Goal: Information Seeking & Learning: Learn about a topic

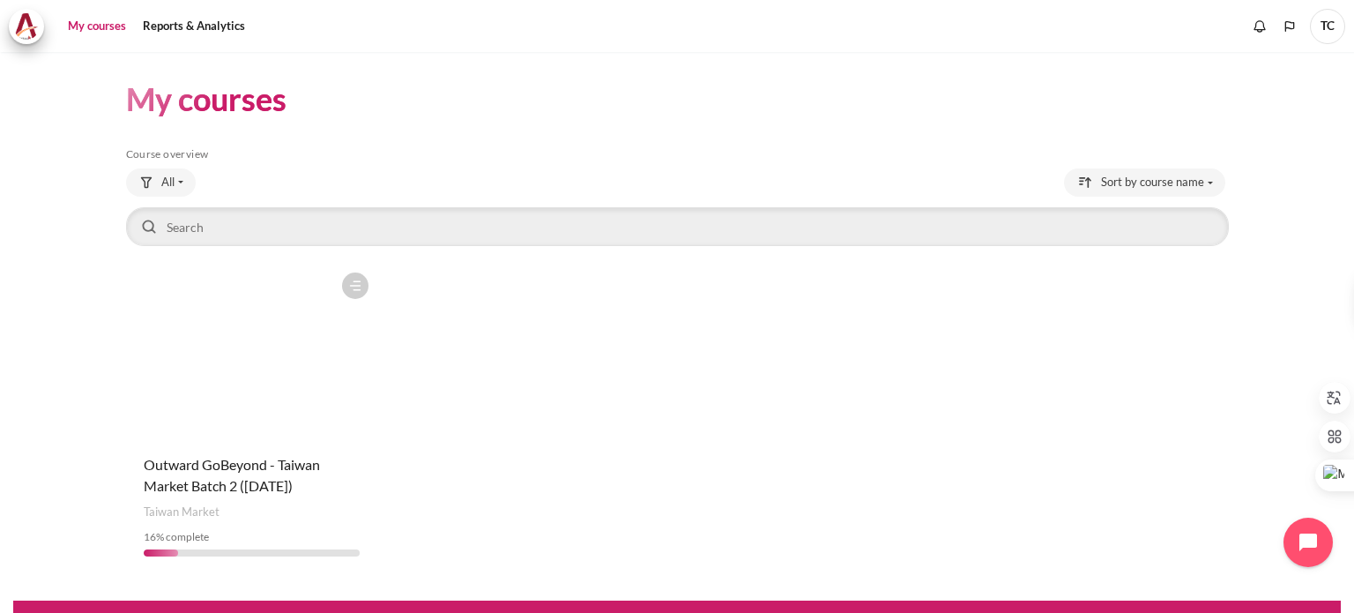
click at [289, 385] on figure "Content" at bounding box center [252, 352] width 252 height 176
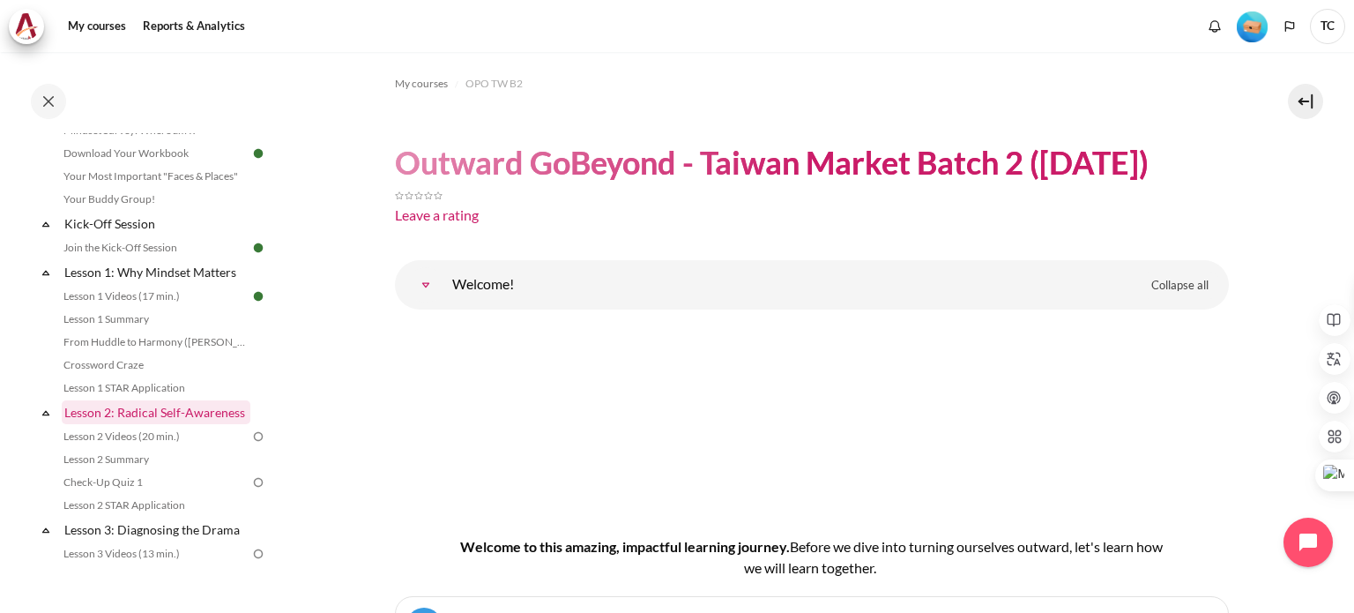
scroll to position [176, 0]
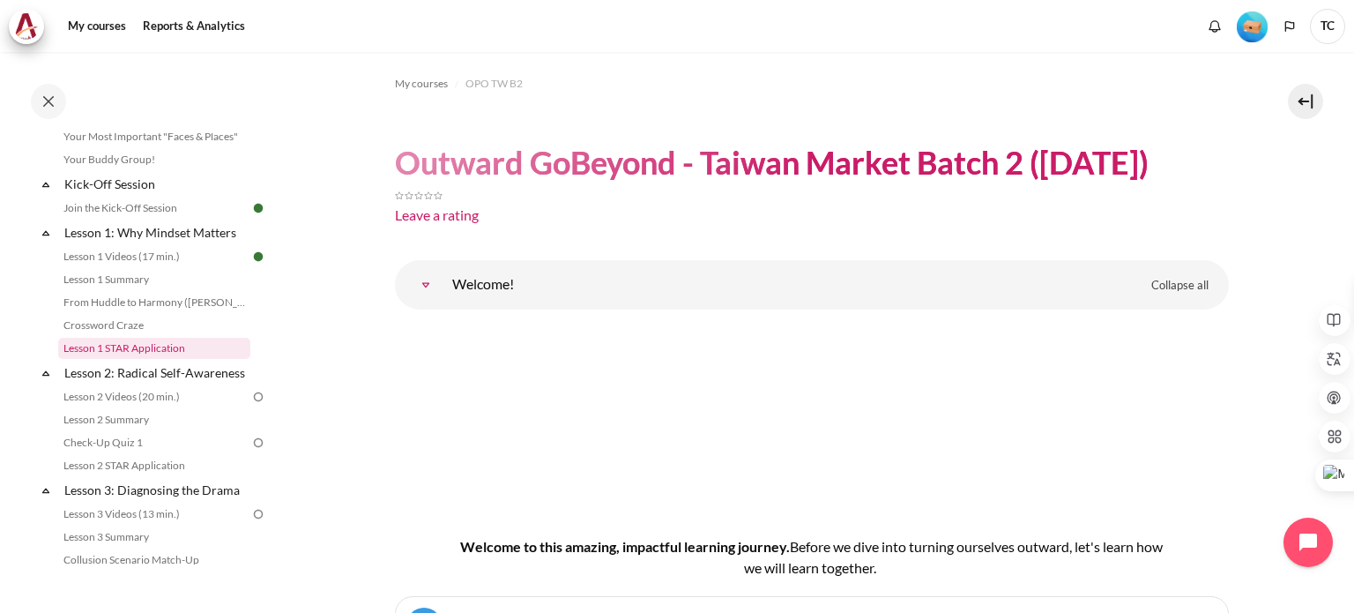
click at [138, 346] on link "Lesson 1 STAR Application" at bounding box center [154, 348] width 192 height 21
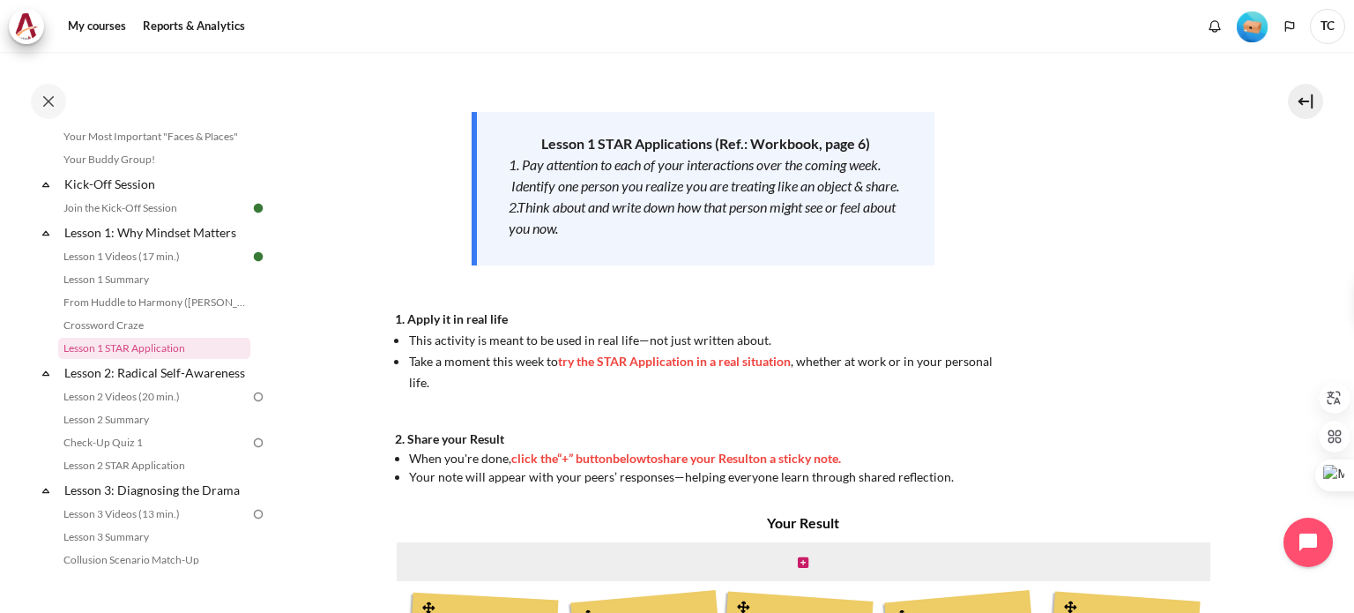
scroll to position [176, 0]
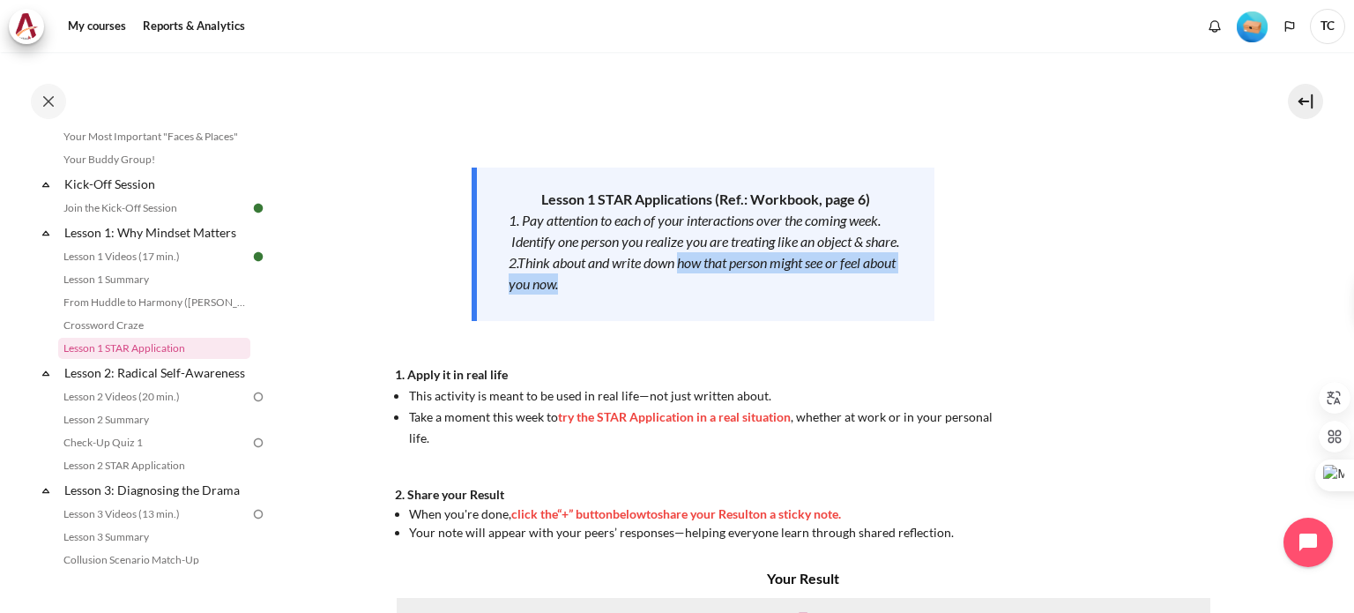
drag, startPoint x: 683, startPoint y: 280, endPoint x: 705, endPoint y: 301, distance: 30.5
click at [705, 294] on div "2.Think about and write down how that person might see or feel about you now." at bounding box center [706, 273] width 394 height 42
click at [642, 284] on em "2.Think about and write down how that person might see or feel about you now." at bounding box center [702, 273] width 387 height 38
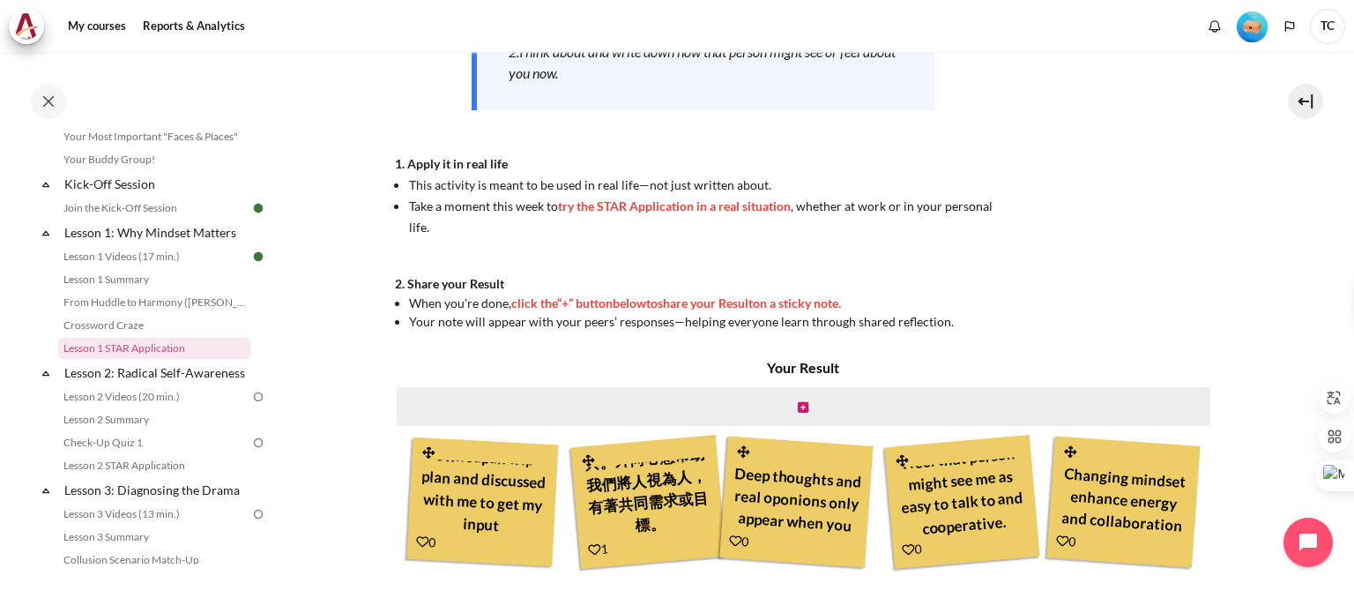
scroll to position [217, 0]
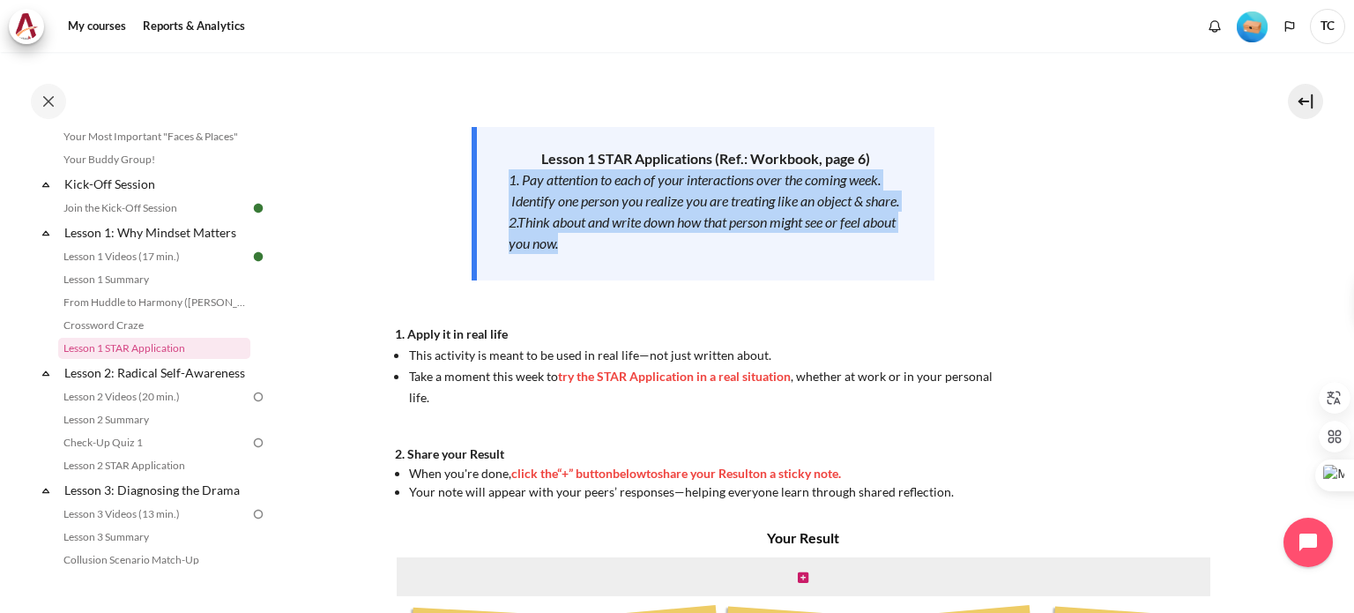
drag, startPoint x: 505, startPoint y: 177, endPoint x: 598, endPoint y: 259, distance: 123.6
click at [598, 259] on div "Lesson 1 STAR Applications (Ref.: Workbook, page 6) 1. Pay attention to each of…" at bounding box center [703, 203] width 463 height 153
copy div "1. Pay attention to each of your interactions over the coming week. Identify on…"
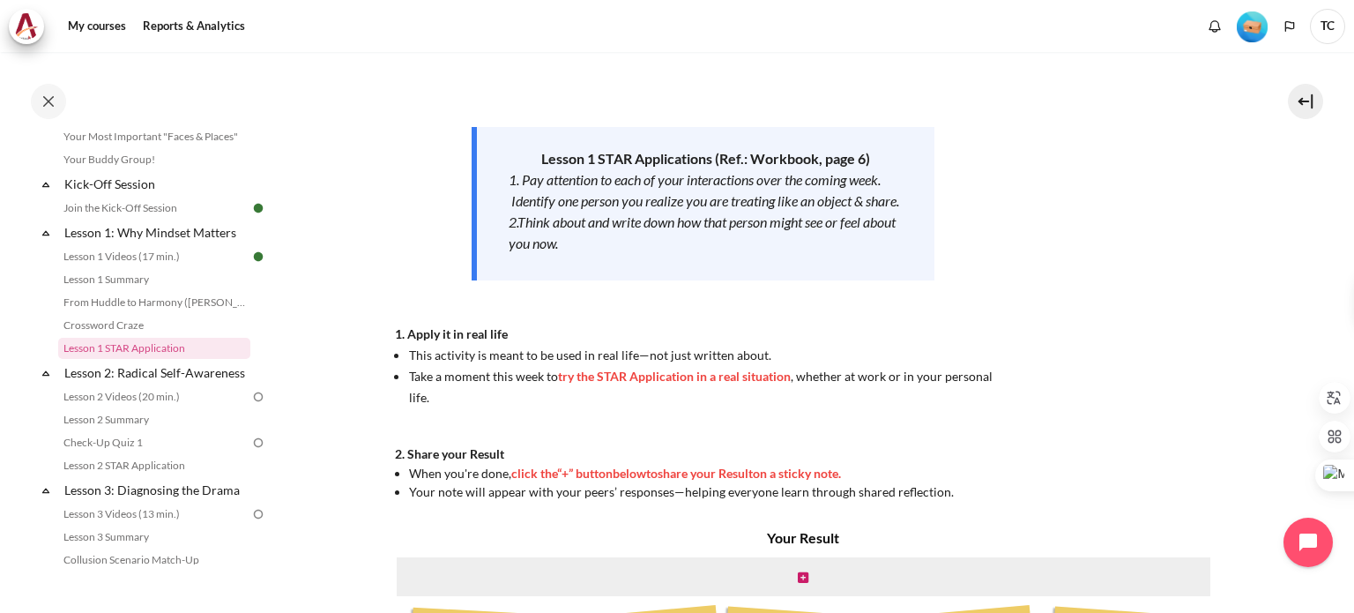
click at [409, 399] on span "Take a moment this week to try the STAR Application in a real situation , wheth…" at bounding box center [700, 386] width 583 height 36
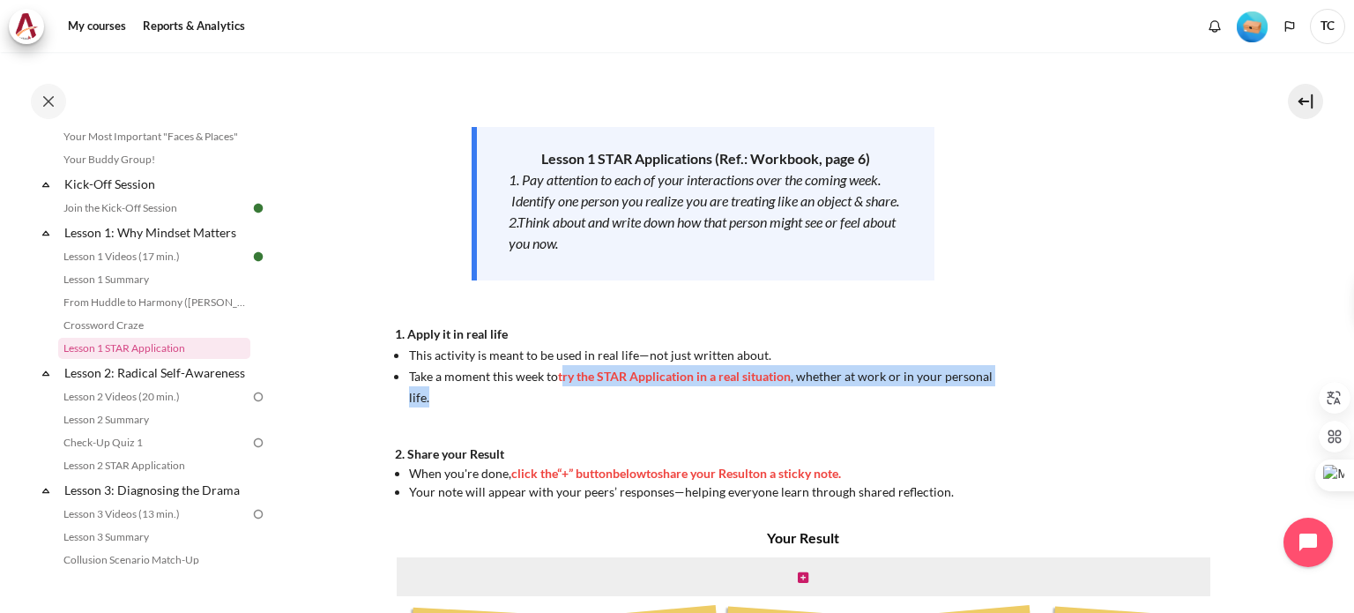
drag, startPoint x: 558, startPoint y: 400, endPoint x: 1011, endPoint y: 394, distance: 453.1
click at [1011, 394] on li "Take a moment this week to try the STAR Application in a real situation , wheth…" at bounding box center [710, 386] width 603 height 42
copy span "try the STAR Application in a real situation , whether at work or in your perso…"
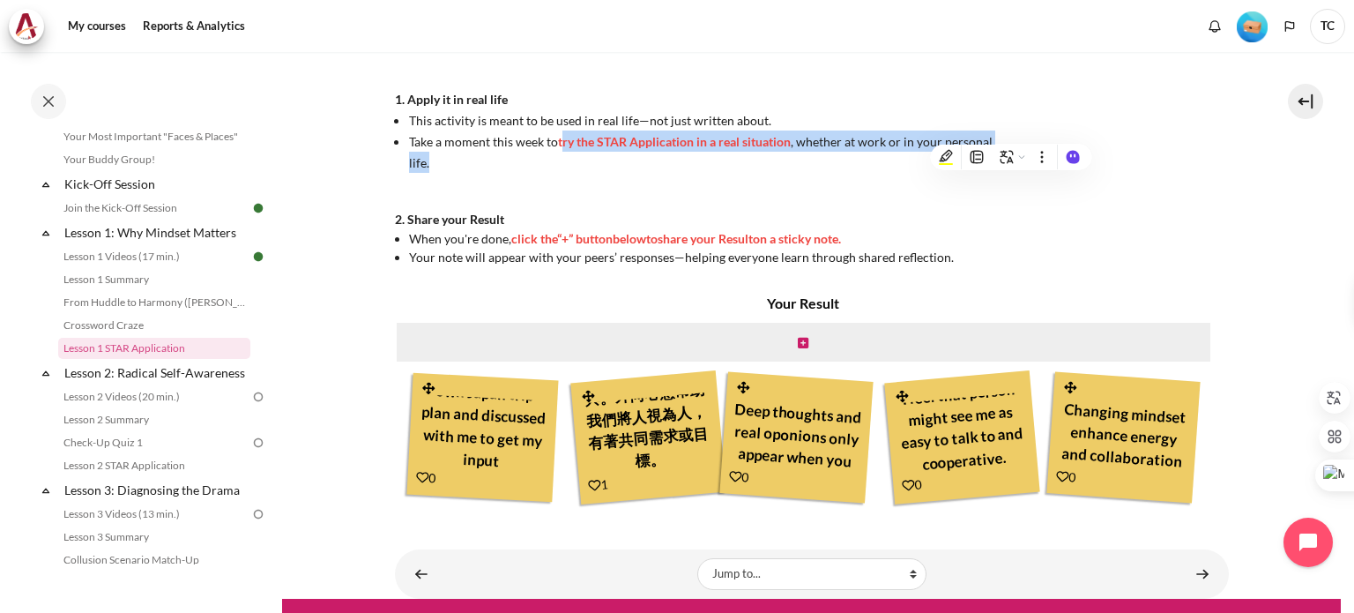
scroll to position [481, 0]
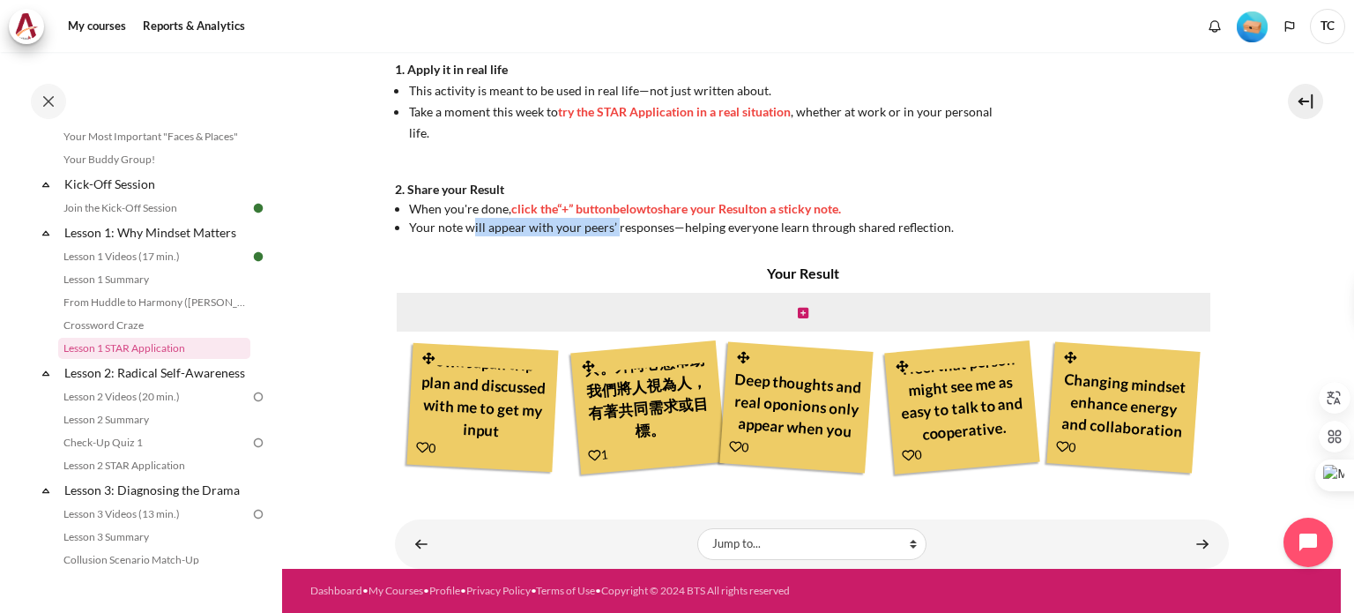
drag, startPoint x: 472, startPoint y: 228, endPoint x: 613, endPoint y: 227, distance: 141.0
click at [613, 227] on span "Your note will appear with your peers’ responses—helping everyone learn through…" at bounding box center [681, 226] width 545 height 15
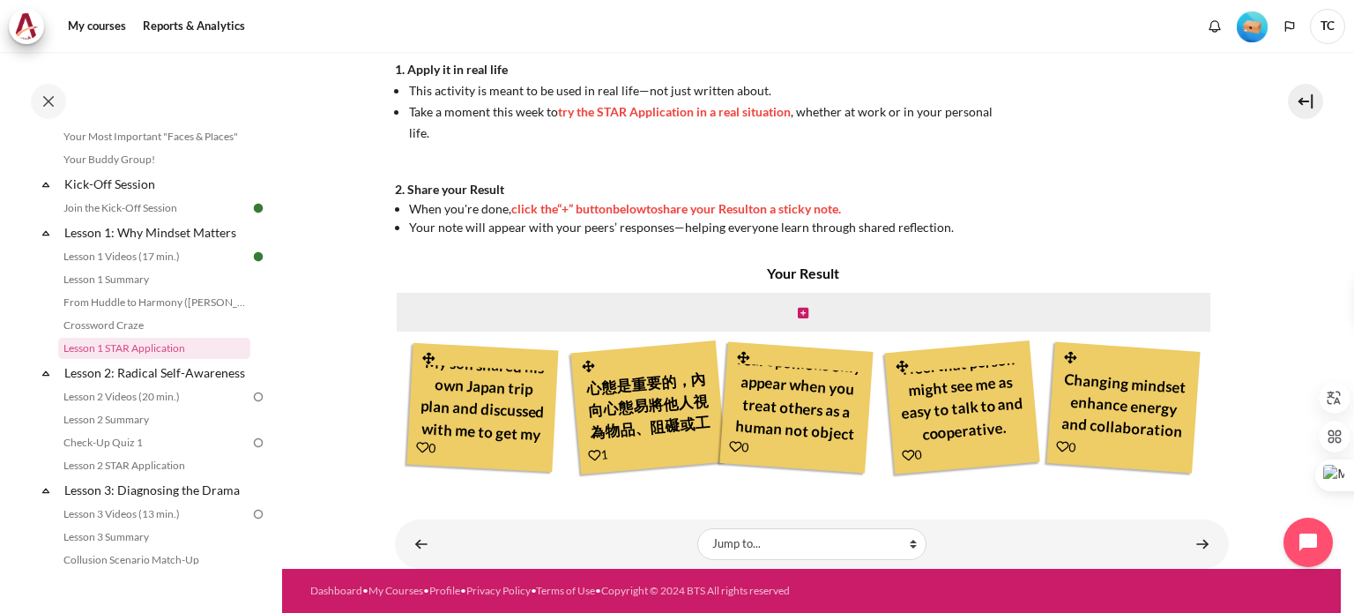
scroll to position [0, 0]
click at [798, 314] on icon "Content" at bounding box center [803, 313] width 11 height 12
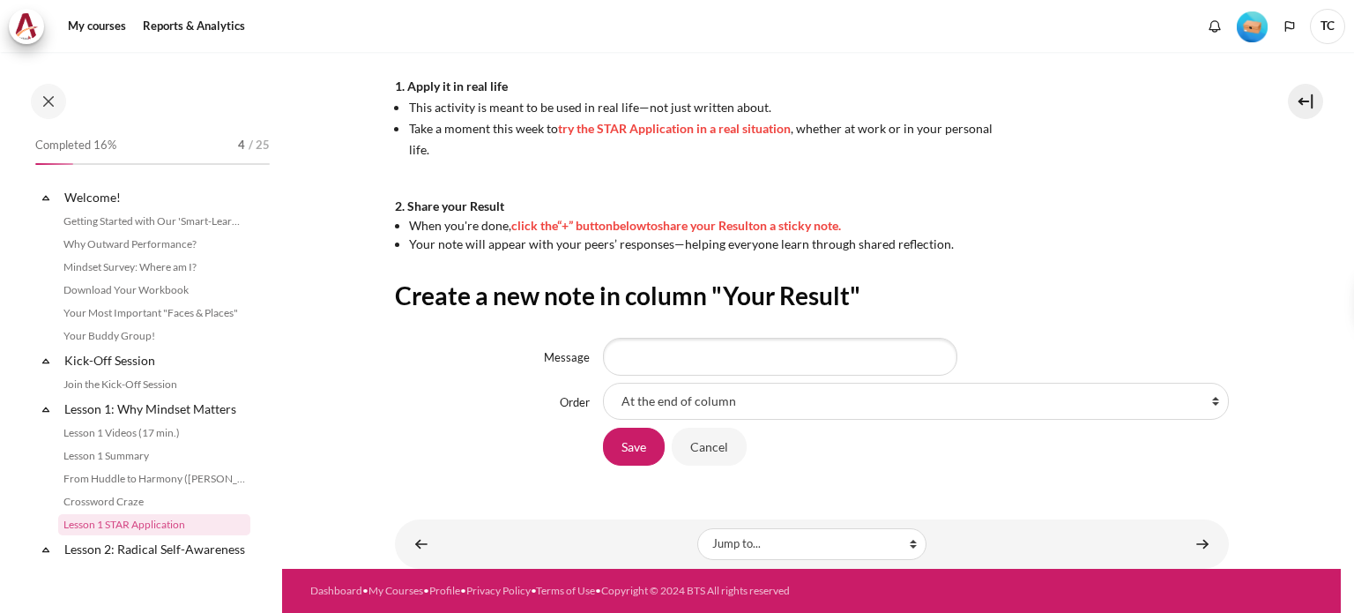
scroll to position [176, 0]
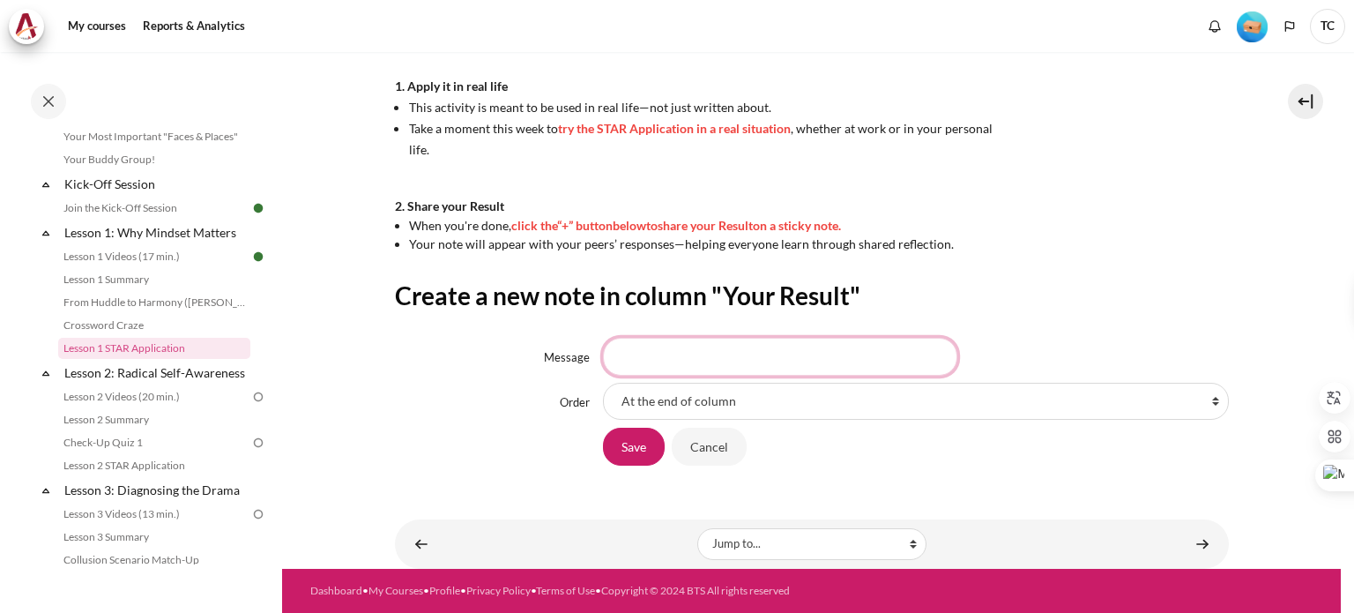
click at [725, 355] on input "Message" at bounding box center [780, 356] width 354 height 37
paste input "I'm less familiar with MDD business. I invited PM Peggy and Shayna out for lunc…"
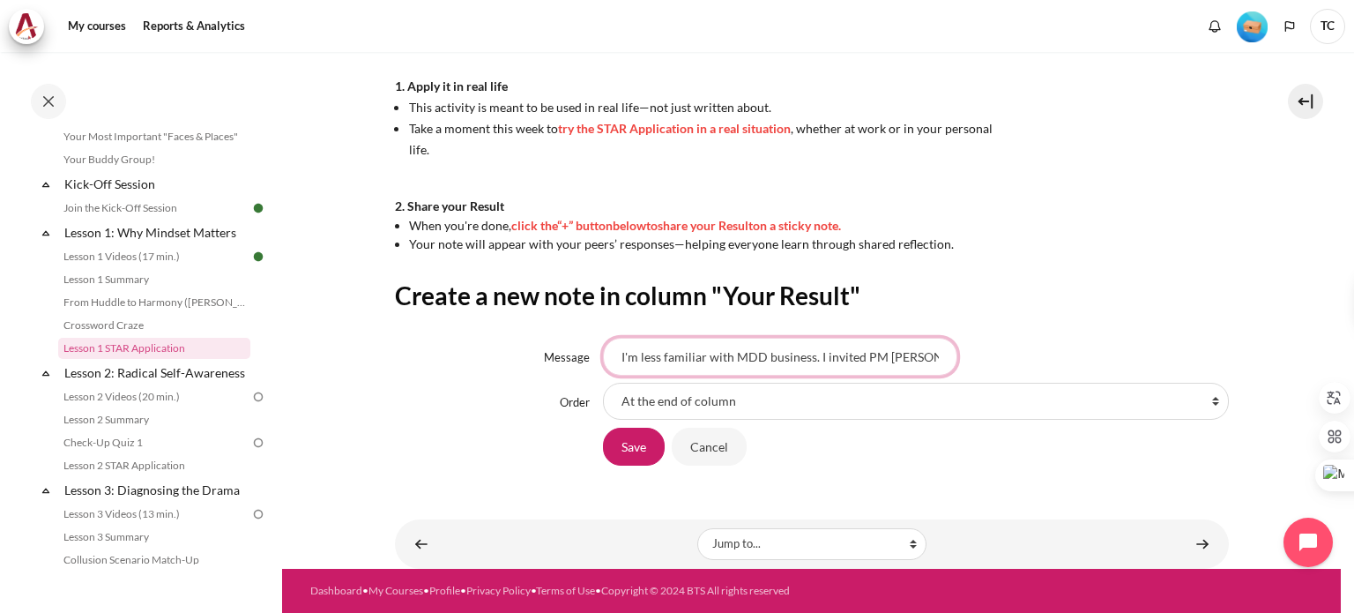
scroll to position [0, 213]
type input "I'm less familiar with MDD business. I invited PM Peggy and Shayna out for lunc…"
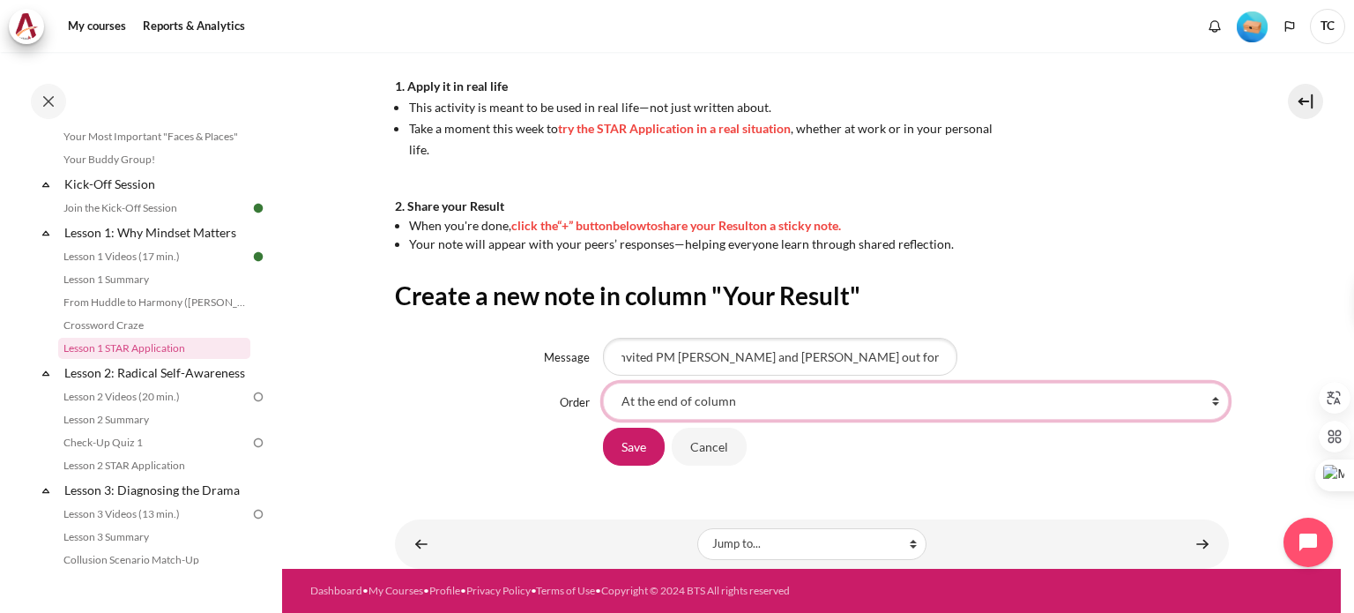
click at [728, 405] on select "At the end of column First place in column After 'My son shared his own Japan t…" at bounding box center [916, 401] width 626 height 37
click at [709, 409] on select "At the end of column First place in column After 'My son shared his own Japan t…" at bounding box center [916, 401] width 626 height 37
select select "6"
click at [603, 383] on select "At the end of column First place in column After 'My son shared his own Japan t…" at bounding box center [916, 401] width 626 height 37
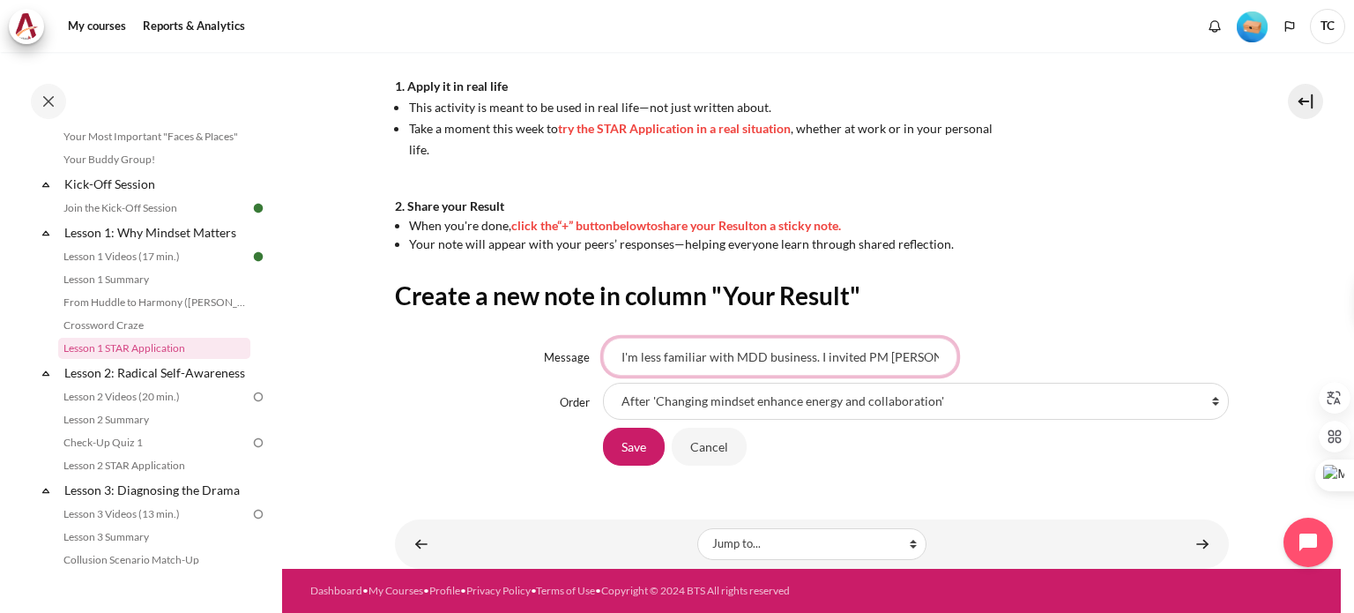
click at [673, 350] on input "I'm less familiar with MDD business. I invited PM Peggy and Shayna out for lunc…" at bounding box center [780, 356] width 354 height 37
click at [888, 356] on input "I'm less familiar with MDD business. I invited PM Peggy and Shayna out for lunc…" at bounding box center [780, 356] width 354 height 37
drag, startPoint x: 617, startPoint y: 353, endPoint x: 781, endPoint y: 354, distance: 163.9
click at [781, 354] on input "I'm less familiar with MDD business. I invited PM Peggy and Shayna out for lunc…" at bounding box center [780, 356] width 354 height 37
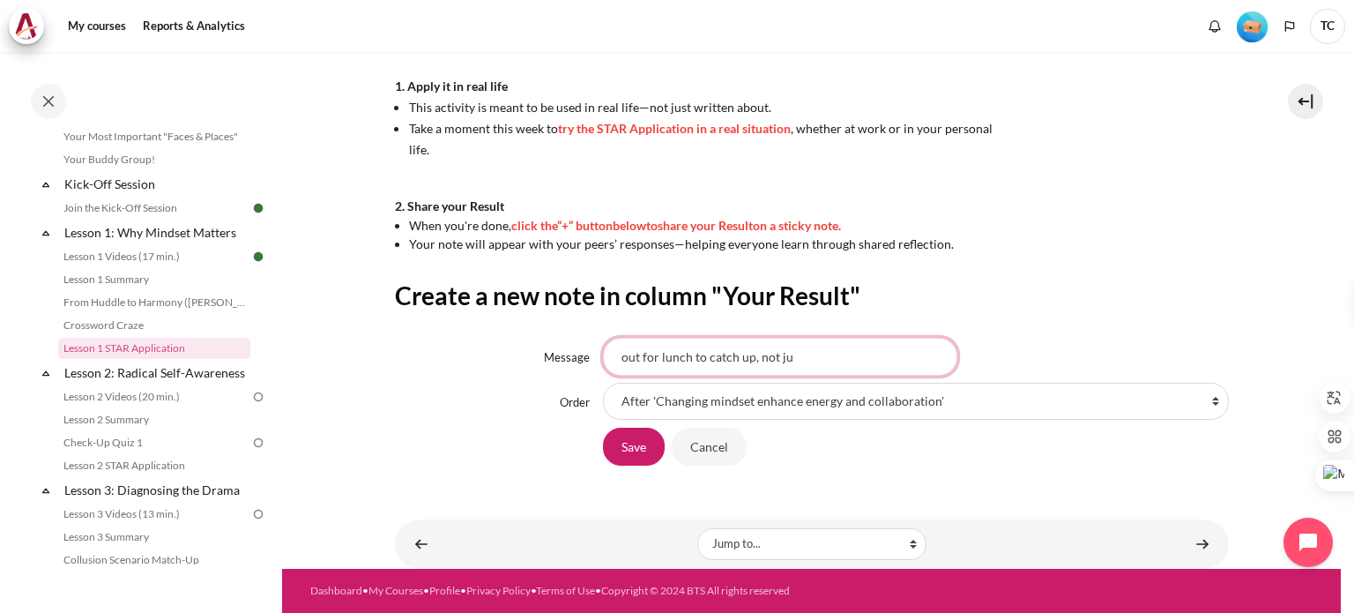
scroll to position [0, 0]
click at [695, 356] on input "Out for lunch to catch up, not ju" at bounding box center [780, 356] width 354 height 37
paste input "out for lunch to catch up, not just to learn more about their responsibility bu…"
type input "out for lunch to catch up, not just to learn more about their responsibility bu…"
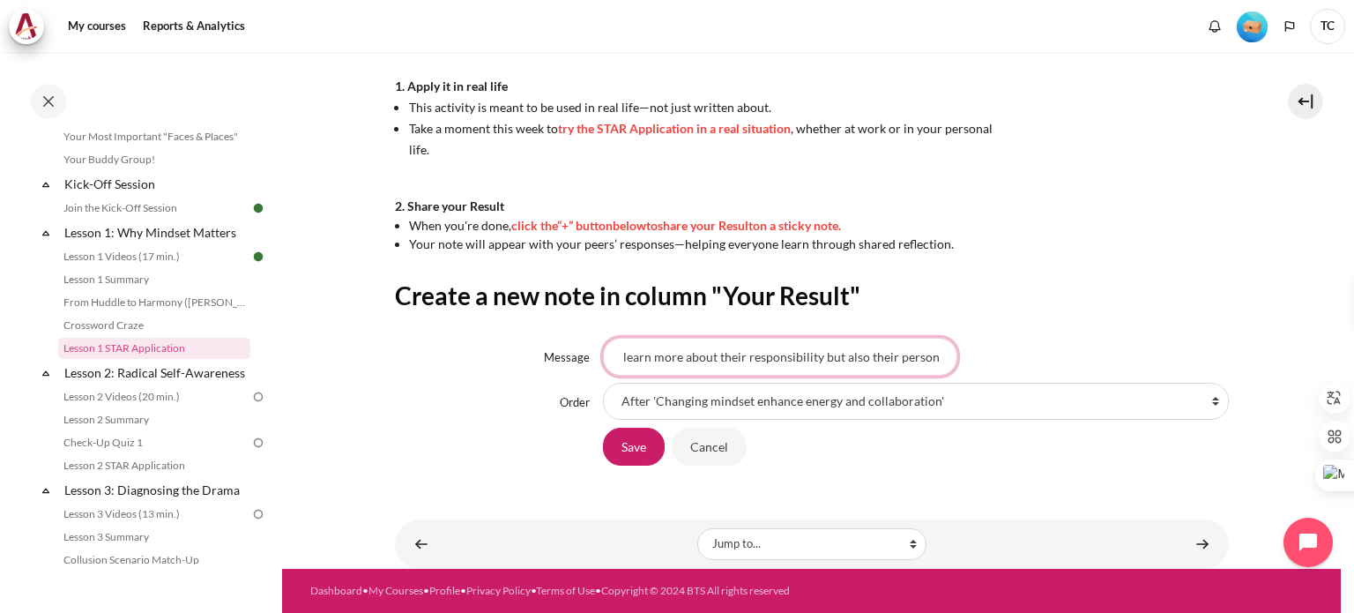
click at [824, 362] on input "out for lunch to catch up, not just to learn more about their responsibility bu…" at bounding box center [780, 356] width 354 height 37
paste input "out for lunch to catch up, not just to learn more about their responsibility bu…"
drag, startPoint x: 747, startPoint y: 355, endPoint x: 543, endPoint y: 352, distance: 203.6
click at [543, 352] on div "Message Lunch catch up with others, not just to know their job responsibility b…" at bounding box center [812, 356] width 834 height 37
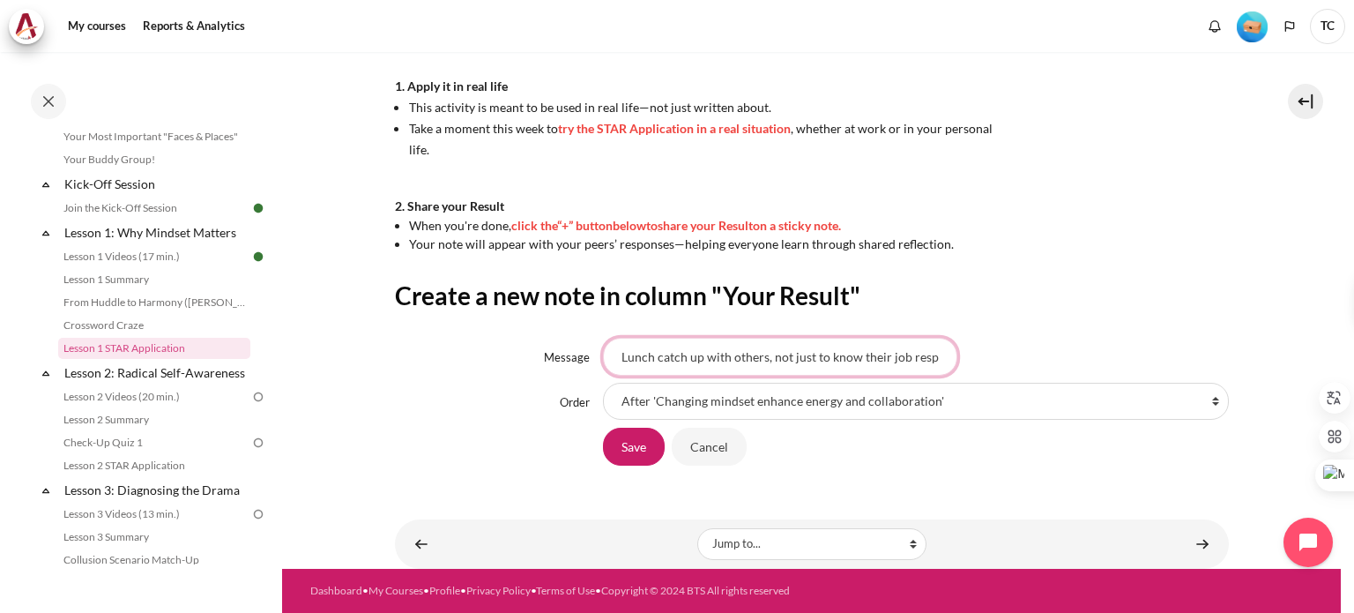
click at [686, 355] on input "Lunch catch up with others, not just to know their job responsibility but also …" at bounding box center [780, 356] width 354 height 37
drag, startPoint x: 670, startPoint y: 353, endPoint x: 959, endPoint y: 352, distance: 289.1
click at [959, 352] on div "Lunch catch up with others, not just to know their job responsibility but also …" at bounding box center [916, 356] width 626 height 37
click at [812, 353] on input "Lunch catch up with others, not just to know their job responsibility but also …" at bounding box center [780, 356] width 354 height 37
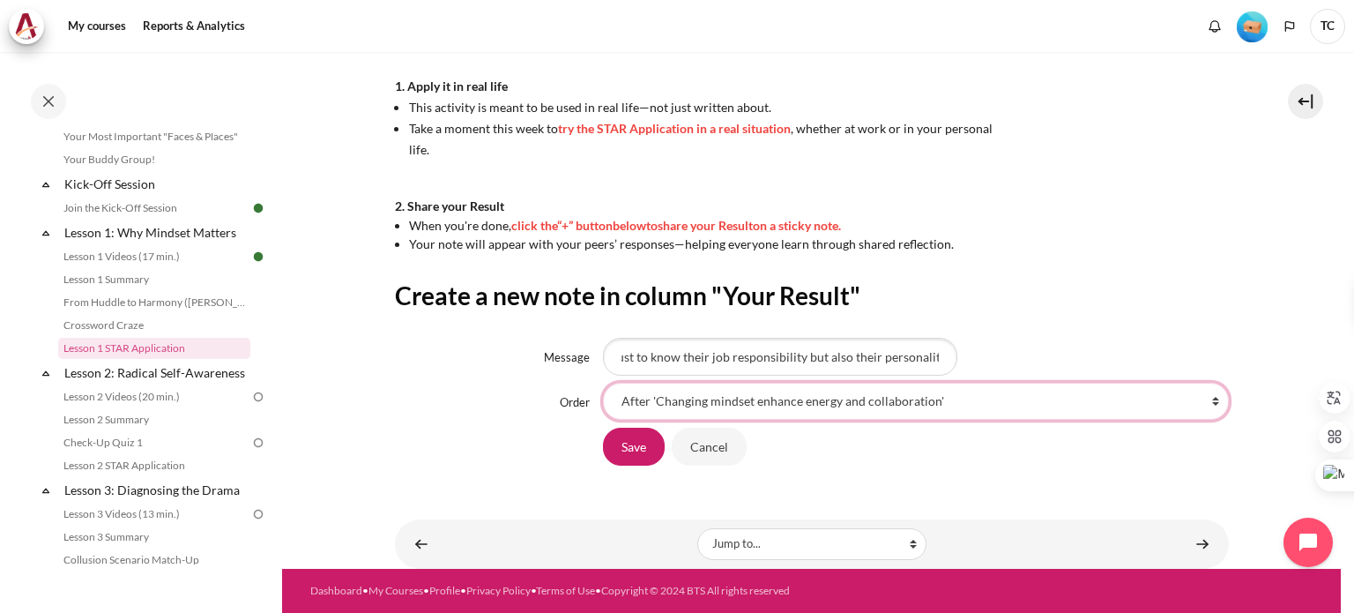
click at [671, 405] on select "At the end of column First place in column After 'My son shared his own Japan t…" at bounding box center [916, 401] width 626 height 37
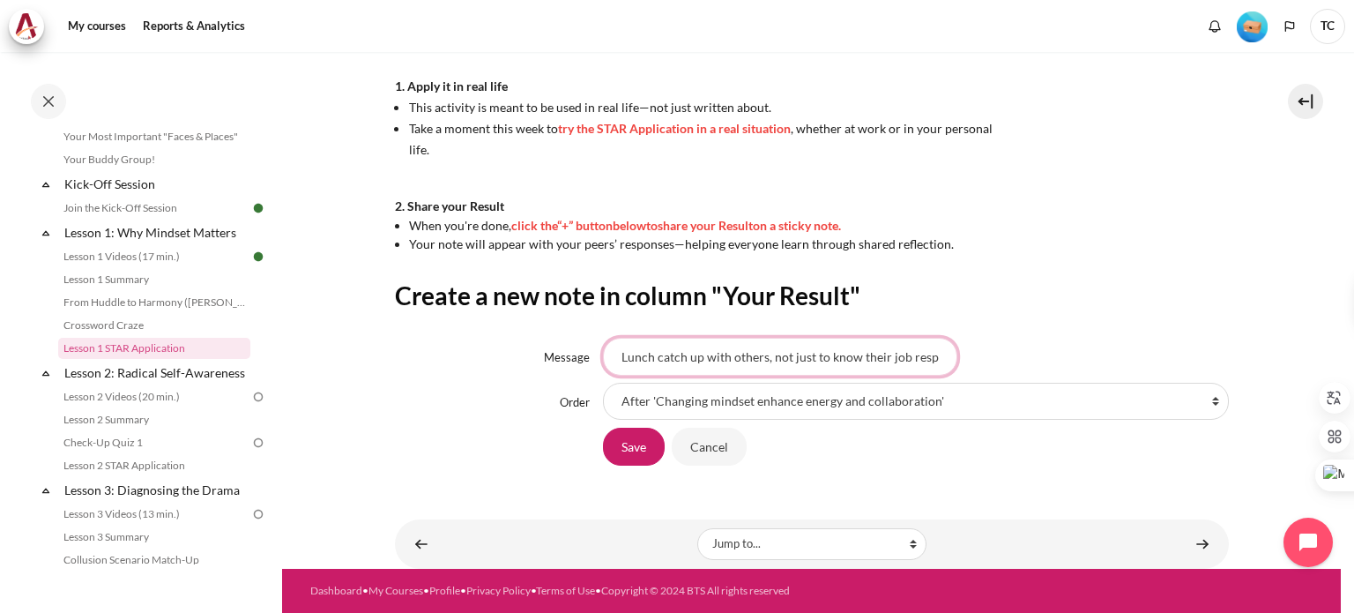
scroll to position [0, 182]
drag, startPoint x: 714, startPoint y: 358, endPoint x: 1000, endPoint y: 346, distance: 286.7
click at [1000, 346] on div "Lunch catch up with others, not just to know their job responsibility but also …" at bounding box center [916, 356] width 626 height 37
click at [824, 359] on input "Lunch catch up with others, not just to know their job responsibility but also …" at bounding box center [780, 356] width 354 height 37
click at [702, 359] on input "Lunch catch up with others, not just to know their job responsibility but also …" at bounding box center [780, 356] width 354 height 37
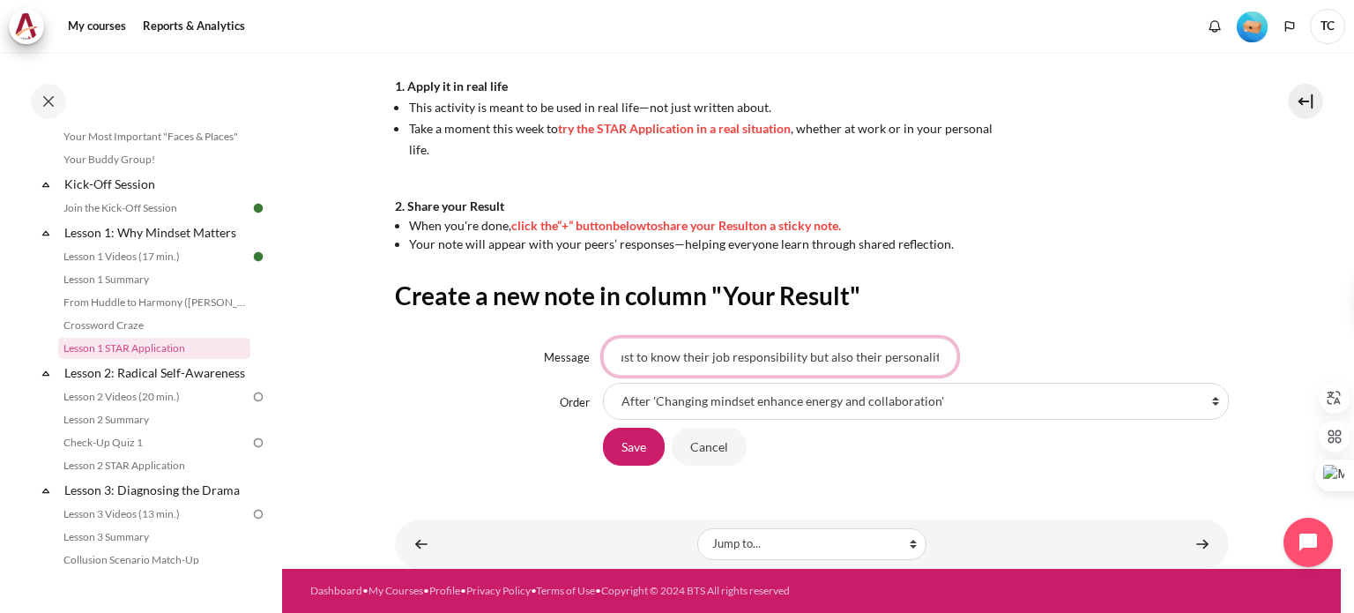
click at [626, 358] on input "Lunch catch up with others, not just to know their job responsibility but also …" at bounding box center [780, 356] width 354 height 37
drag, startPoint x: 670, startPoint y: 355, endPoint x: 598, endPoint y: 355, distance: 71.4
click at [598, 355] on div "Message Lunch catch up with others, not just to know their job responsibility b…" at bounding box center [812, 356] width 834 height 37
click at [712, 359] on input "Lunch catch up with others, not just to know their job responsibility but also …" at bounding box center [780, 356] width 354 height 37
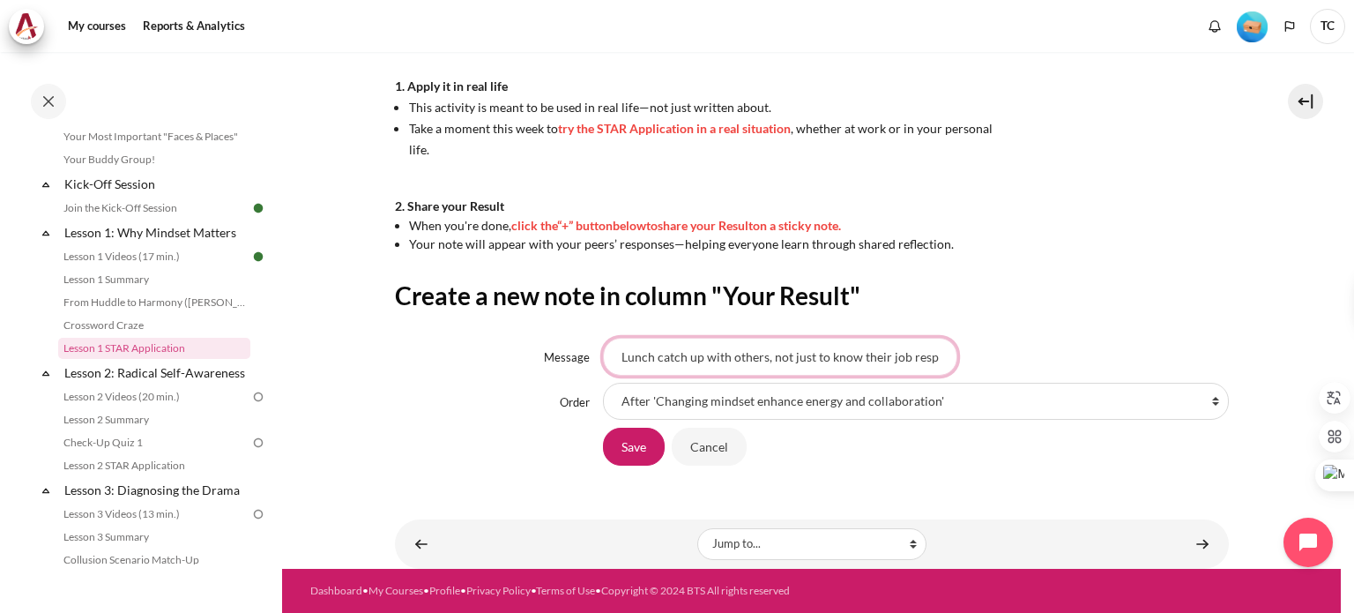
drag, startPoint x: 768, startPoint y: 360, endPoint x: 812, endPoint y: 359, distance: 44.1
click at [812, 359] on input "Lunch catch up with others, not just to know their job responsibility but also …" at bounding box center [780, 356] width 354 height 37
click at [842, 358] on input "Lunch catch up with others, to know their job responsibility but also their per…" at bounding box center [780, 356] width 354 height 37
click at [950, 355] on div "Lunch catch up with others, to know their job responsibility but also their per…" at bounding box center [916, 356] width 626 height 37
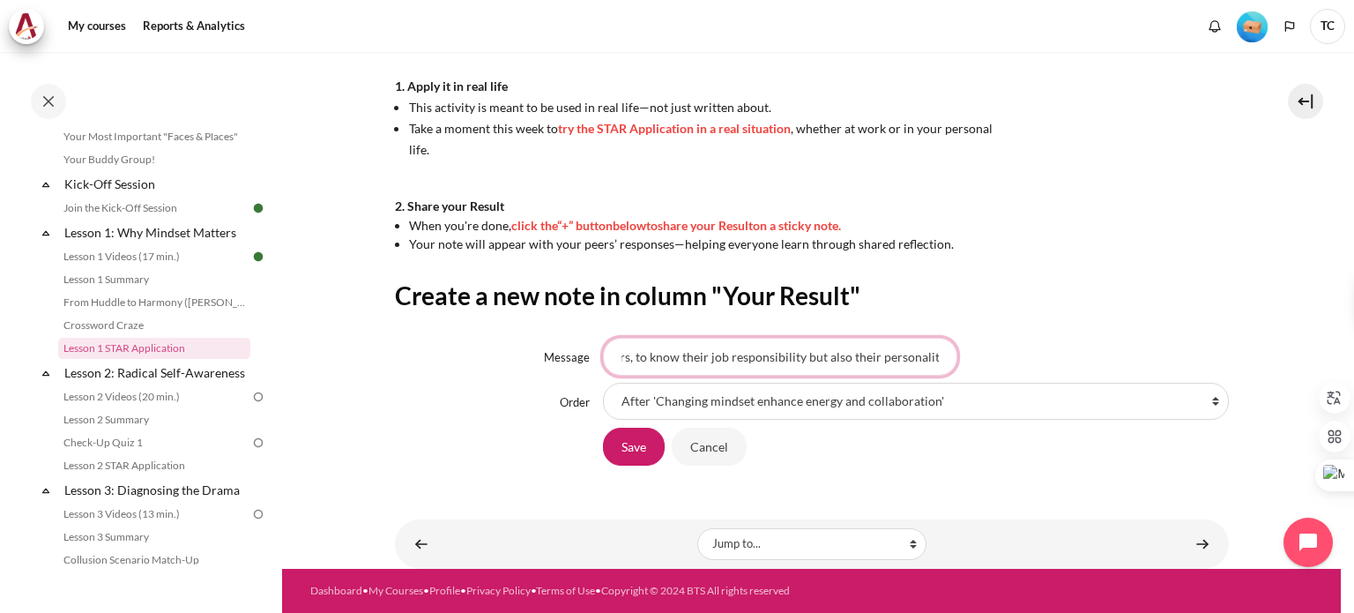
click at [800, 358] on input "Lunch catch up with others, to know their job responsibility but also their per…" at bounding box center [780, 356] width 354 height 37
drag, startPoint x: 797, startPoint y: 356, endPoint x: 873, endPoint y: 356, distance: 76.7
click at [873, 356] on input "Lunch catch up with others, to know their job responsibility but also their per…" at bounding box center [780, 356] width 354 height 37
drag, startPoint x: 843, startPoint y: 357, endPoint x: 862, endPoint y: 359, distance: 19.5
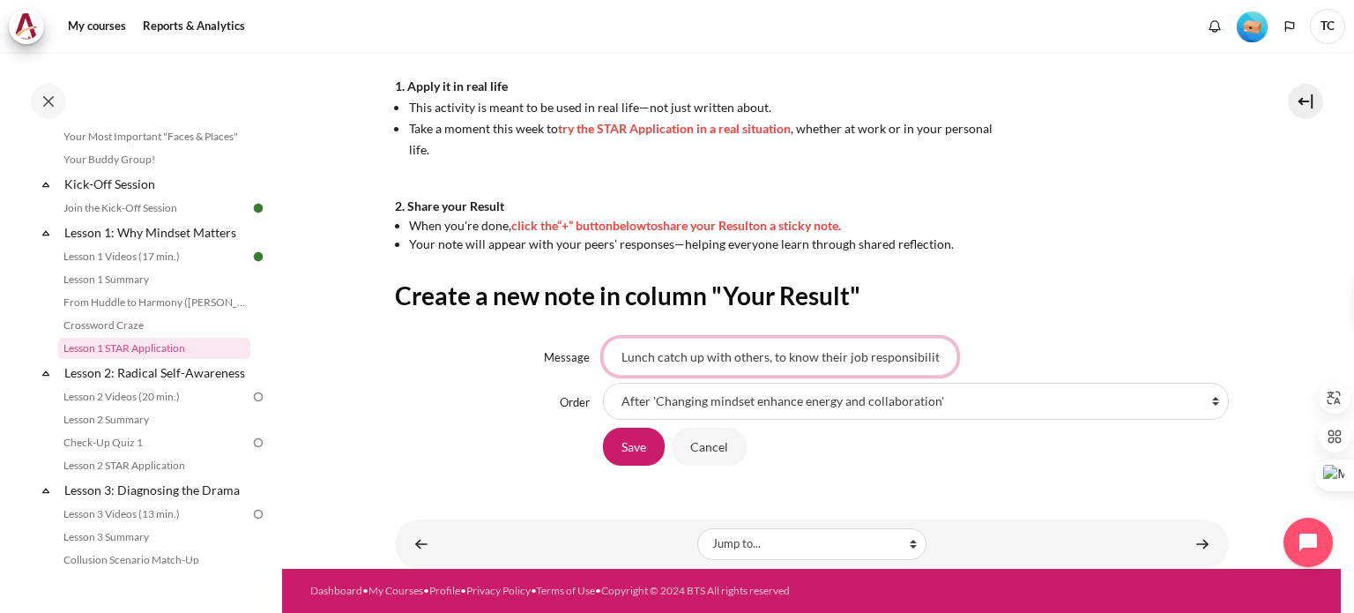
click at [862, 359] on input "Lunch catch up with others, to know their job responsibility and personality," at bounding box center [780, 356] width 354 height 37
click at [896, 357] on input "Lunch catch up with others, to know their responsibility and personality," at bounding box center [780, 356] width 354 height 37
drag, startPoint x: 773, startPoint y: 358, endPoint x: 963, endPoint y: 353, distance: 189.6
click at [963, 353] on div "Lunch catch up with others, to know their responsibility and personality," at bounding box center [916, 356] width 626 height 37
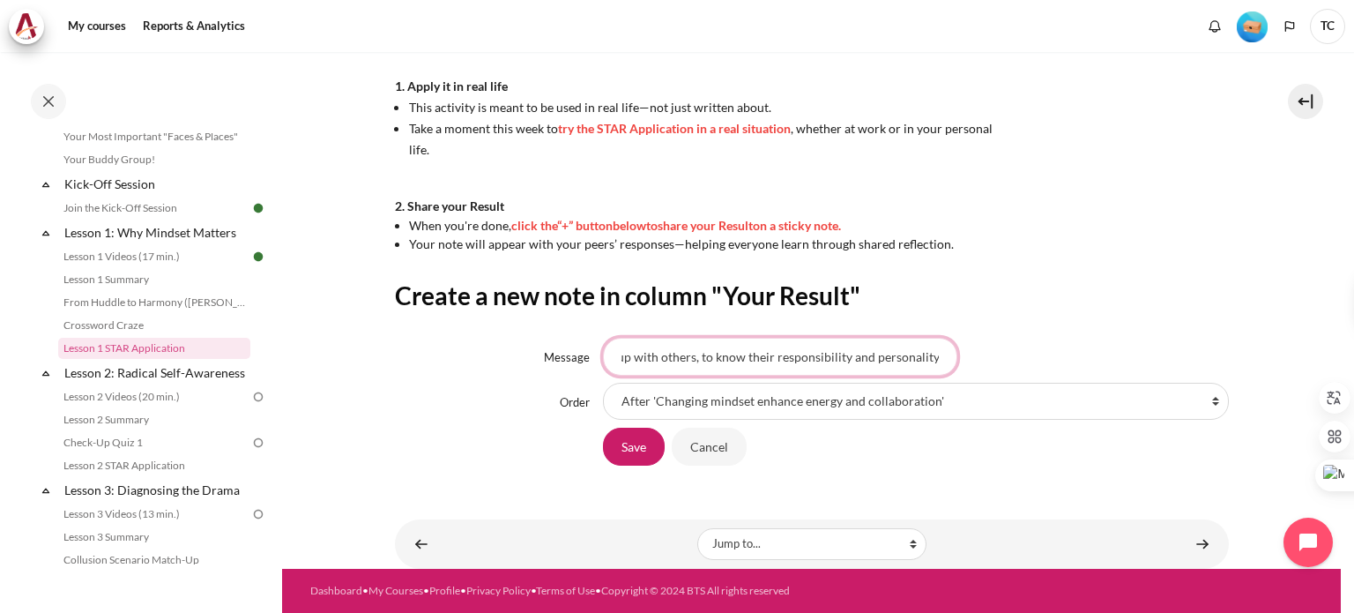
click at [867, 357] on input "Lunch catch up with others, to know their responsibility and personality," at bounding box center [780, 356] width 354 height 37
drag, startPoint x: 904, startPoint y: 359, endPoint x: 1007, endPoint y: 359, distance: 102.2
click at [1007, 359] on div "Lunch catch up with others, to know their responsibility and personality," at bounding box center [916, 356] width 626 height 37
click at [925, 359] on input "Lunch catch up with others, to know their responsibility and personality," at bounding box center [780, 356] width 354 height 37
paste input "allowing us to communicat"
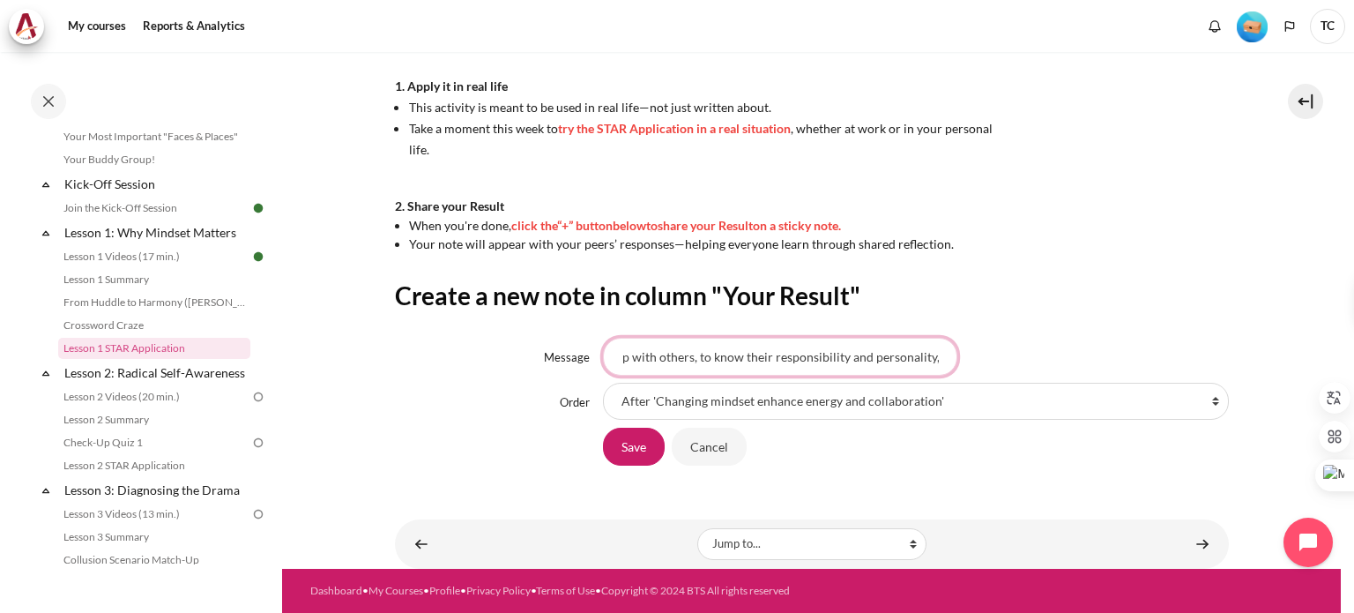
scroll to position [0, 218]
click at [859, 362] on input "Lunch catch up with others, to know their responsibility and personality, allow…" at bounding box center [780, 356] width 354 height 37
click at [876, 360] on input "Lunch catch up with others, to know their responsibility and personality, allow…" at bounding box center [780, 356] width 354 height 37
click at [871, 357] on input "Lunch catch up with others, to know their responsibility and personality, allow…" at bounding box center [780, 356] width 354 height 37
click at [899, 355] on input "Lunch catch up with others, to know their responsibility and personality, allow…" at bounding box center [780, 356] width 354 height 37
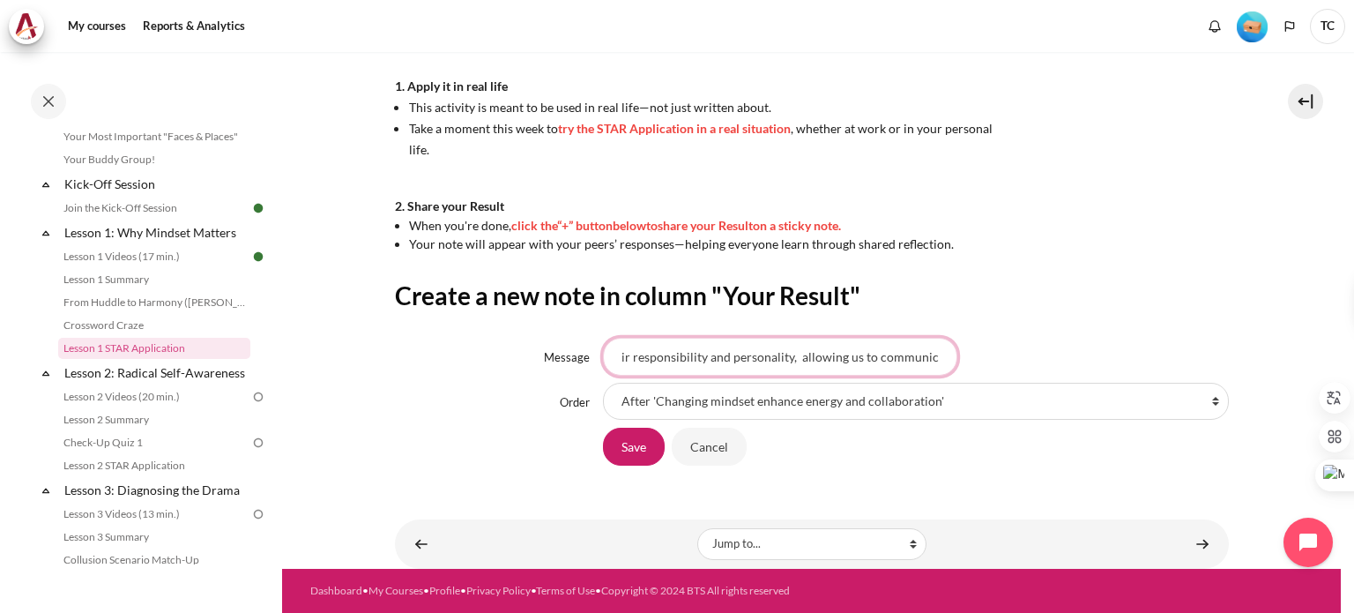
scroll to position [0, 0]
drag, startPoint x: 746, startPoint y: 351, endPoint x: 583, endPoint y: 359, distance: 162.4
click at [583, 359] on div "Message Lunch catch up with others, to know their responsibility and personalit…" at bounding box center [812, 356] width 834 height 37
click at [633, 357] on input "Lunch catch up with others, to know their responsibility and personality, allow…" at bounding box center [780, 356] width 354 height 37
drag, startPoint x: 650, startPoint y: 353, endPoint x: 610, endPoint y: 348, distance: 40.9
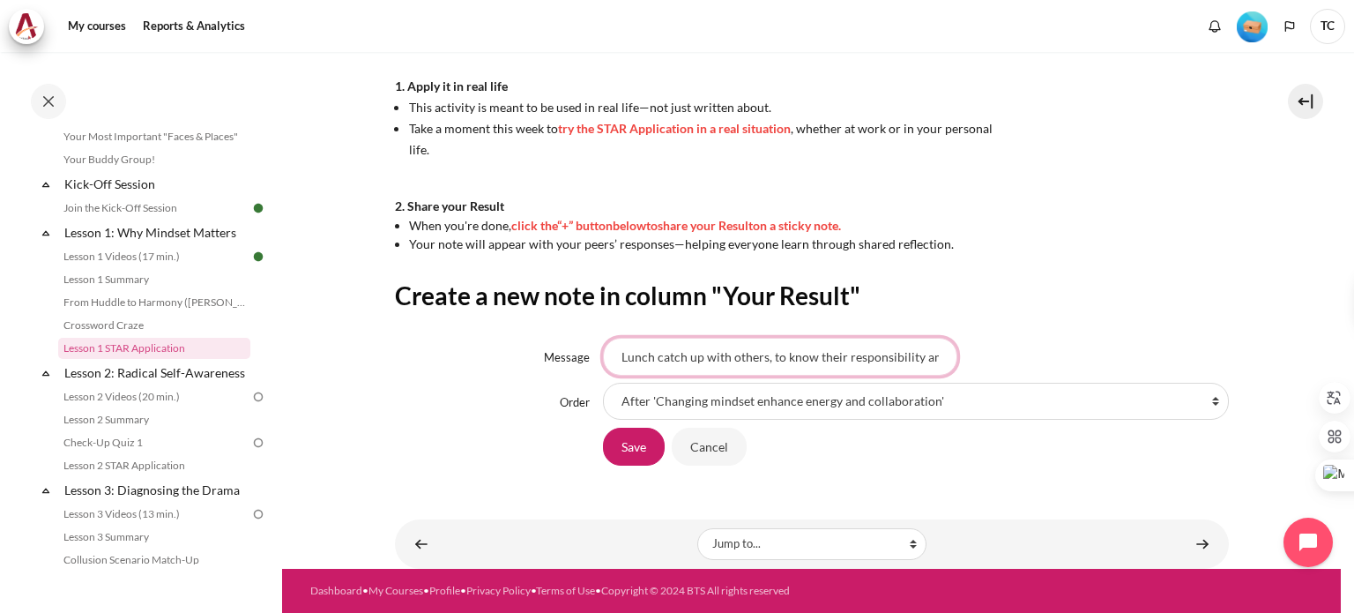
click at [610, 348] on input "Lunch catch up with others, to know their responsibility and personality, allow…" at bounding box center [780, 356] width 354 height 37
click at [814, 359] on input "Lunch catch up with others, to know their responsibility and personality, allow…" at bounding box center [780, 356] width 354 height 37
drag, startPoint x: 844, startPoint y: 356, endPoint x: 894, endPoint y: 355, distance: 50.2
click at [894, 355] on input "Lunch catch up with others, to know their responsibility and personality, allow…" at bounding box center [780, 356] width 354 height 37
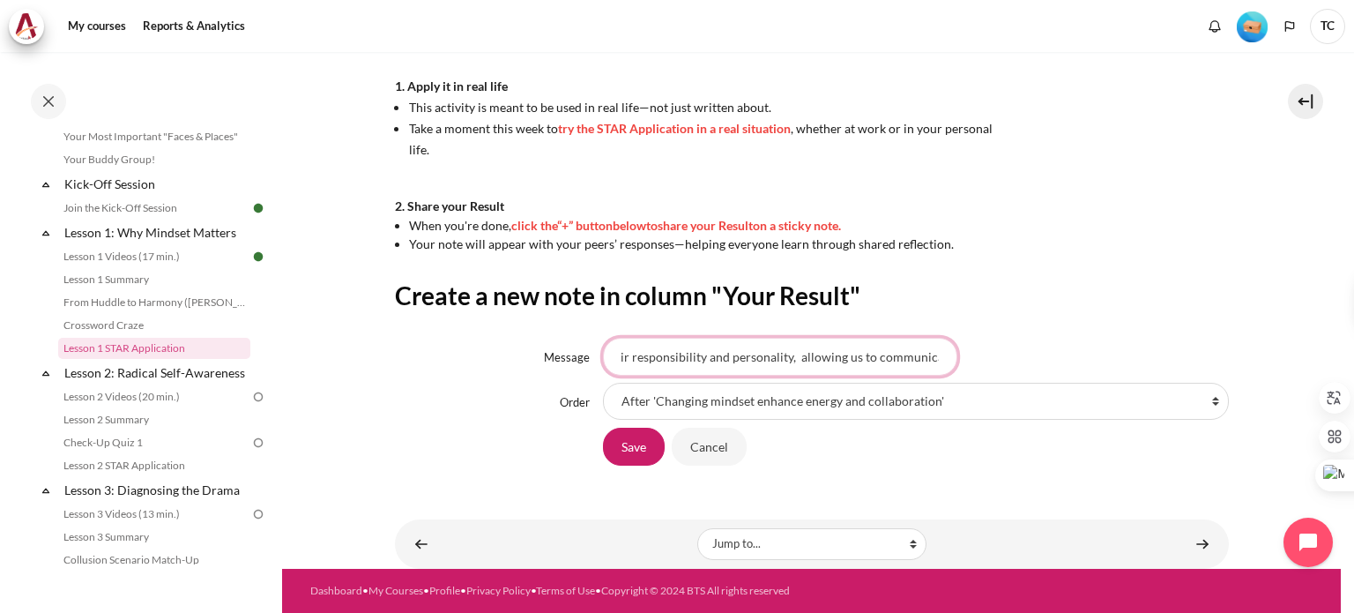
click at [839, 359] on input "Lunch catch up with others, to know their responsibility and personality, allow…" at bounding box center [780, 356] width 354 height 37
drag, startPoint x: 792, startPoint y: 356, endPoint x: 860, endPoint y: 361, distance: 68.9
click at [860, 361] on input "Lunch catch up with others, to know their responsibility and personality, allow…" at bounding box center [780, 356] width 354 height 37
drag, startPoint x: 740, startPoint y: 360, endPoint x: 581, endPoint y: 358, distance: 158.7
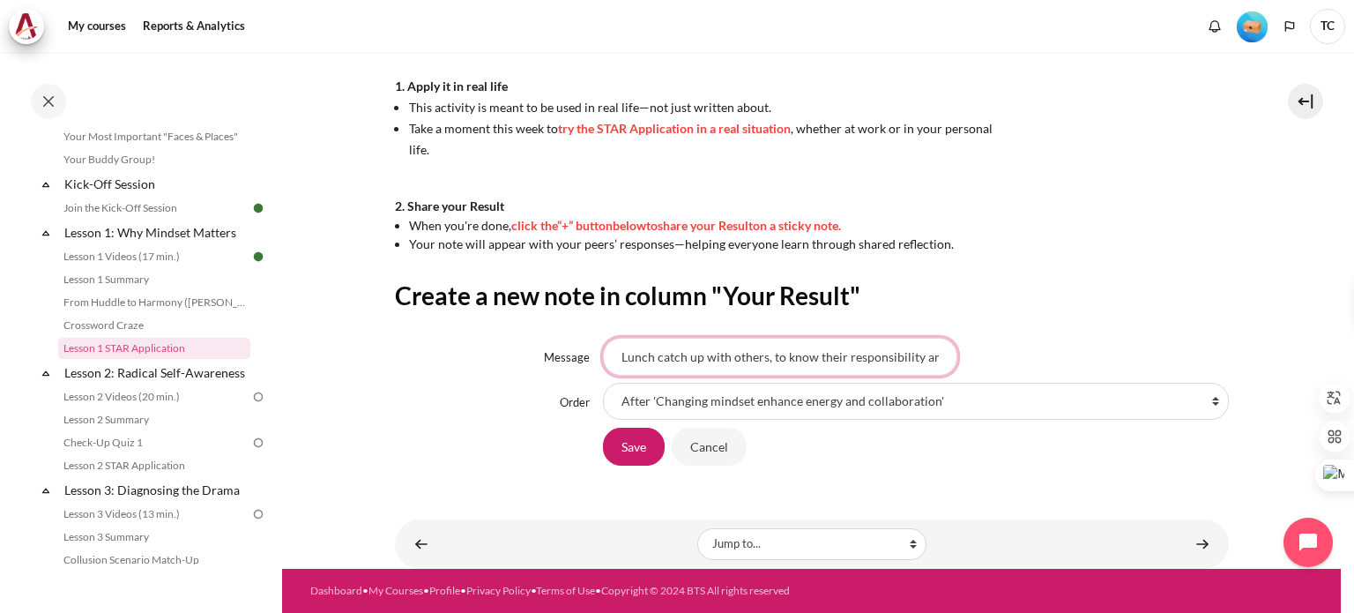
click at [581, 358] on div "Message Lunch catch up with others, to know their responsibility and personalit…" at bounding box center [812, 356] width 834 height 37
click at [640, 355] on input "Lunch catch up with others, to know their responsibility and personality, letti…" at bounding box center [780, 356] width 354 height 37
drag, startPoint x: 617, startPoint y: 359, endPoint x: 769, endPoint y: 366, distance: 151.8
click at [769, 366] on input "Lunch catch up with others, to know their responsibility and personality, letti…" at bounding box center [780, 356] width 354 height 37
click at [785, 353] on input "Lunch catch up with others, to know their responsibility and personality, letti…" at bounding box center [780, 356] width 354 height 37
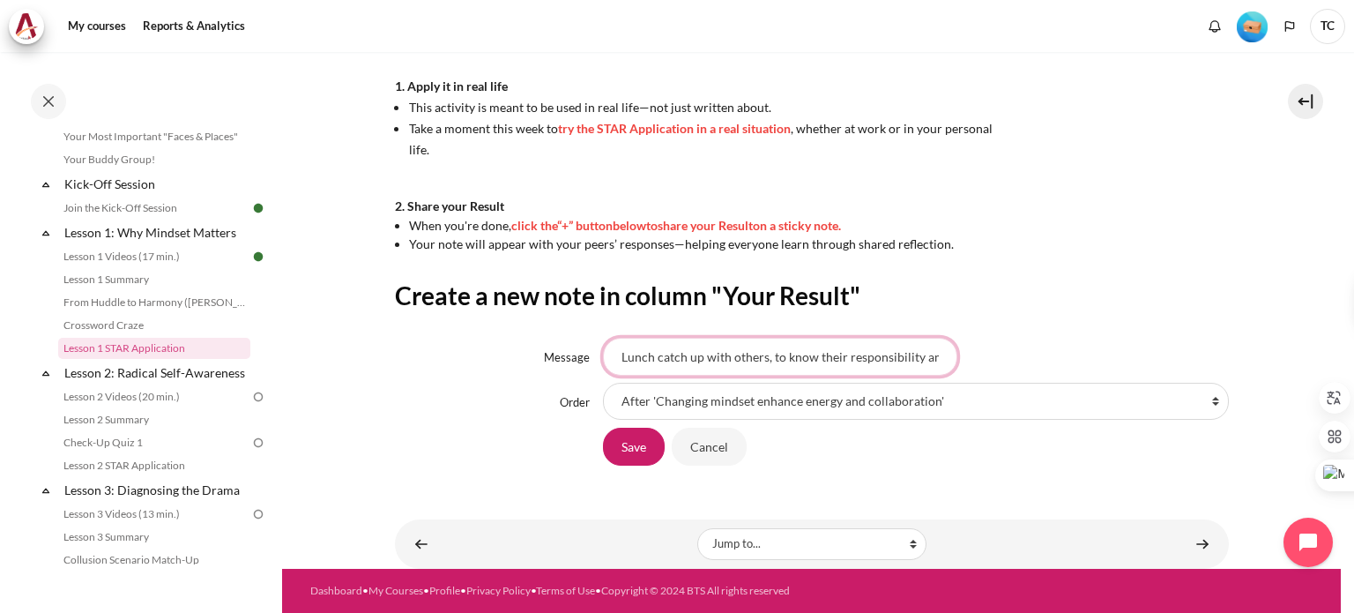
click at [769, 353] on input "Lunch catch up with others, to know their responsibility and personality, letti…" at bounding box center [780, 356] width 354 height 37
drag, startPoint x: 774, startPoint y: 355, endPoint x: 885, endPoint y: 355, distance: 111.1
click at [885, 355] on input "Lunch catch up with others, to know their responsibility and personality, letti…" at bounding box center [780, 356] width 354 height 37
click at [811, 356] on input "Lunch catch up with others, to know their responsibility and personality, letti…" at bounding box center [780, 356] width 354 height 37
click at [831, 358] on input "Lunch catch up with others, to know their responsibility and personality, letti…" at bounding box center [780, 356] width 354 height 37
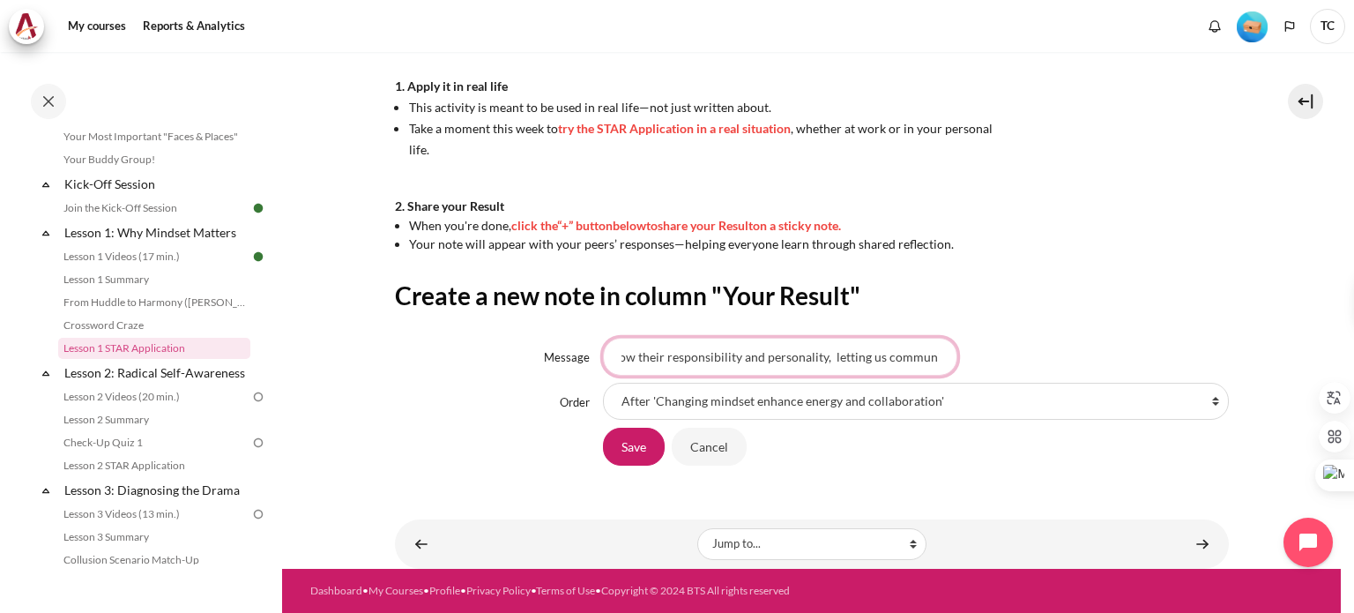
scroll to position [0, 203]
drag, startPoint x: 847, startPoint y: 358, endPoint x: 731, endPoint y: 354, distance: 116.4
click at [731, 354] on input "Lunch catch up with others, to know their responsibility and personality, letti…" at bounding box center [780, 356] width 354 height 37
click at [717, 352] on input "Lunch catch up with others, to know their responsibility and personality, letti…" at bounding box center [780, 356] width 354 height 37
drag, startPoint x: 818, startPoint y: 359, endPoint x: 952, endPoint y: 356, distance: 134.0
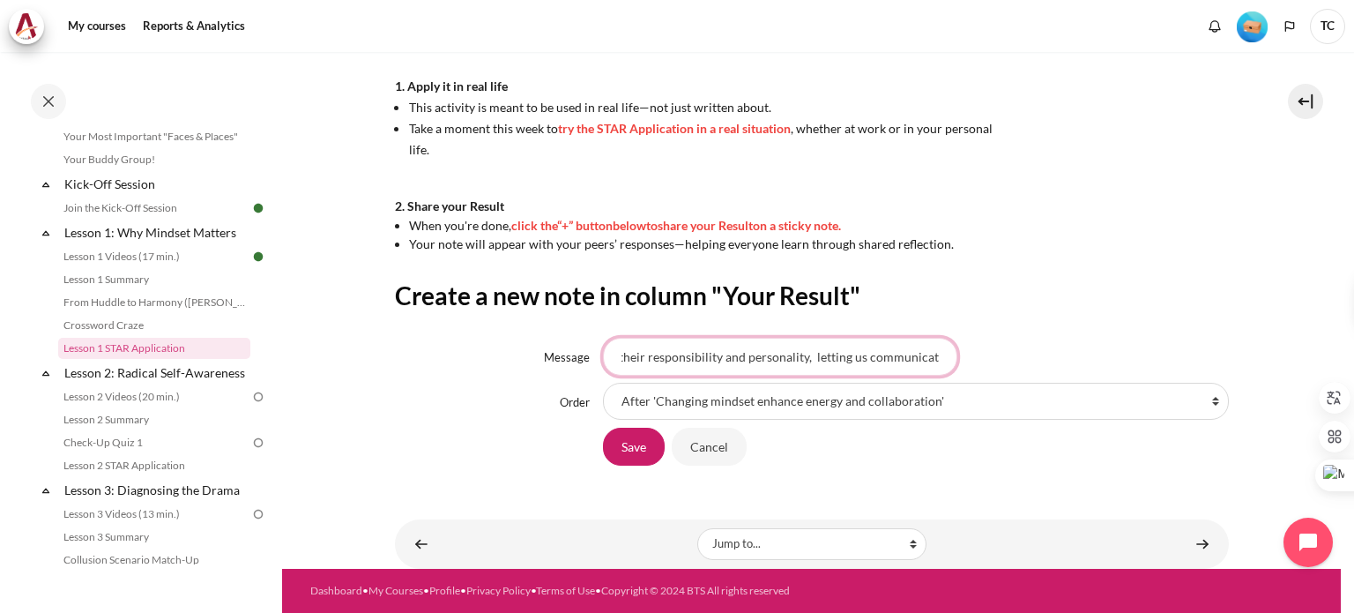
click at [952, 356] on div "Lunch catch up with others, to know their responsibility and personality, letti…" at bounding box center [916, 356] width 626 height 37
click at [870, 352] on input "Lunch catch up with others, to know their responsibility and personality, letti…" at bounding box center [780, 356] width 354 height 37
drag, startPoint x: 863, startPoint y: 355, endPoint x: 592, endPoint y: 355, distance: 270.6
click at [592, 355] on div "Message Lunch catch up with others, to know their responsibility and personalit…" at bounding box center [812, 356] width 834 height 37
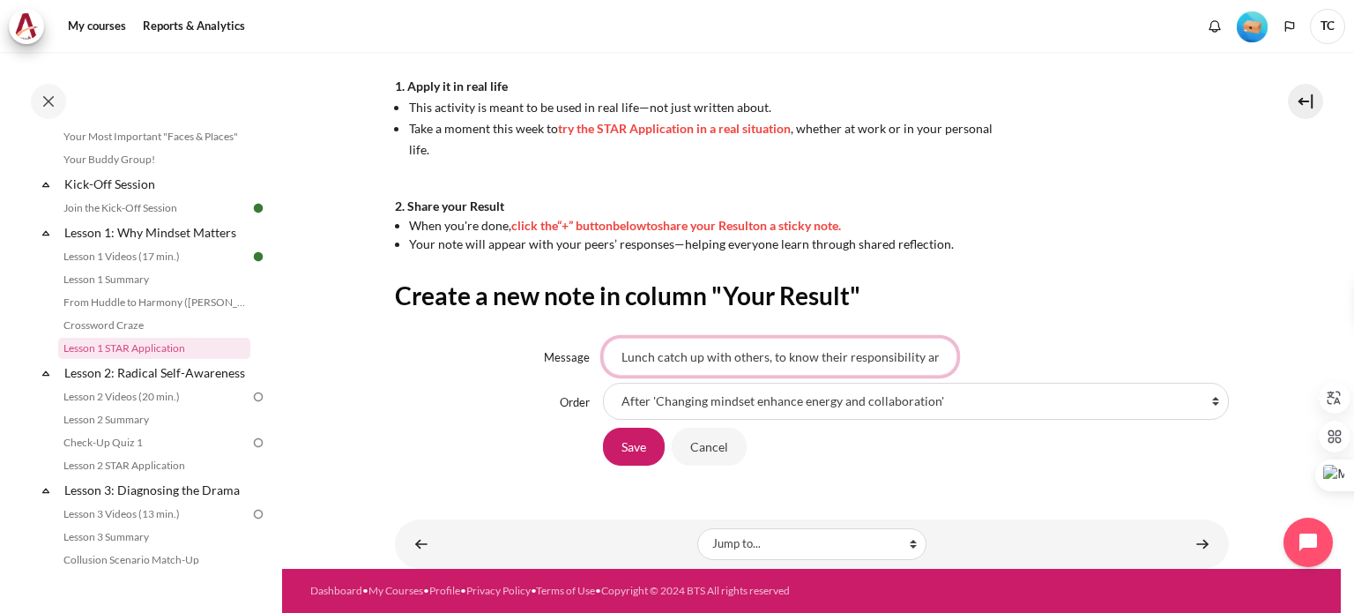
click at [623, 353] on input "Lunch catch up with others, to know their responsibility and personality, letti…" at bounding box center [780, 356] width 354 height 37
drag, startPoint x: 670, startPoint y: 352, endPoint x: 892, endPoint y: 358, distance: 222.2
click at [893, 358] on input "Lunch catch up with others, to know their responsibility and personality, letti…" at bounding box center [780, 356] width 354 height 37
click at [843, 357] on input "Lunch catch up with others, to know their responsibility and personality, letti…" at bounding box center [780, 356] width 354 height 37
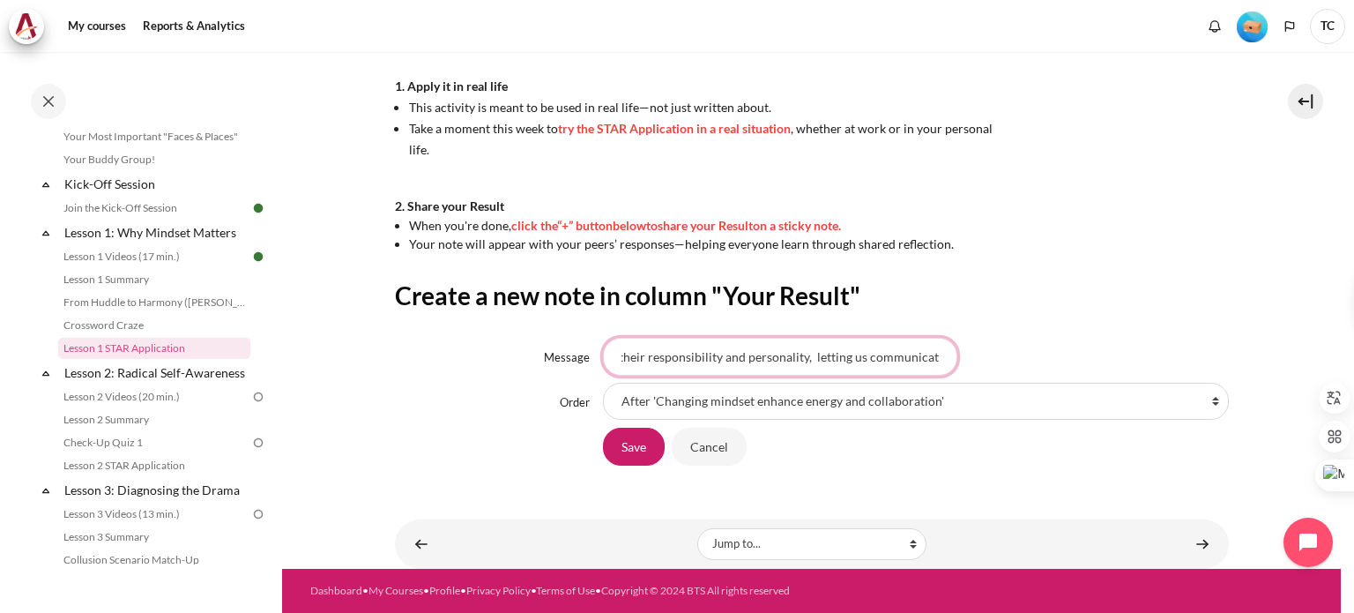
drag, startPoint x: 856, startPoint y: 358, endPoint x: 740, endPoint y: 360, distance: 115.5
click at [740, 360] on input "Lunch catch up with others, to know their responsibility and personality, letti…" at bounding box center [780, 356] width 354 height 37
click at [740, 359] on input "Lunch catch up with others, to know their responsibility and personality, letti…" at bounding box center [780, 356] width 354 height 37
drag, startPoint x: 739, startPoint y: 358, endPoint x: 1007, endPoint y: 359, distance: 268.8
click at [1007, 359] on div "Lunch catch up with others, to know their responsibility and personality, letti…" at bounding box center [916, 356] width 626 height 37
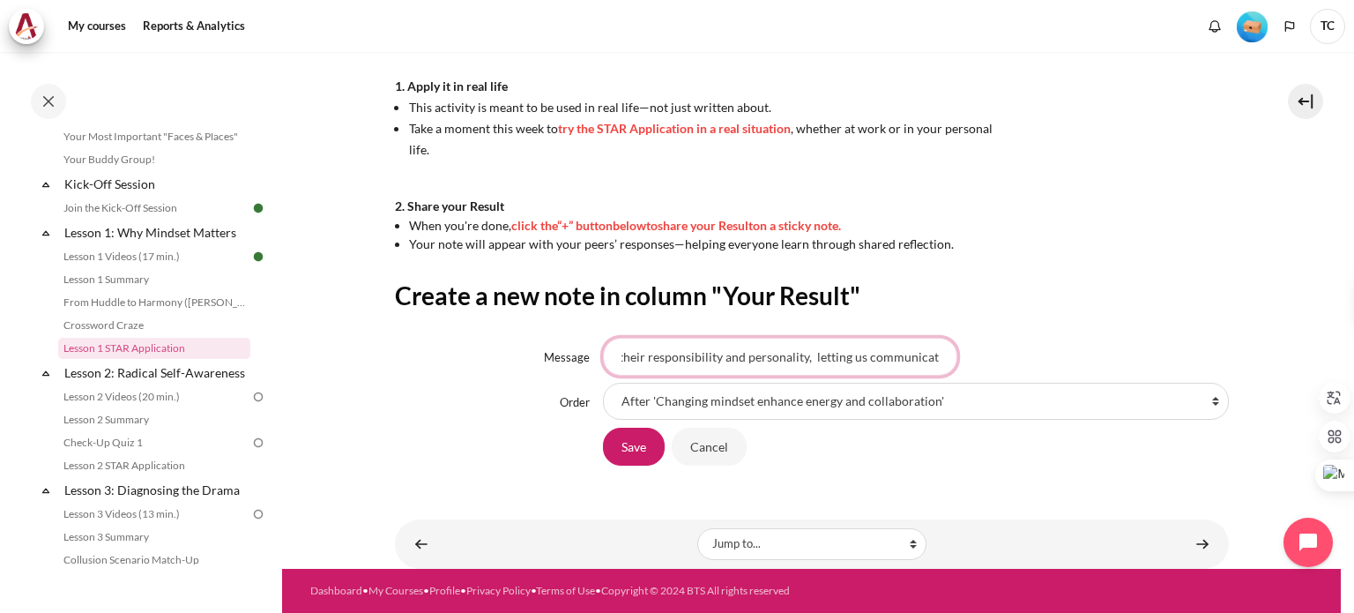
click at [835, 359] on input "Lunch catch up with others, to know their responsibility and personality, letti…" at bounding box center [780, 356] width 354 height 37
click at [898, 359] on input "Lunch catch up with others, to know their responsibility and personality, letti…" at bounding box center [780, 356] width 354 height 37
click at [931, 358] on input "Lunch catch up with others, to know their responsibility and personality, letti…" at bounding box center [780, 356] width 354 height 37
drag, startPoint x: 751, startPoint y: 360, endPoint x: 587, endPoint y: 352, distance: 164.1
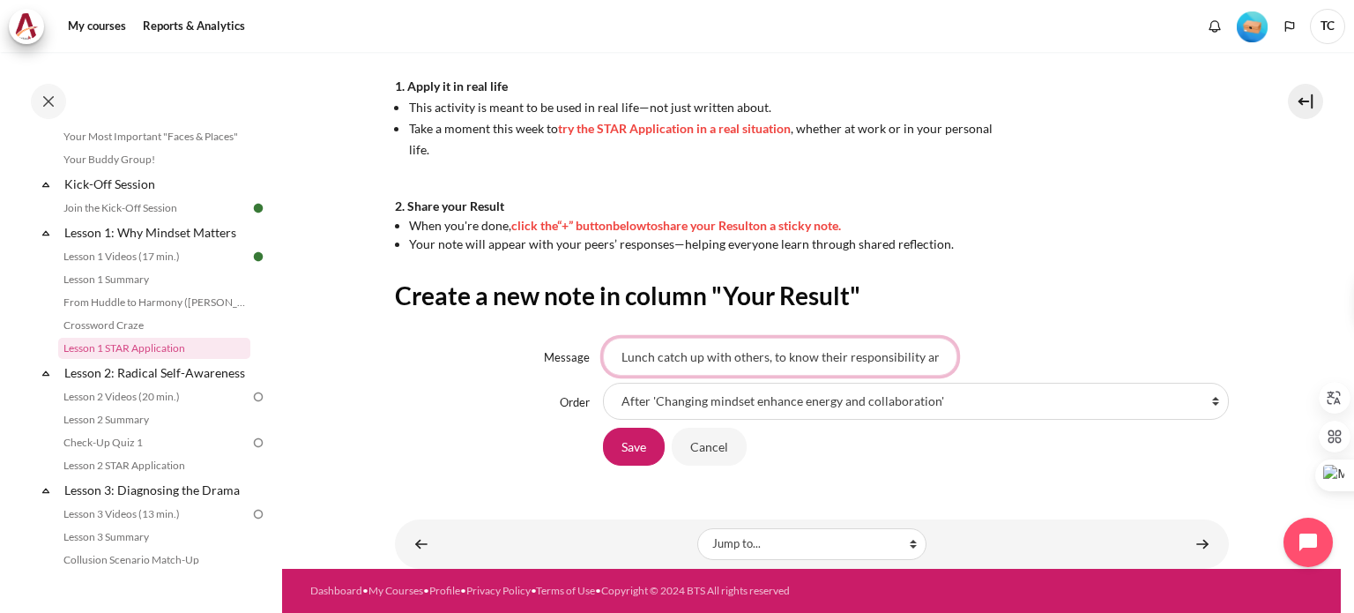
click at [587, 352] on div "Message Lunch catch up with others, to know their responsibility and personalit…" at bounding box center [812, 356] width 834 height 37
click at [642, 355] on input "Lunch catch up with others, to know their responsibility and personality, letti…" at bounding box center [780, 356] width 354 height 37
paste input ""Lunch catch-ups help us understand each other's roles and personalities for sm…"
click at [677, 355] on input ""Lunch catch-ups help us understand each other's roles and personalities for sm…" at bounding box center [780, 356] width 354 height 37
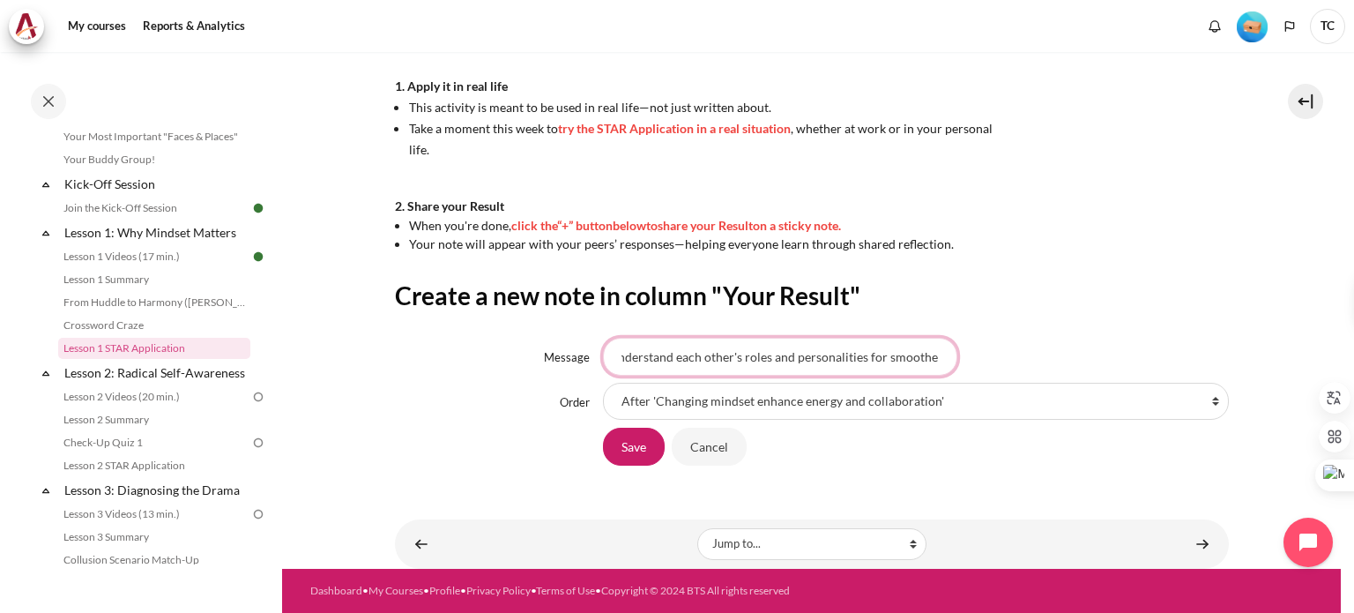
scroll to position [0, 0]
drag, startPoint x: 673, startPoint y: 353, endPoint x: 583, endPoint y: 361, distance: 91.1
click at [583, 361] on div "Message "Lunch catch-ups help us understand each other's roles and personalitie…" at bounding box center [812, 356] width 834 height 37
click at [635, 356] on input ""Lunch catch-ups help us understand each other's roles and personalities for sm…" at bounding box center [780, 356] width 354 height 37
click at [622, 354] on input ""Lunch catch-ups help us understand each other's roles and personalities for sm…" at bounding box center [780, 356] width 354 height 37
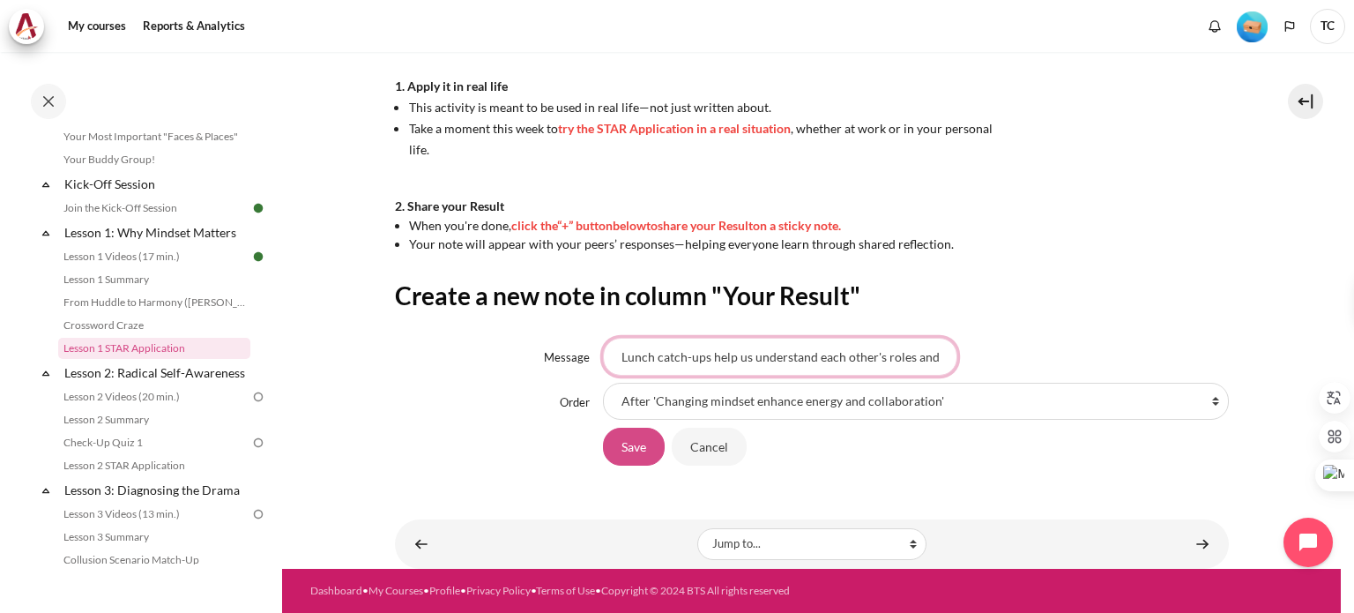
type input "Lunch catch-ups help us understand each other's roles and personalities for smo…"
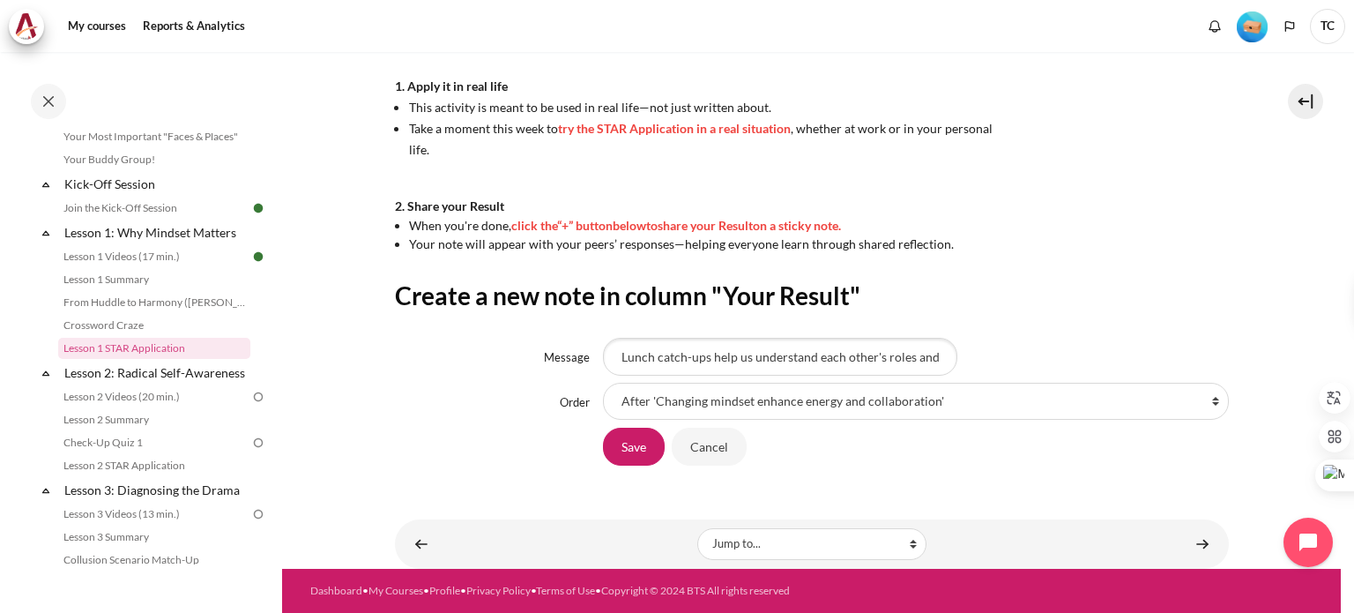
drag, startPoint x: 623, startPoint y: 450, endPoint x: 579, endPoint y: 458, distance: 44.9
click at [579, 458] on div "Save Cancel" at bounding box center [812, 447] width 834 height 40
click at [627, 456] on input "Save" at bounding box center [634, 445] width 62 height 37
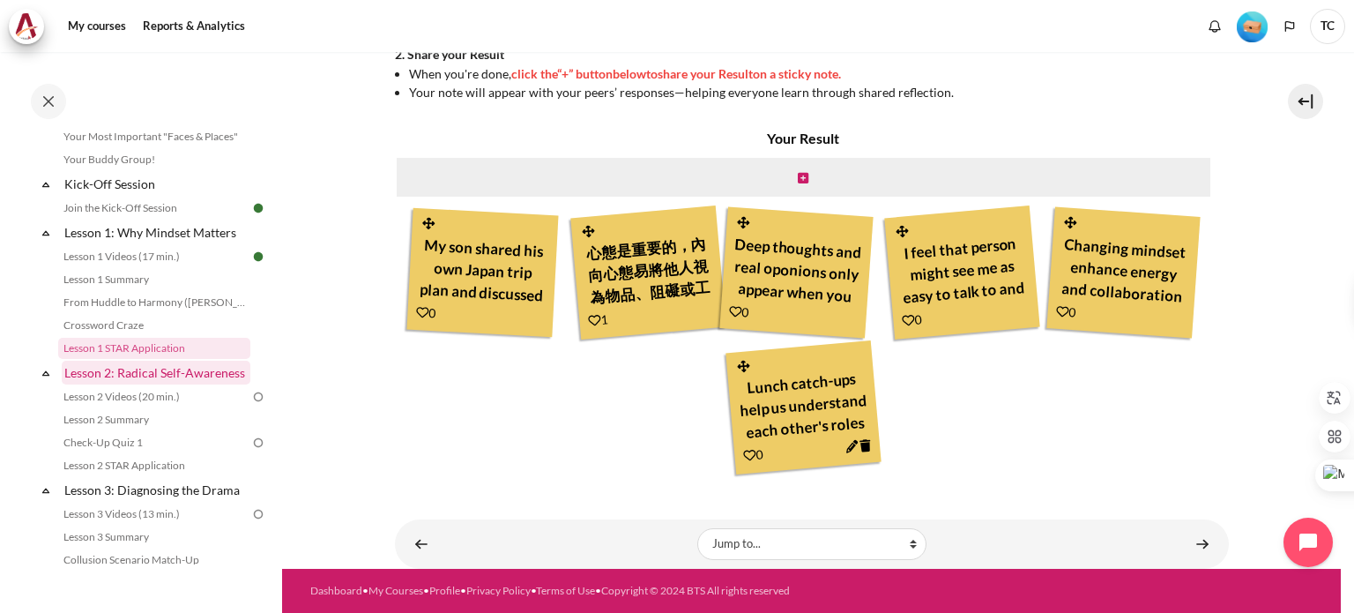
click at [151, 374] on link "Lesson 2: Radical Self-Awareness" at bounding box center [156, 373] width 189 height 24
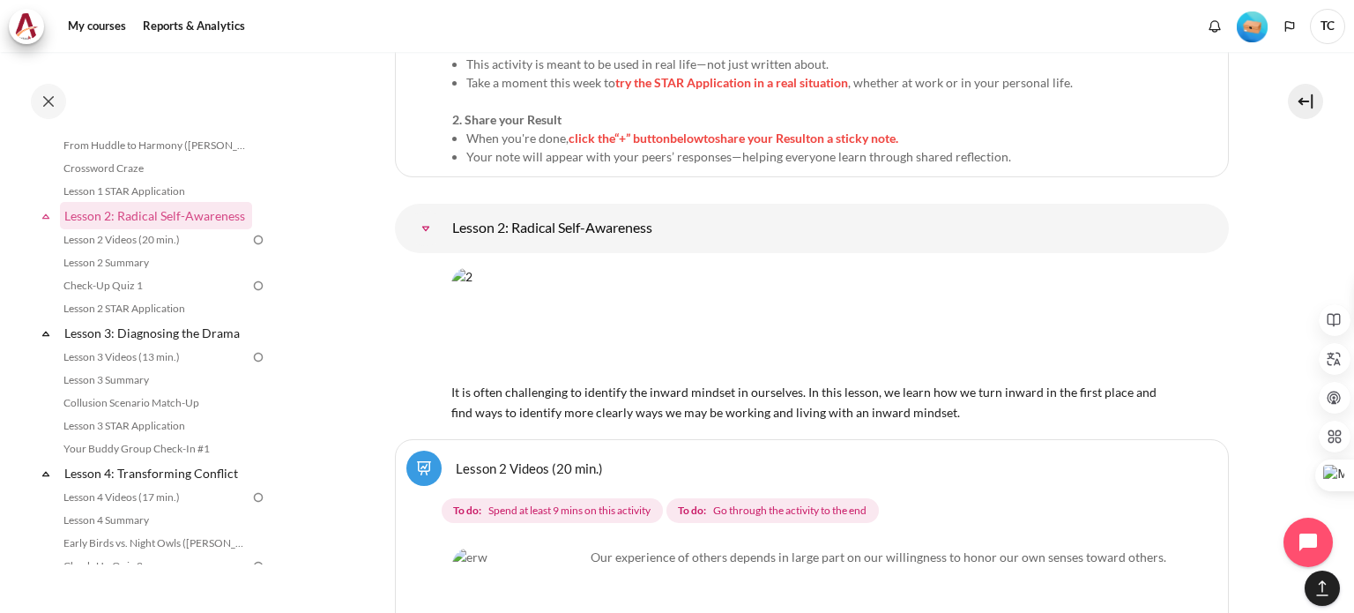
scroll to position [3926, 0]
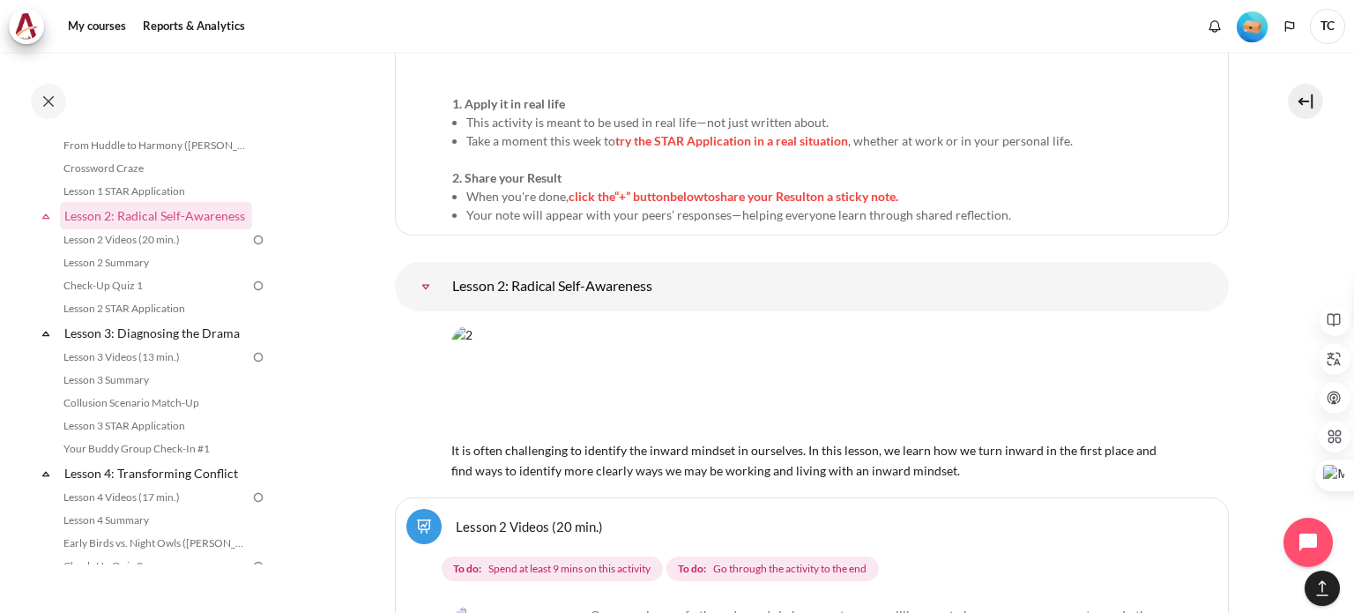
click at [530, 517] on link "Lesson 2 Videos (20 min.)" at bounding box center [529, 525] width 147 height 17
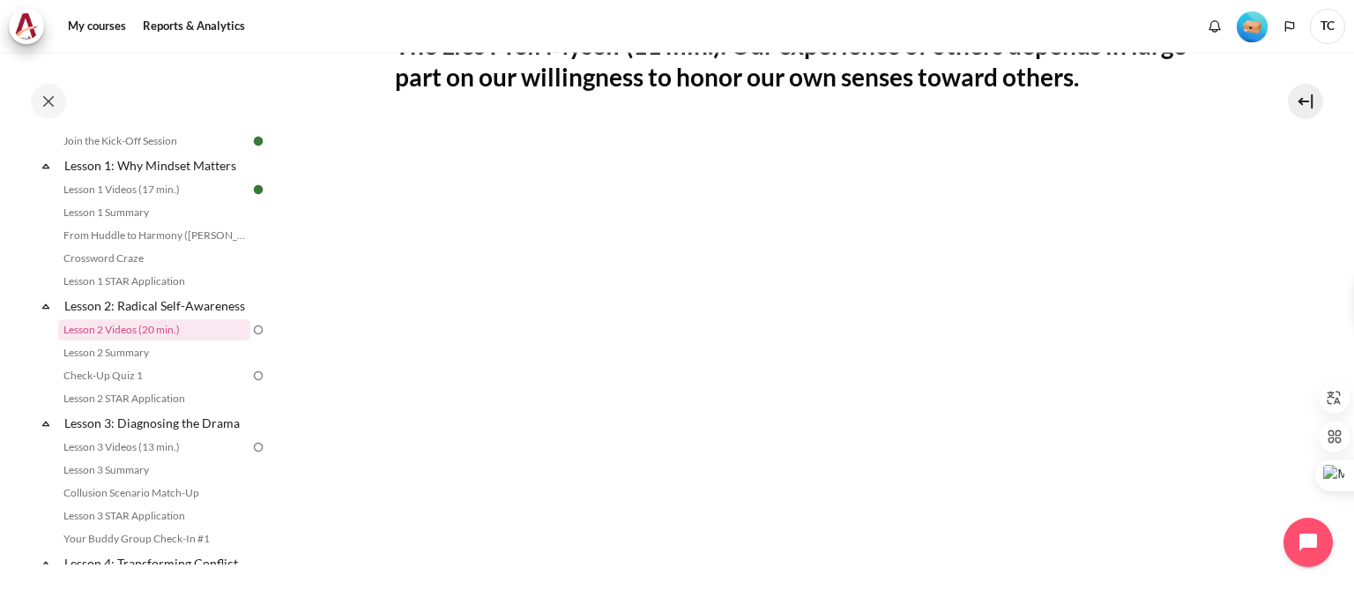
scroll to position [353, 0]
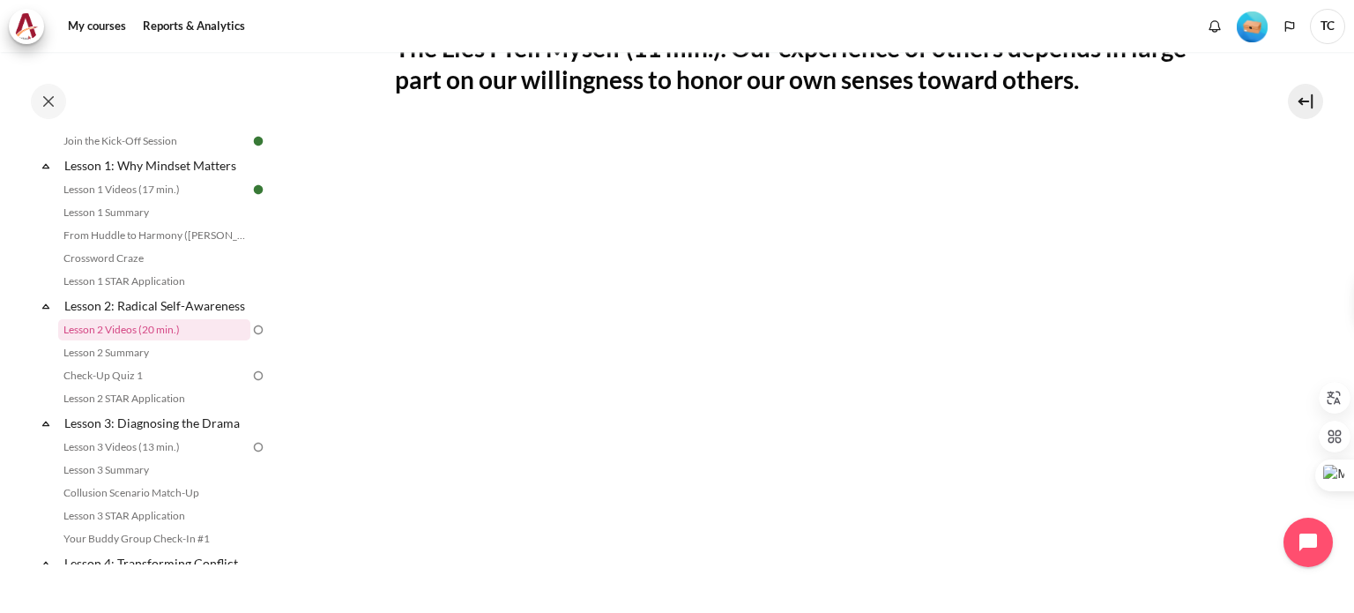
click at [354, 384] on section "My courses OPO TW B2 Lesson 2: Radical Self-Awareness Lesson 2 Videos (20 min.)…" at bounding box center [811, 329] width 1059 height 1260
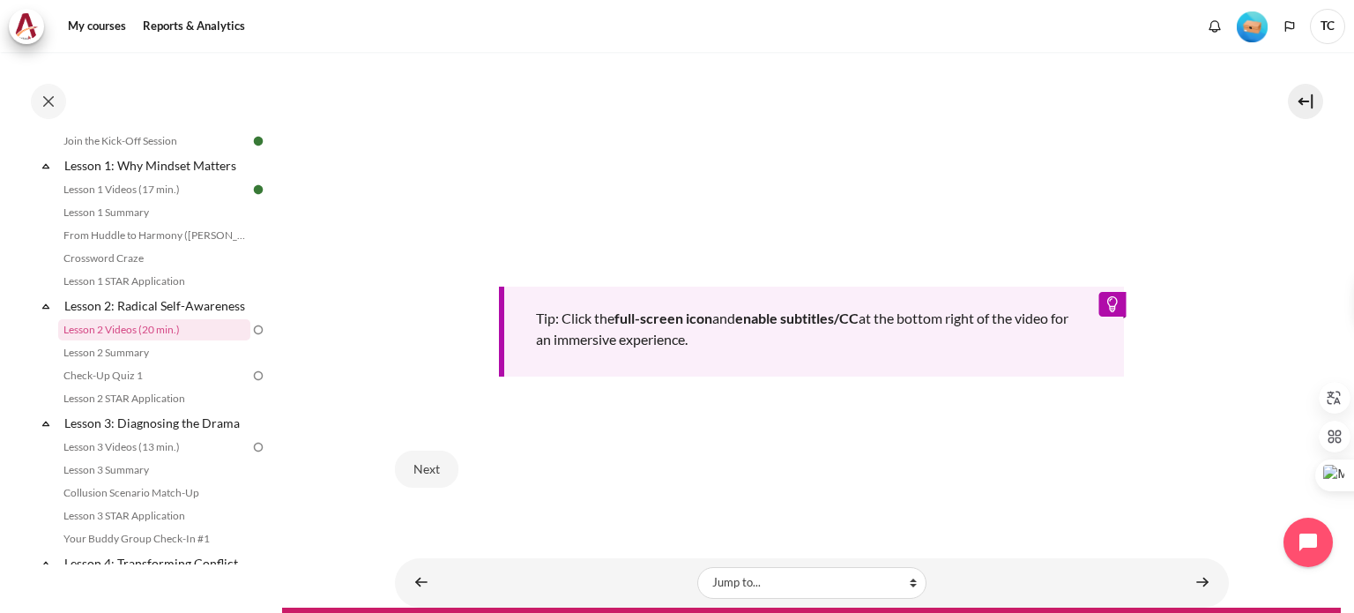
scroll to position [738, 0]
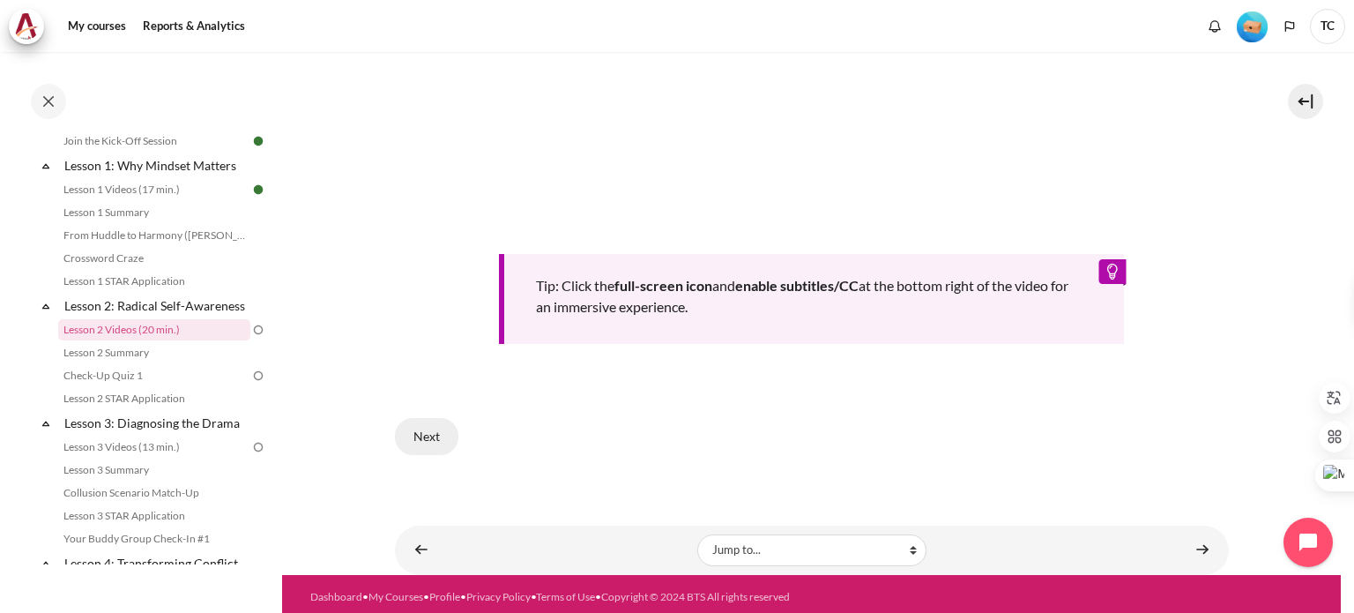
click at [419, 437] on button "Next" at bounding box center [426, 436] width 63 height 37
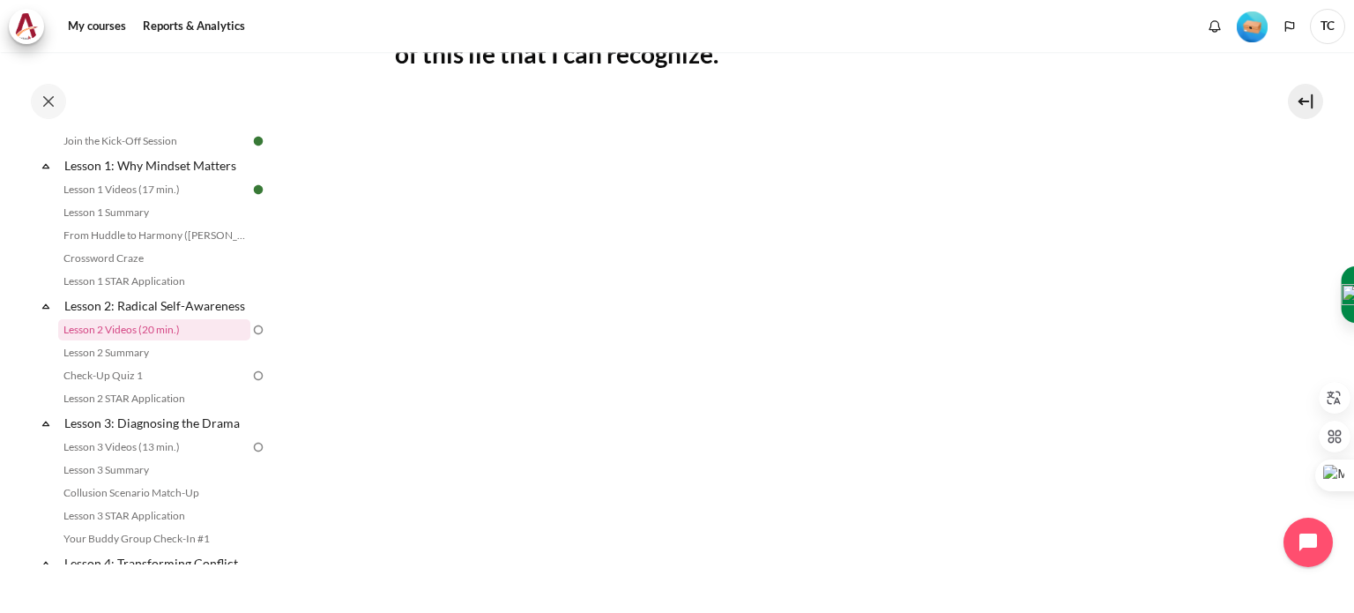
scroll to position [441, 0]
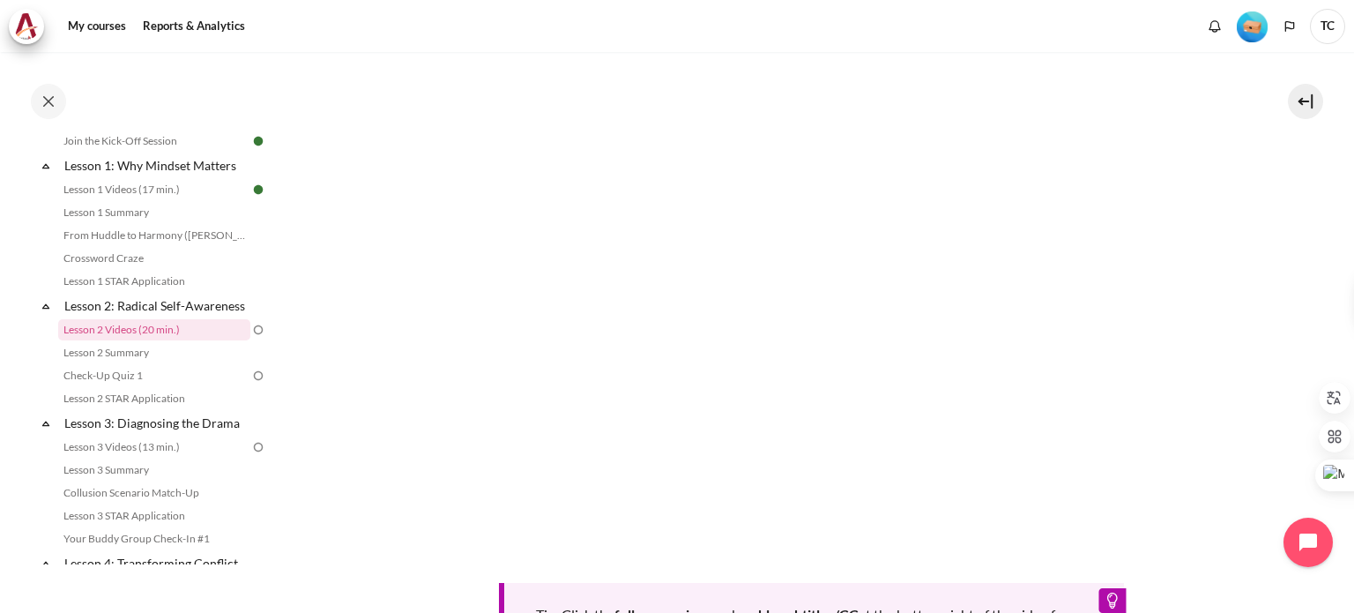
click at [900, 554] on div "Tip: Click the full-screen icon and enable subtitles/CC at the bottom right of …" at bounding box center [812, 371] width 834 height 601
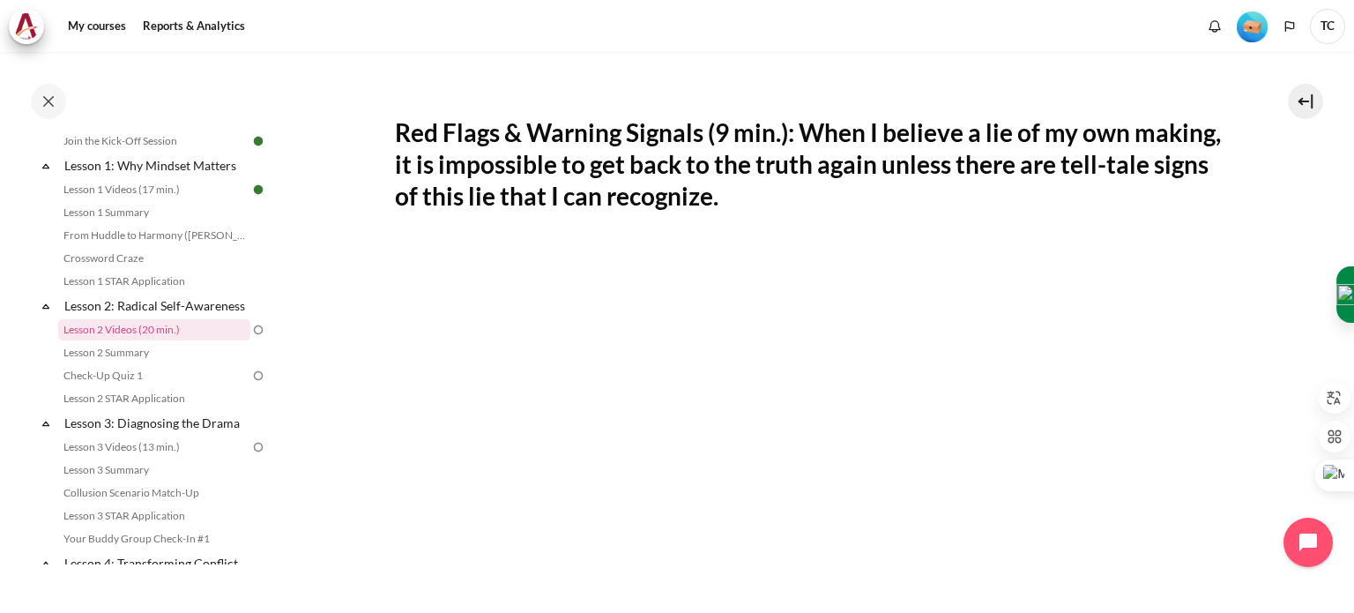
scroll to position [264, 0]
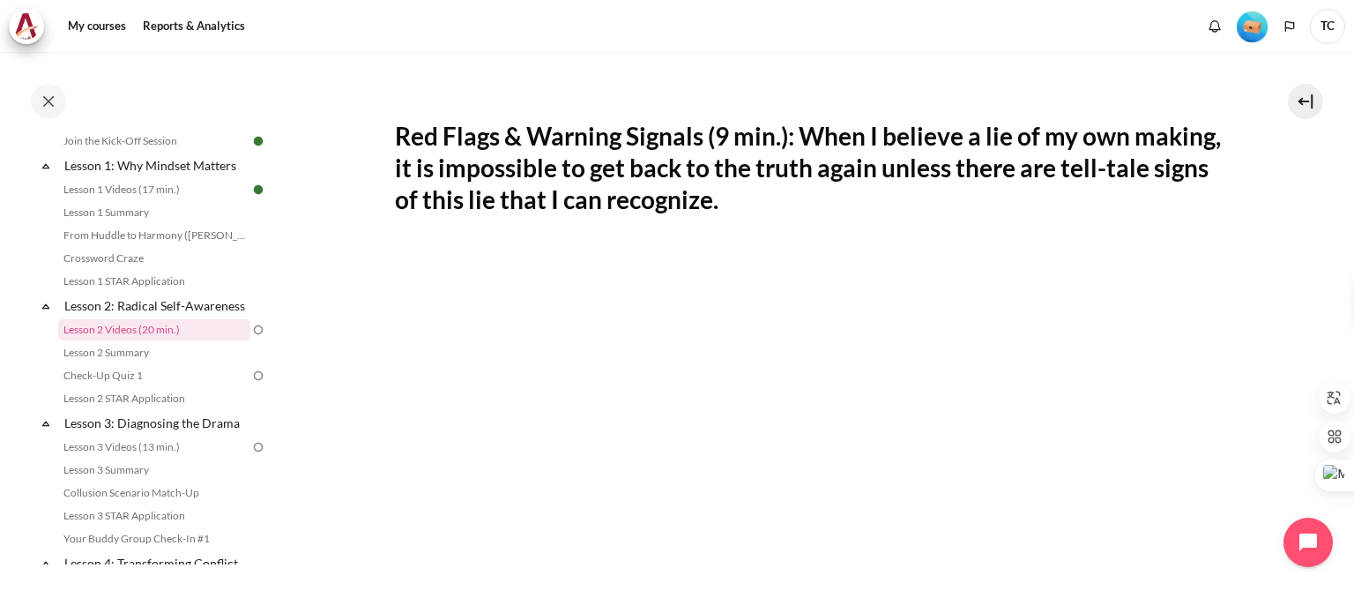
drag, startPoint x: 398, startPoint y: 133, endPoint x: 829, endPoint y: 204, distance: 436.0
click at [829, 204] on h2 "Red Flags & Warning Signals (9 min.): When I believe a lie of my own making, it…" at bounding box center [812, 168] width 834 height 96
click at [915, 193] on h2 "Red Flags & Warning Signals (9 min.): When I believe a lie of my own making, it…" at bounding box center [812, 168] width 834 height 96
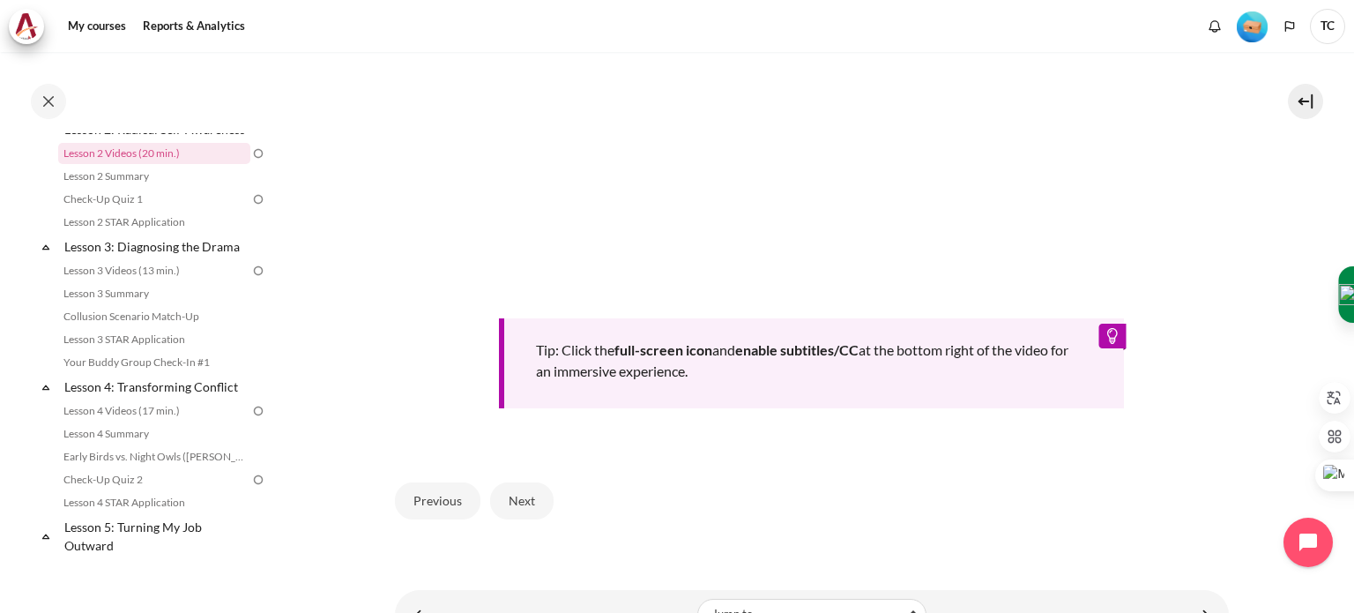
scroll to position [769, 0]
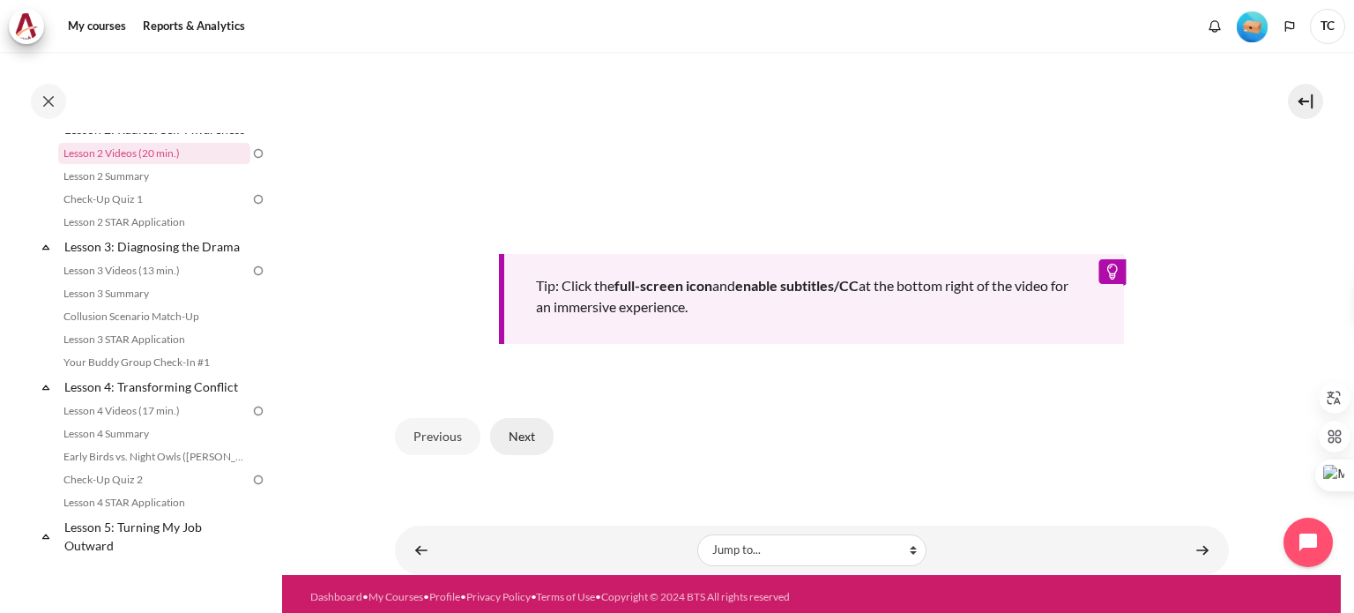
click at [514, 433] on button "Next" at bounding box center [521, 436] width 63 height 37
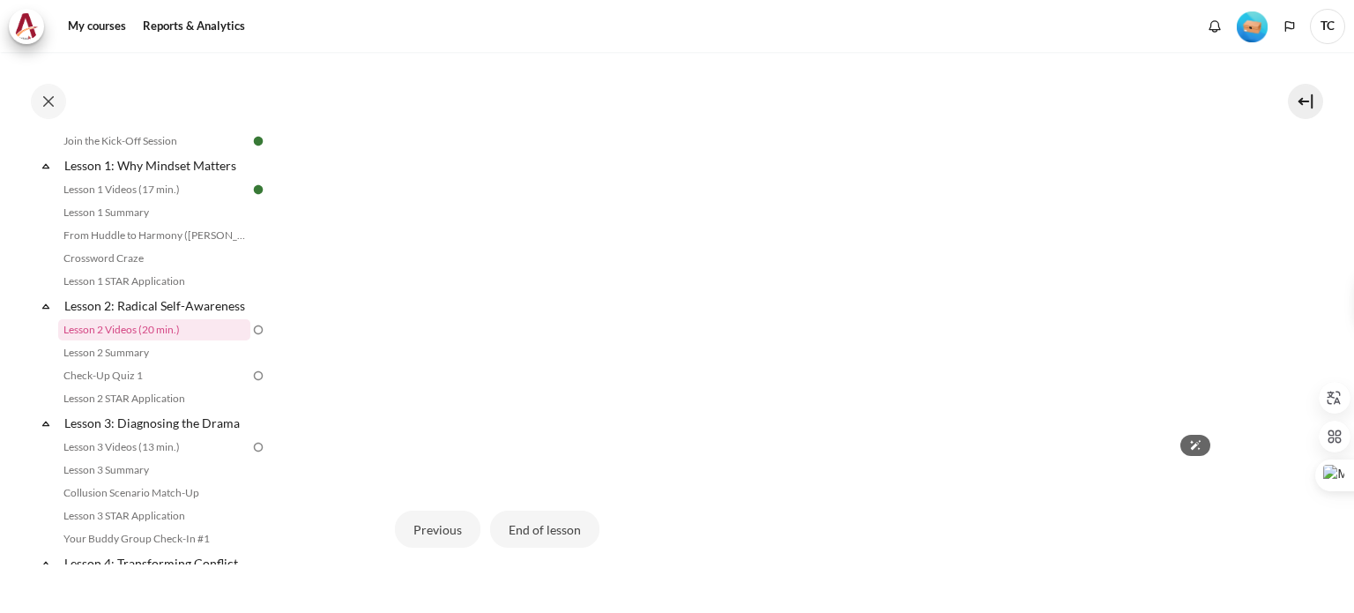
scroll to position [529, 0]
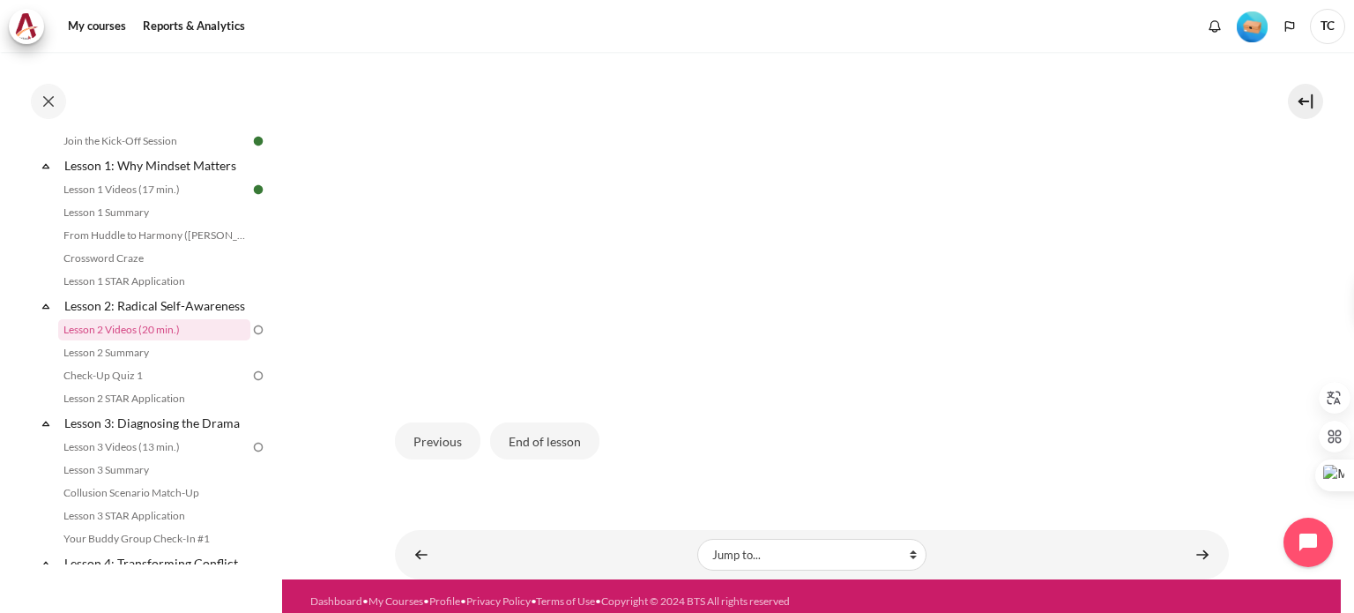
drag, startPoint x: 765, startPoint y: 115, endPoint x: 631, endPoint y: 397, distance: 311.5
click at [631, 397] on div "Content" at bounding box center [812, 155] width 834 height 500
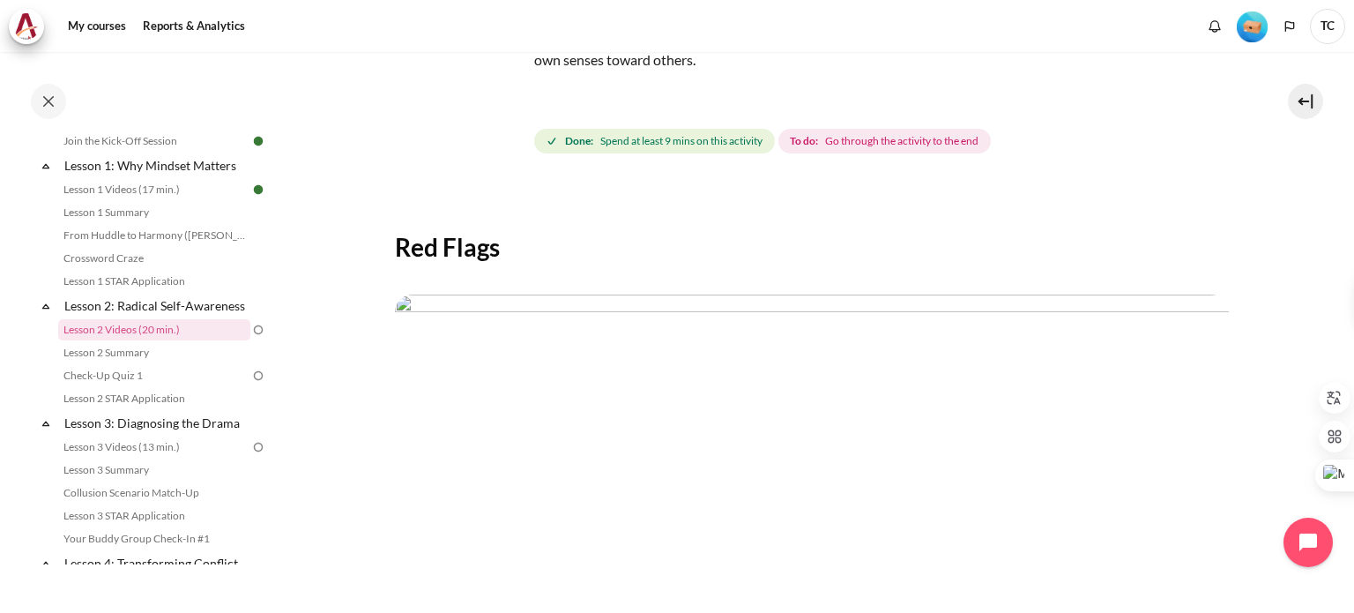
scroll to position [88, 0]
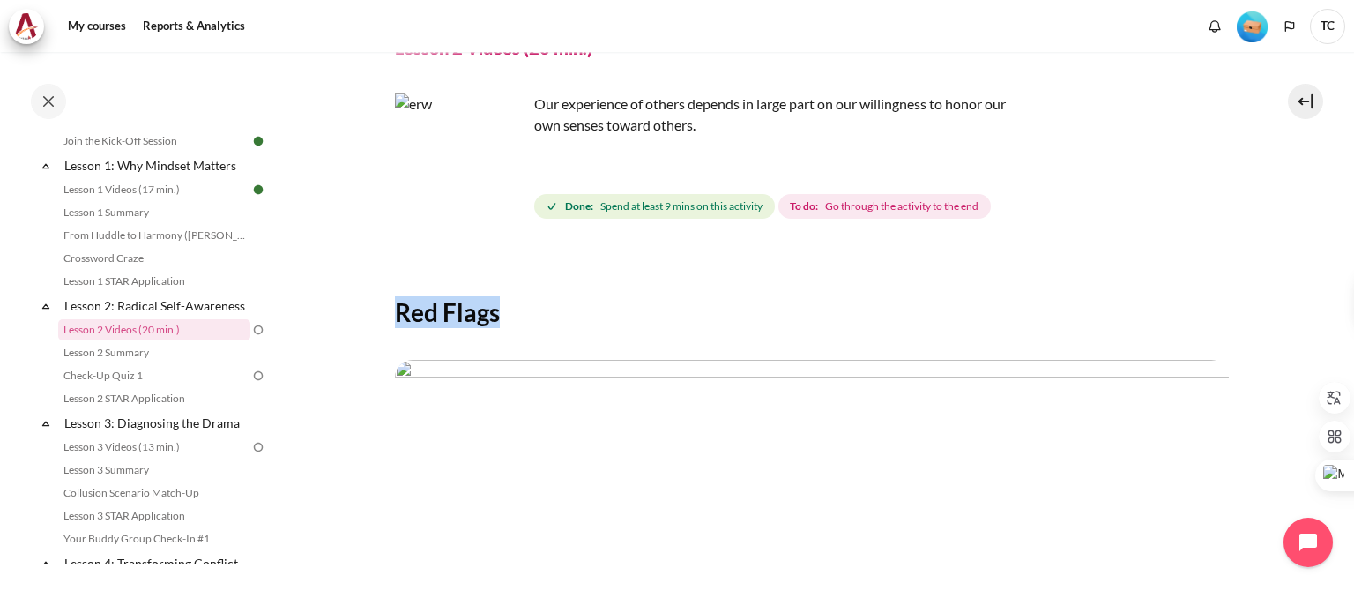
drag, startPoint x: 395, startPoint y: 308, endPoint x: 498, endPoint y: 318, distance: 103.7
click at [498, 318] on h2 "Red Flags" at bounding box center [812, 312] width 834 height 32
copy h2 "Red Flags"
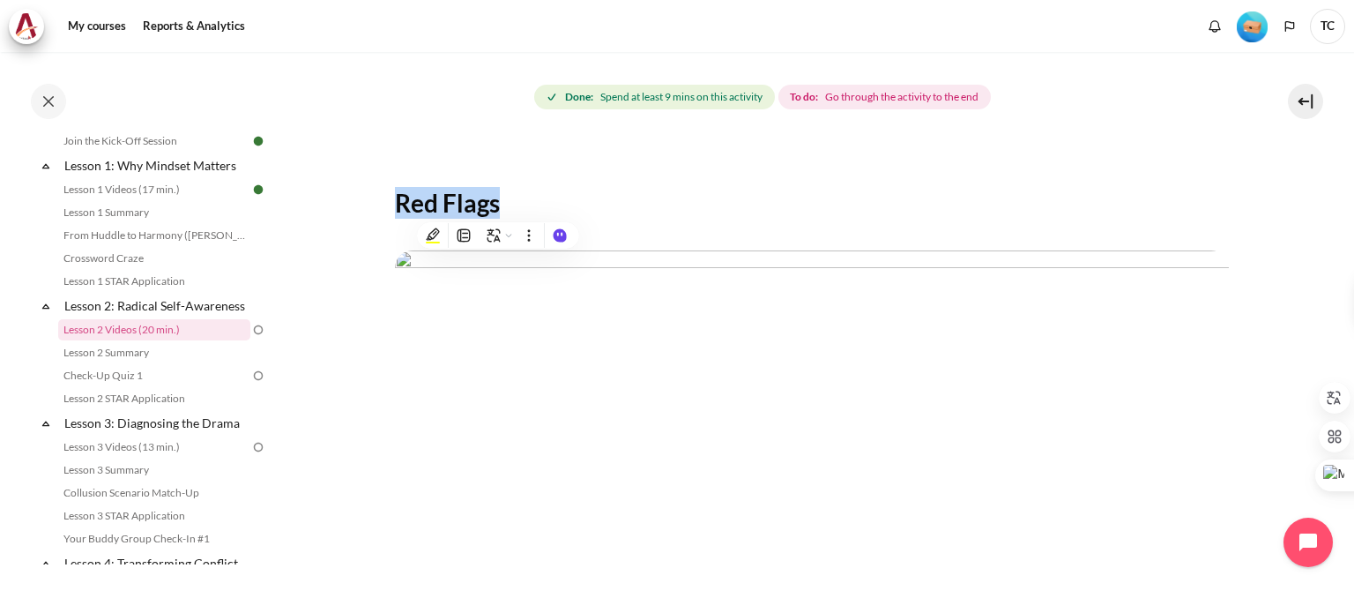
scroll to position [264, 0]
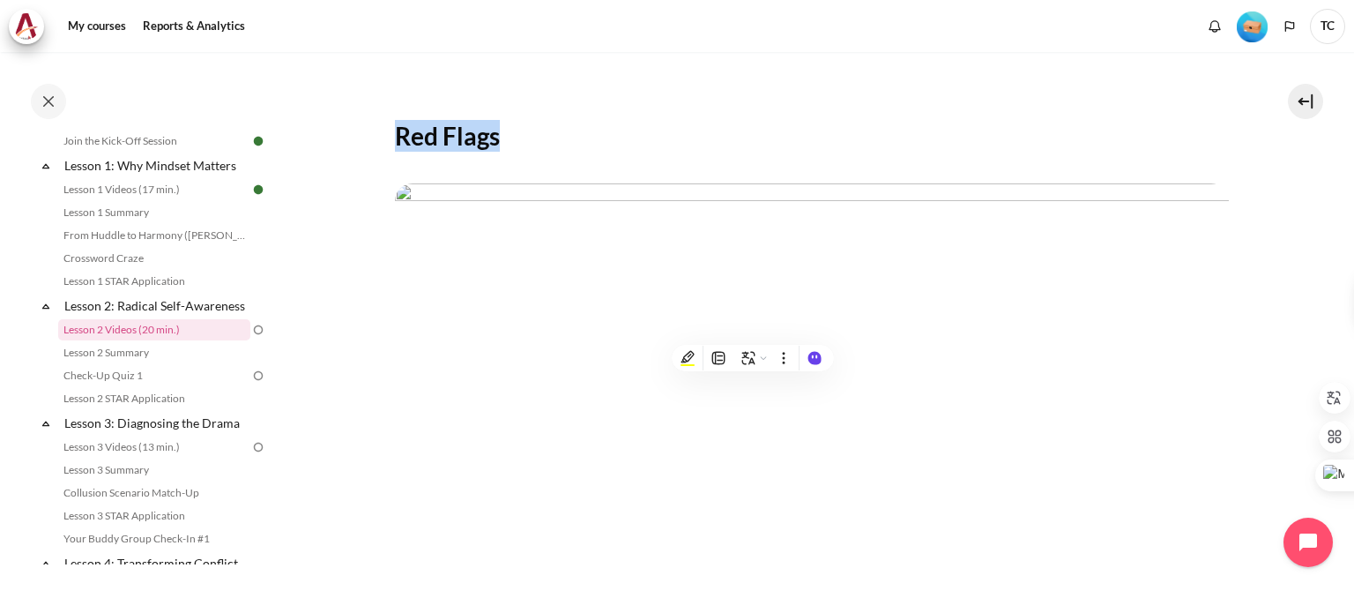
click at [573, 144] on h2 "Red Flags" at bounding box center [812, 136] width 834 height 32
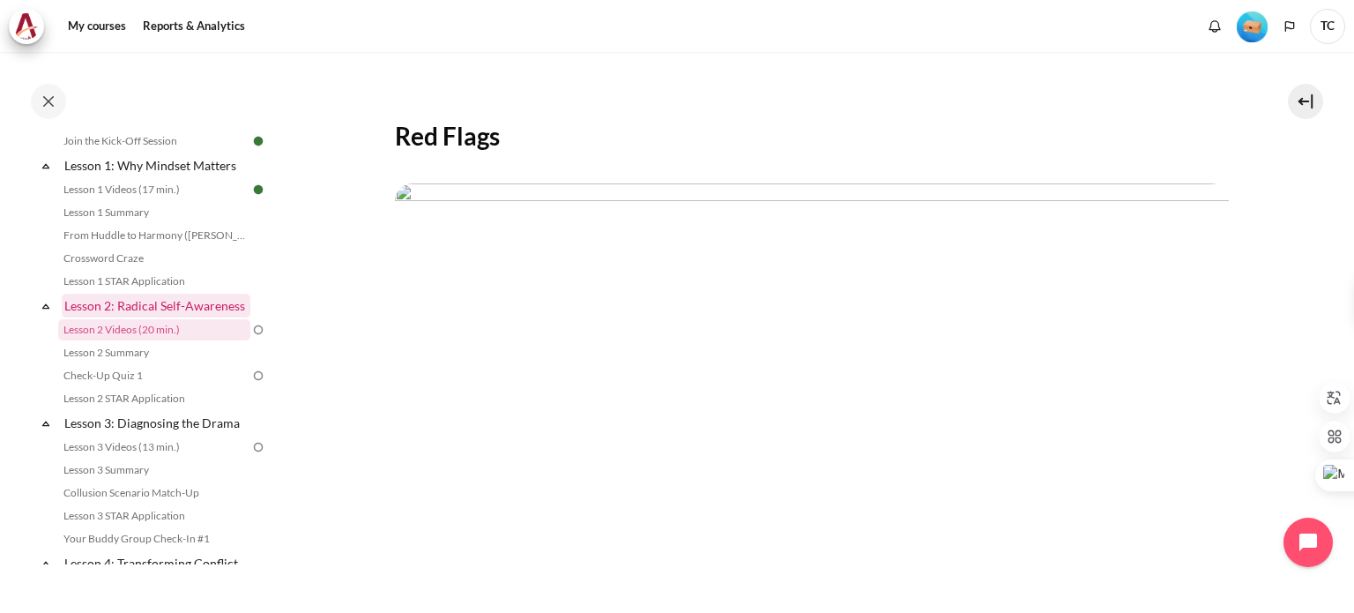
drag, startPoint x: 54, startPoint y: 303, endPoint x: 123, endPoint y: 319, distance: 70.6
click at [123, 318] on div "Expand Collapse Lesson 2: Radical Self-Awareness Highlighted" at bounding box center [152, 306] width 231 height 26
copy div "Collapse Lesson 2: Radical Self-Awareness"
click at [595, 125] on h2 "Red Flags" at bounding box center [812, 136] width 834 height 32
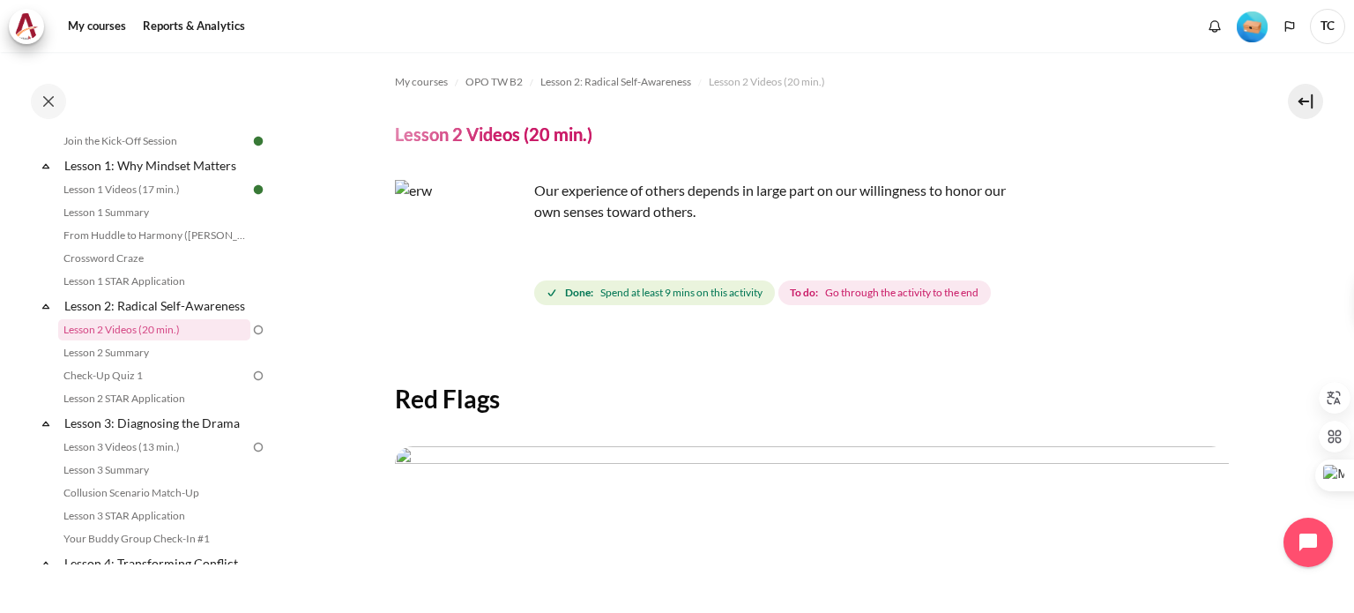
scroll to position [0, 0]
drag, startPoint x: 535, startPoint y: 87, endPoint x: 691, endPoint y: 85, distance: 156.0
click at [691, 85] on li "Lesson 2: Radical Self-Awareness" at bounding box center [614, 84] width 168 height 28
copy span "Lesson 2: Radical Self-Awareness"
click at [1090, 309] on div "My courses OPO TW B2 Lesson 2: Radical Self-Awareness Lesson 2 Videos (20 min.)…" at bounding box center [812, 542] width 834 height 980
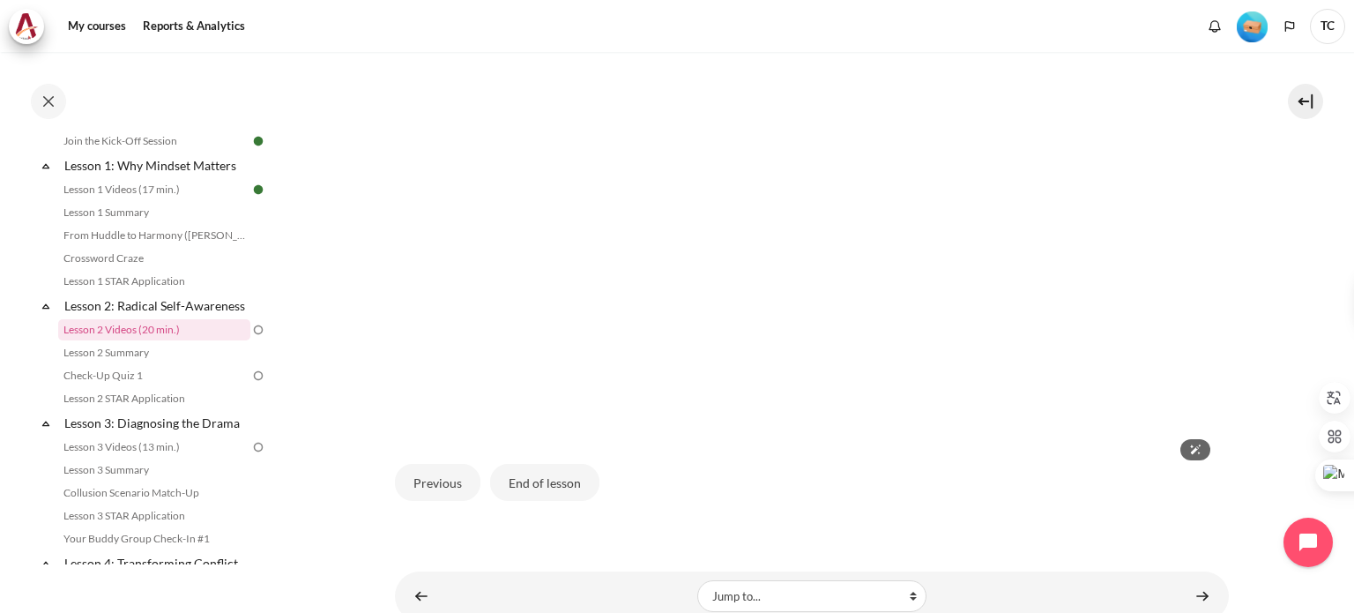
scroll to position [529, 0]
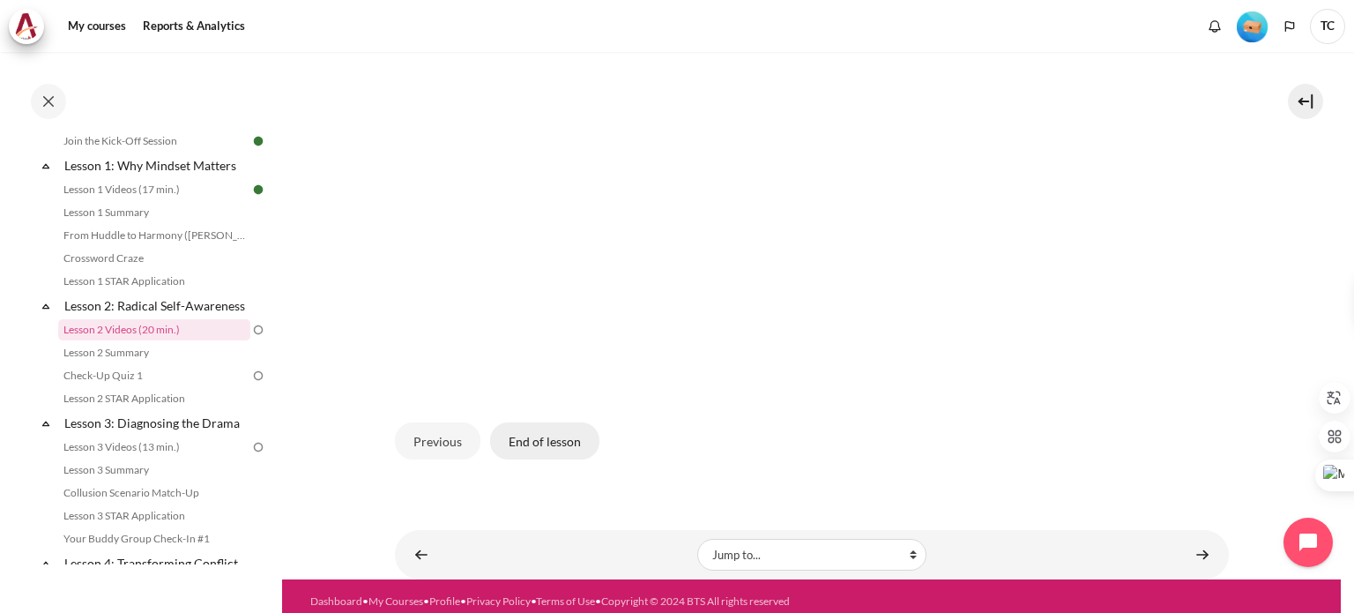
click at [546, 445] on button "End of lesson" at bounding box center [544, 440] width 109 height 37
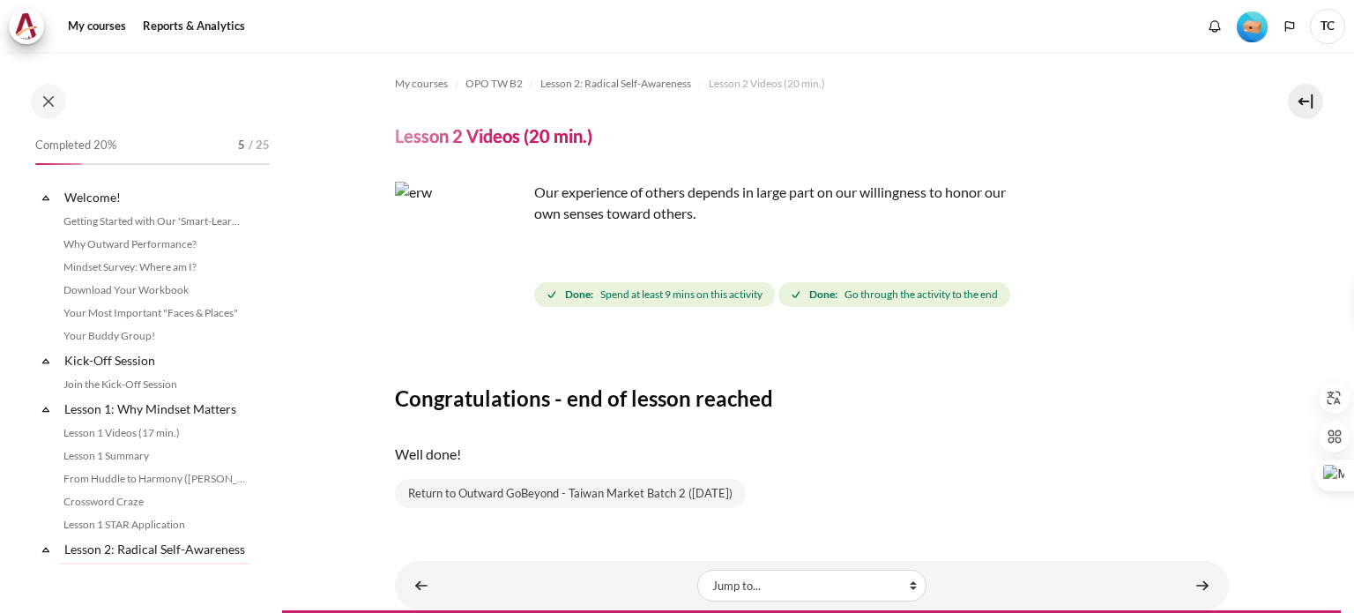
scroll to position [243, 0]
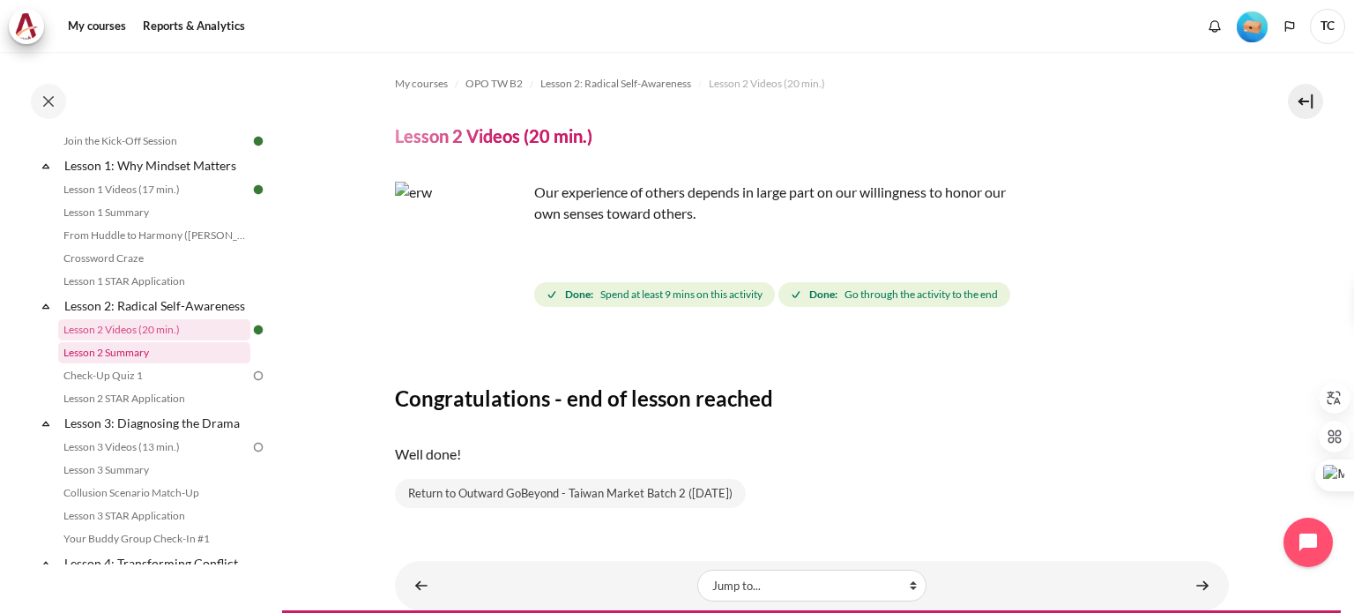
click at [152, 363] on link "Lesson 2 Summary" at bounding box center [154, 352] width 192 height 21
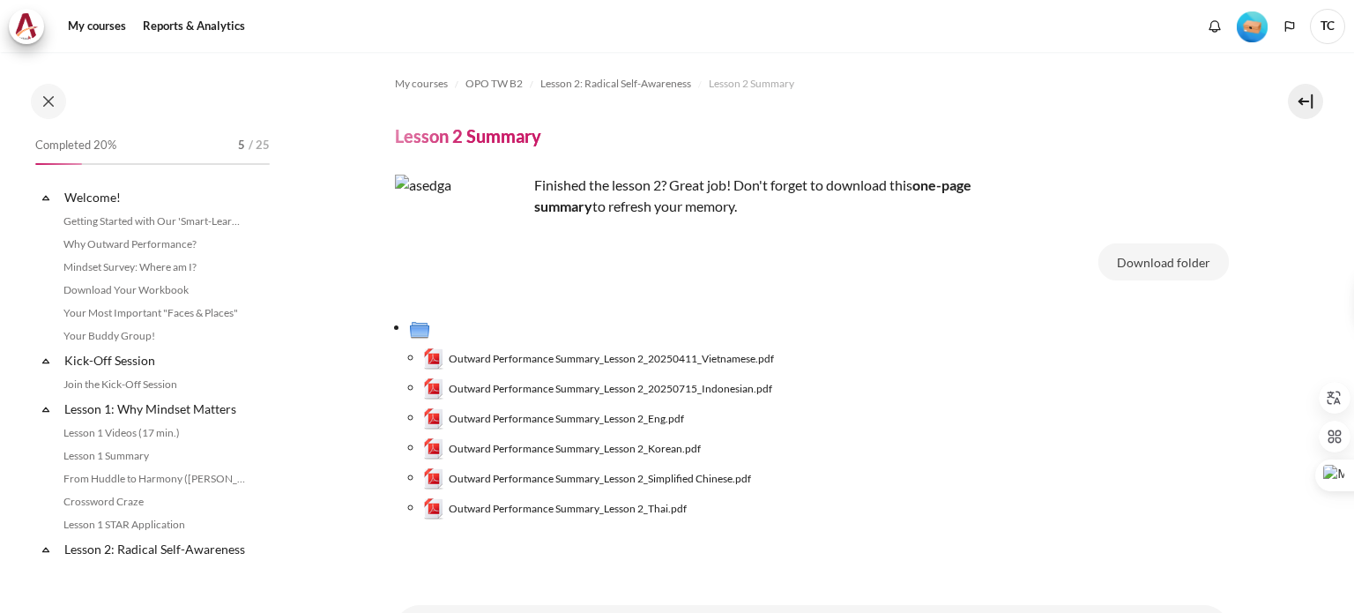
scroll to position [266, 0]
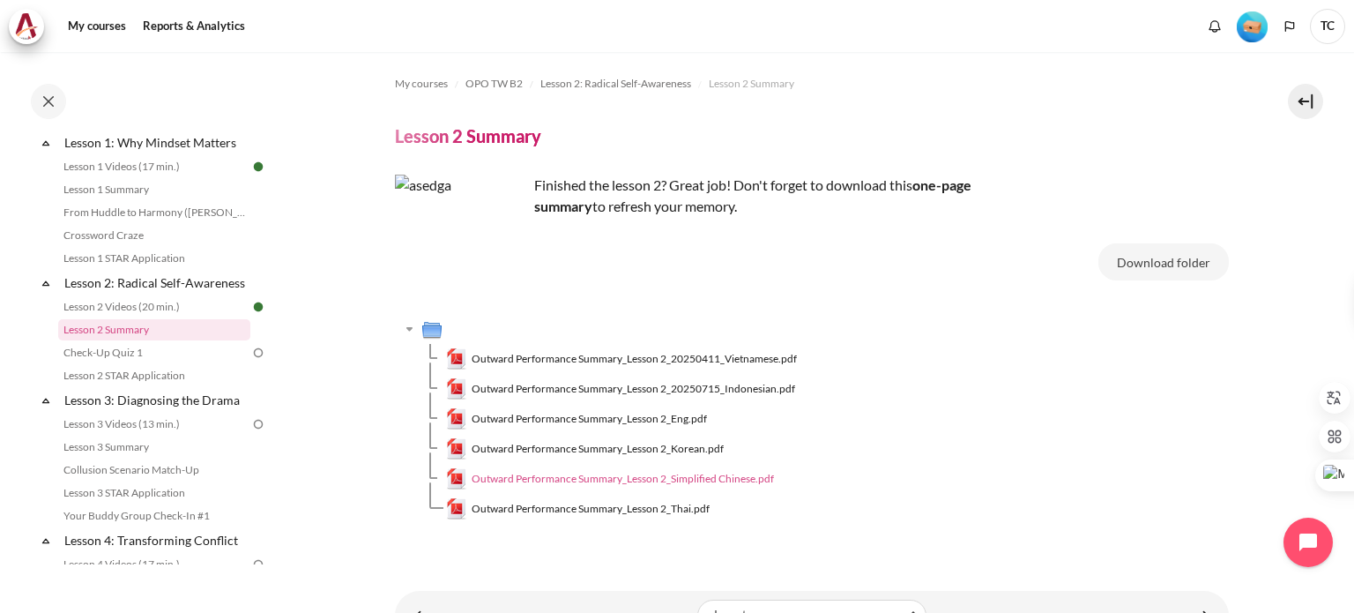
click at [725, 479] on span "Outward Performance Summary_Lesson 2_Simplified Chinese.pdf" at bounding box center [623, 479] width 302 height 16
click at [617, 420] on span "Outward Performance Summary_Lesson 2_Eng.pdf" at bounding box center [589, 419] width 235 height 16
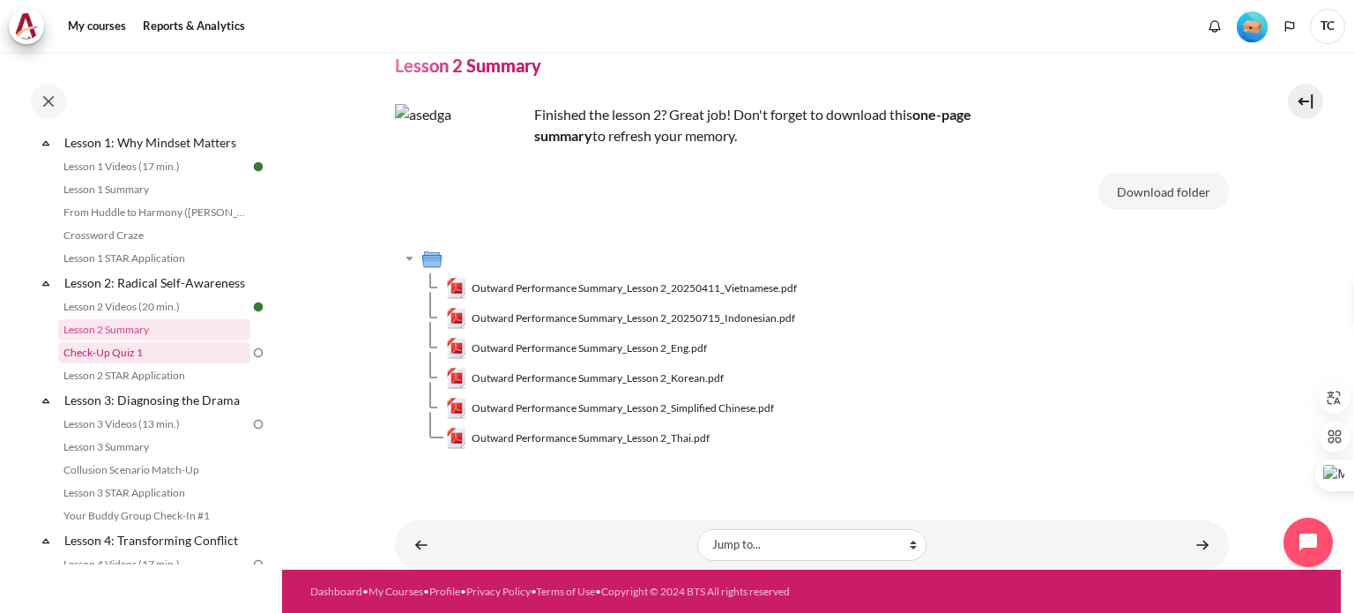
click at [122, 363] on link "Check-Up Quiz 1" at bounding box center [154, 352] width 192 height 21
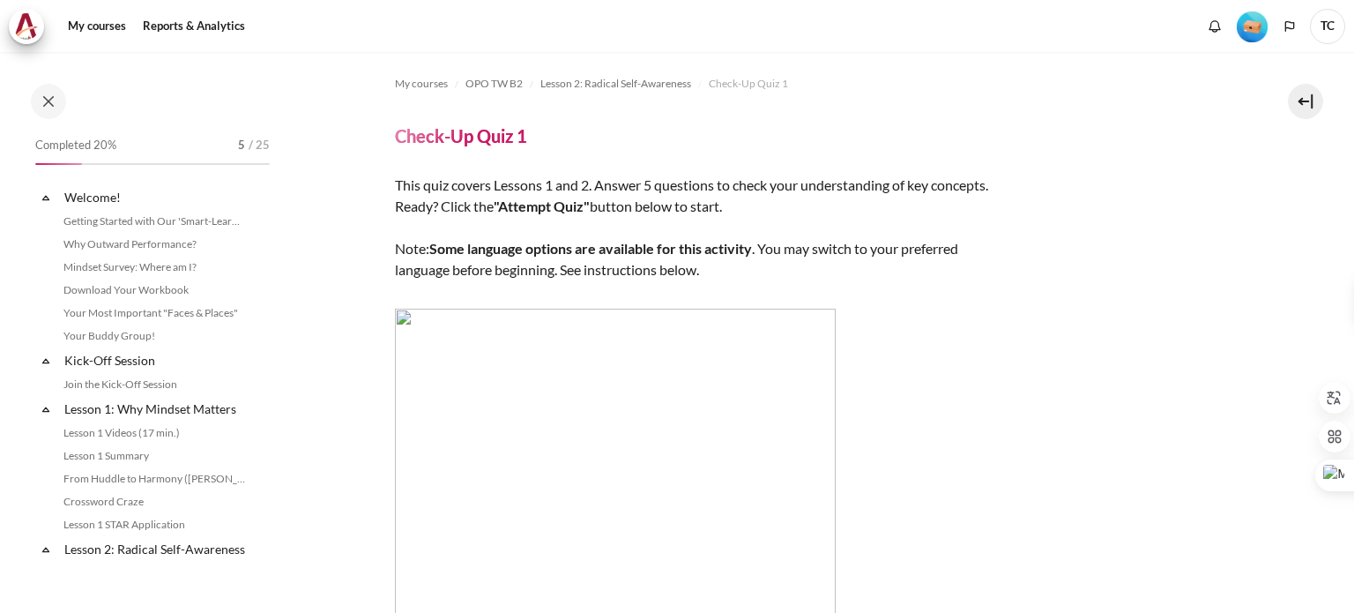
scroll to position [289, 0]
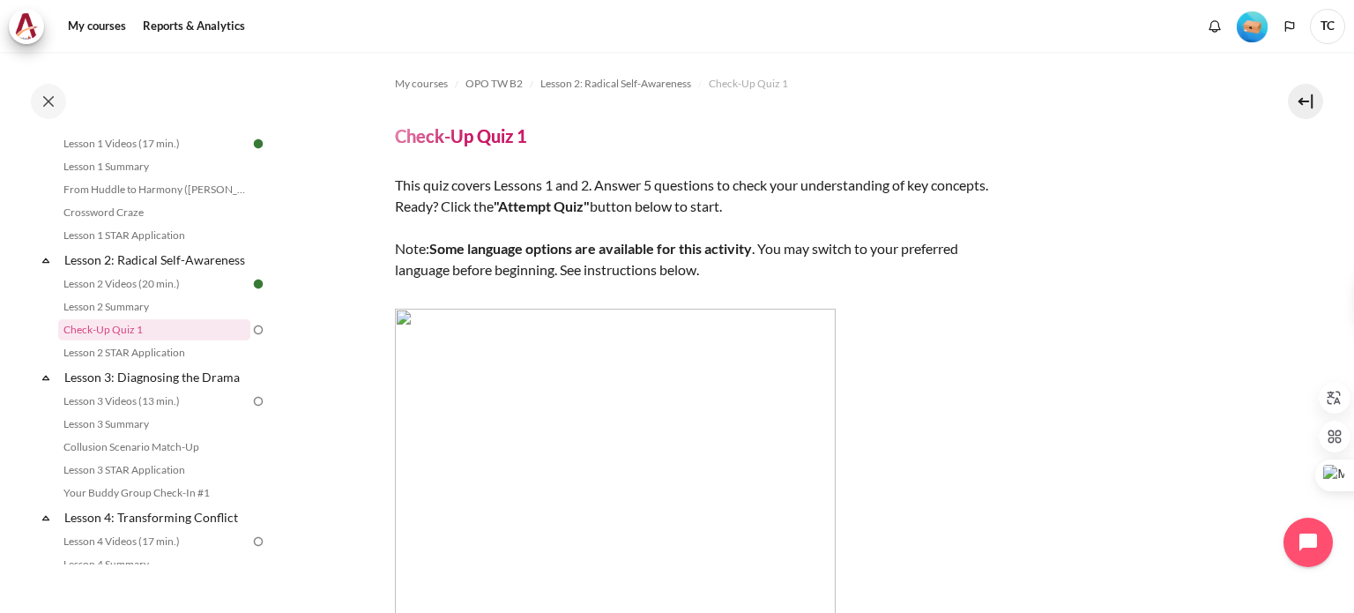
click at [502, 349] on img "Content" at bounding box center [615, 528] width 441 height 441
click at [404, 322] on img "Content" at bounding box center [615, 528] width 441 height 441
drag, startPoint x: 481, startPoint y: 331, endPoint x: 453, endPoint y: 383, distance: 59.2
click at [430, 385] on img "Content" at bounding box center [615, 528] width 441 height 441
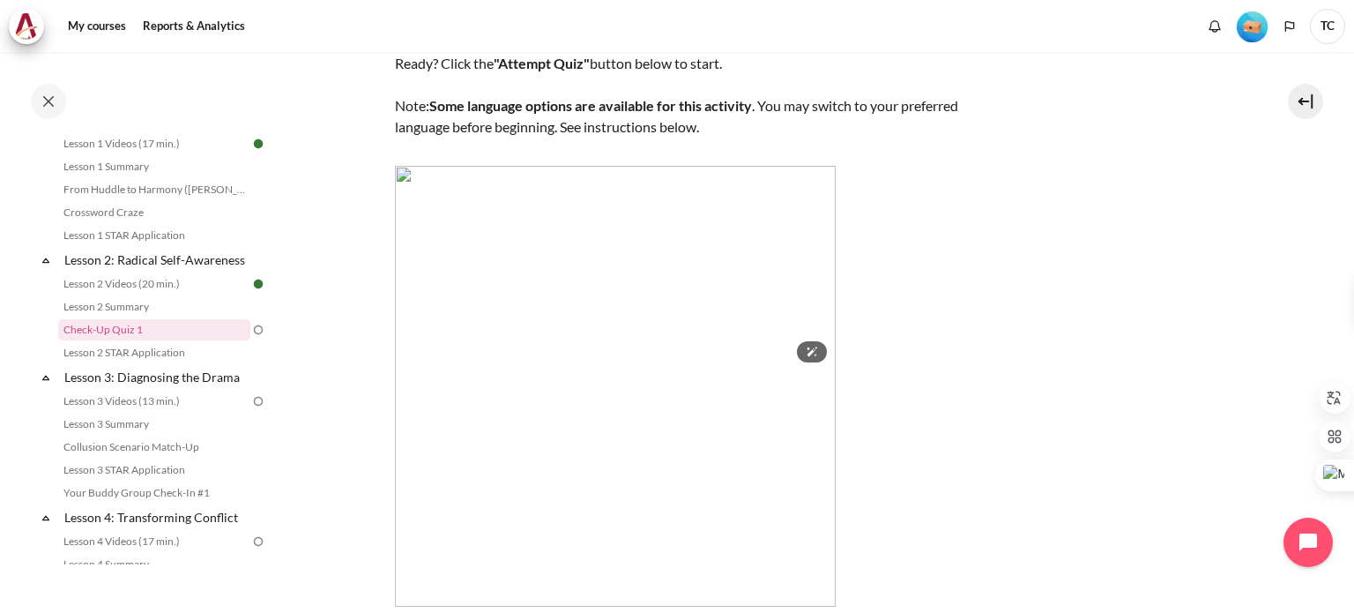
scroll to position [55, 0]
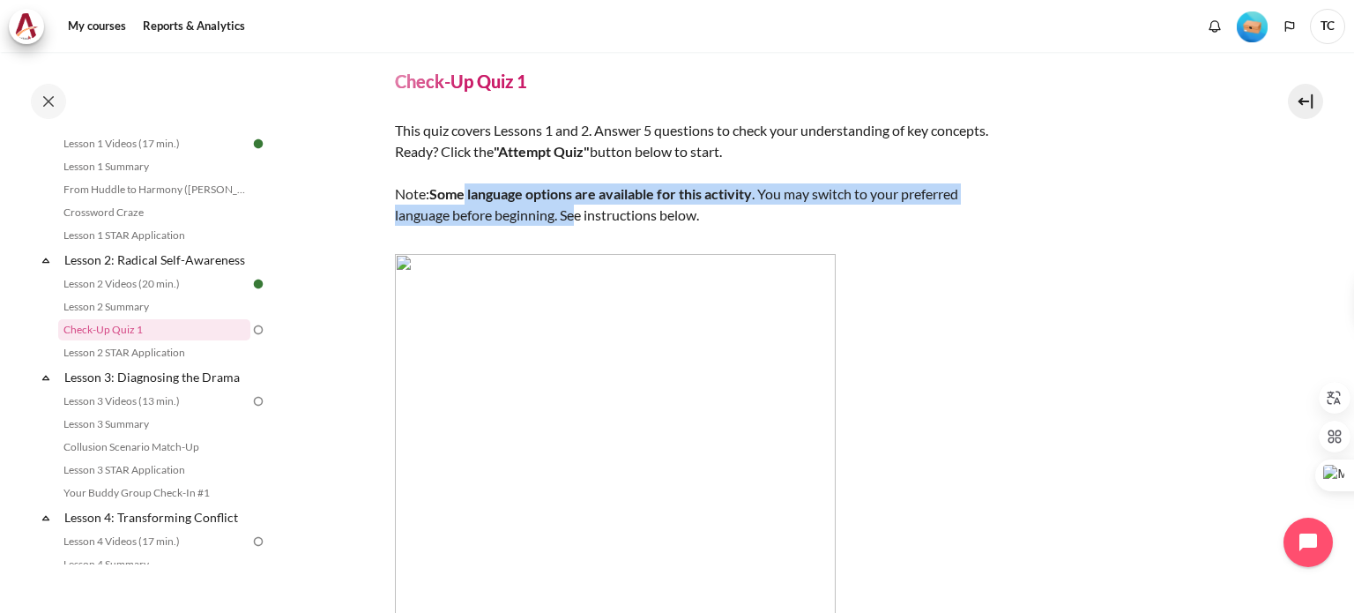
drag, startPoint x: 466, startPoint y: 191, endPoint x: 575, endPoint y: 214, distance: 110.8
click at [575, 214] on div "This quiz covers Lessons 1 and 2. Answer 5 questions to check your understandin…" at bounding box center [703, 407] width 617 height 575
click at [538, 191] on strong "Some language options are available for this activity" at bounding box center [590, 193] width 323 height 17
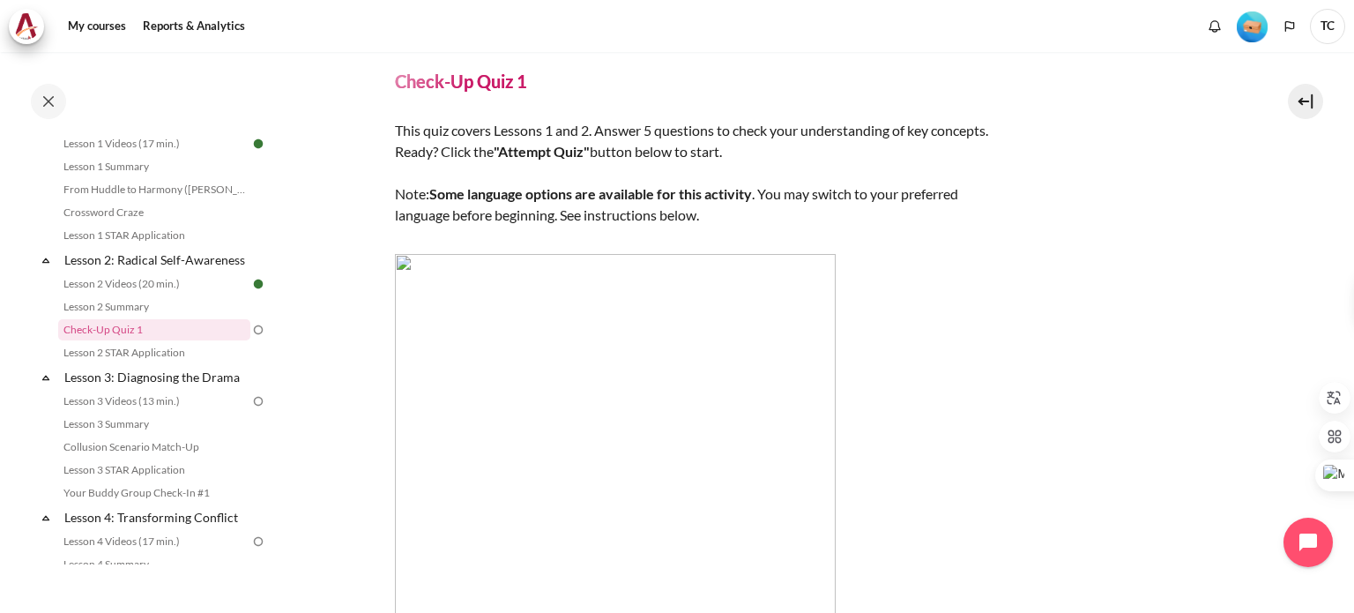
click at [572, 207] on div "This quiz covers Lessons 1 and 2. Answer 5 questions to check your understandin…" at bounding box center [703, 407] width 617 height 575
click at [958, 266] on div "This quiz covers Lessons 1 and 2. Answer 5 questions to check your understandin…" at bounding box center [703, 407] width 617 height 575
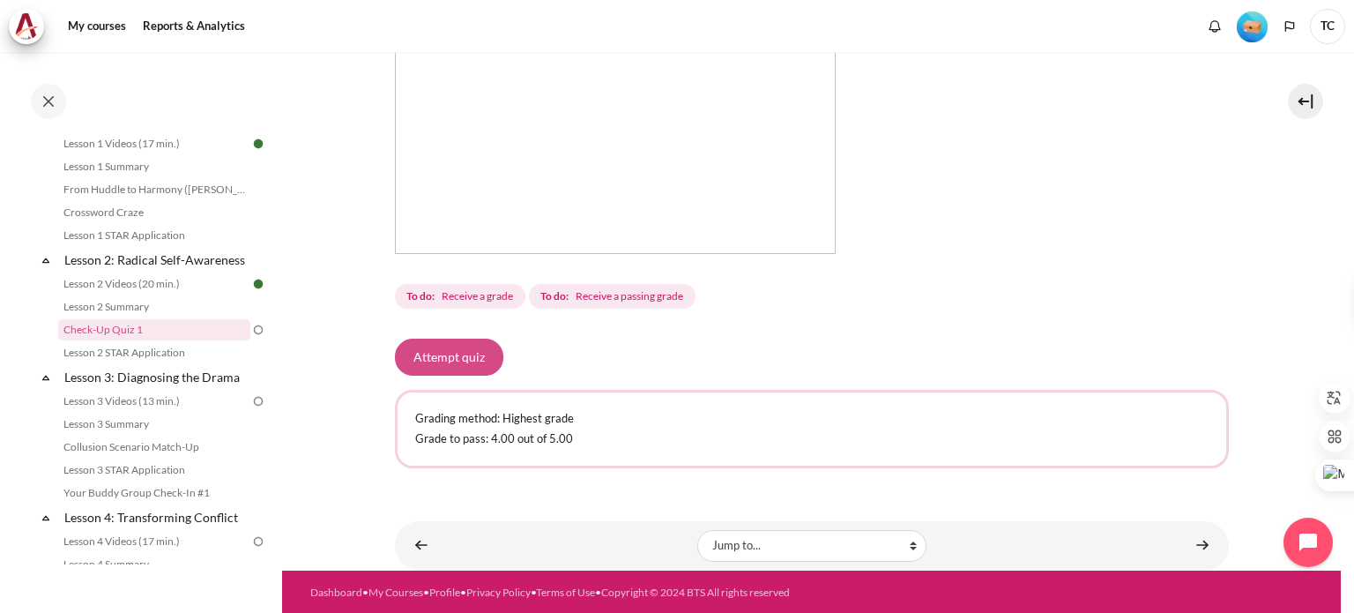
click at [472, 364] on button "Attempt quiz" at bounding box center [449, 356] width 108 height 37
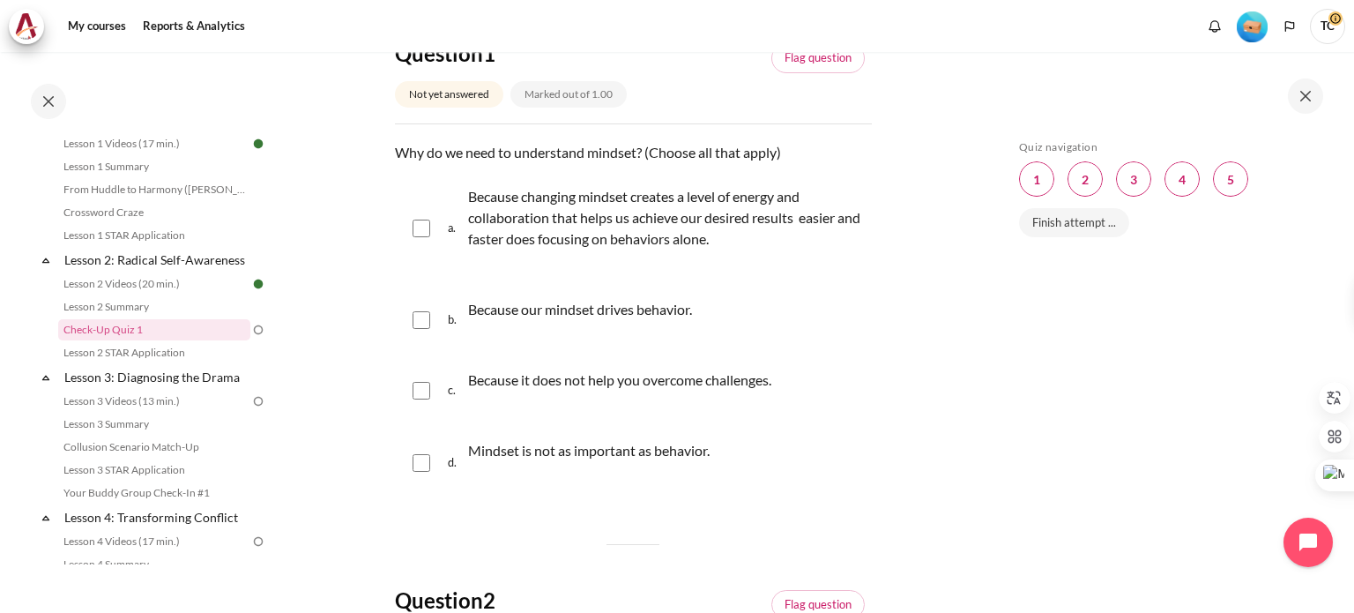
scroll to position [176, 0]
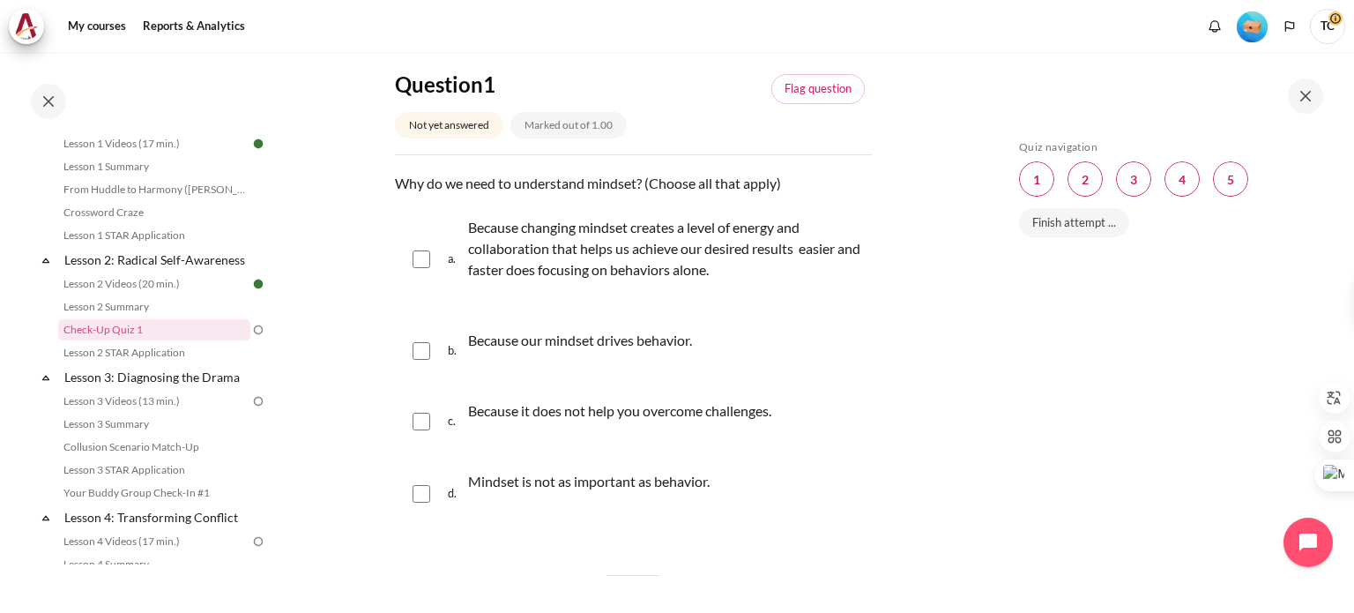
click at [415, 354] on input "Content" at bounding box center [422, 351] width 18 height 18
checkbox input "true"
click at [420, 260] on input "Content" at bounding box center [422, 259] width 18 height 18
checkbox input "true"
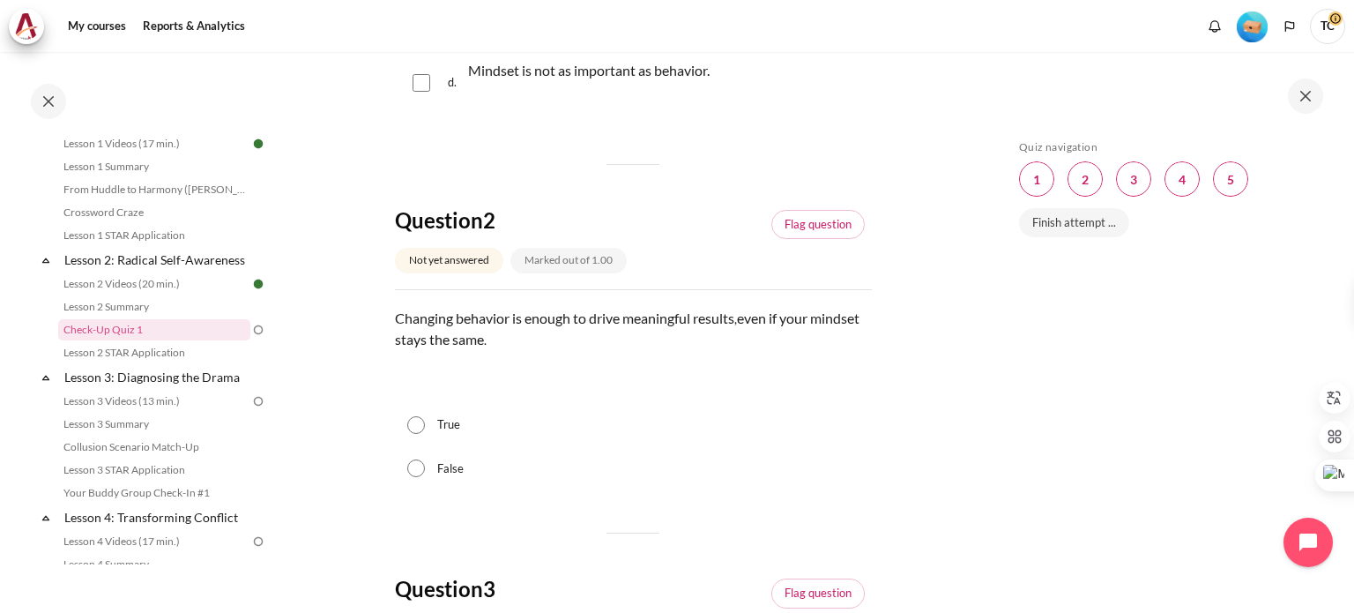
scroll to position [617, 0]
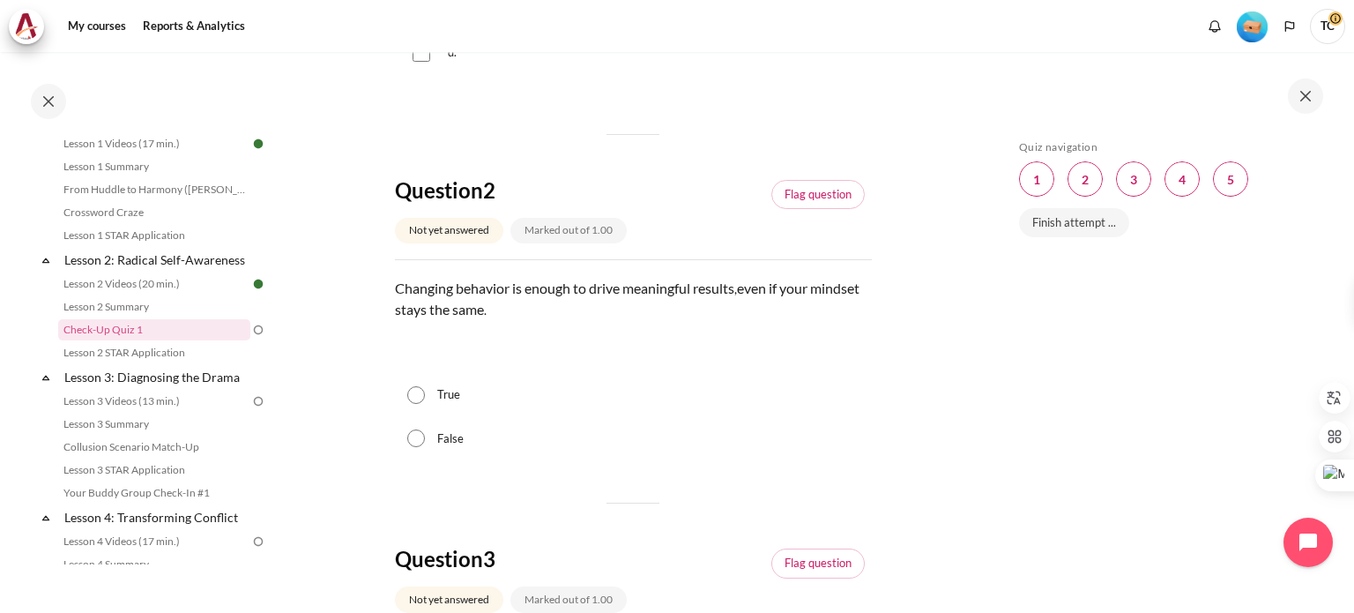
click at [422, 439] on input "False" at bounding box center [416, 438] width 18 height 18
radio input "true"
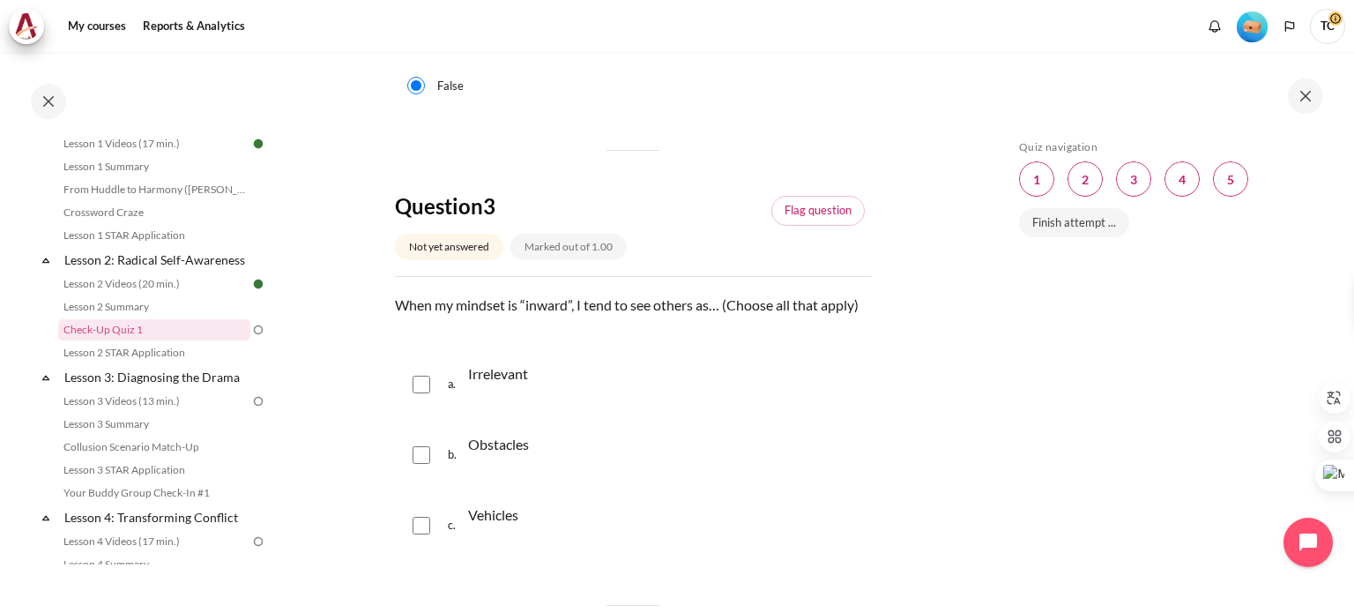
scroll to position [1058, 0]
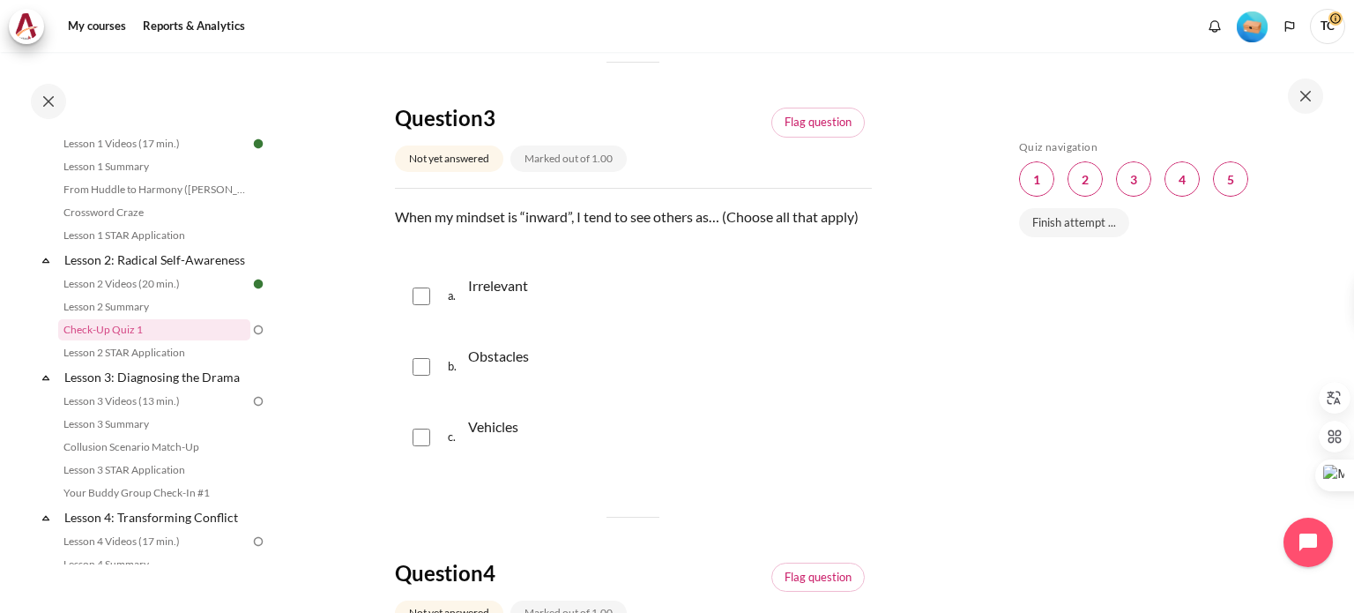
click at [423, 295] on input "Content" at bounding box center [422, 296] width 18 height 18
checkbox input "true"
click at [415, 369] on input "Content" at bounding box center [422, 367] width 18 height 18
checkbox input "true"
click at [418, 438] on input "Content" at bounding box center [422, 437] width 18 height 18
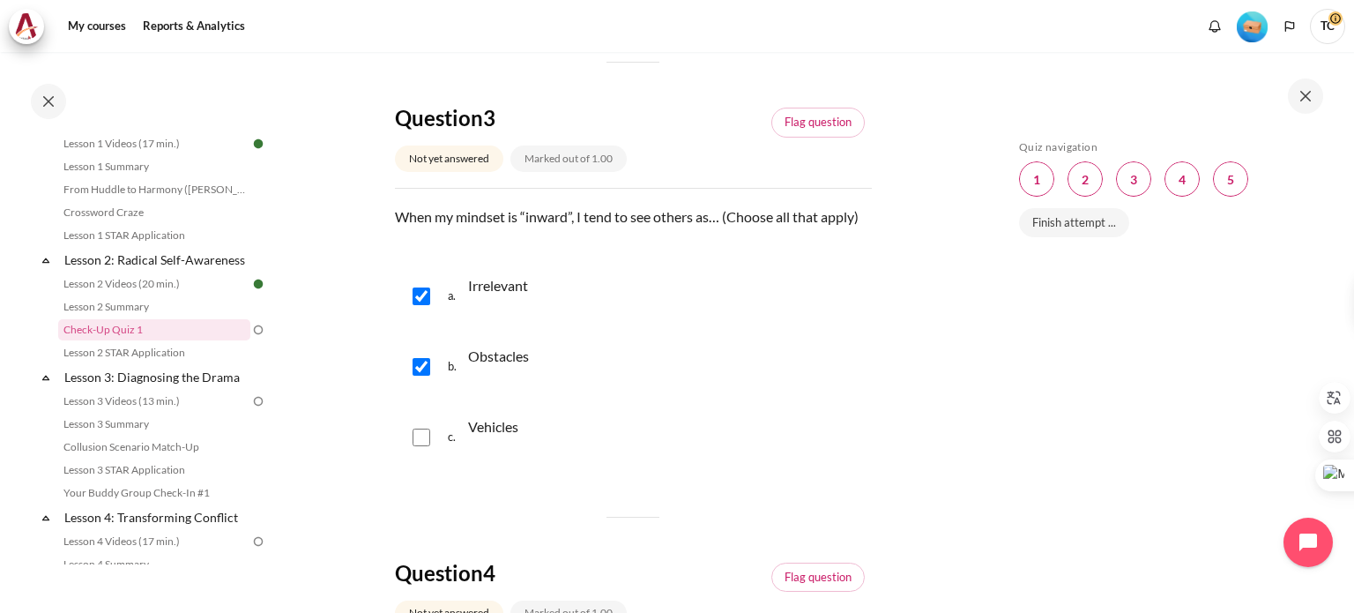
checkbox input "true"
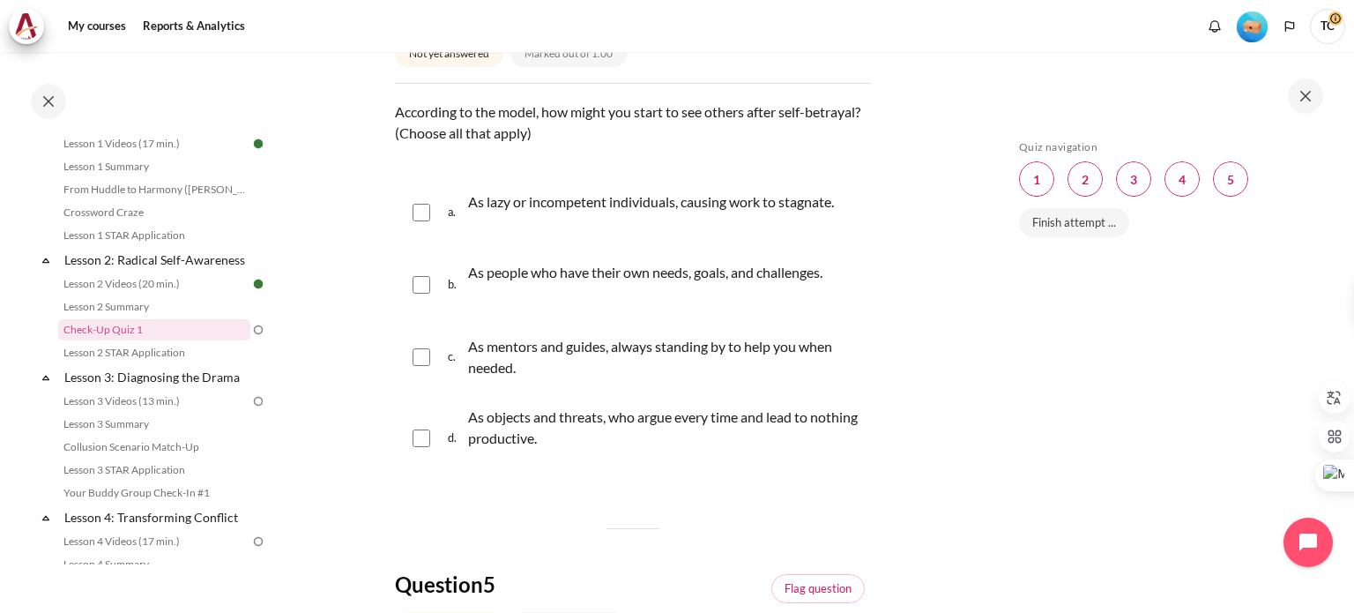
scroll to position [1587, 0]
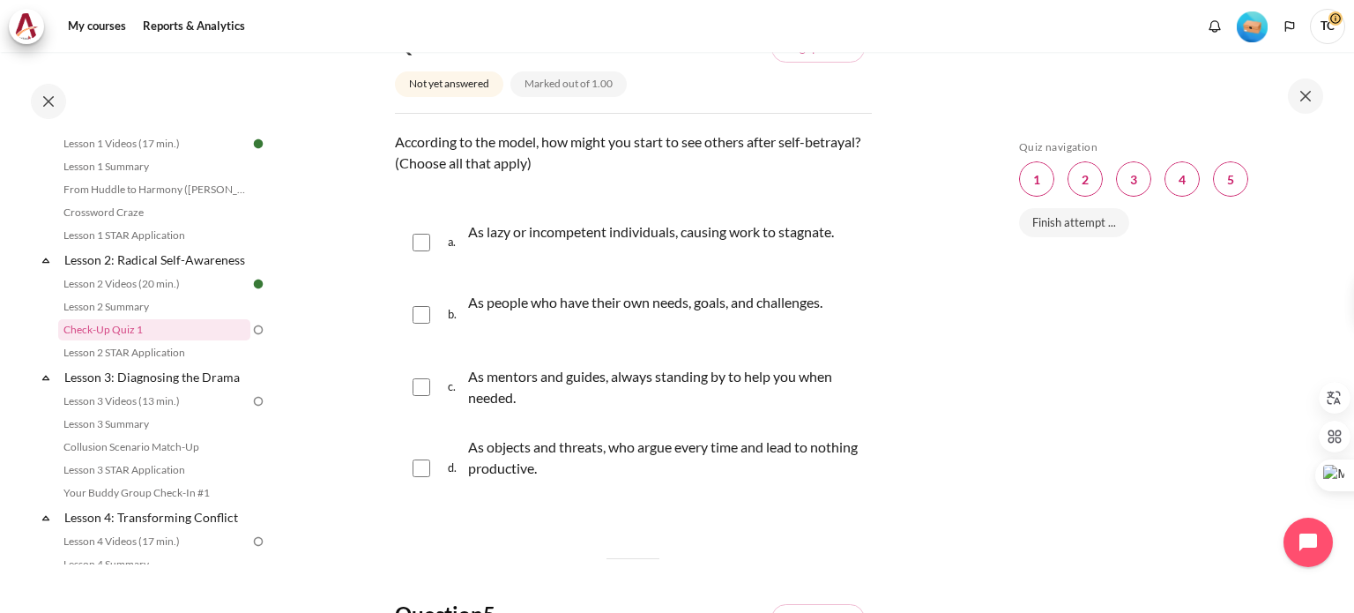
click at [423, 239] on input "Content" at bounding box center [422, 243] width 18 height 18
checkbox input "true"
click at [420, 461] on input "Content" at bounding box center [422, 468] width 18 height 18
checkbox input "true"
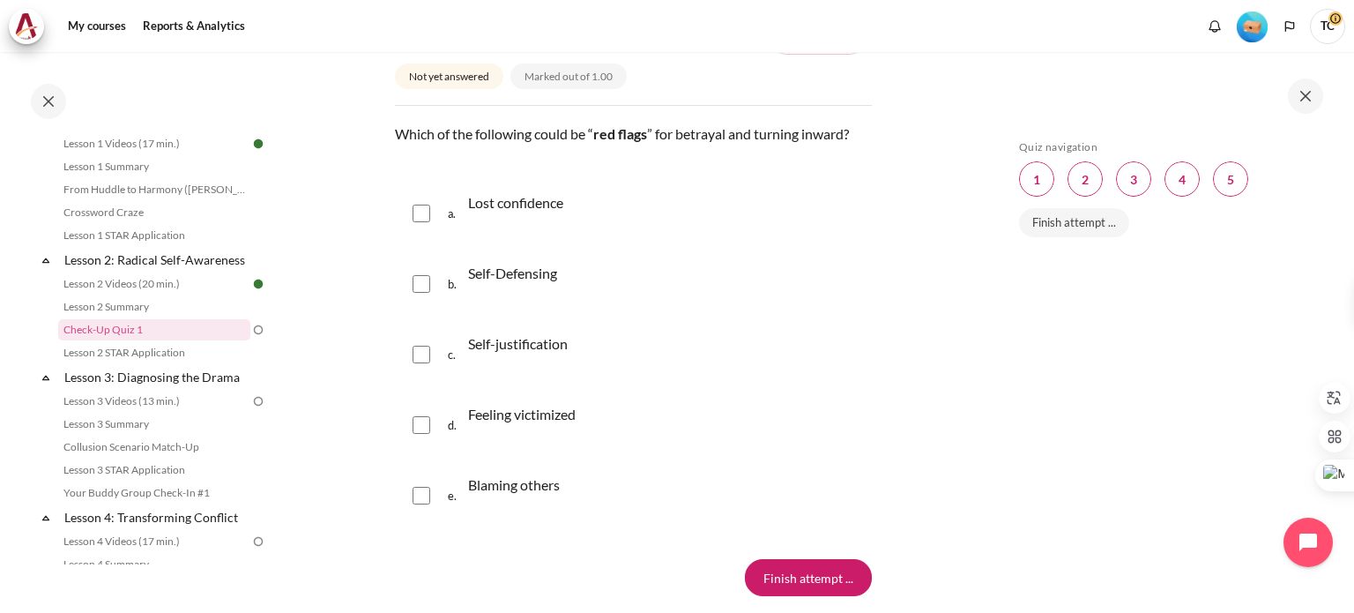
scroll to position [2204, 0]
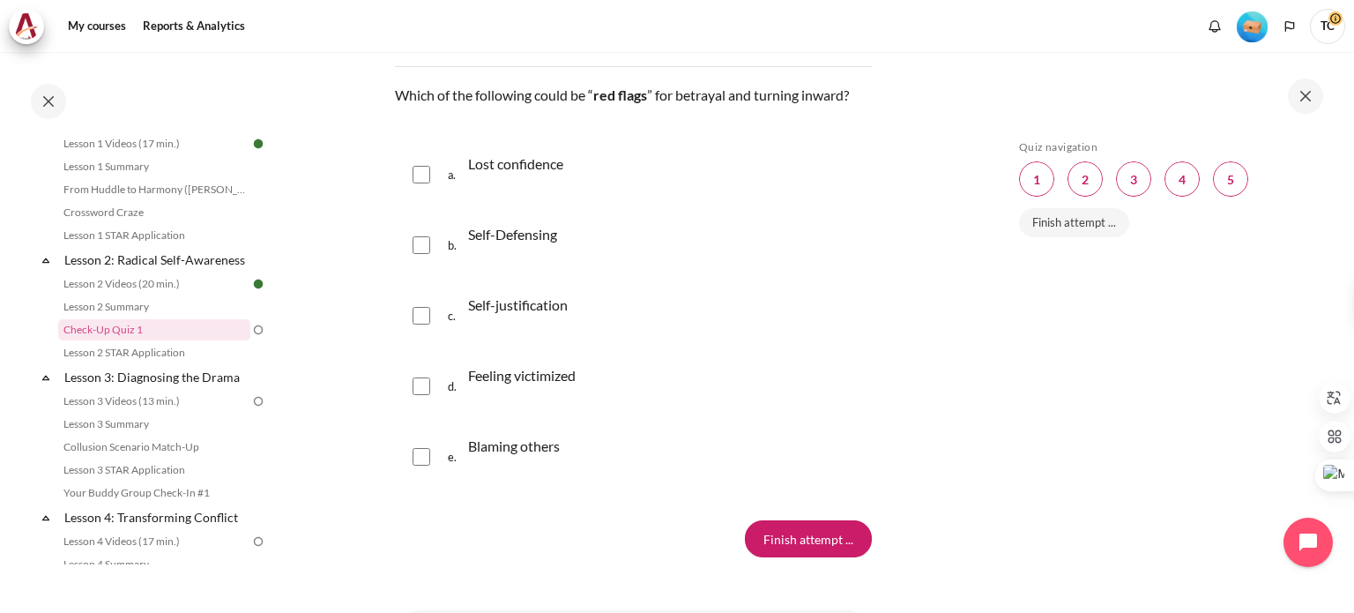
click at [422, 458] on input "Content" at bounding box center [422, 457] width 18 height 18
checkbox input "true"
click at [421, 380] on input "Content" at bounding box center [422, 386] width 18 height 18
checkbox input "true"
click at [425, 242] on input "Content" at bounding box center [422, 245] width 18 height 18
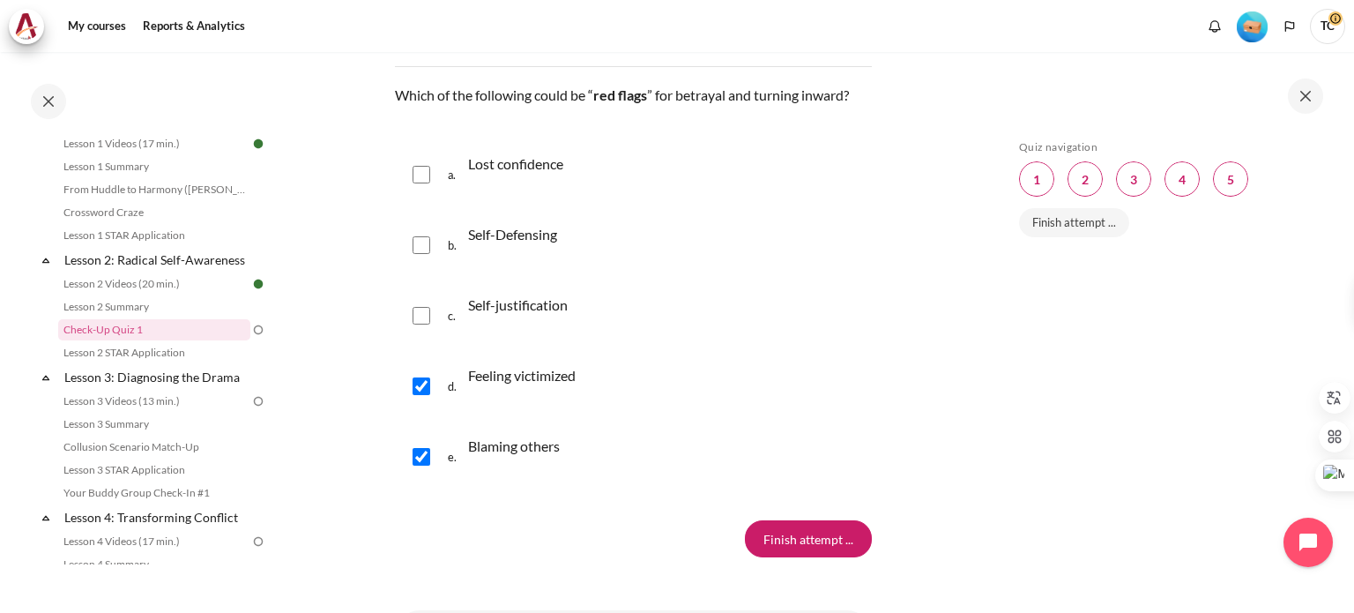
checkbox input "true"
click at [423, 314] on input "Content" at bounding box center [422, 316] width 18 height 18
checkbox input "true"
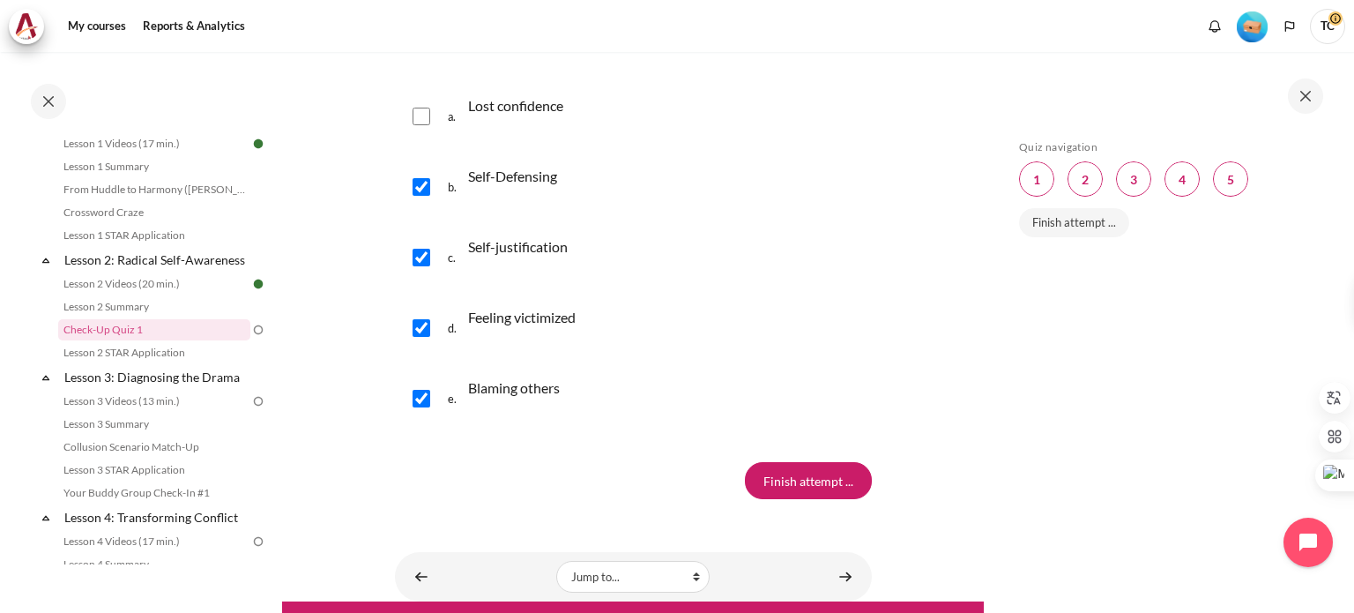
scroll to position [2309, 0]
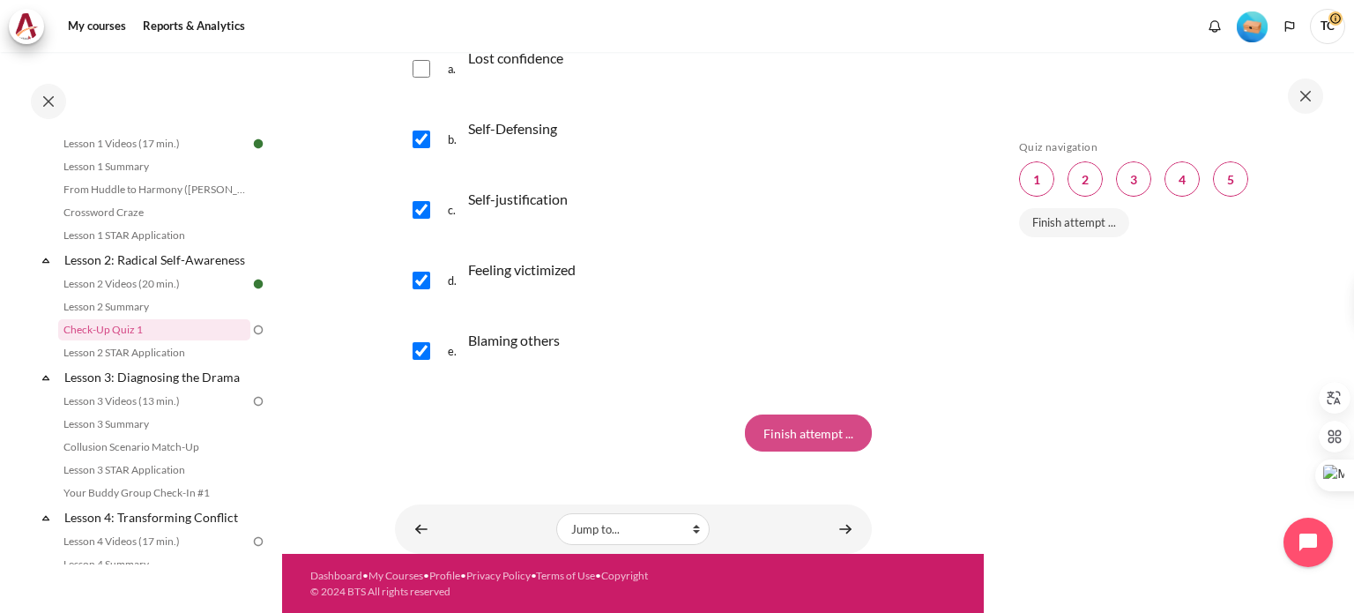
click at [779, 430] on input "Finish attempt ..." at bounding box center [808, 432] width 127 height 37
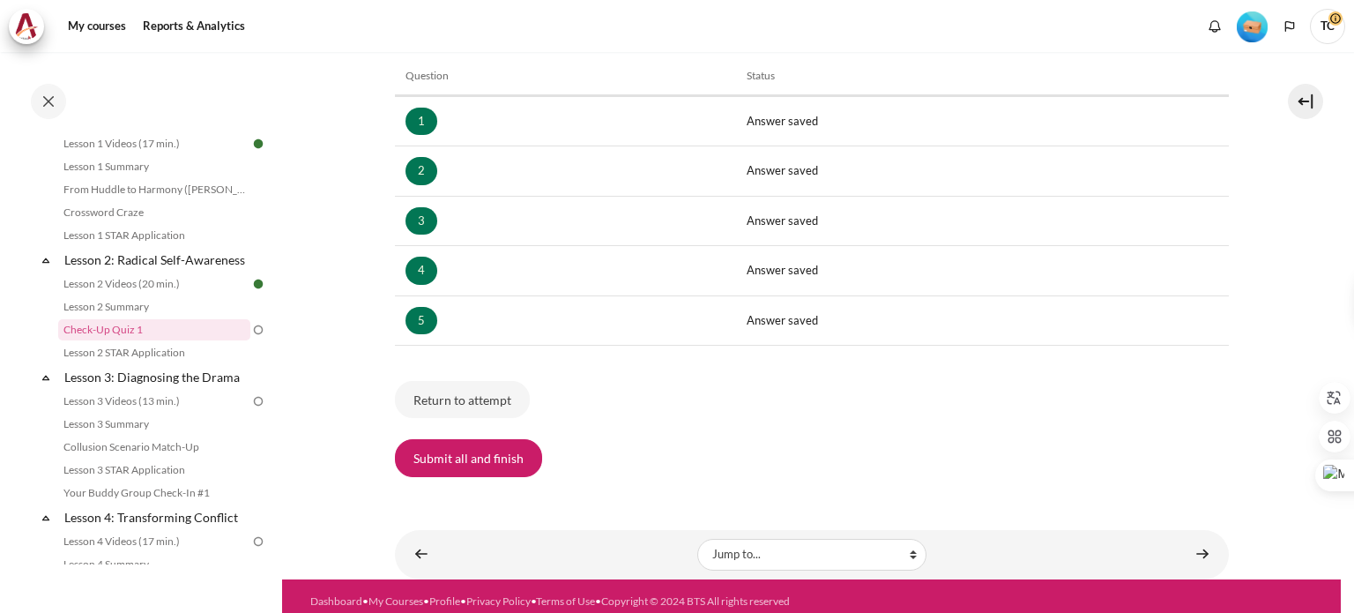
scroll to position [293, 0]
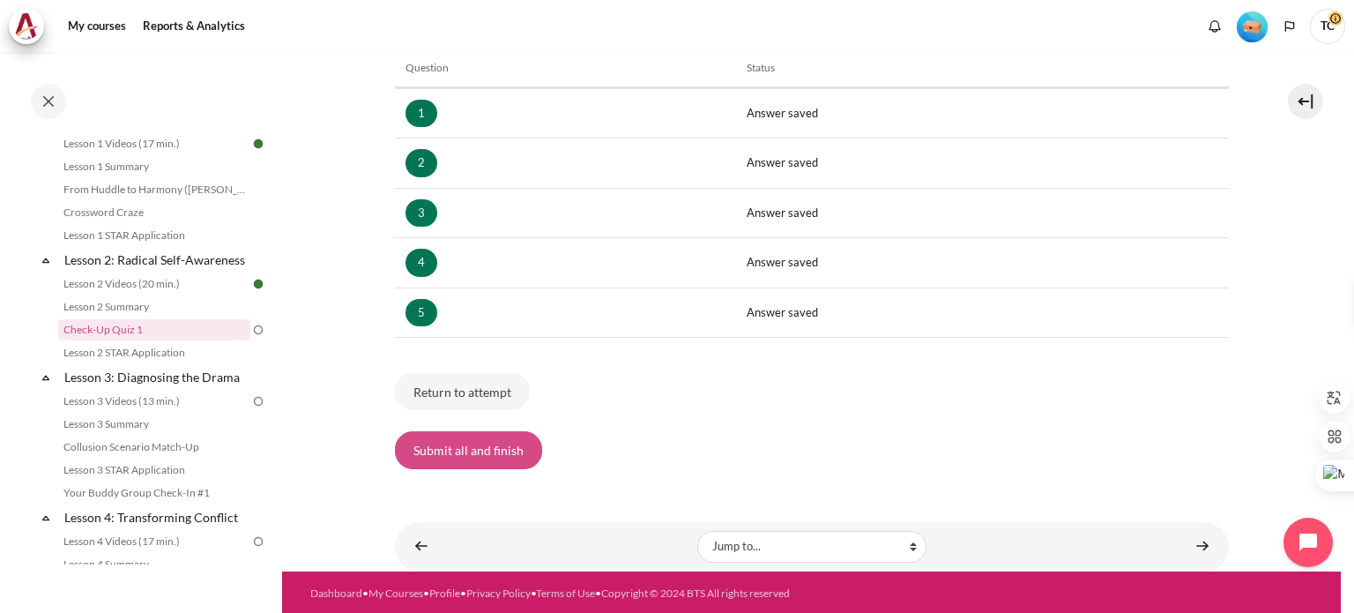
click at [463, 451] on button "Submit all and finish" at bounding box center [468, 449] width 147 height 37
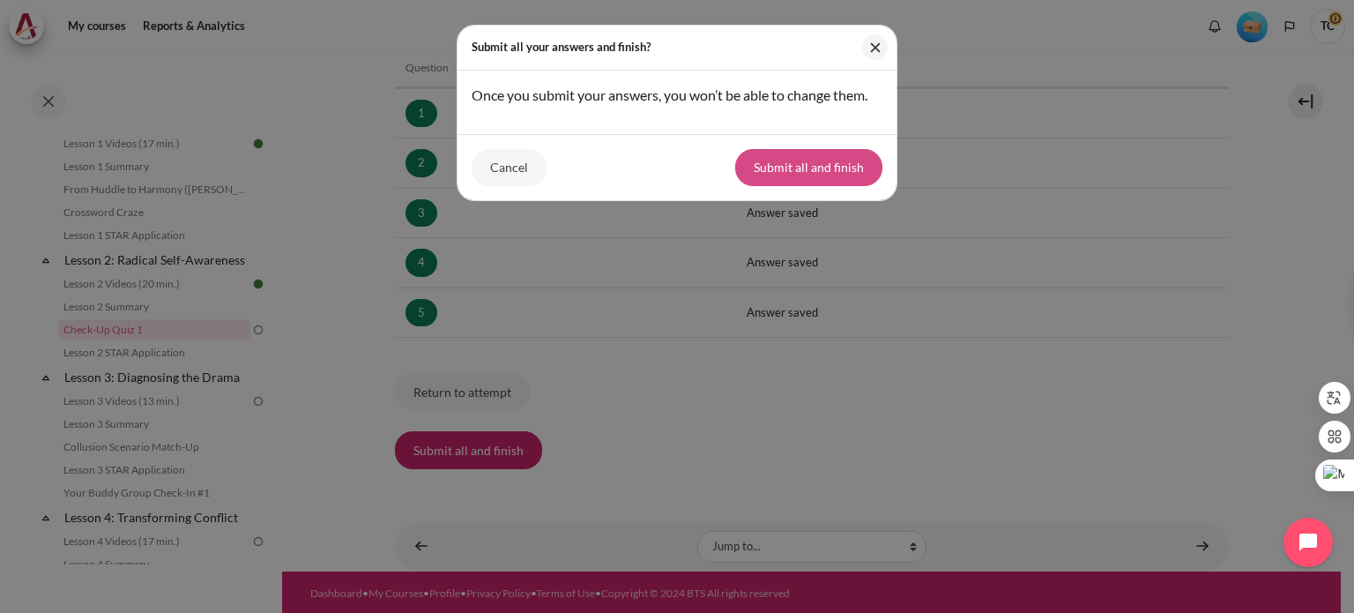
click at [813, 166] on button "Submit all and finish" at bounding box center [808, 167] width 147 height 37
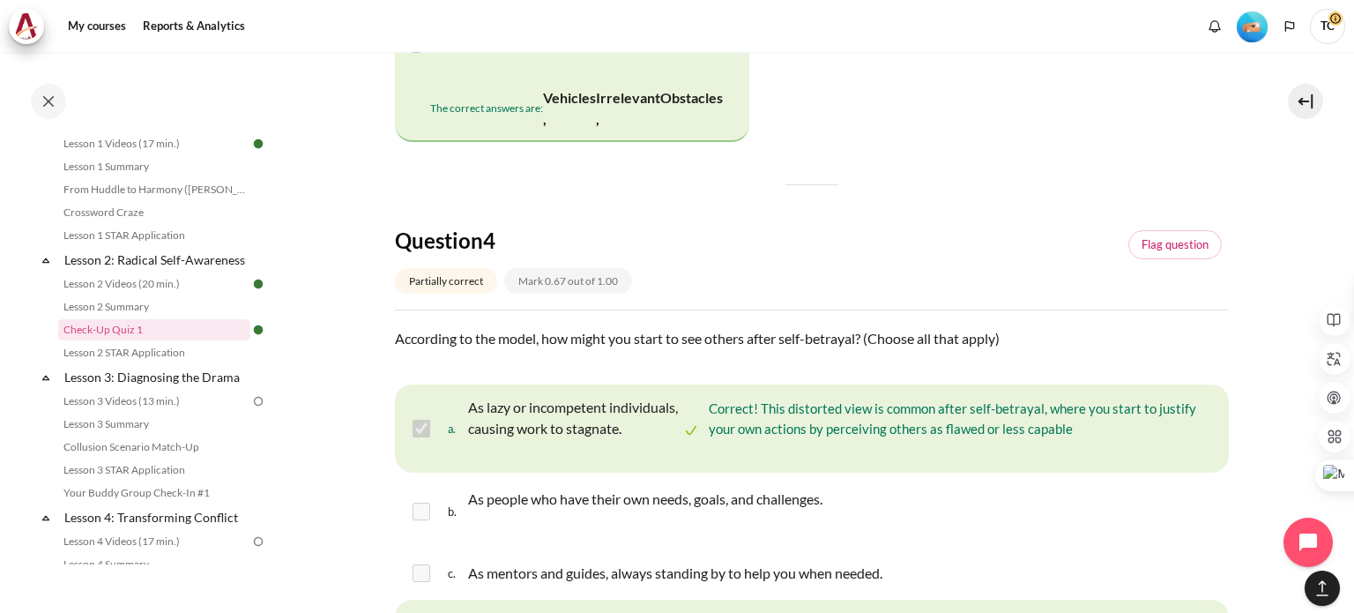
scroll to position [1780, 0]
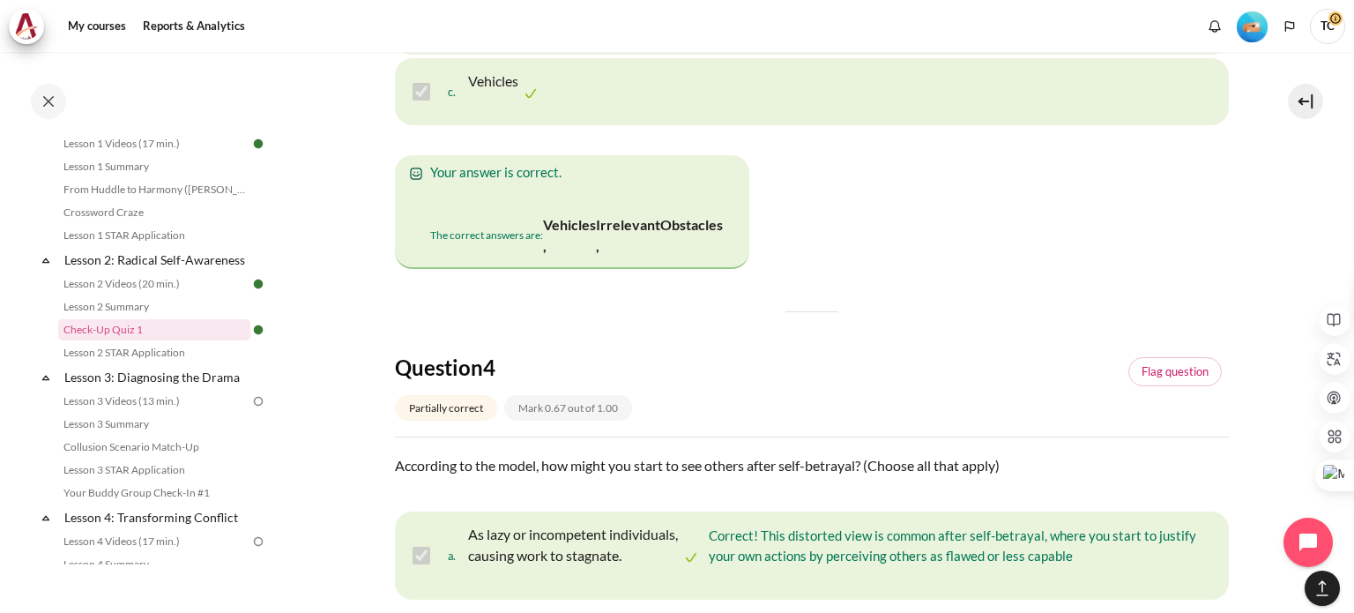
drag, startPoint x: 787, startPoint y: 206, endPoint x: 1289, endPoint y: 200, distance: 501.6
click at [1289, 200] on section "My courses OPO TW B2 Lesson 2: Radical Self-Awareness Check-Up Quiz 1 Check-Up …" at bounding box center [811, 151] width 1059 height 3759
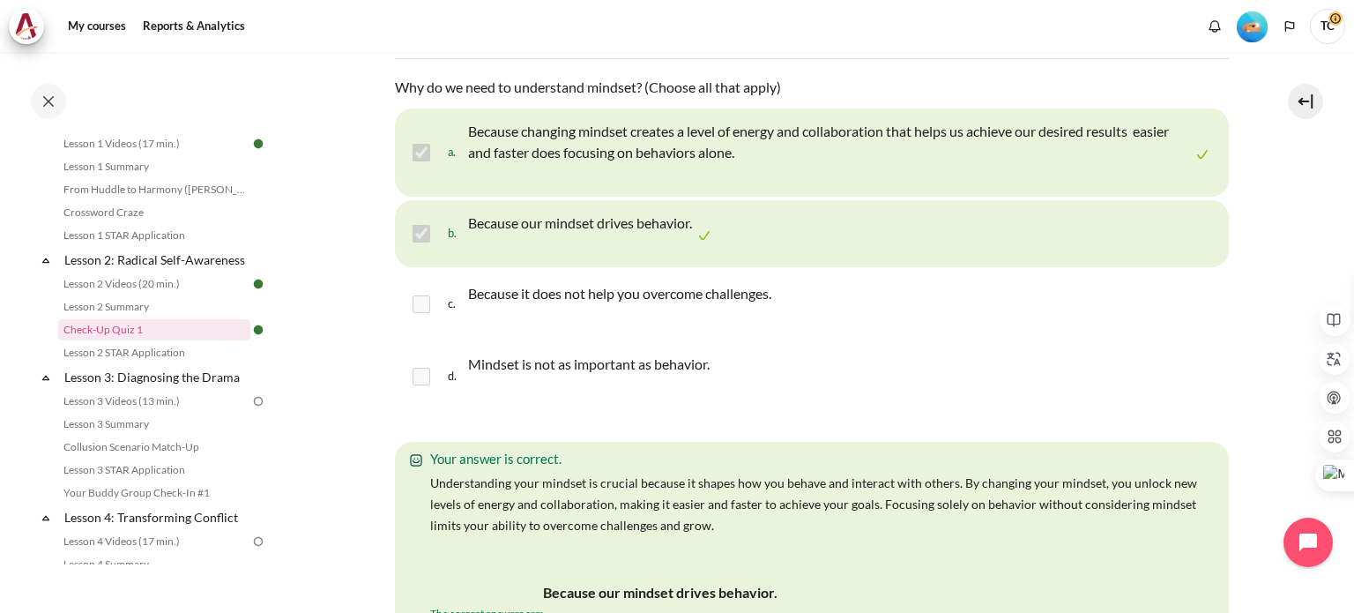
scroll to position [264, 0]
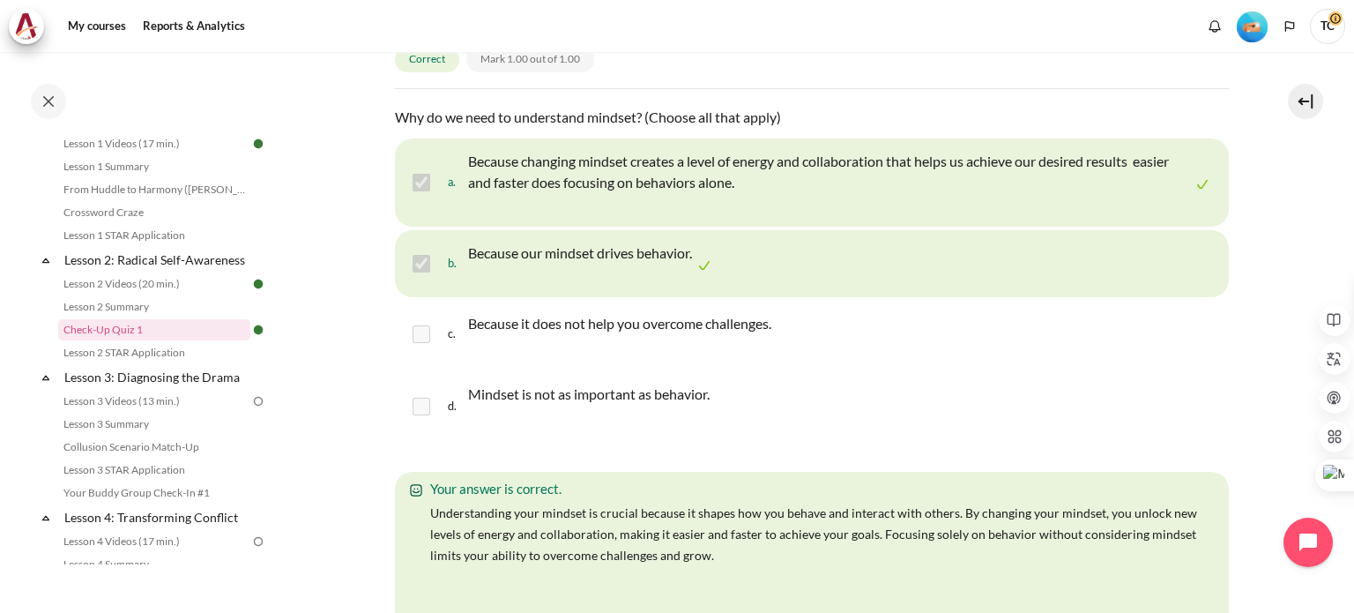
drag, startPoint x: 1086, startPoint y: 135, endPoint x: 1269, endPoint y: 195, distance: 192.9
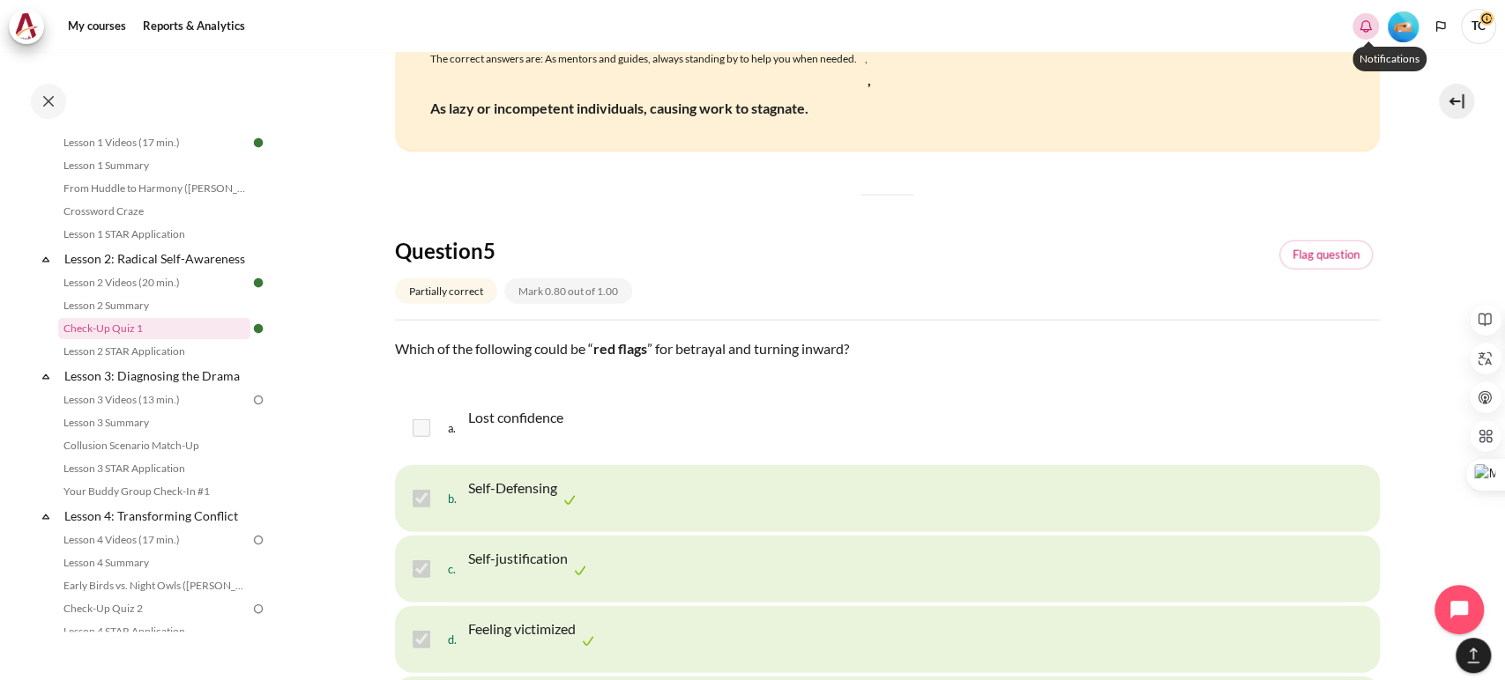
scroll to position [2644, 0]
drag, startPoint x: 1221, startPoint y: 14, endPoint x: 1047, endPoint y: 71, distance: 182.6
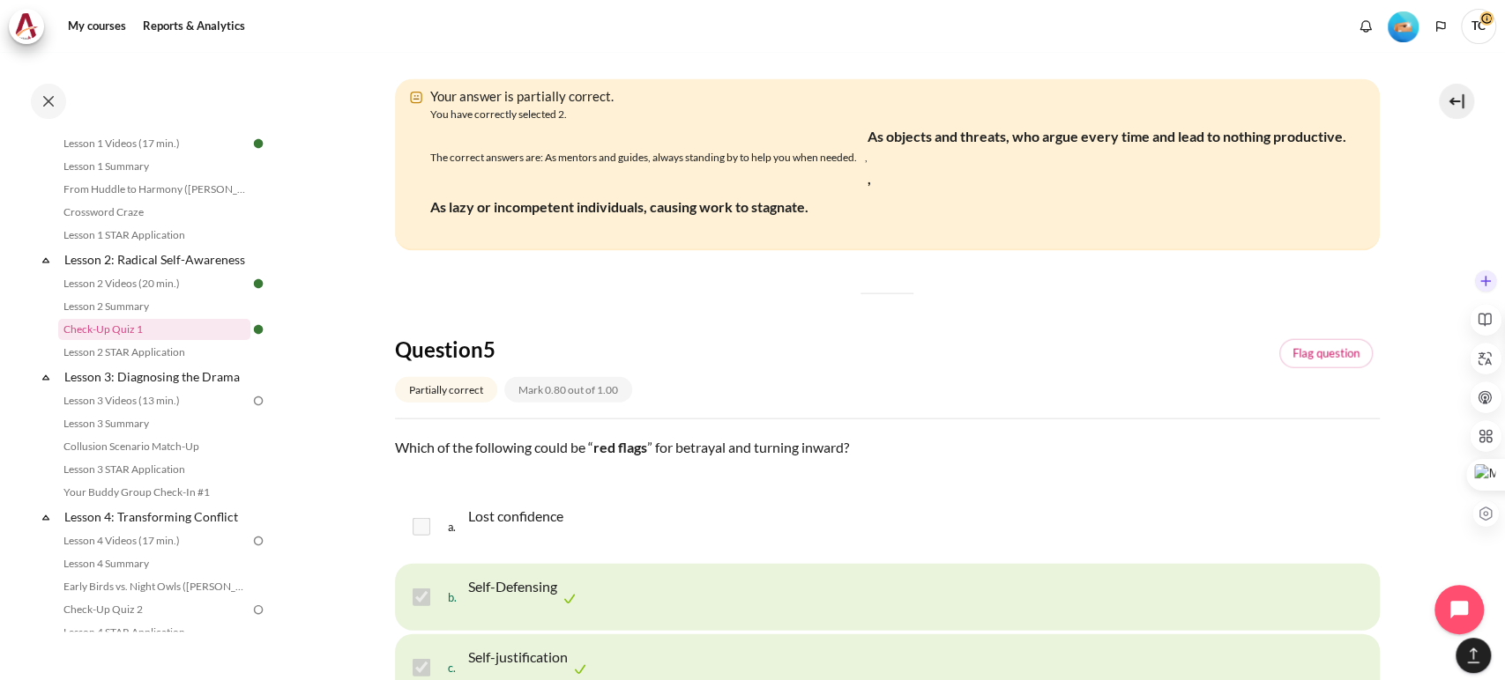
click at [1353, 506] on div at bounding box center [1485, 397] width 32 height 264
drag, startPoint x: 1498, startPoint y: 494, endPoint x: 1487, endPoint y: 575, distance: 81.0
click at [1353, 575] on body "Skip to main content Open course index Completed 24% 6 / 25 Expand Collapse" at bounding box center [752, 340] width 1505 height 680
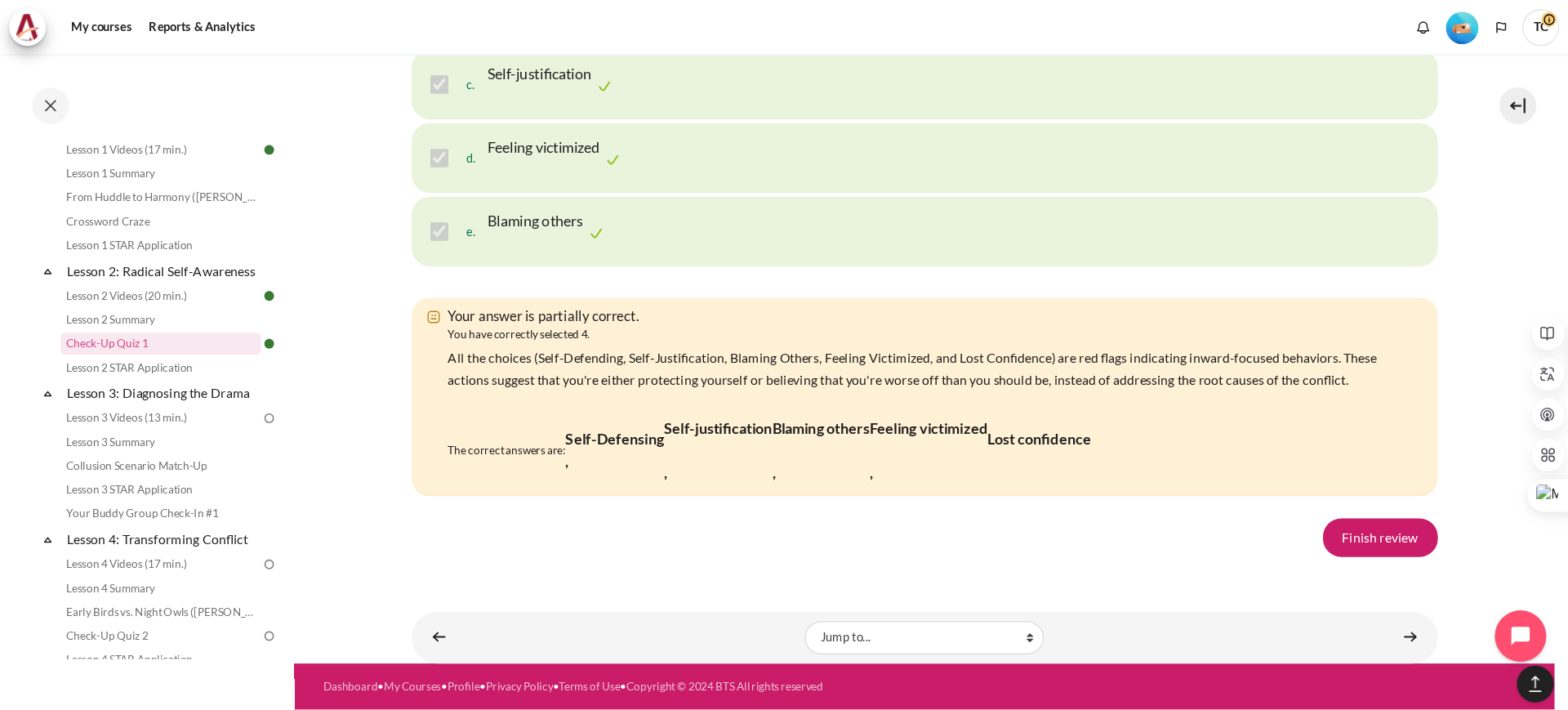
scroll to position [3174, 0]
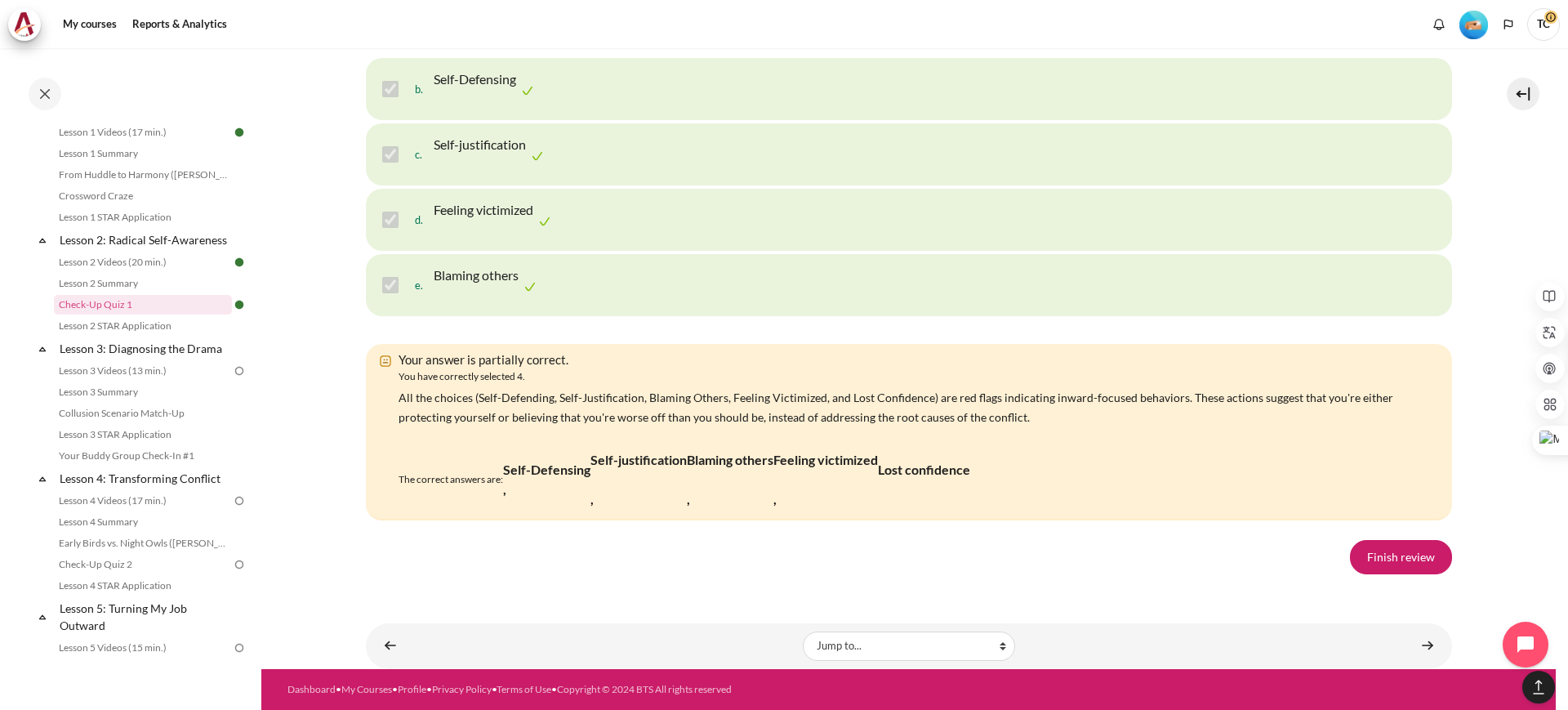
drag, startPoint x: 1246, startPoint y: 4, endPoint x: 1126, endPoint y: 107, distance: 158.1
click at [1126, 107] on div "Question text Which of the following could be “ red flags ” for betrayal and tu…" at bounding box center [909, 130] width 1086 height 379
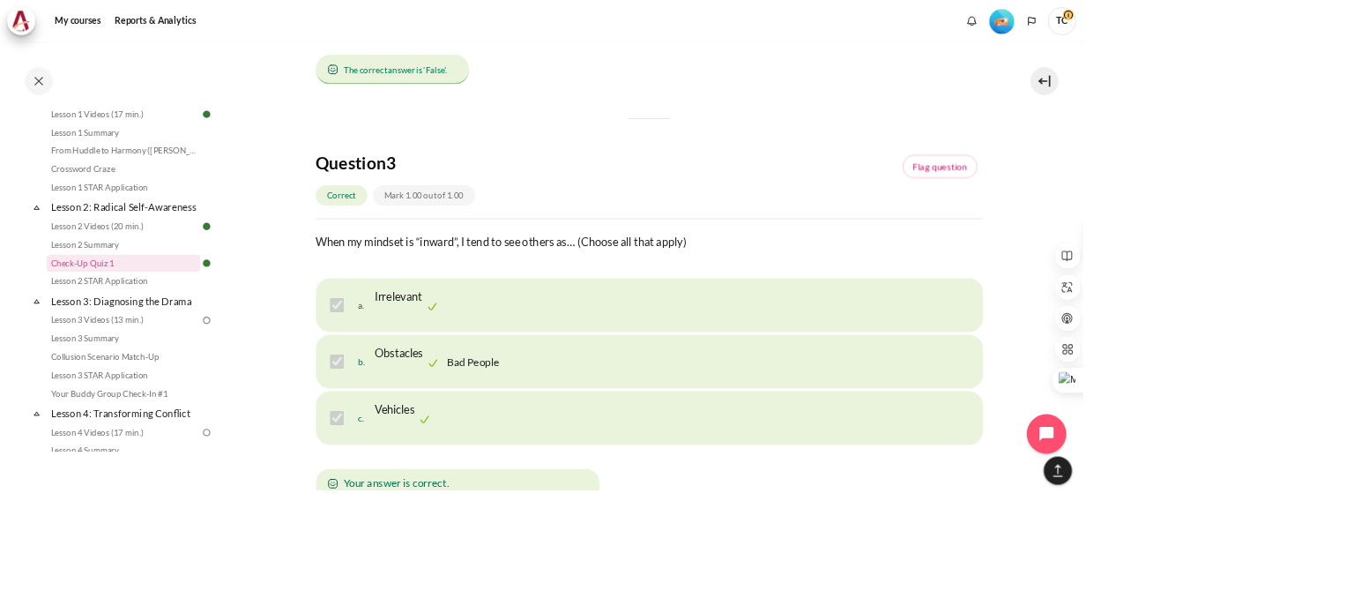
scroll to position [1350, 0]
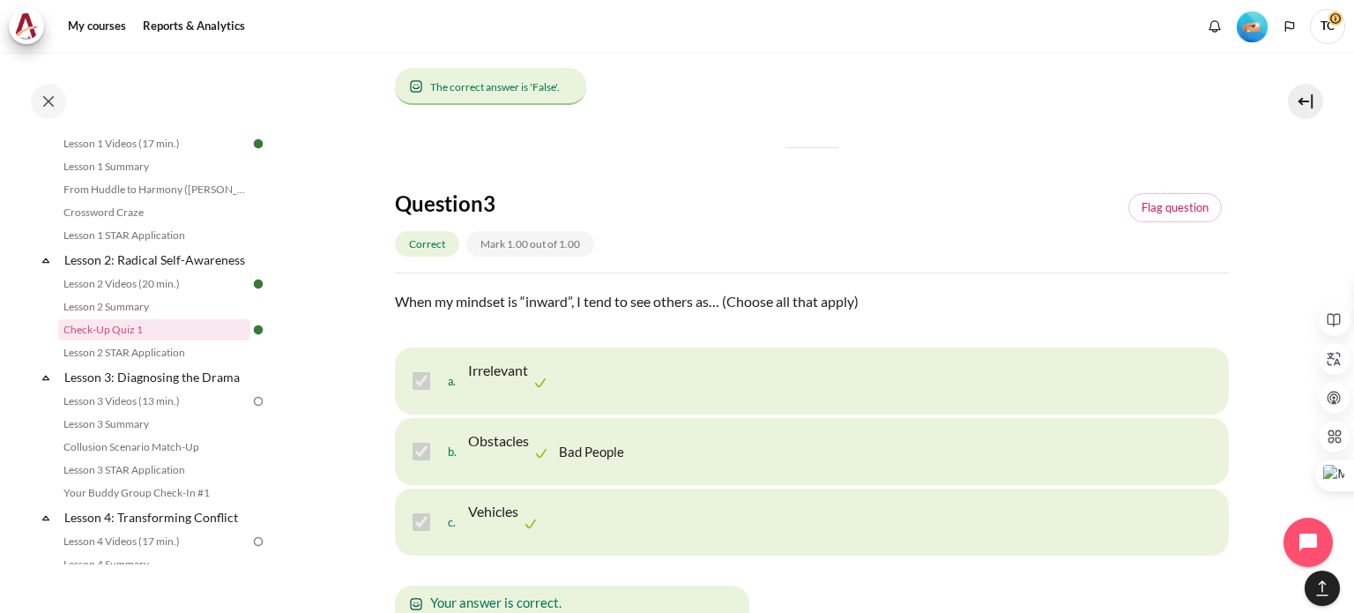
drag, startPoint x: 1432, startPoint y: 3, endPoint x: 358, endPoint y: 335, distance: 1124.7
click at [358, 335] on section "My courses OPO TW B2 Lesson 2: Radical Self-Awareness Check-Up Quiz 1 Check-Up …" at bounding box center [811, 581] width 1059 height 3759
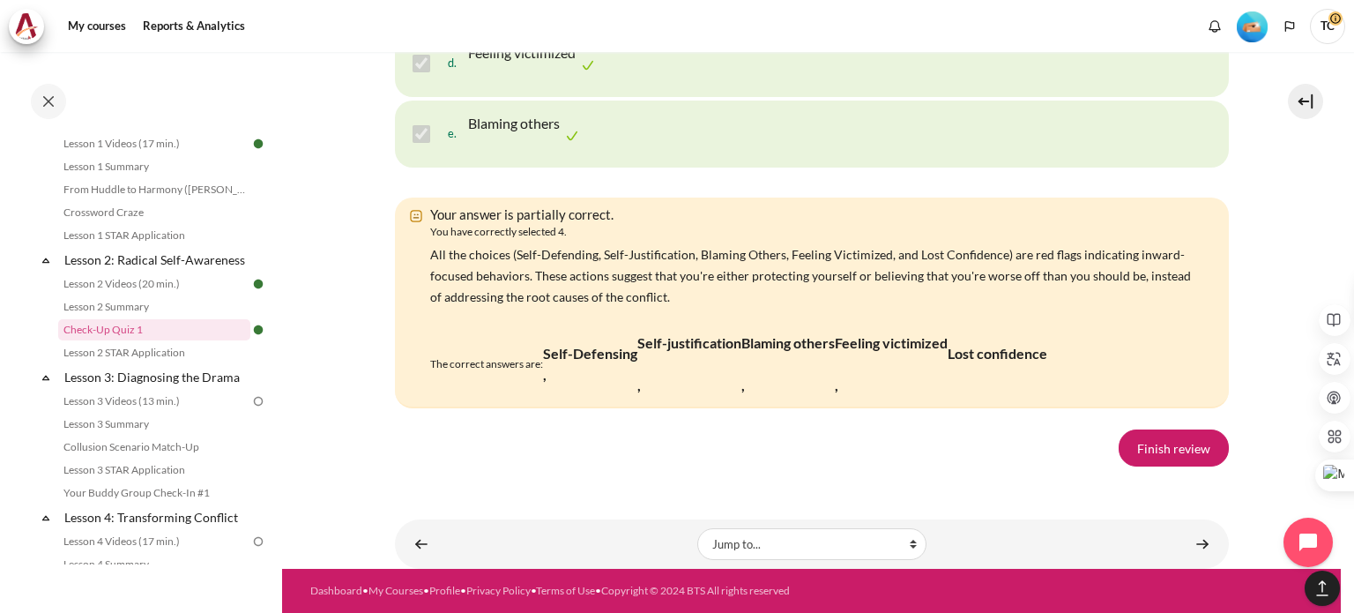
scroll to position [3720, 0]
click at [1149, 446] on link "Finish review" at bounding box center [1174, 447] width 110 height 37
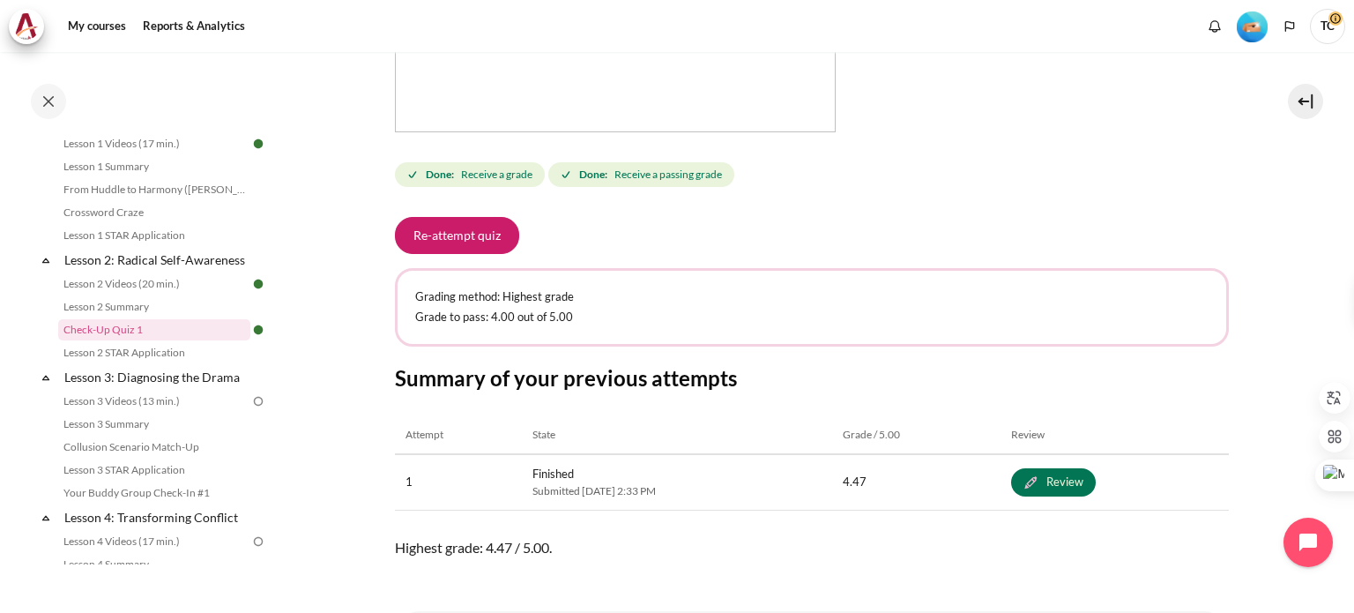
scroll to position [705, 0]
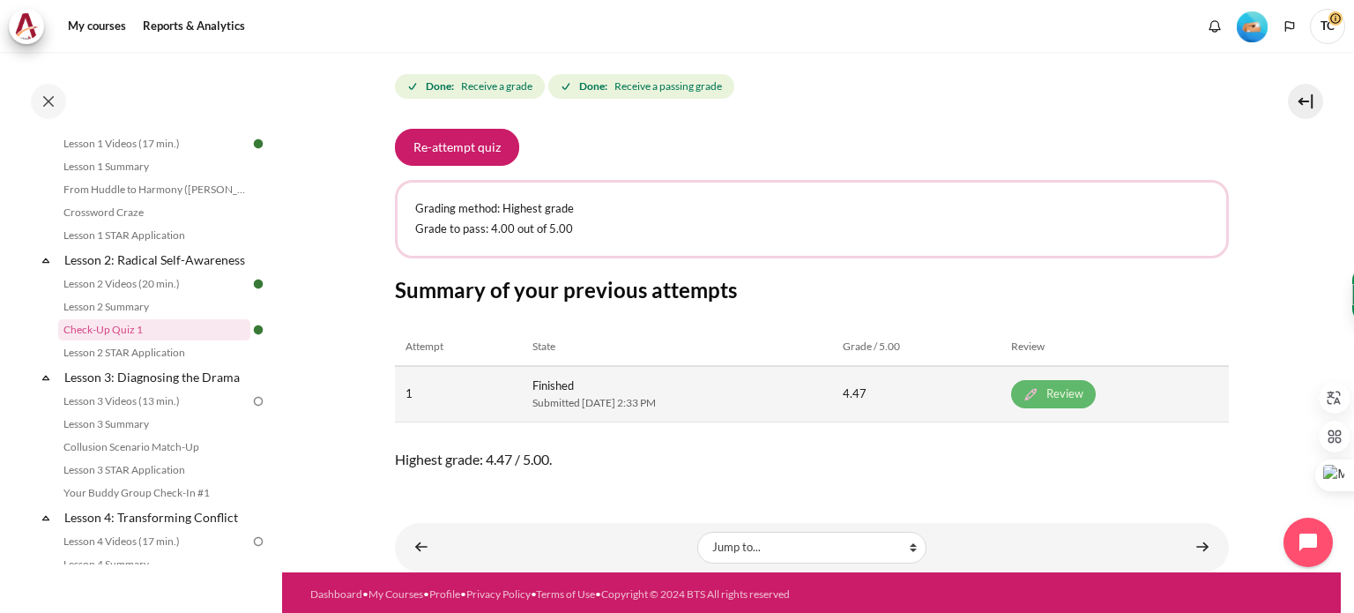
click at [1096, 394] on link "Review" at bounding box center [1053, 394] width 85 height 28
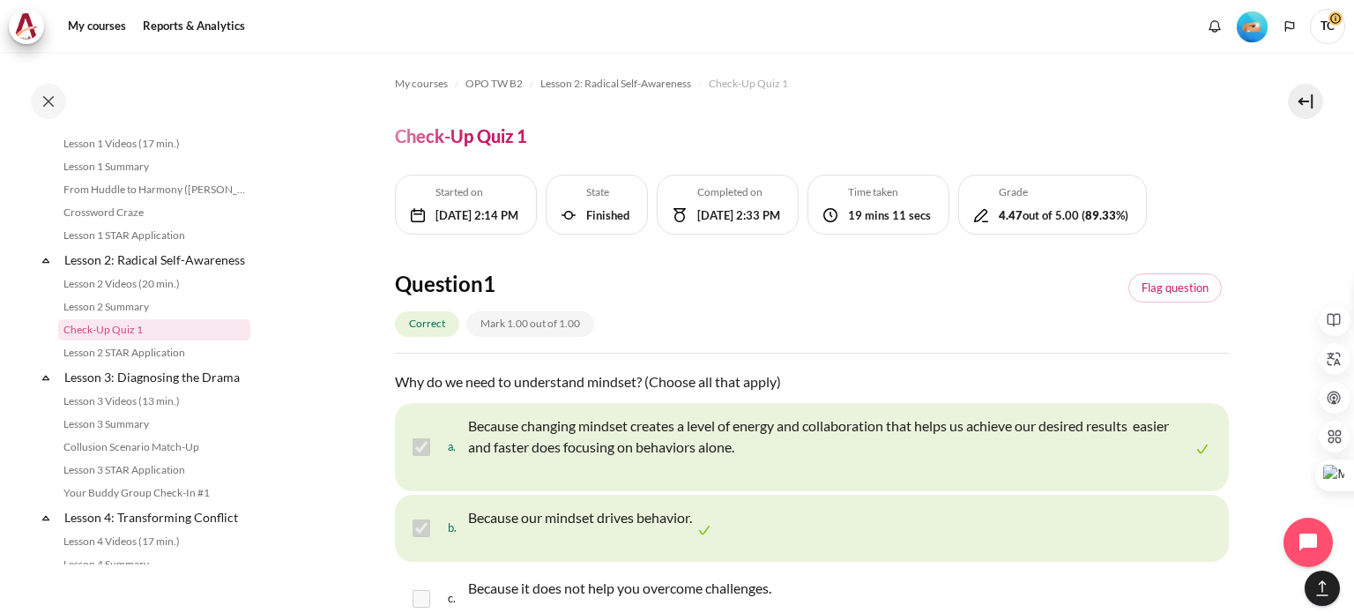
scroll to position [3720, 0]
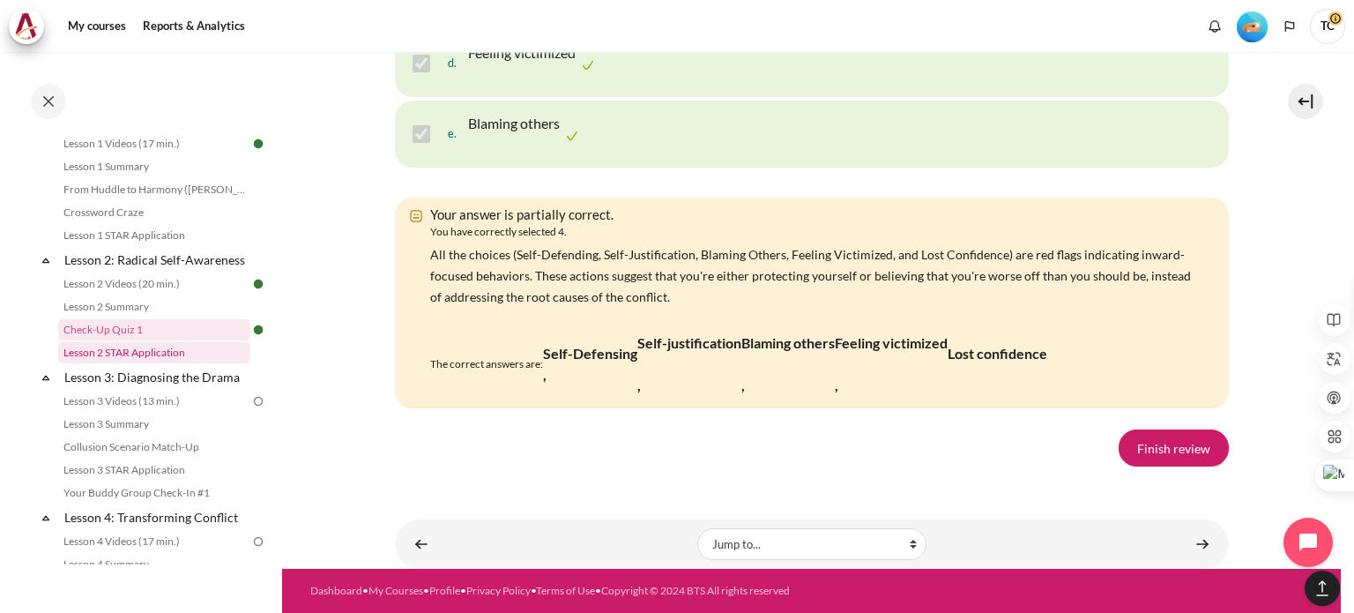
click at [106, 363] on link "Lesson 2 STAR Application" at bounding box center [154, 352] width 192 height 21
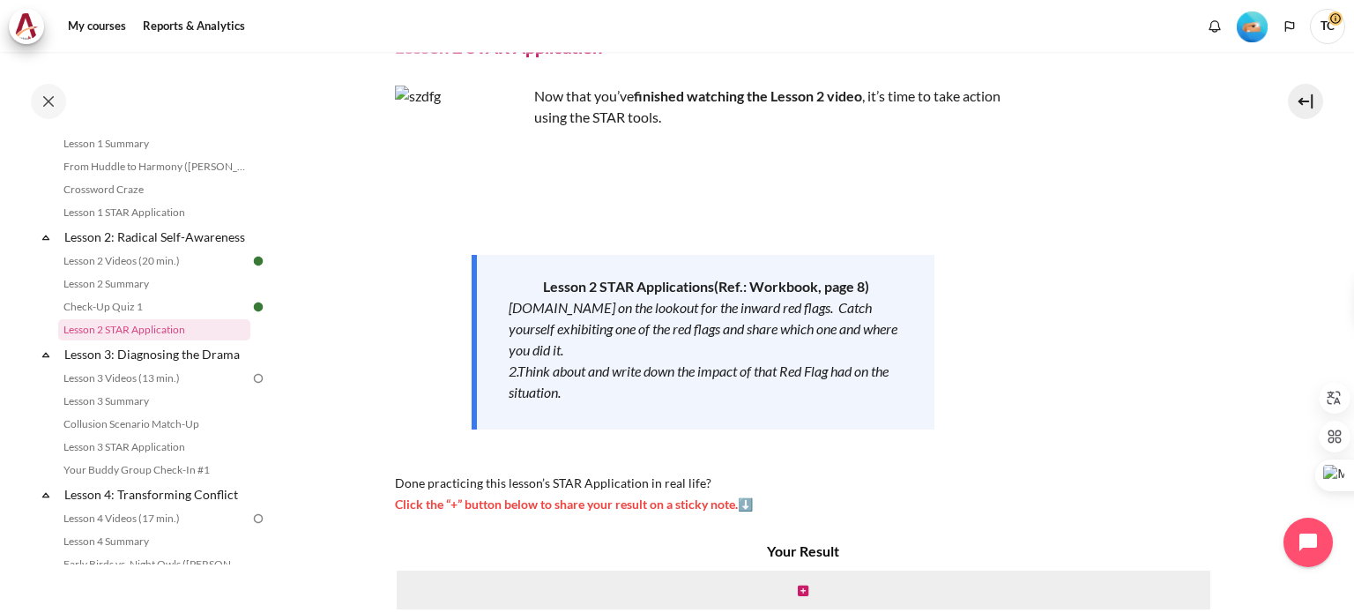
scroll to position [88, 0]
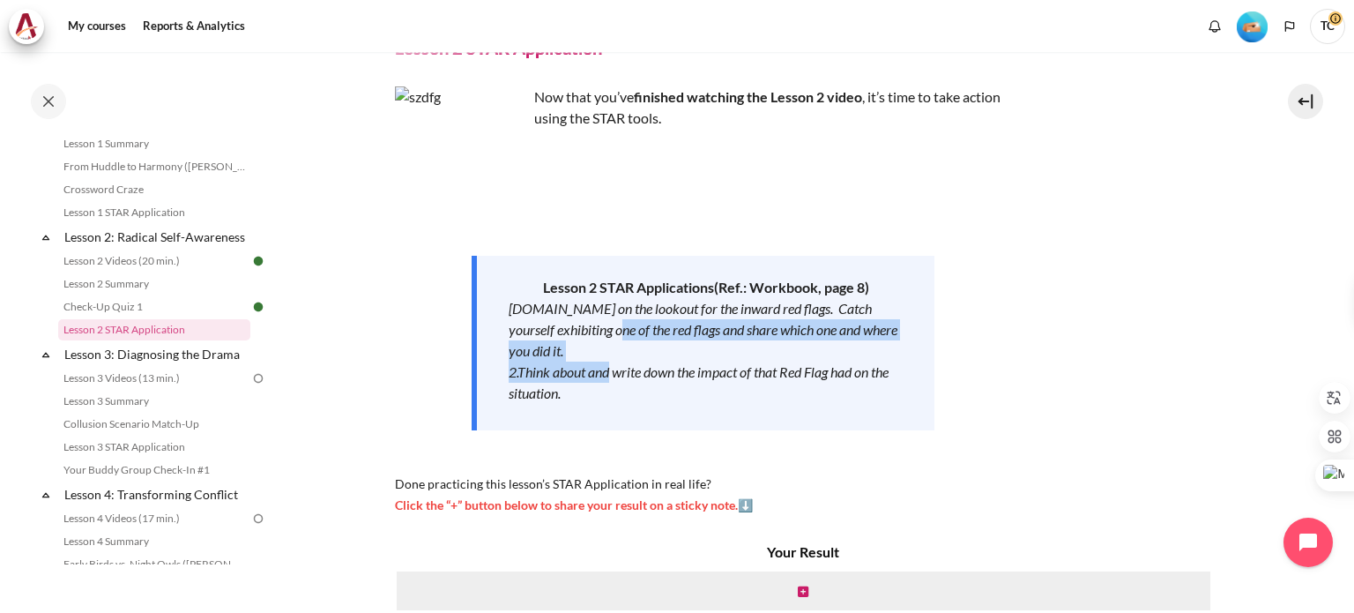
drag, startPoint x: 622, startPoint y: 327, endPoint x: 611, endPoint y: 375, distance: 49.0
click at [611, 375] on div "Lesson 2 STAR Application s (Ref.: Workbook, page 8) 1.Be on the lookout for th…" at bounding box center [703, 343] width 463 height 175
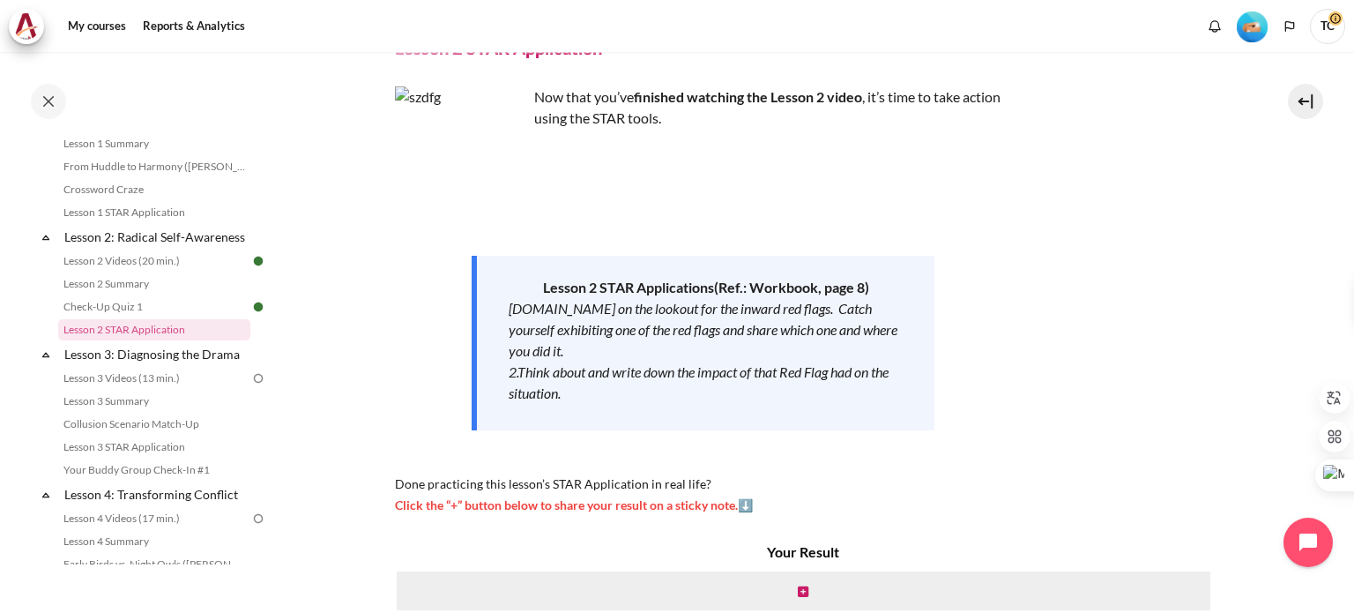
click at [621, 380] on em "2.Think about and write down the impact of that Red Flag had on the situation." at bounding box center [699, 382] width 380 height 38
drag, startPoint x: 592, startPoint y: 368, endPoint x: 598, endPoint y: 390, distance: 21.8
click at [598, 390] on div "2.Think about and write down the impact of that Red Flag had on the situation." at bounding box center [706, 382] width 394 height 42
click at [545, 374] on em "2.Think about and write down the impact of that Red Flag had on the situation." at bounding box center [699, 382] width 380 height 38
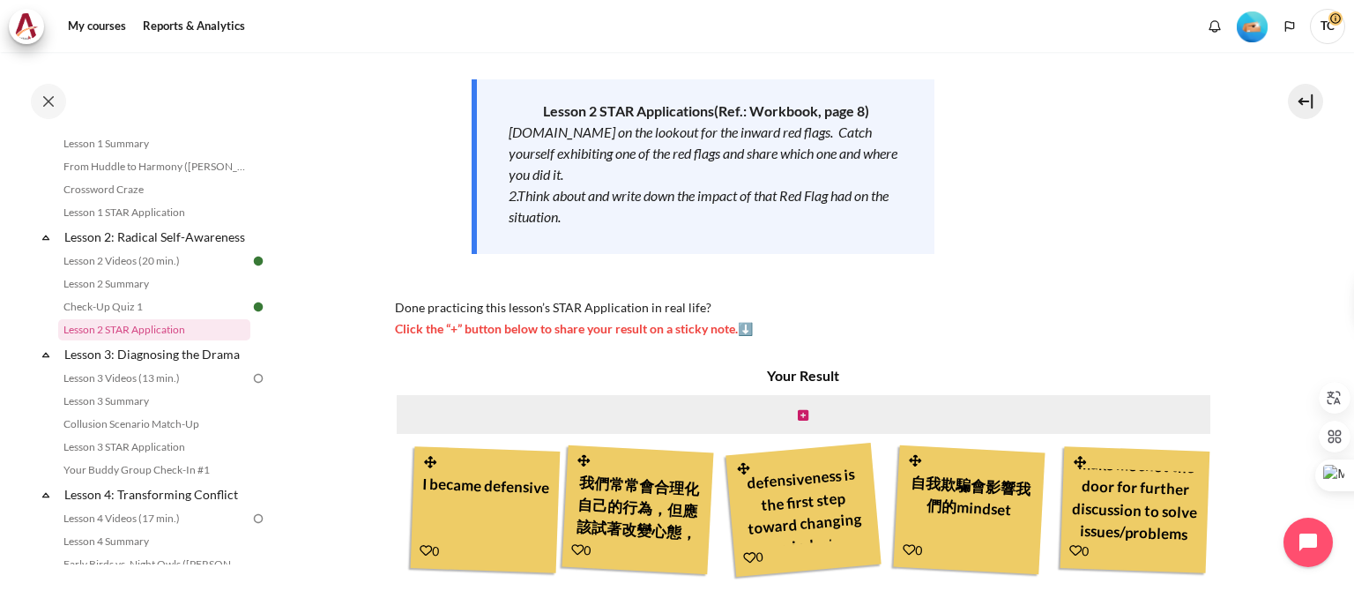
scroll to position [63, 0]
click at [798, 413] on icon "Content" at bounding box center [803, 415] width 11 height 12
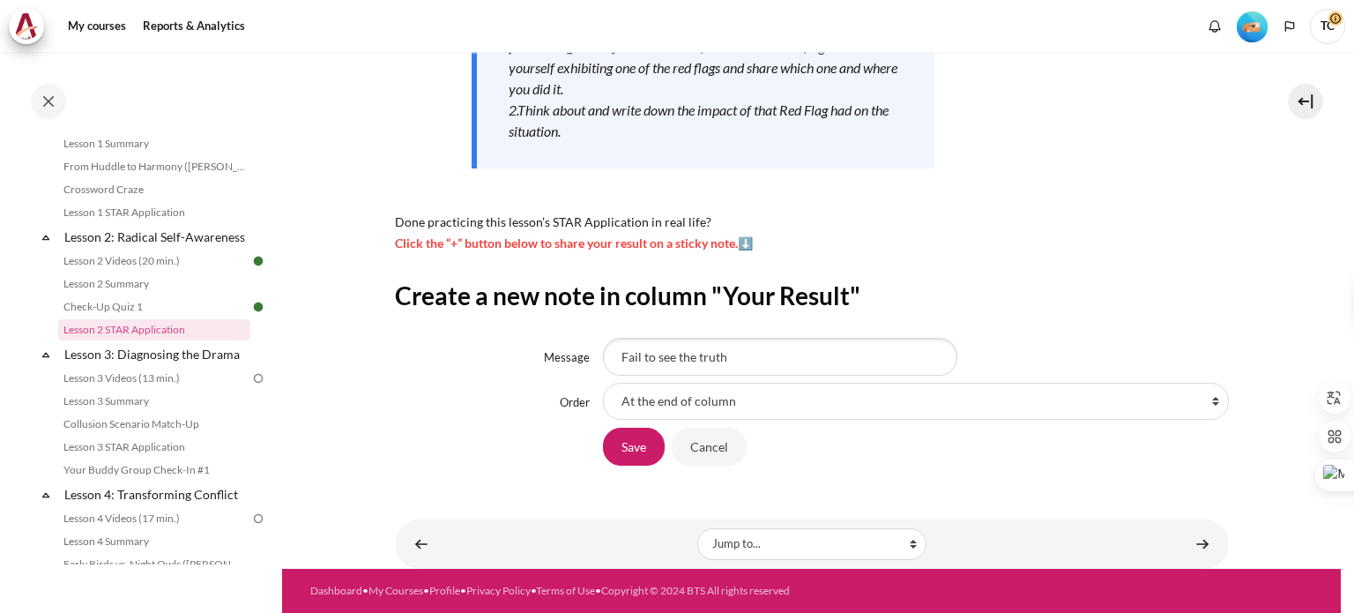
type input "Fail to see the truth"
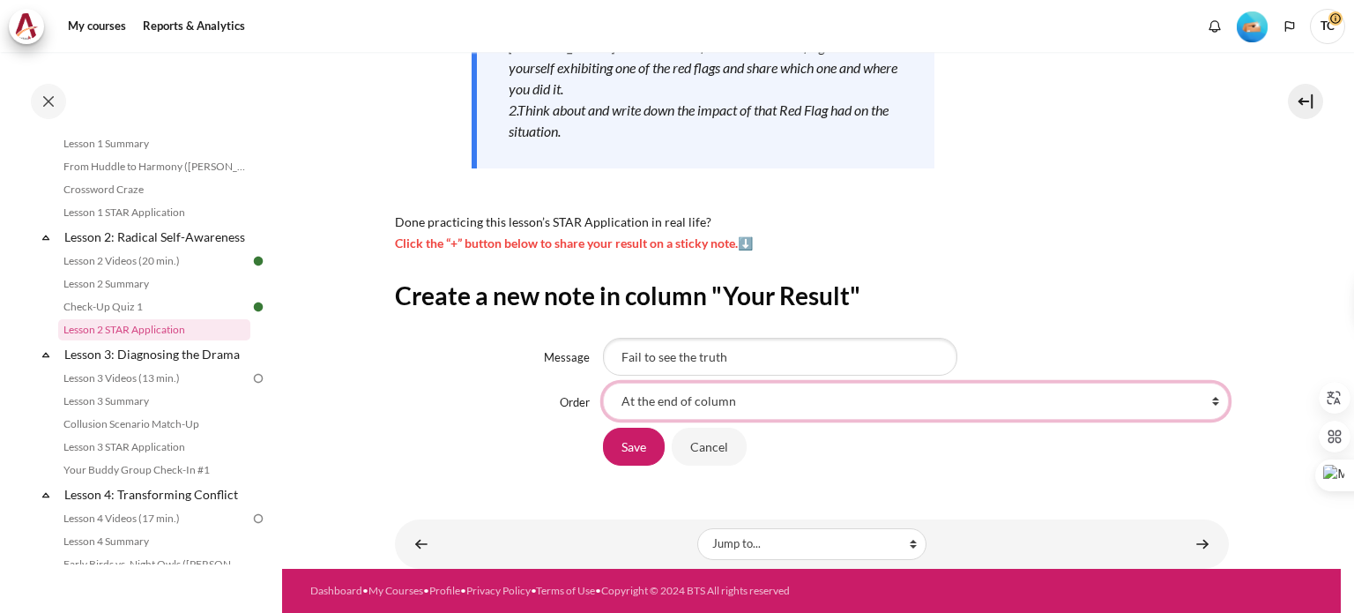
click at [720, 405] on select "At the end of column First place in column After 'I became defensive' After '我們…" at bounding box center [916, 401] width 626 height 37
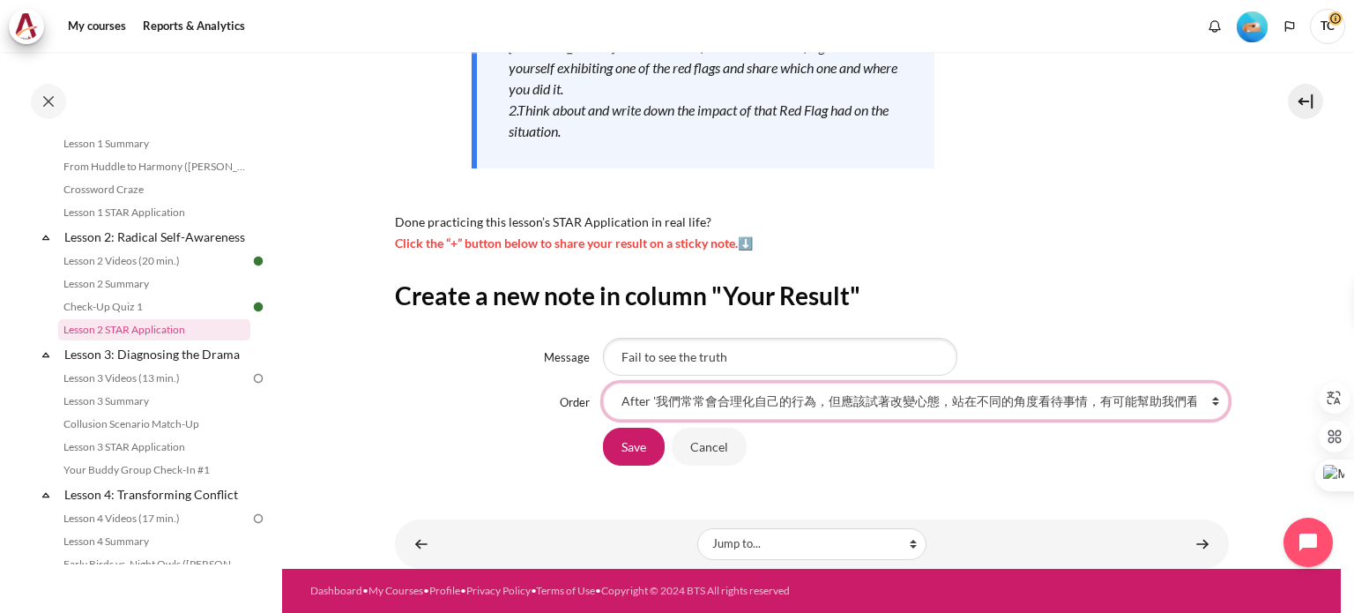
click at [603, 383] on select "At the end of column First place in column After 'I became defensive' After '我們…" at bounding box center [916, 401] width 626 height 37
click at [666, 401] on select "At the end of column First place in column After 'I became defensive' After '我們…" at bounding box center [916, 401] width 626 height 37
select select "2"
click at [603, 383] on select "At the end of column First place in column After 'I became defensive' After '我們…" at bounding box center [916, 401] width 626 height 37
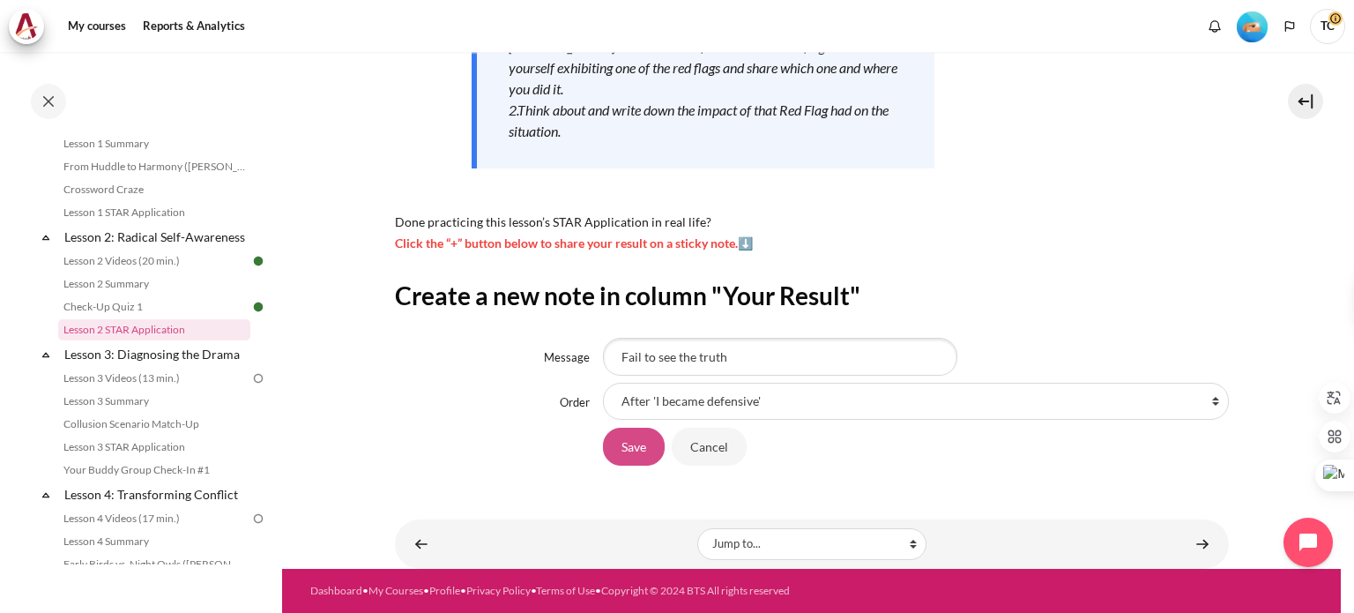
click at [635, 447] on input "Save" at bounding box center [634, 445] width 62 height 37
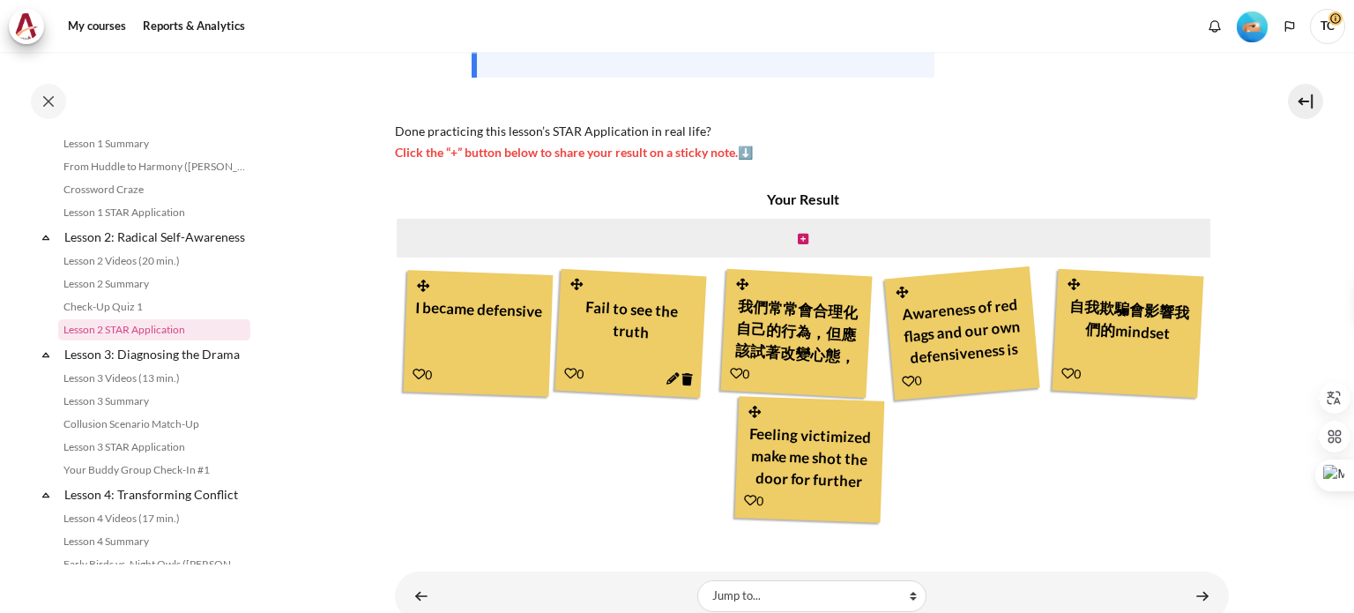
scroll to position [492, 0]
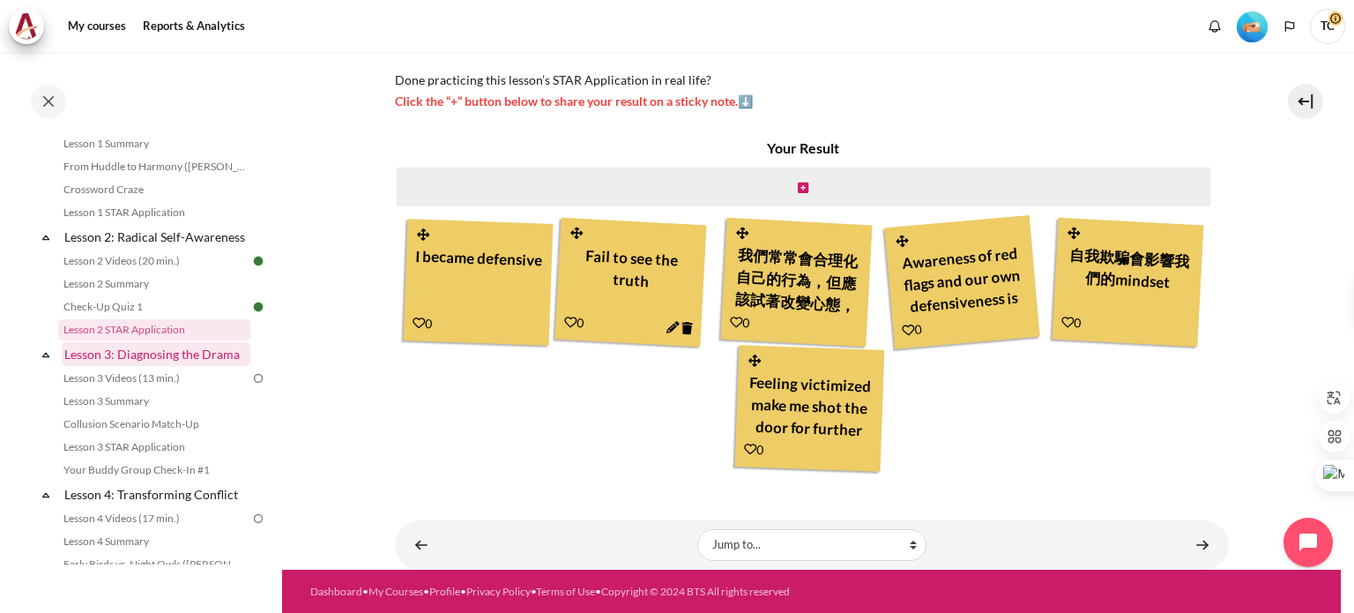
click at [145, 366] on link "Lesson 3: Diagnosing the Drama" at bounding box center [156, 354] width 189 height 24
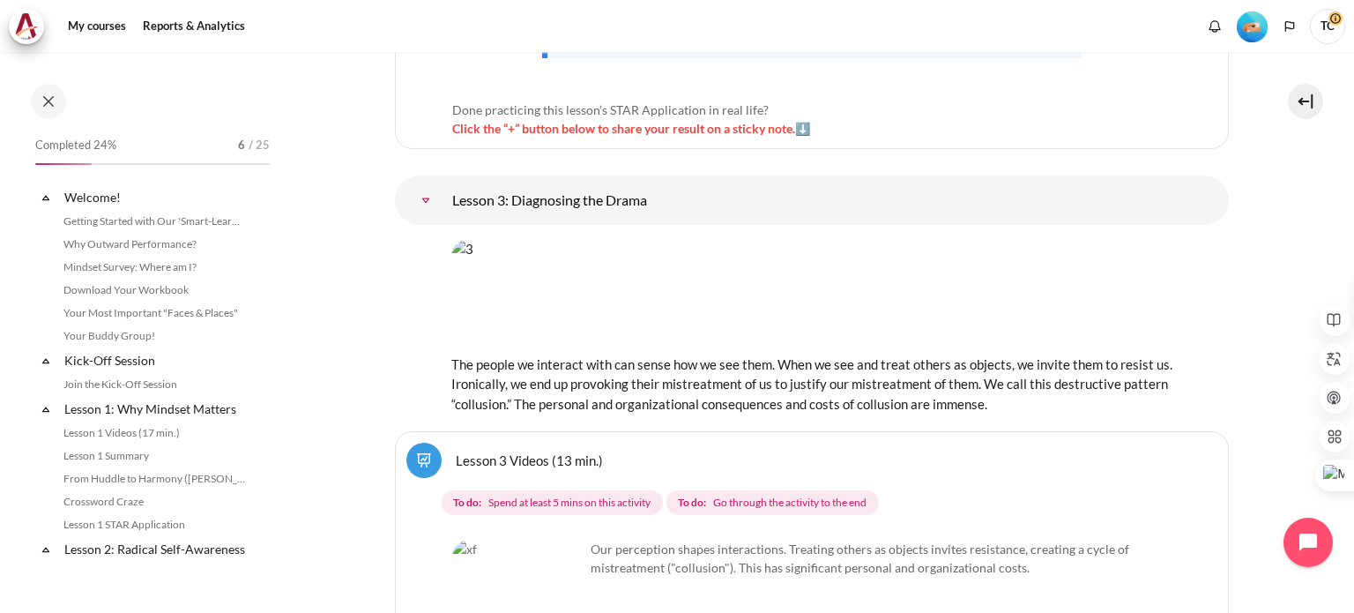
scroll to position [469, 0]
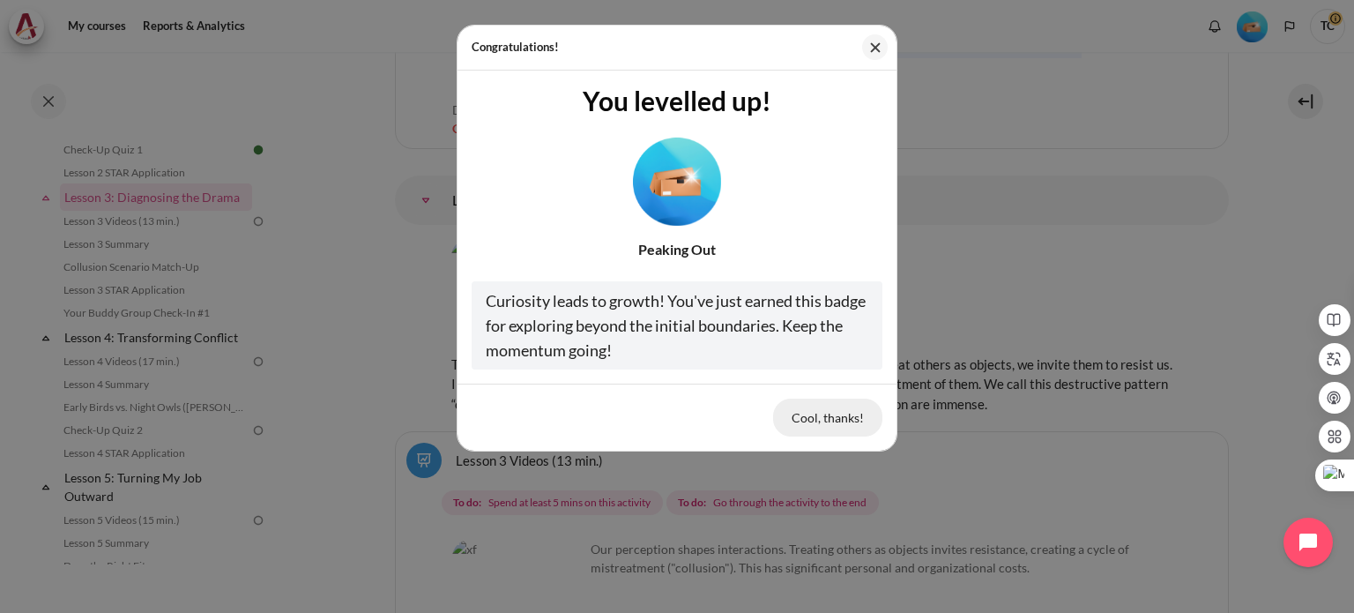
click at [814, 412] on button "Cool, thanks!" at bounding box center [827, 416] width 109 height 37
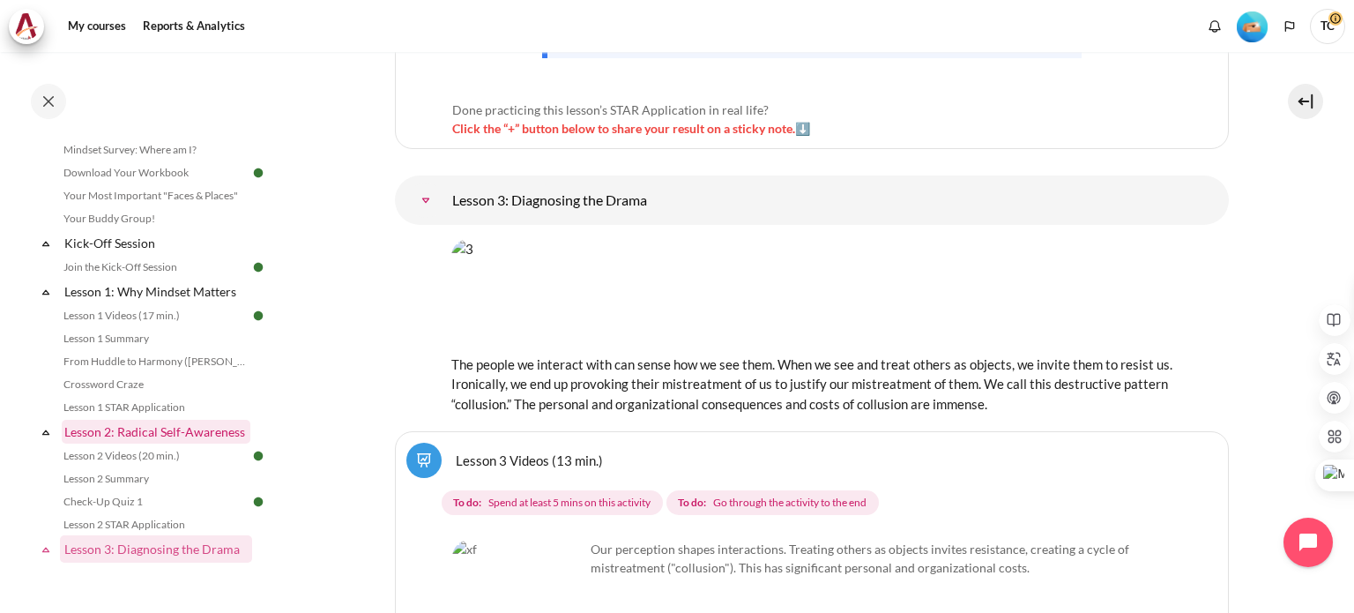
scroll to position [116, 0]
click at [135, 385] on link "Crossword Craze" at bounding box center [154, 385] width 192 height 21
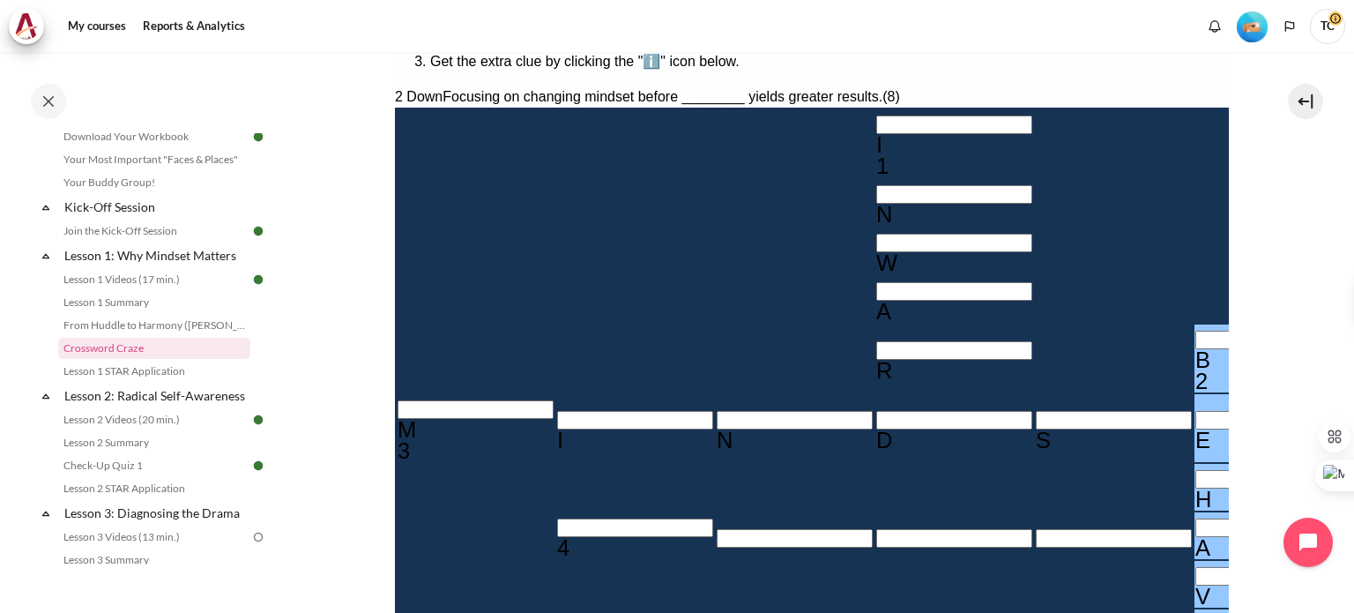
scroll to position [294, 0]
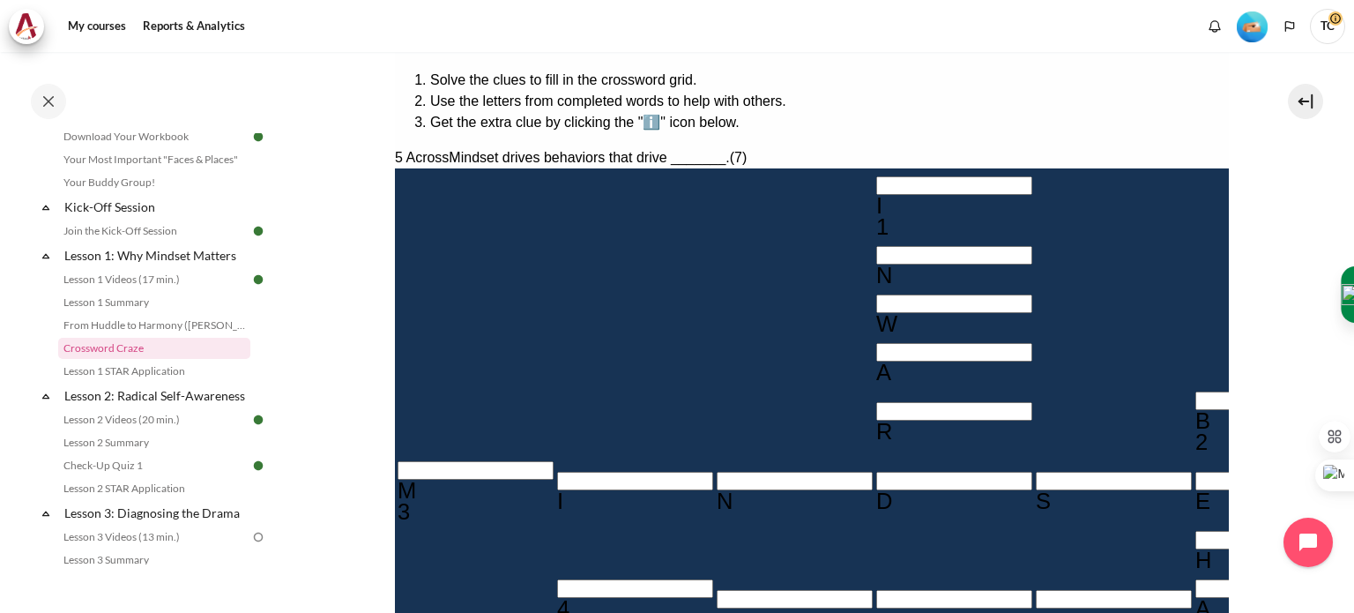
type input "RESULTS"
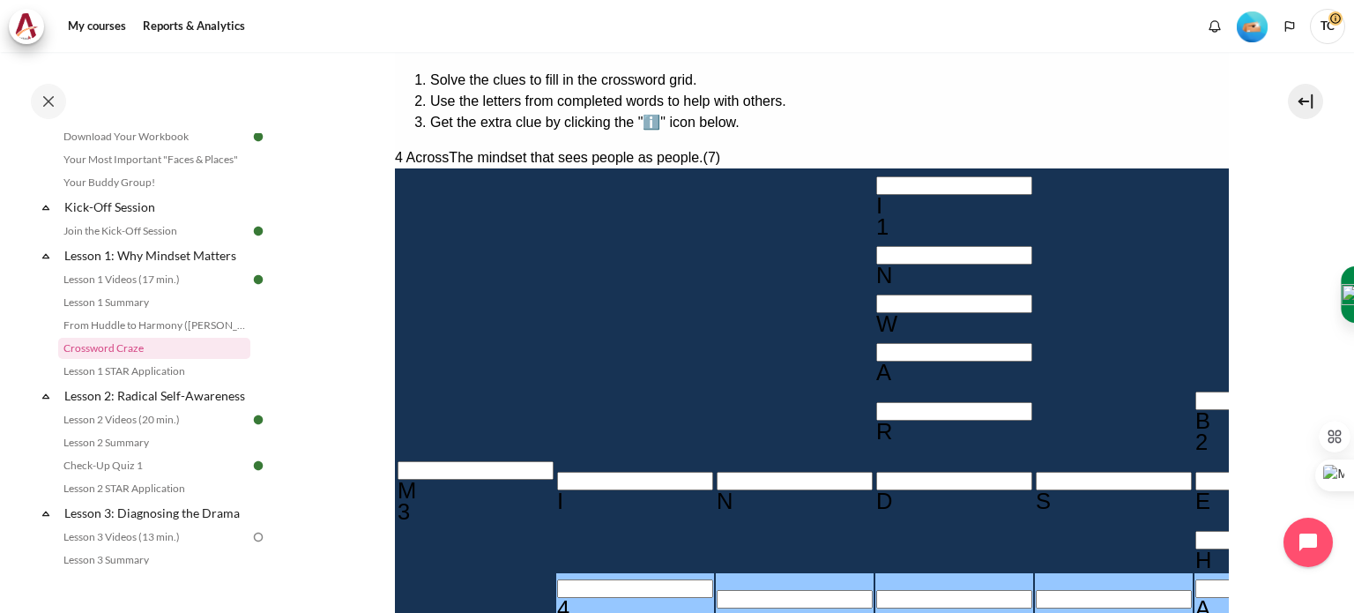
type input "OUTWARD"
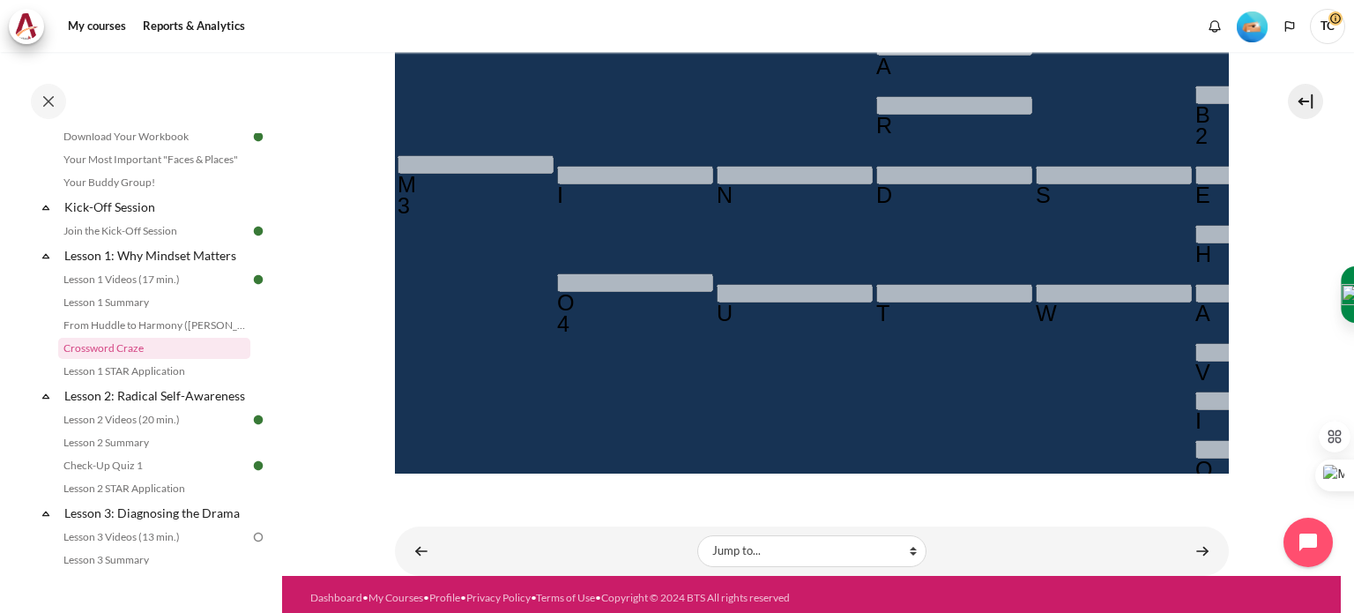
scroll to position [585, 0]
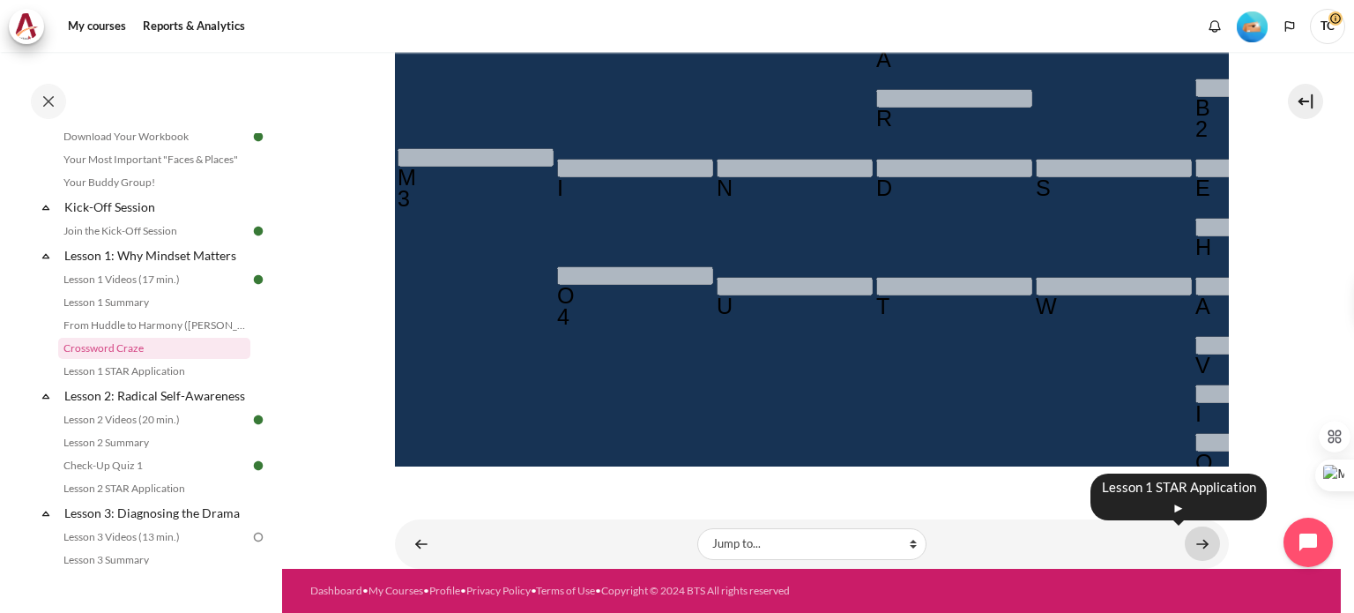
click at [1186, 549] on link "Content" at bounding box center [1202, 543] width 35 height 34
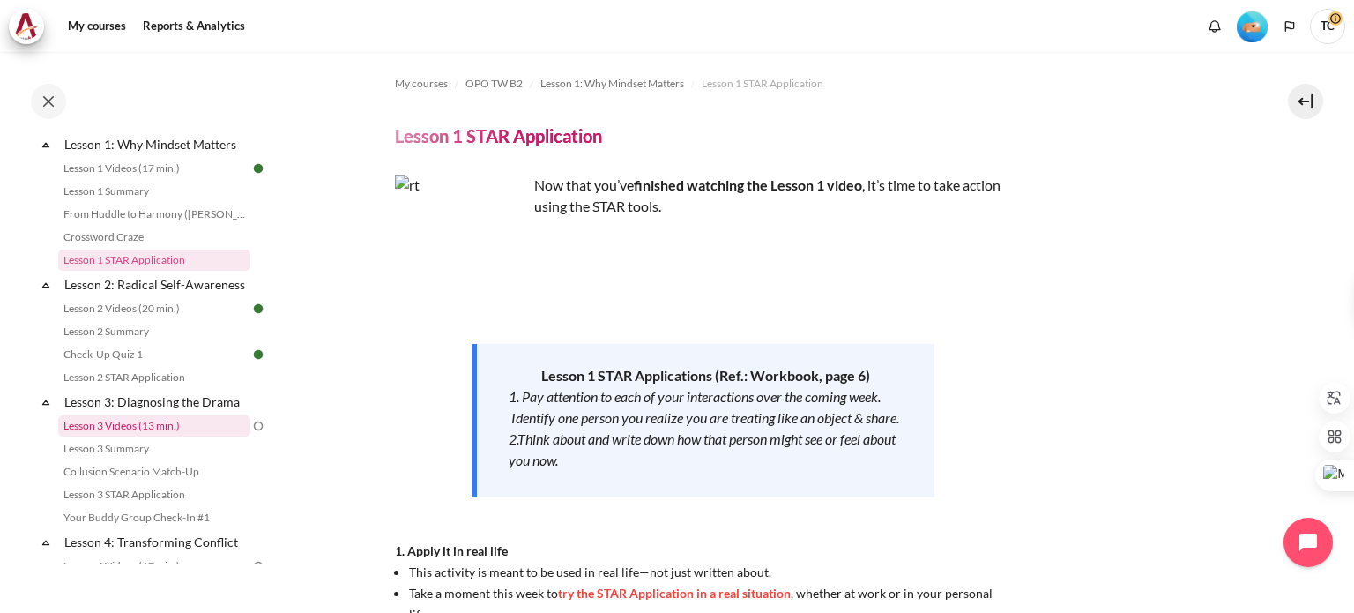
scroll to position [353, 0]
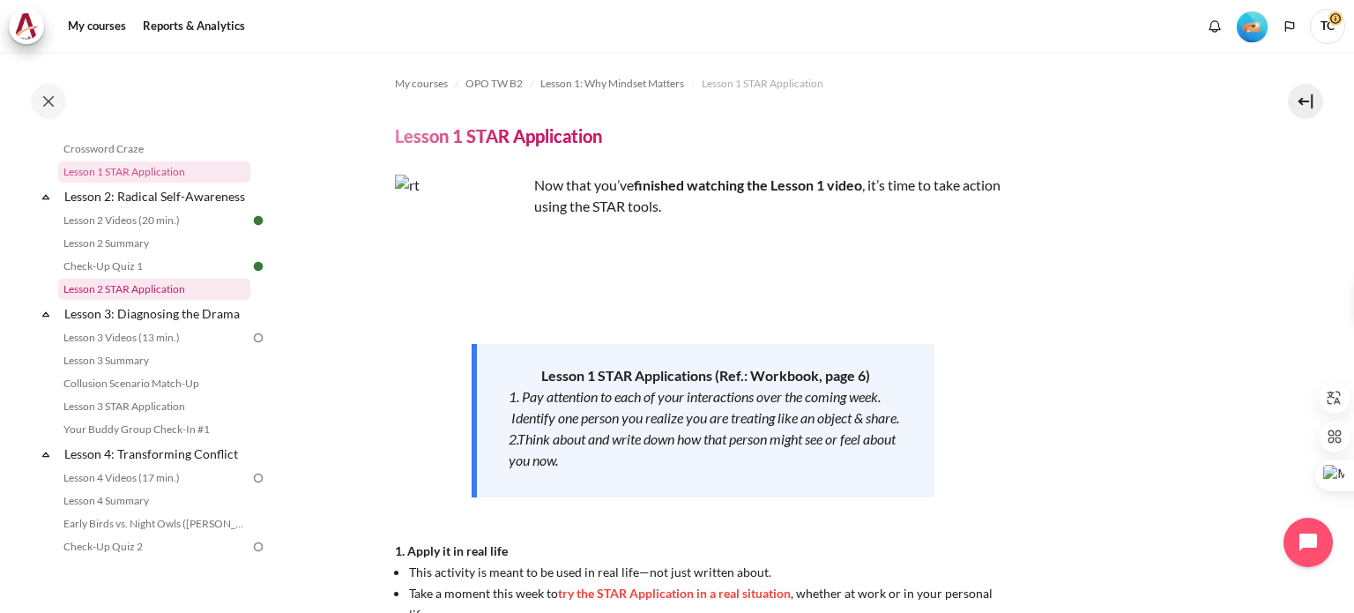
click at [159, 300] on link "Lesson 2 STAR Application" at bounding box center [154, 289] width 192 height 21
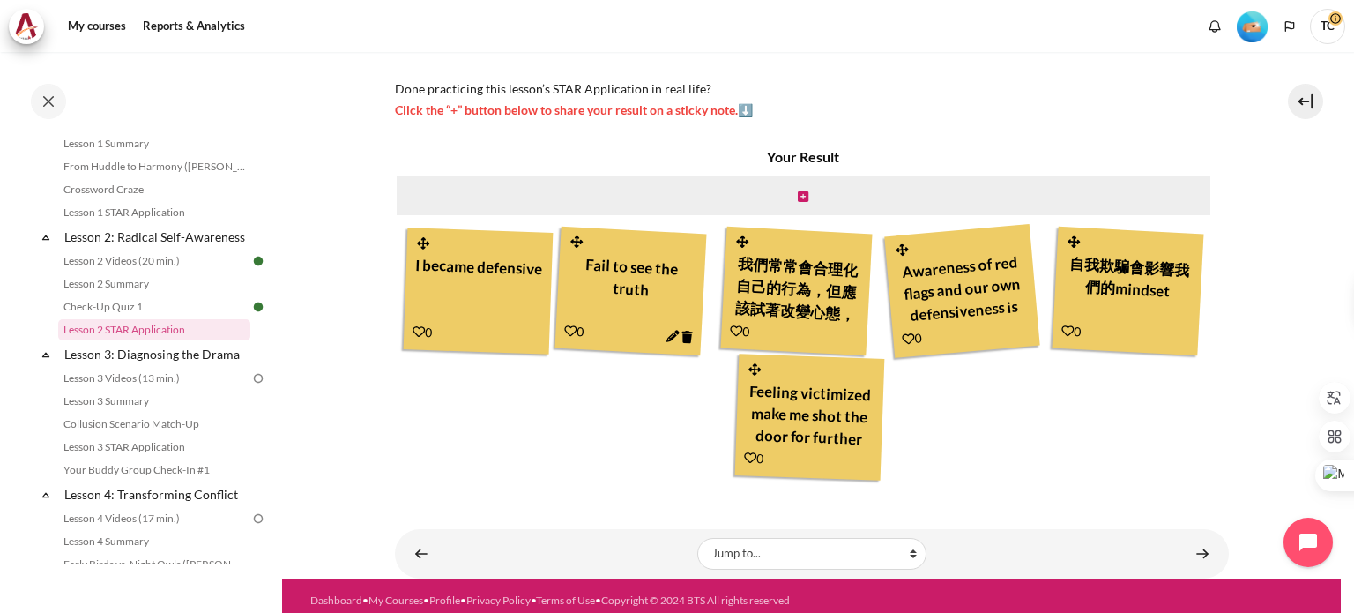
scroll to position [492, 0]
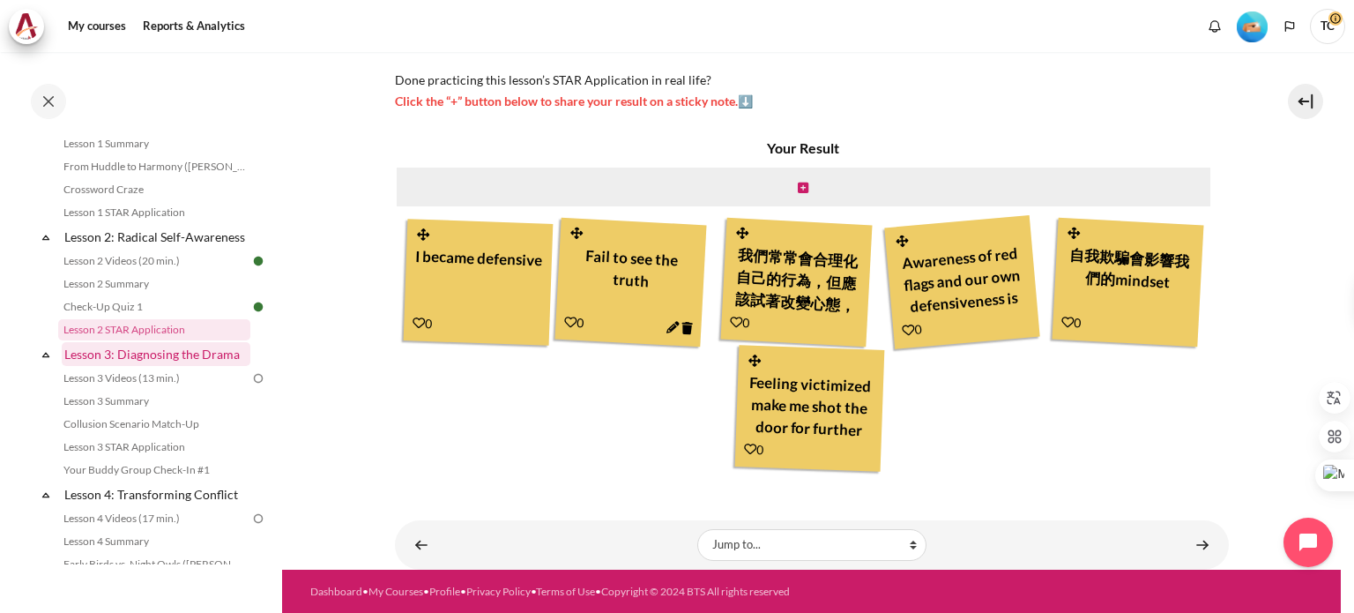
click at [159, 366] on link "Lesson 3: Diagnosing the Drama" at bounding box center [156, 354] width 189 height 24
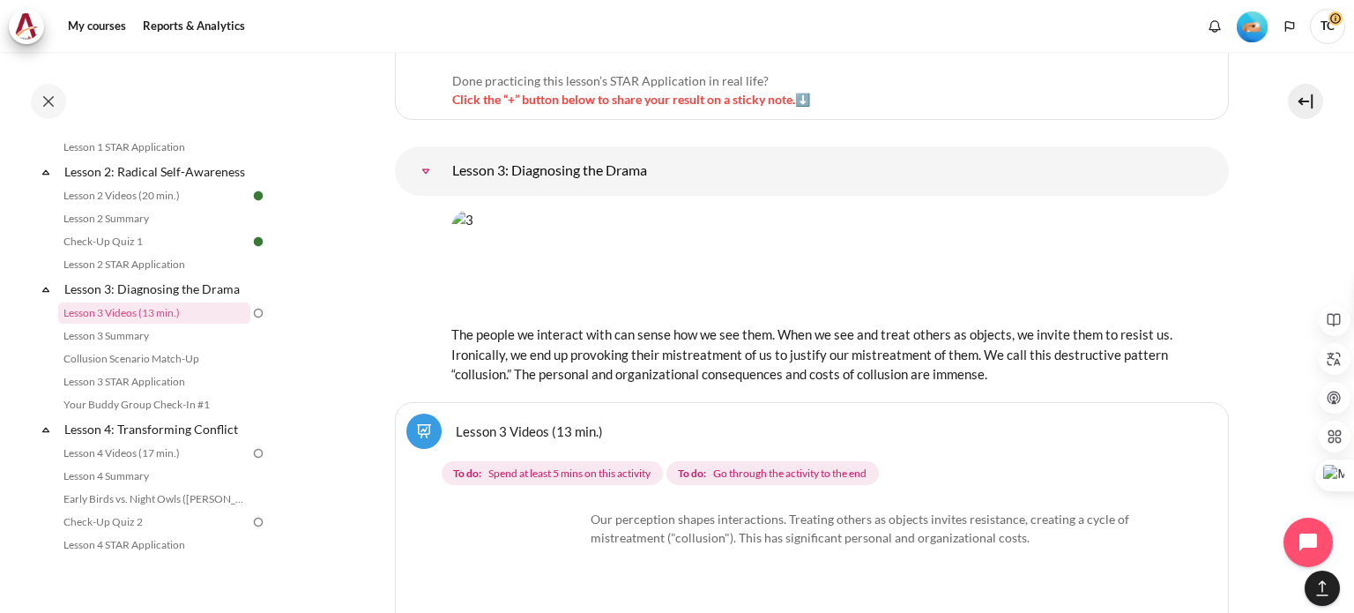
scroll to position [5345, 0]
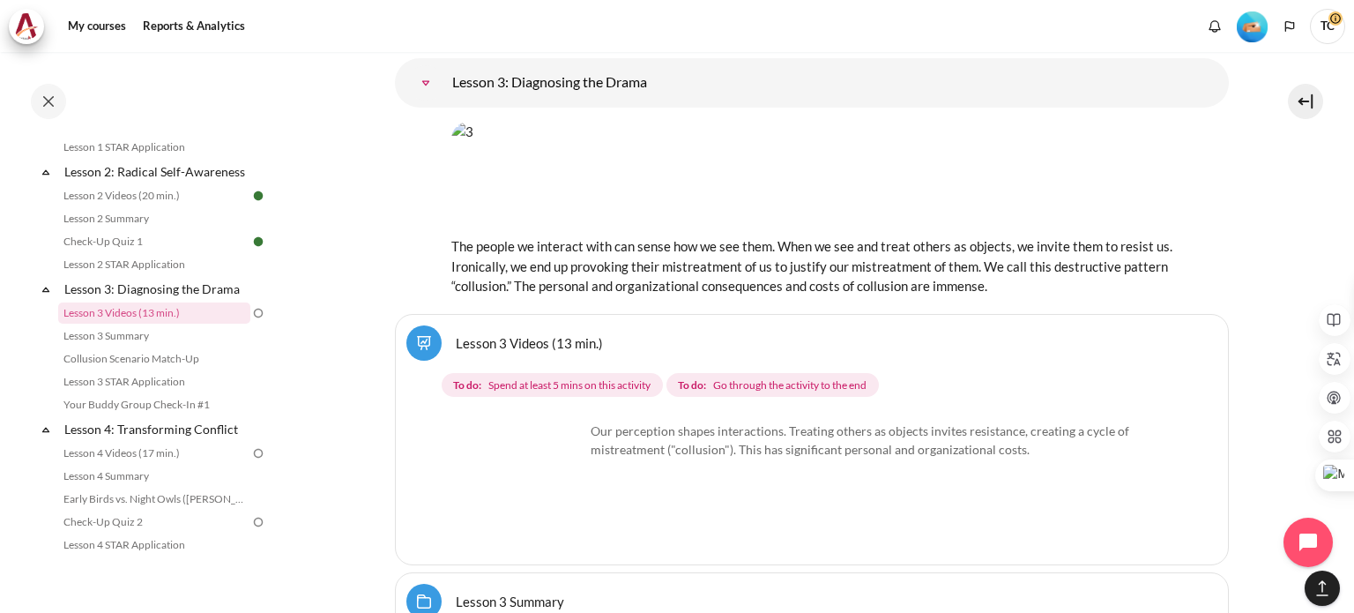
click at [561, 334] on link "Lesson 3 Videos (13 min.)" at bounding box center [529, 342] width 147 height 17
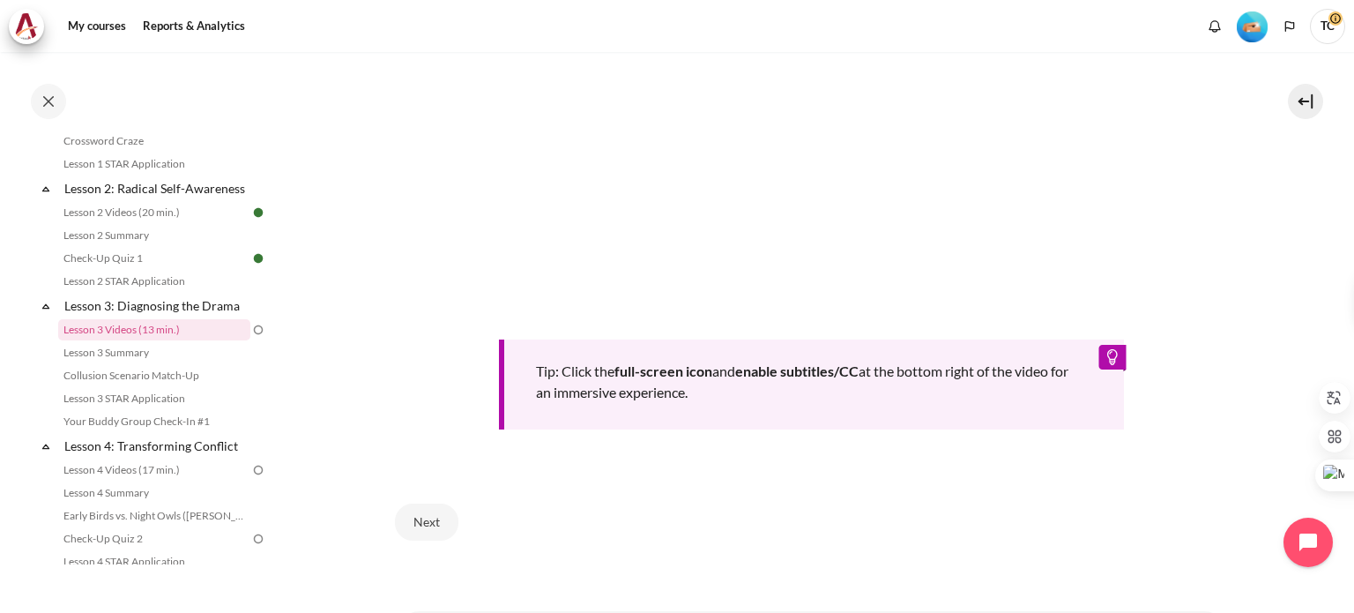
scroll to position [791, 0]
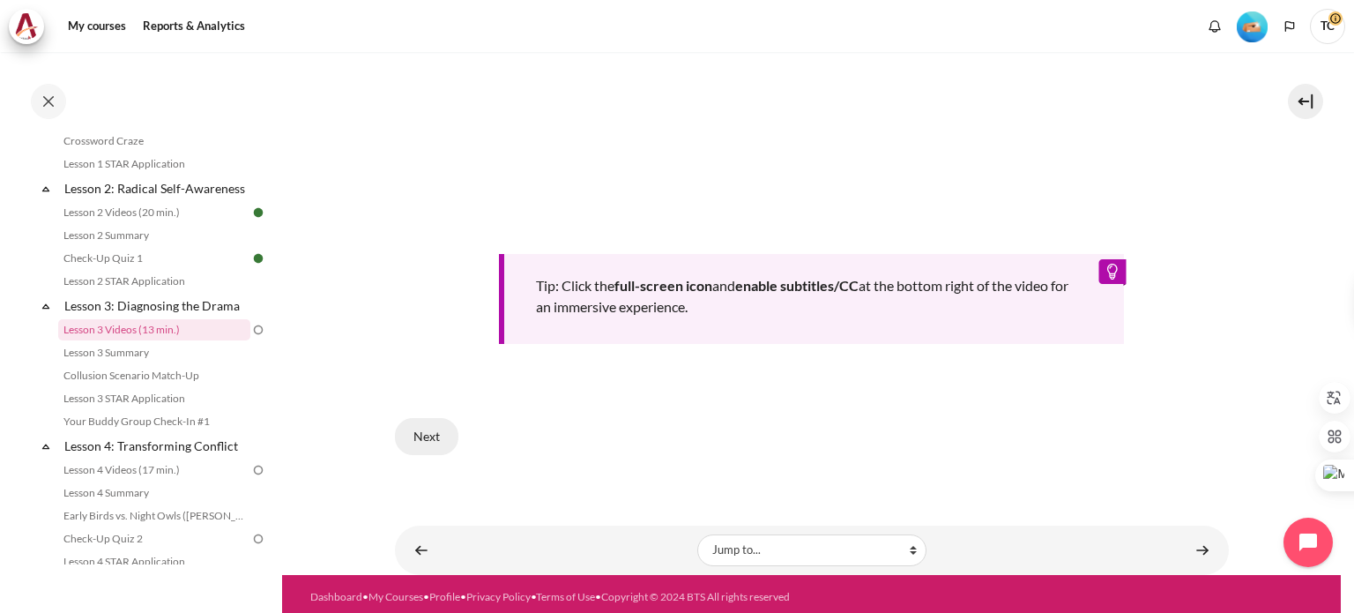
click at [422, 426] on button "Next" at bounding box center [426, 436] width 63 height 37
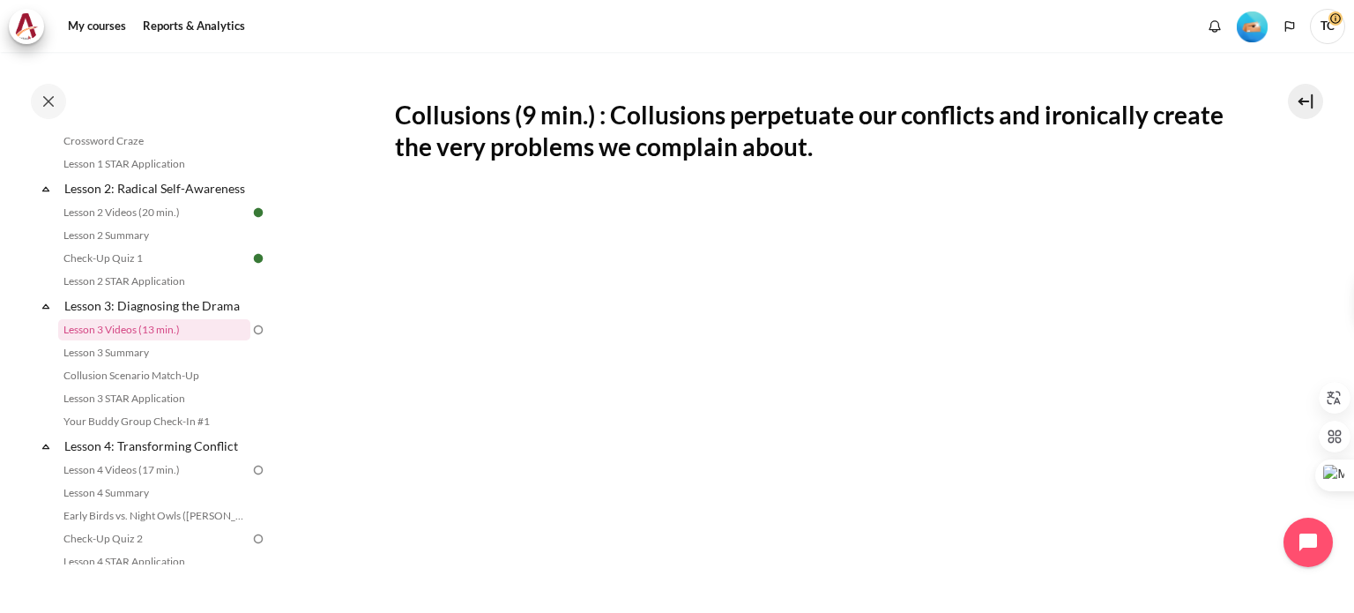
scroll to position [301, 0]
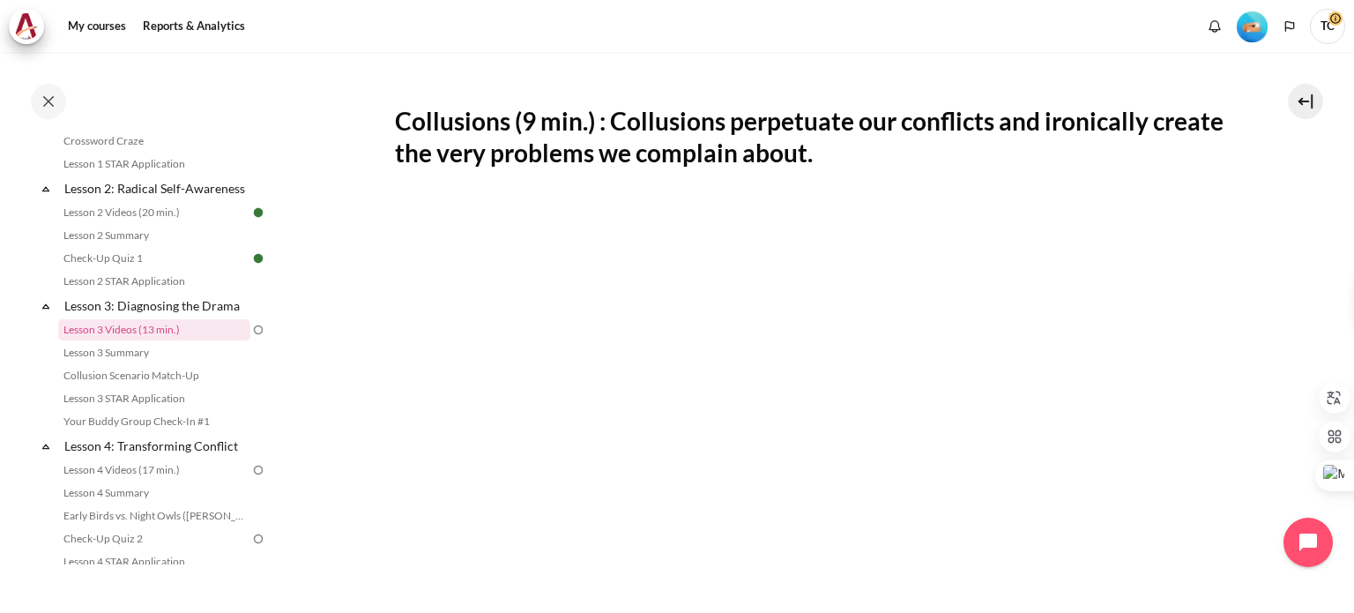
drag, startPoint x: 397, startPoint y: 66, endPoint x: 924, endPoint y: 152, distance: 534.1
click at [924, 152] on h2 "Collusions (9 min.) : Collusions perpetuate our conflicts and ironically create…" at bounding box center [812, 137] width 834 height 64
click at [405, 130] on h2 "Collusions (9 min.) : Collusions perpetuate our conflicts and ironically create…" at bounding box center [812, 137] width 834 height 64
drag, startPoint x: 394, startPoint y: 126, endPoint x: 491, endPoint y: 118, distance: 97.3
click at [491, 118] on h2 "Collusions (9 min.) : Collusions perpetuate our conflicts and ironically create…" at bounding box center [812, 137] width 834 height 64
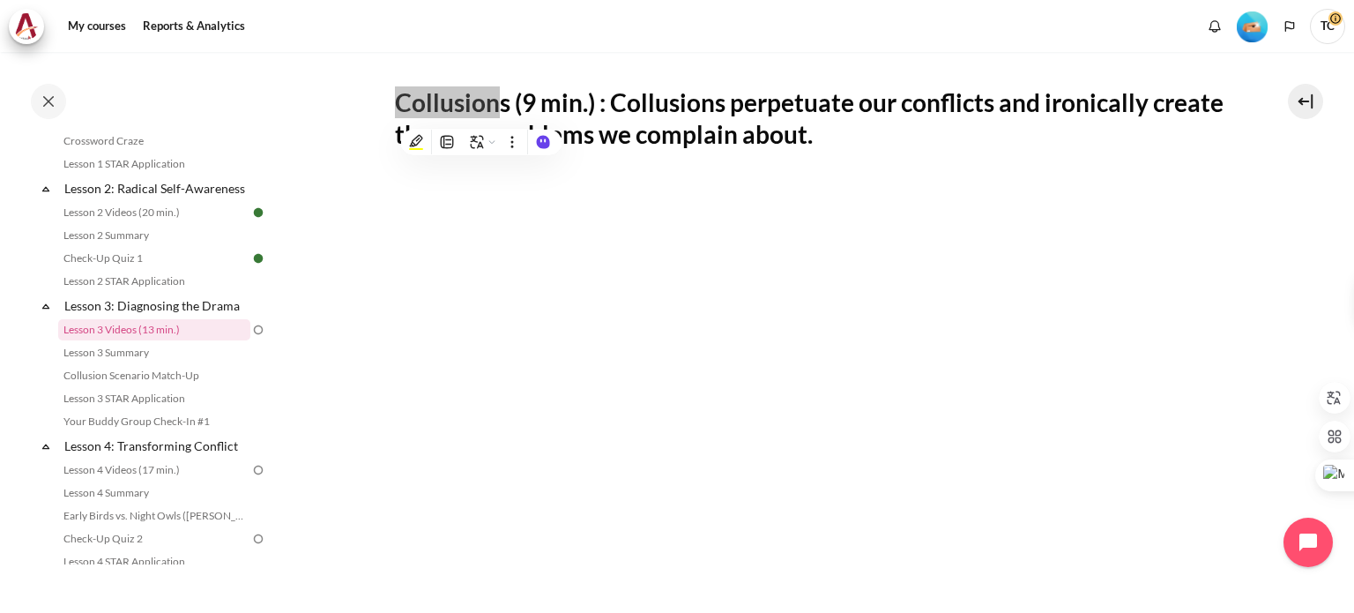
scroll to position [212, 0]
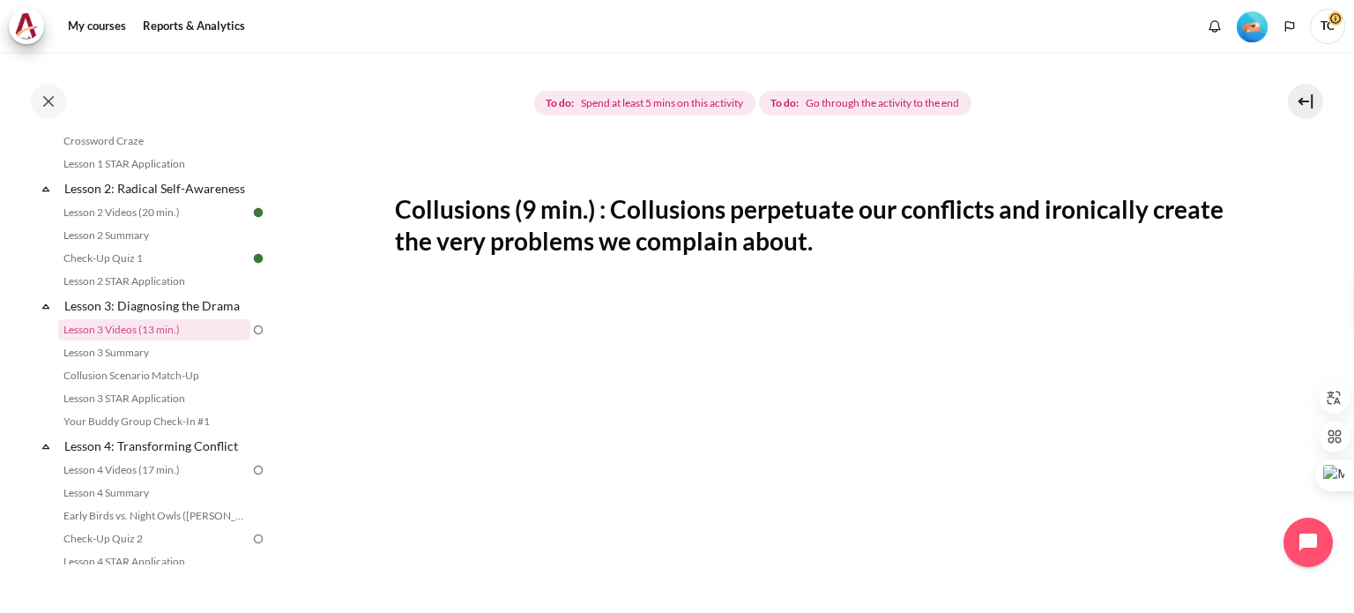
click at [904, 235] on h2 "Collusions (9 min.) : Collusions perpetuate our conflicts and ironically create…" at bounding box center [812, 225] width 834 height 64
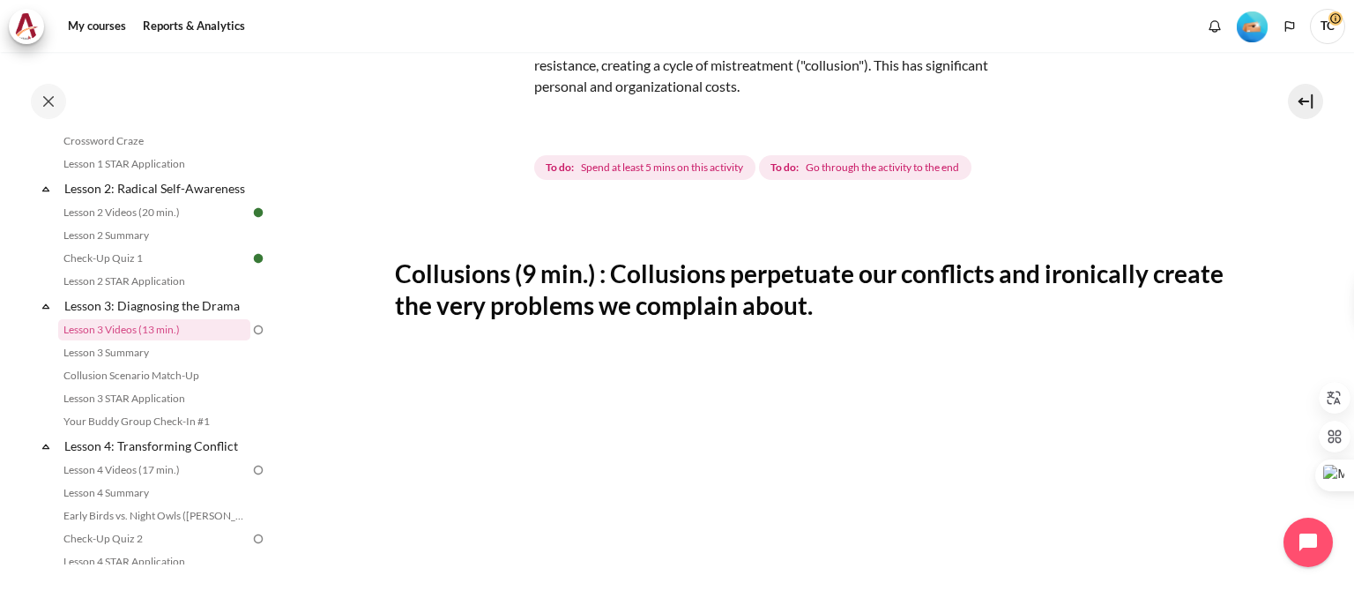
scroll to position [124, 0]
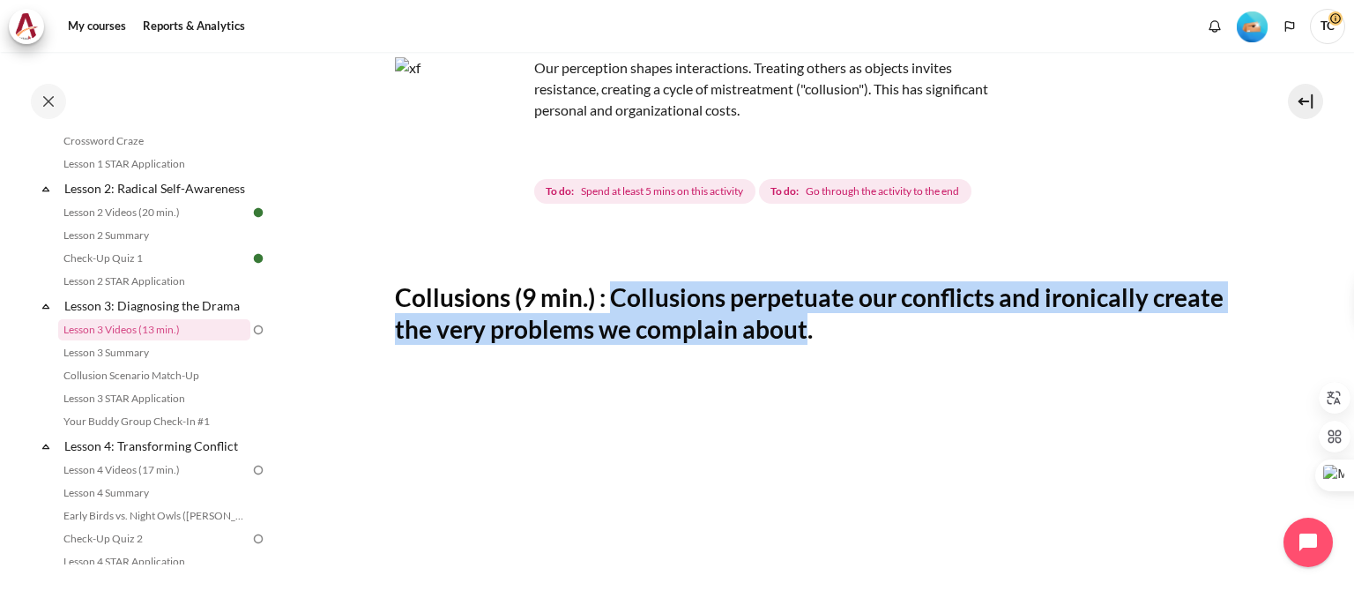
drag, startPoint x: 613, startPoint y: 294, endPoint x: 883, endPoint y: 334, distance: 272.7
click at [883, 334] on h2 "Collusions (9 min.) : Collusions perpetuate our conflicts and ironically create…" at bounding box center [812, 313] width 834 height 64
copy h2 "Collusions perpetuate our conflicts and ironically create the very problems we …"
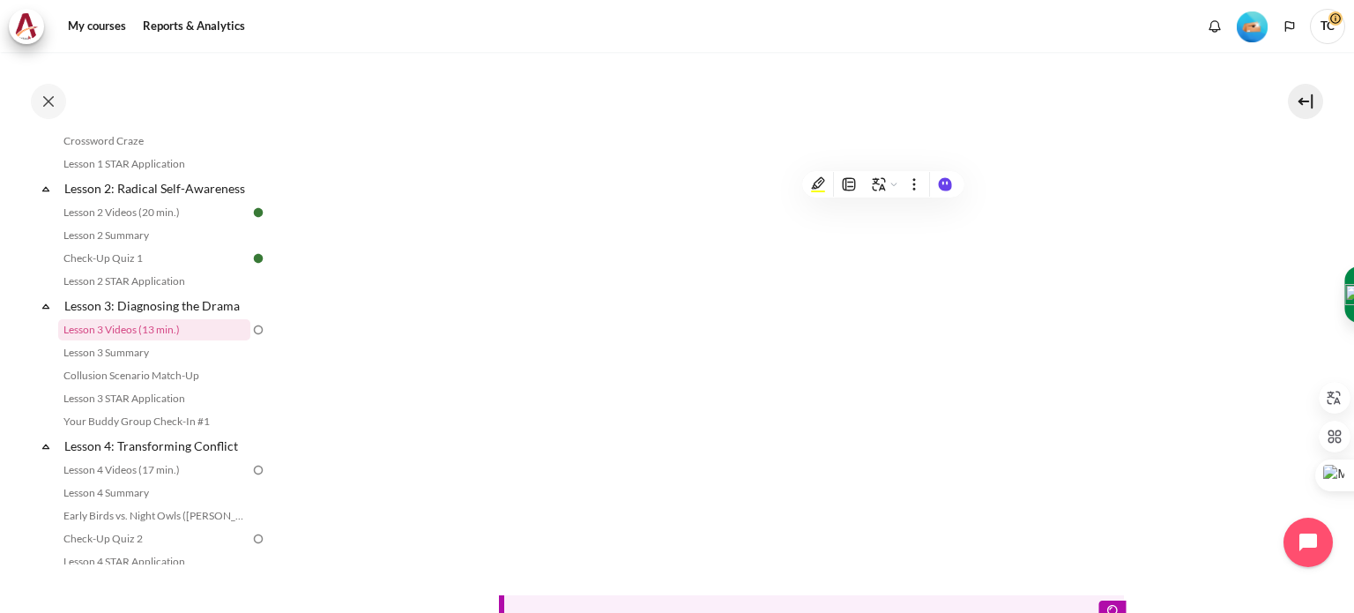
scroll to position [389, 0]
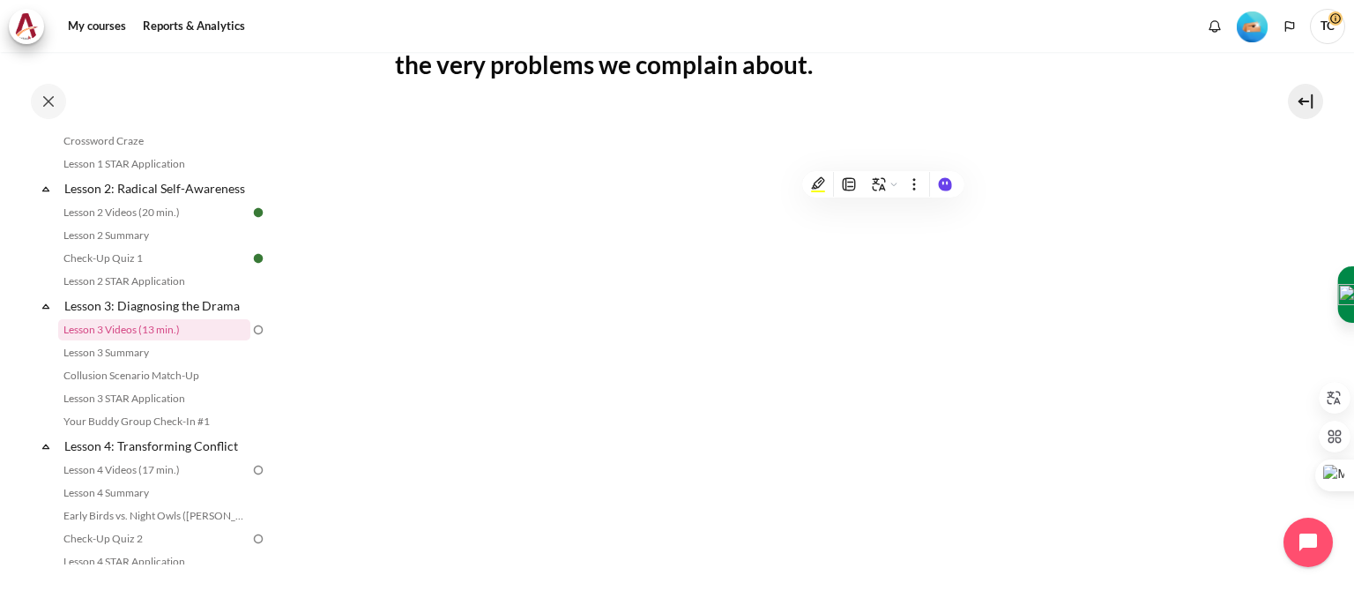
click at [1252, 300] on section "My courses OPO TW B2 Lesson 3: Diagnosing the Drama Lesson 3 Videos (13 min.) L…" at bounding box center [811, 304] width 1059 height 1282
click at [1263, 351] on section "My courses OPO TW B2 Lesson 3: Diagnosing the Drama Lesson 3 Videos (13 min.) L…" at bounding box center [811, 304] width 1059 height 1282
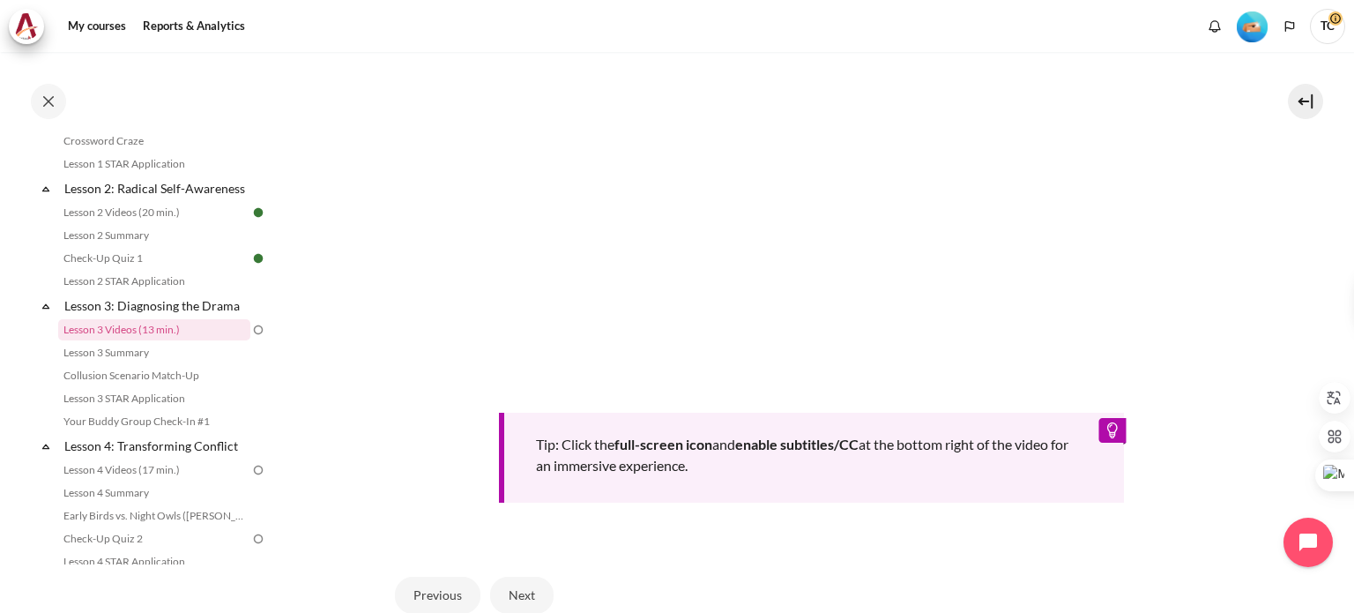
scroll to position [759, 0]
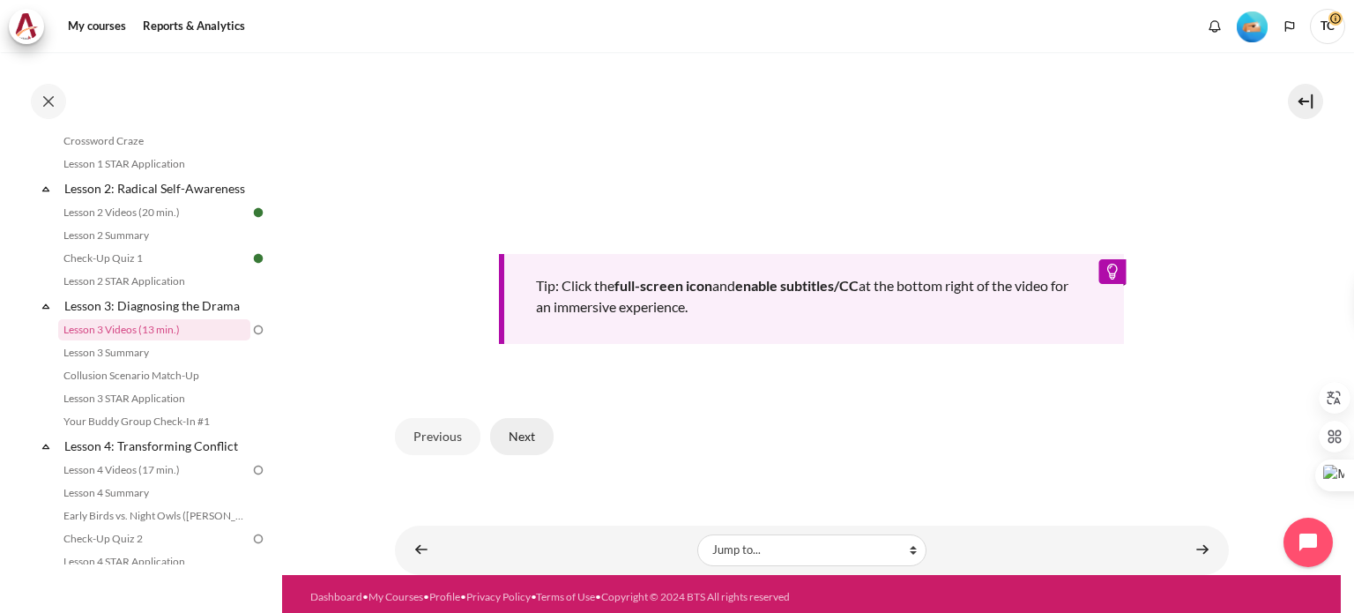
click at [515, 429] on button "Next" at bounding box center [521, 436] width 63 height 37
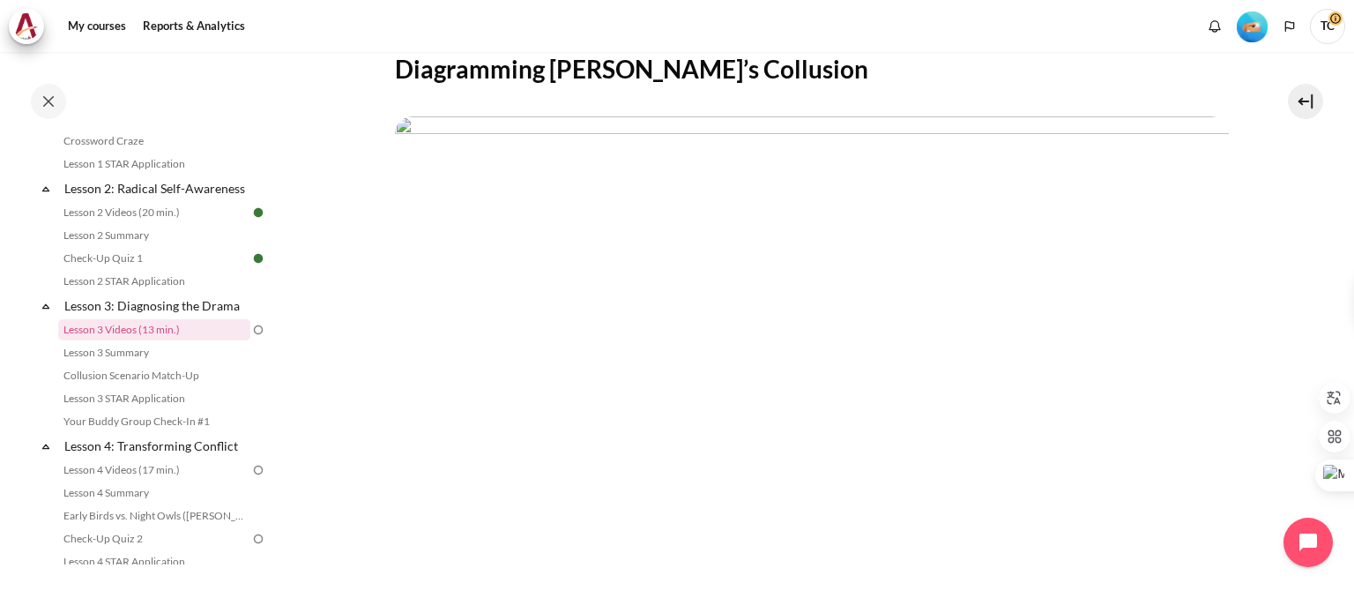
scroll to position [264, 0]
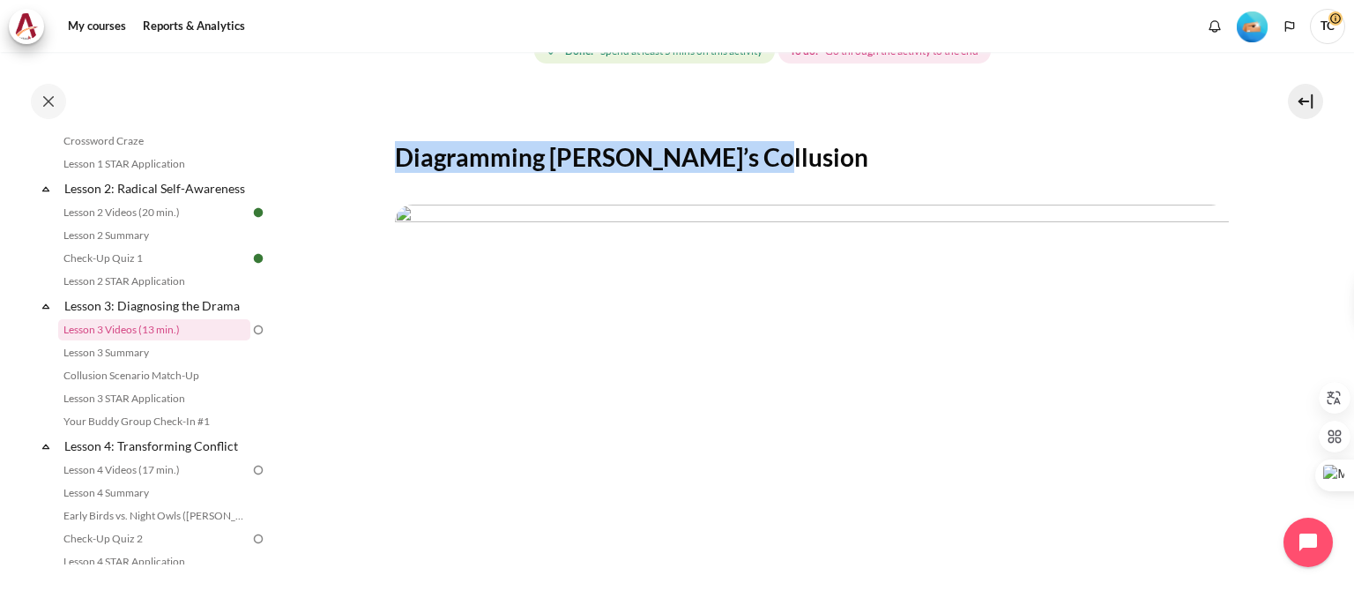
drag, startPoint x: 393, startPoint y: 158, endPoint x: 740, endPoint y: 155, distance: 347.3
click at [740, 155] on section "My courses OPO TW B2 Lesson 3: Diagnosing the Drama Lesson 3 Videos (13 min.) L…" at bounding box center [811, 326] width 1059 height 1077
copy h2 "Diagramming Louise’s Collusion"
click at [940, 260] on img "Content" at bounding box center [812, 438] width 834 height 469
click at [795, 314] on img "Content" at bounding box center [812, 438] width 834 height 469
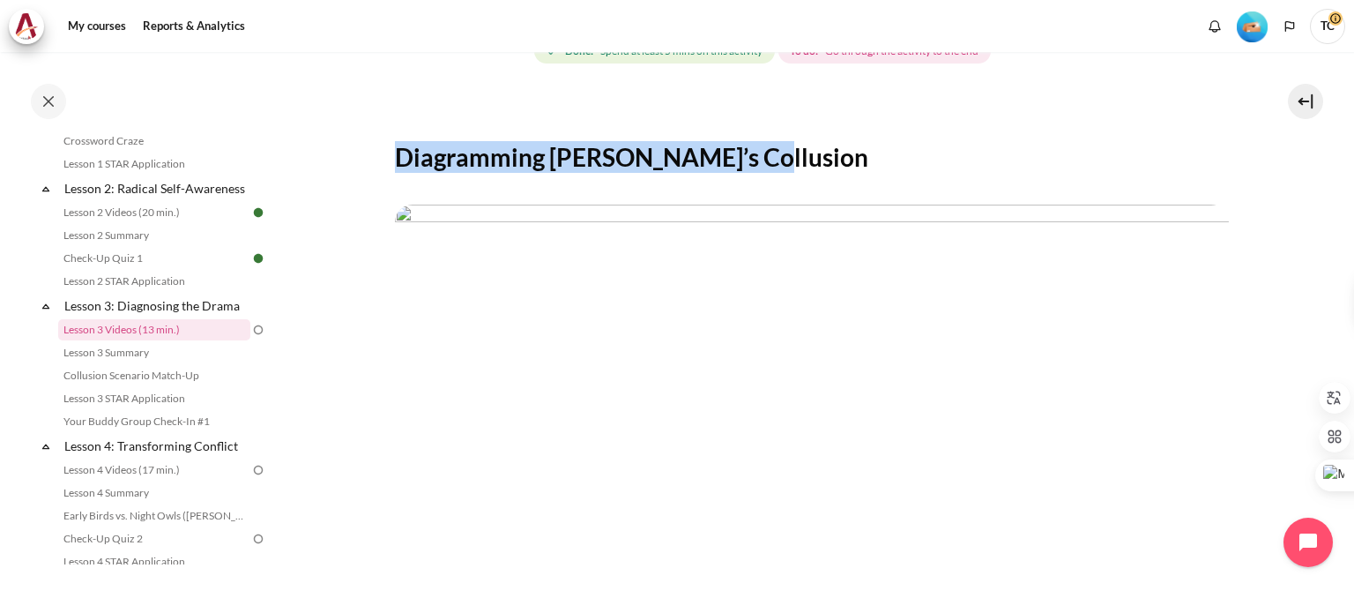
click at [865, 290] on img "Content" at bounding box center [812, 438] width 834 height 469
click at [1112, 339] on img "Content" at bounding box center [812, 438] width 834 height 469
click at [1010, 429] on img "Content" at bounding box center [812, 438] width 834 height 469
click at [710, 158] on h2 "Diagramming Louise’s Collusion" at bounding box center [812, 157] width 834 height 32
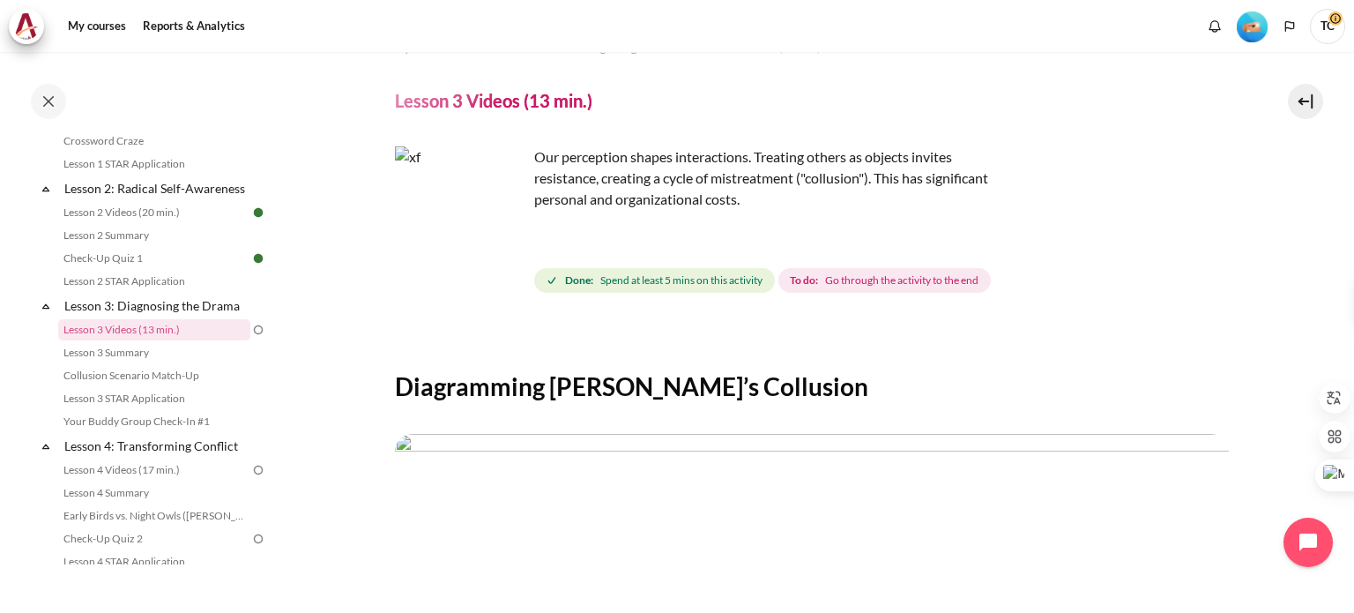
scroll to position [0, 0]
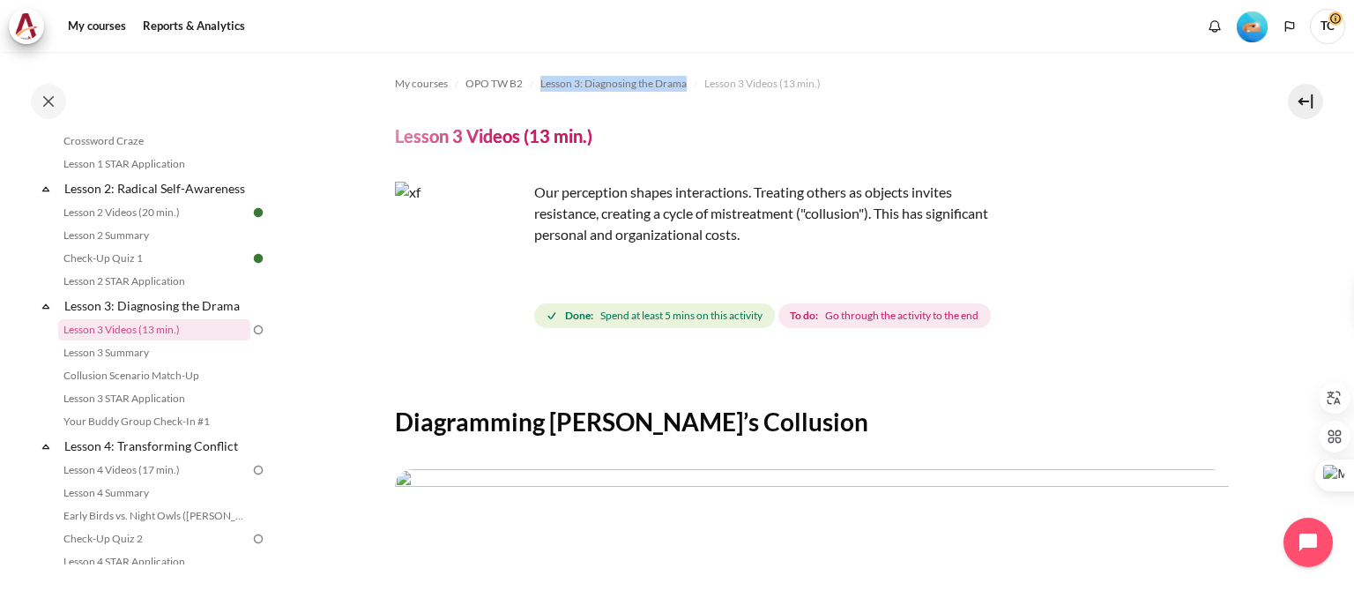
drag, startPoint x: 538, startPoint y: 85, endPoint x: 695, endPoint y: 85, distance: 156.9
click at [695, 85] on ol "My courses OPO TW B2 Lesson 3: Diagnosing the Drama Lesson 3 Videos (13 min.)" at bounding box center [812, 84] width 834 height 28
copy ol "Lesson 3: Diagnosing the Drama"
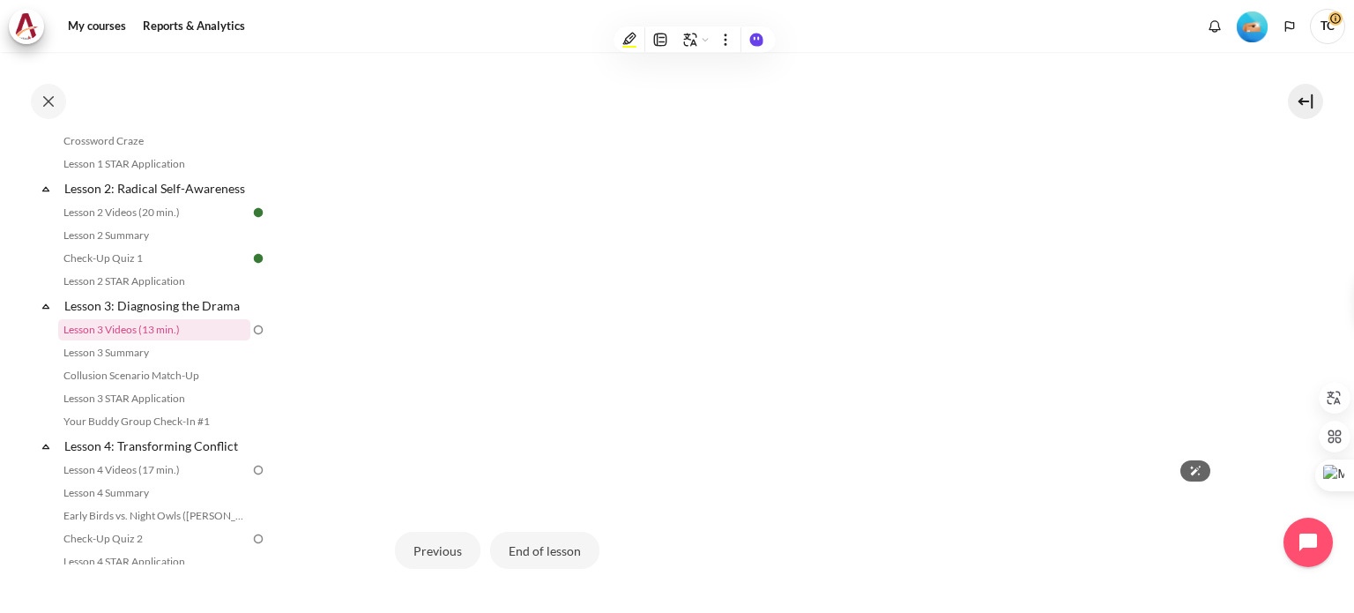
scroll to position [529, 0]
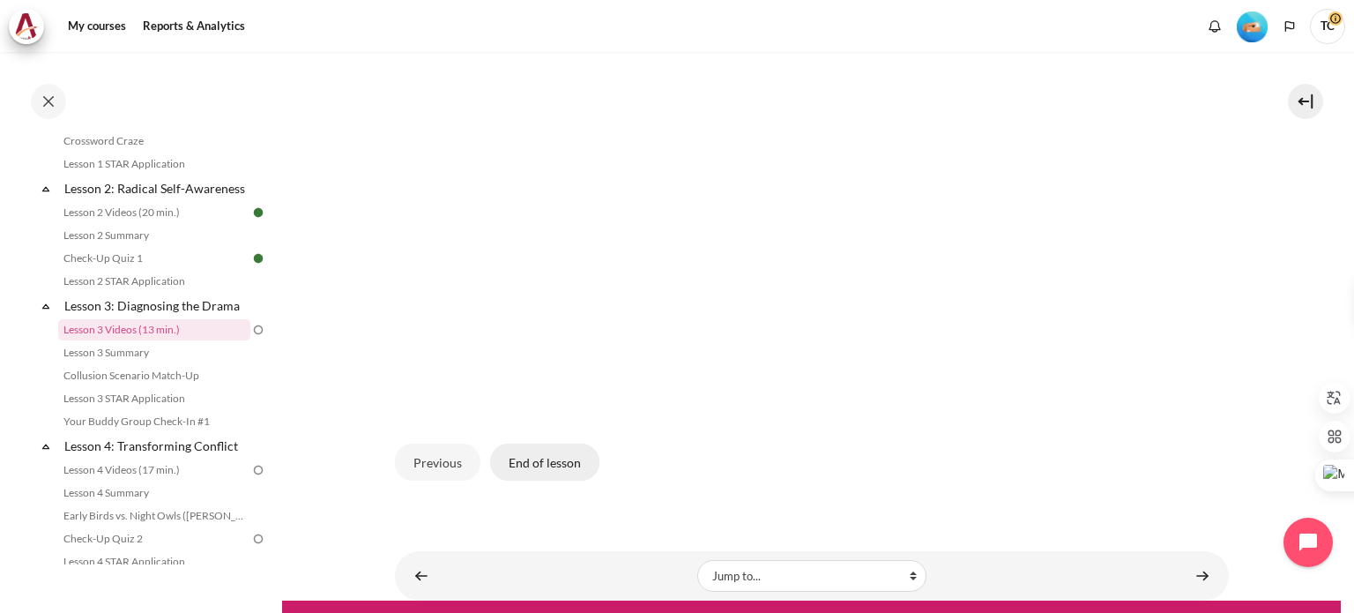
click at [549, 467] on button "End of lesson" at bounding box center [544, 461] width 109 height 37
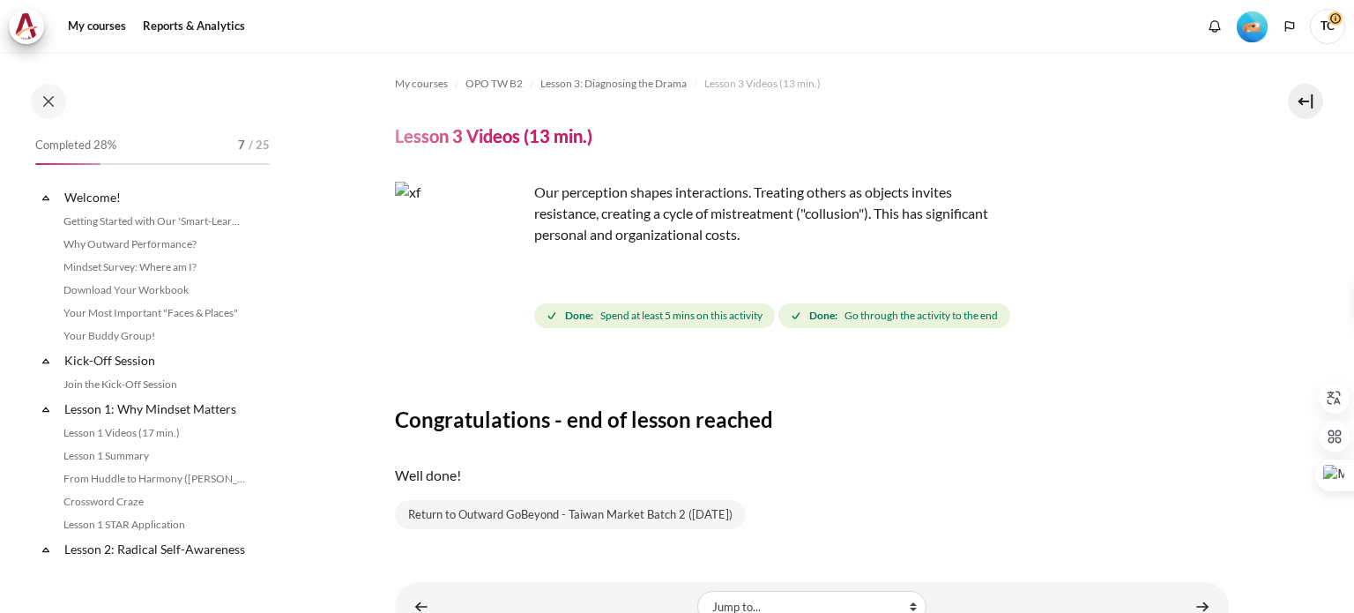
scroll to position [361, 0]
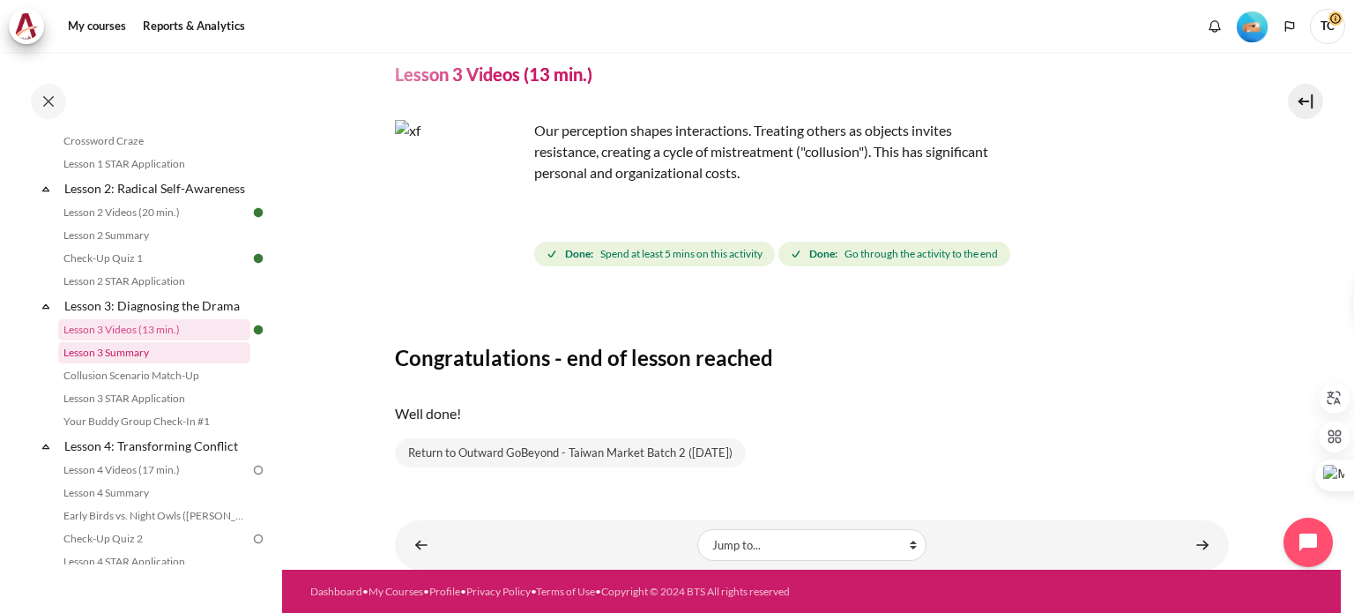
click at [133, 363] on link "Lesson 3 Summary" at bounding box center [154, 352] width 192 height 21
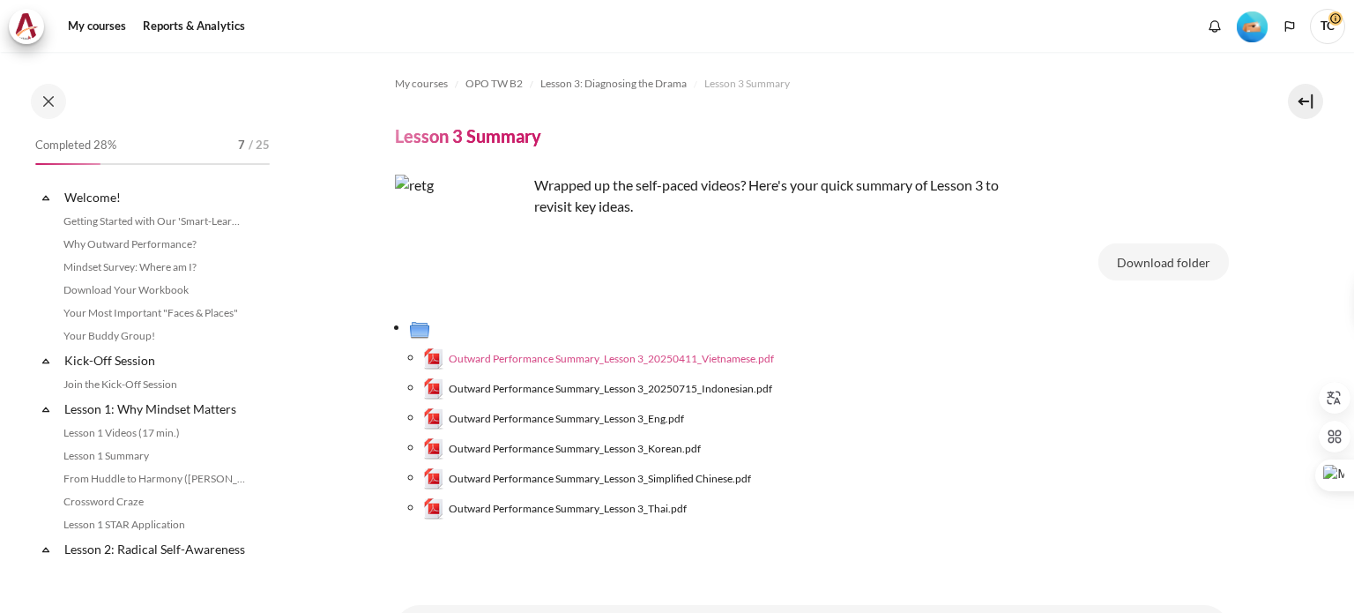
scroll to position [384, 0]
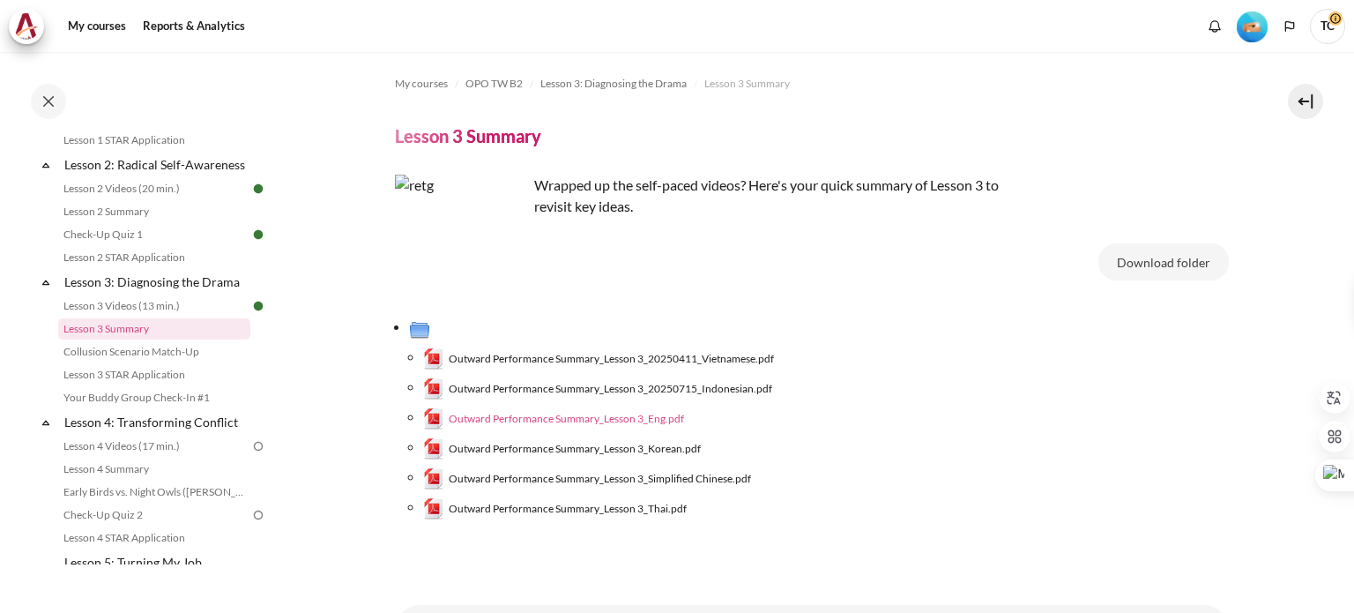
click at [591, 422] on span "Outward Performance Summary_Lesson 3_Eng.pdf" at bounding box center [566, 419] width 235 height 16
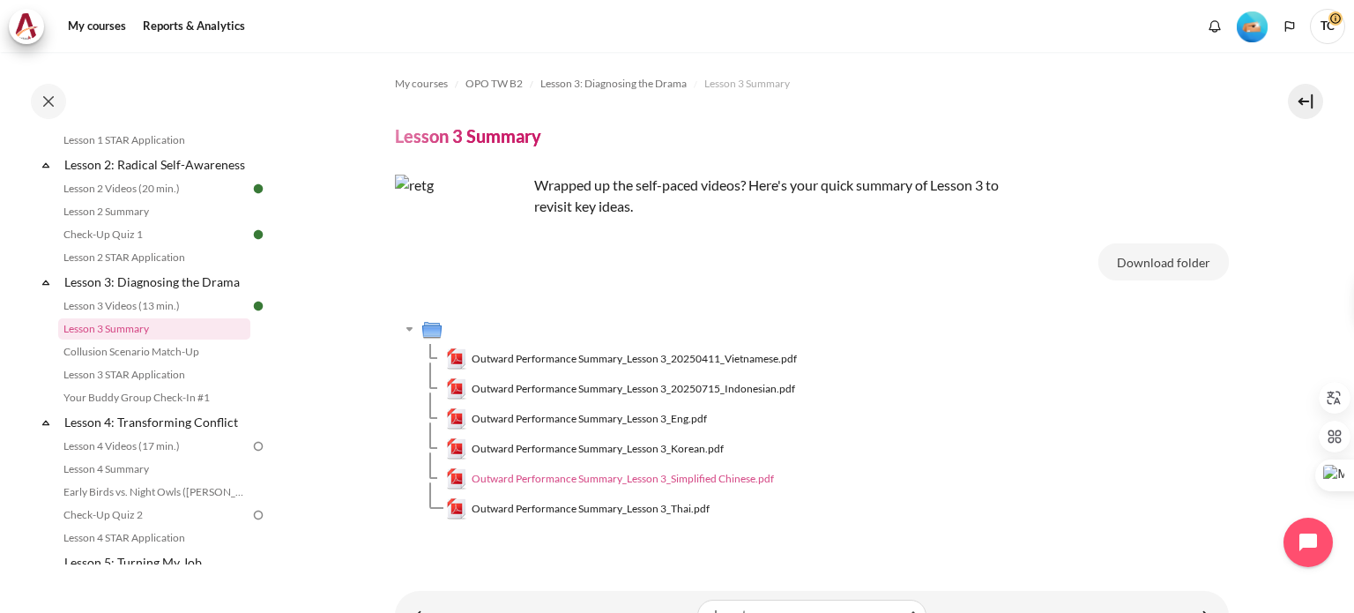
click at [615, 480] on span "Outward Performance Summary_Lesson 3_Simplified Chinese.pdf" at bounding box center [623, 479] width 302 height 16
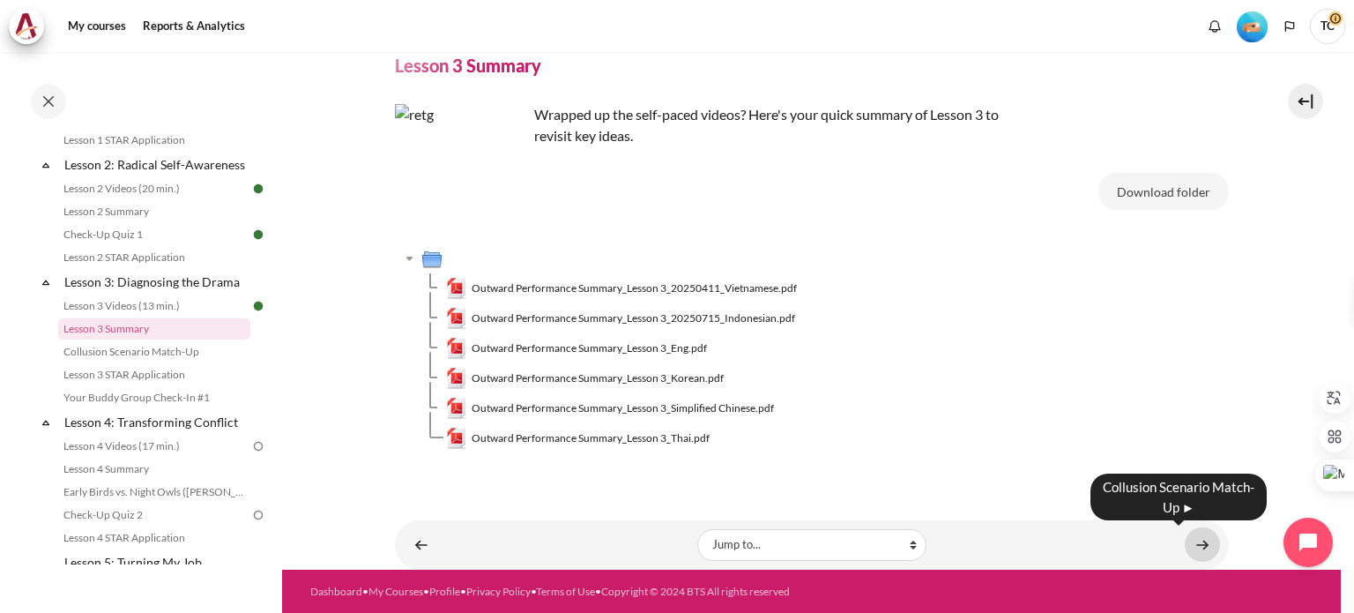
click at [1188, 547] on link "Content" at bounding box center [1202, 544] width 35 height 34
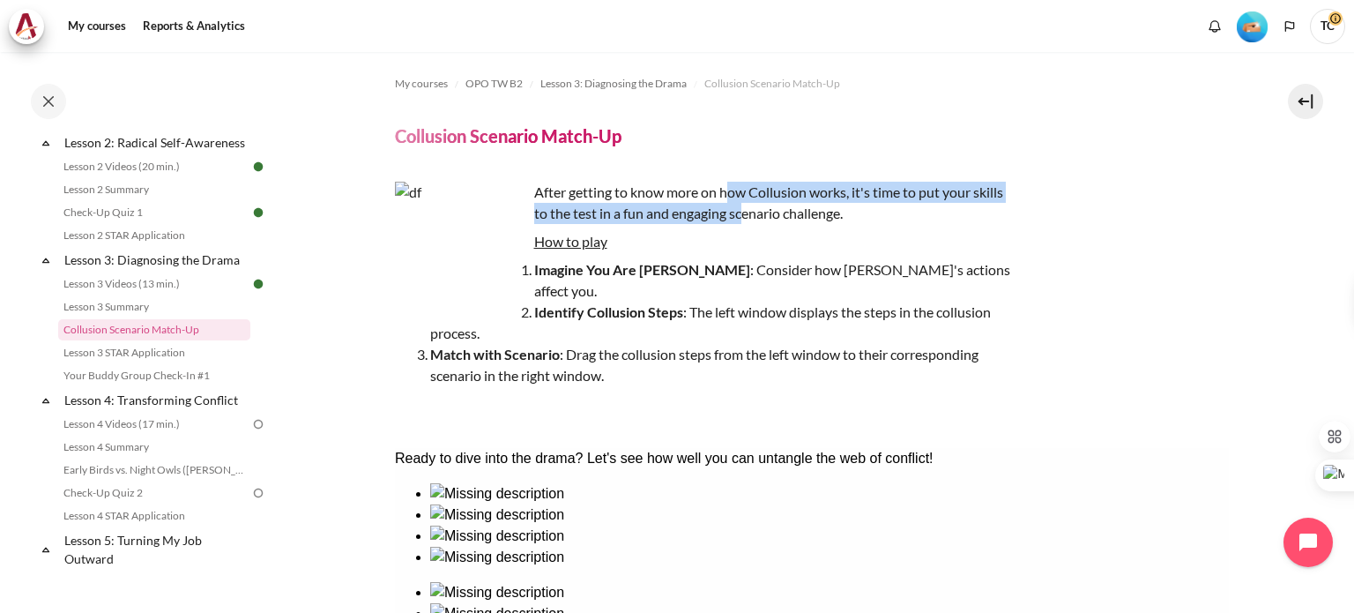
drag, startPoint x: 729, startPoint y: 190, endPoint x: 744, endPoint y: 211, distance: 25.2
click at [744, 211] on p "After getting to know more on how Collusion works, it's time to put your skills…" at bounding box center [703, 203] width 617 height 42
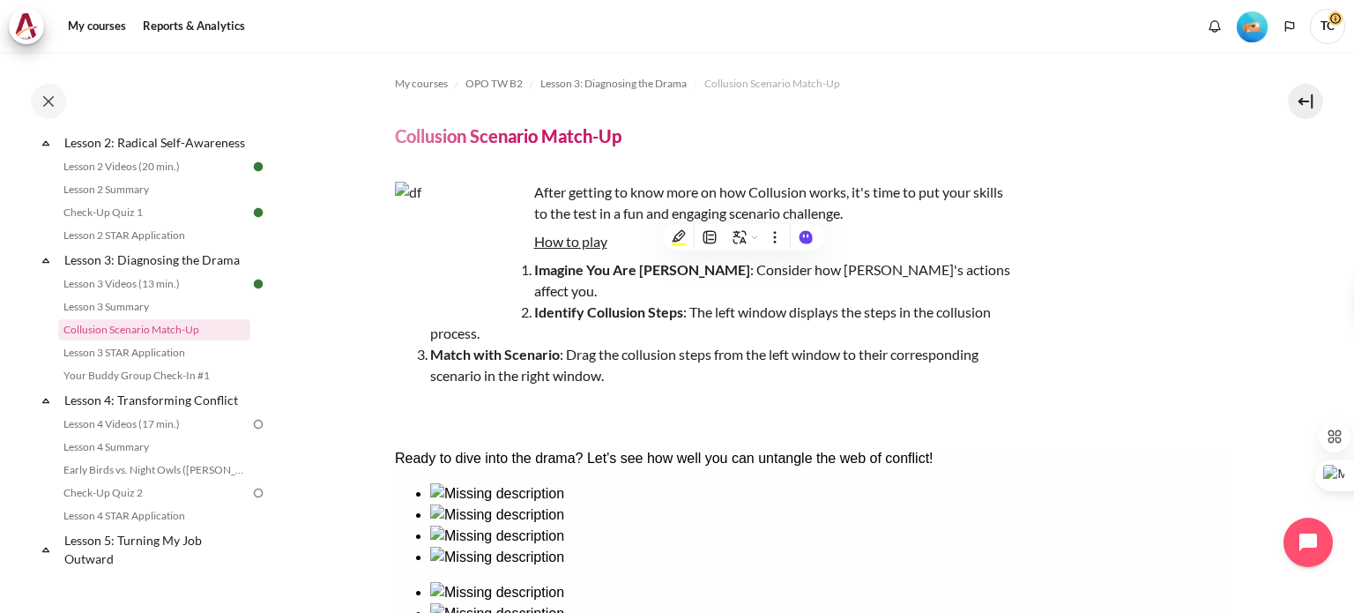
click at [606, 197] on p "After getting to know more on how Collusion works, it's time to put your skills…" at bounding box center [703, 203] width 617 height 42
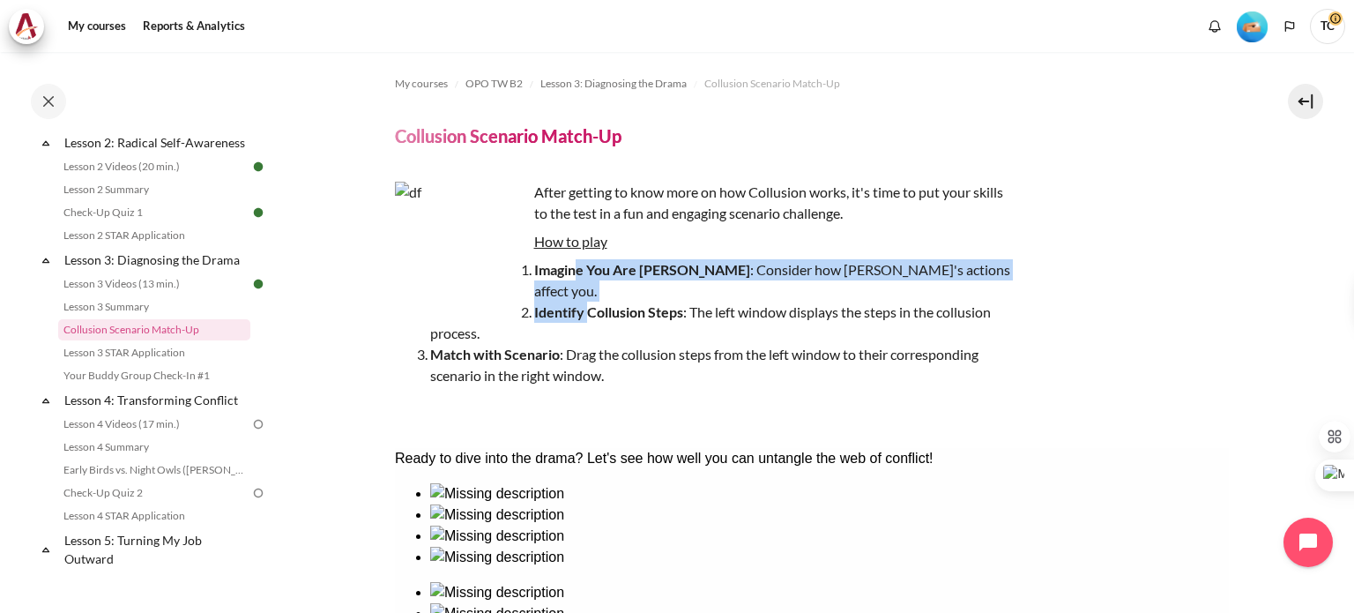
drag, startPoint x: 577, startPoint y: 269, endPoint x: 589, endPoint y: 290, distance: 24.1
click at [589, 290] on ol "Imagine You Are [PERSON_NAME] : Consider how [PERSON_NAME]'s actions affect you…" at bounding box center [703, 322] width 617 height 127
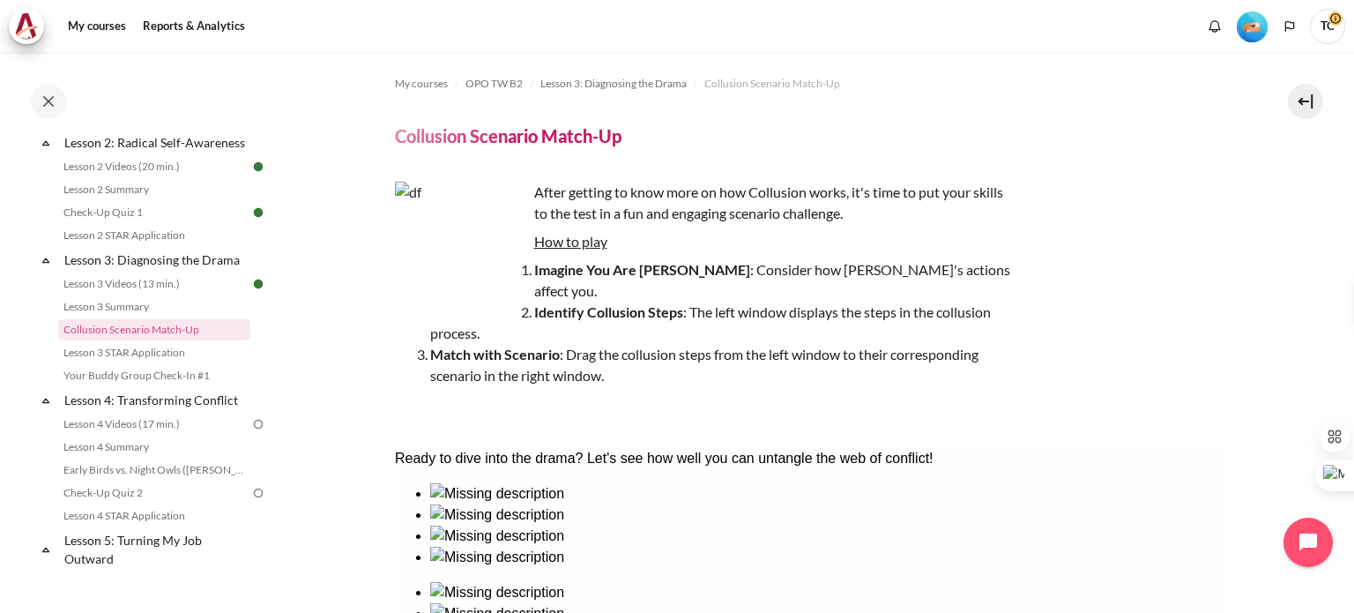
click at [570, 274] on strong "Imagine You Are [PERSON_NAME]" at bounding box center [642, 269] width 216 height 17
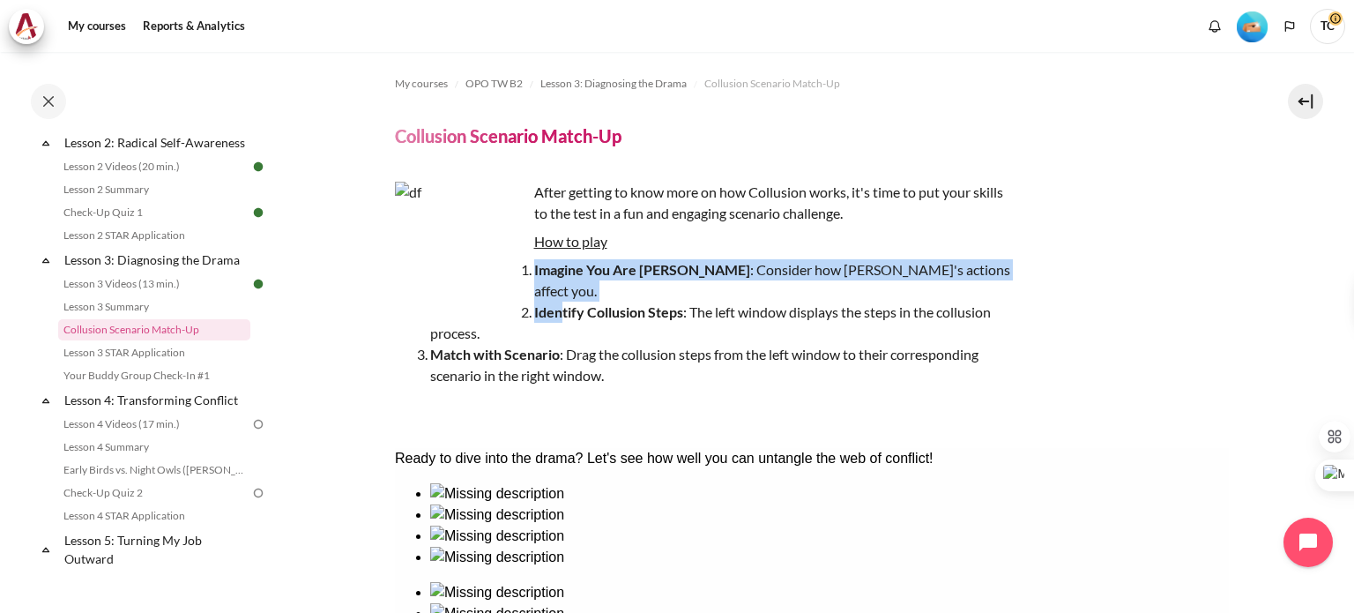
drag, startPoint x: 531, startPoint y: 269, endPoint x: 563, endPoint y: 288, distance: 37.2
click at [563, 288] on ol "Imagine You Are [PERSON_NAME] : Consider how [PERSON_NAME]'s actions affect you…" at bounding box center [703, 322] width 617 height 127
click at [565, 262] on strong "Imagine You Are [PERSON_NAME]" at bounding box center [642, 269] width 216 height 17
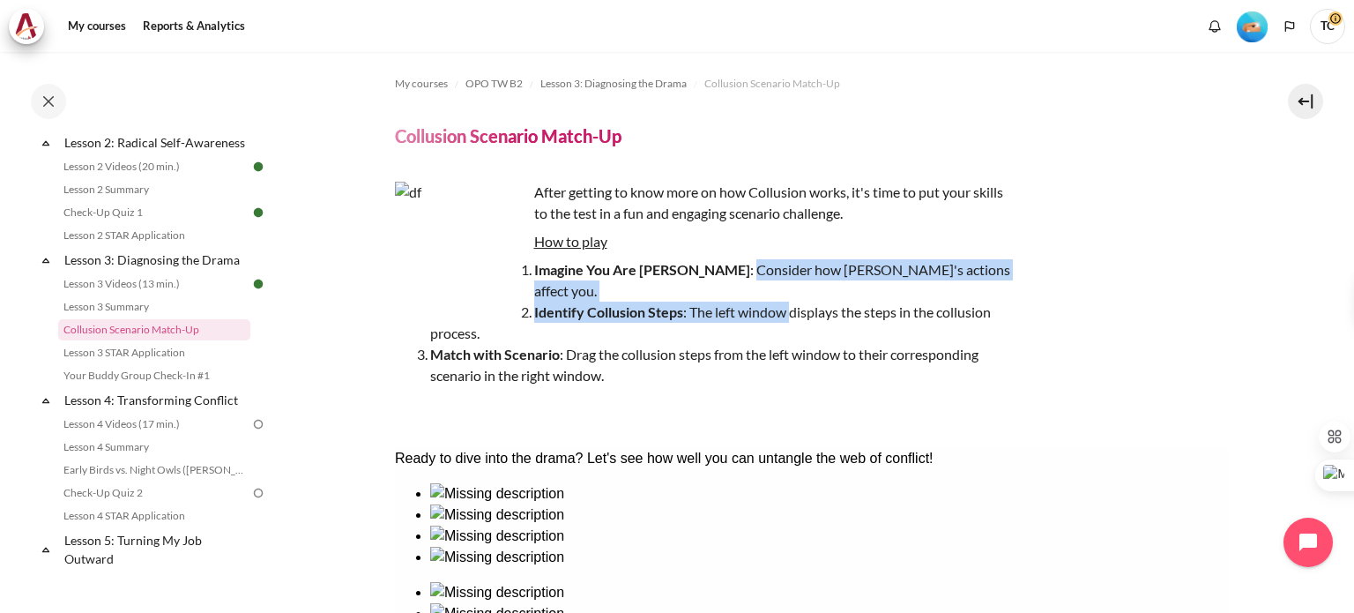
drag, startPoint x: 674, startPoint y: 271, endPoint x: 793, endPoint y: 299, distance: 122.3
click at [793, 299] on ol "Imagine You Are [PERSON_NAME] : Consider how [PERSON_NAME]'s actions affect you…" at bounding box center [703, 322] width 617 height 127
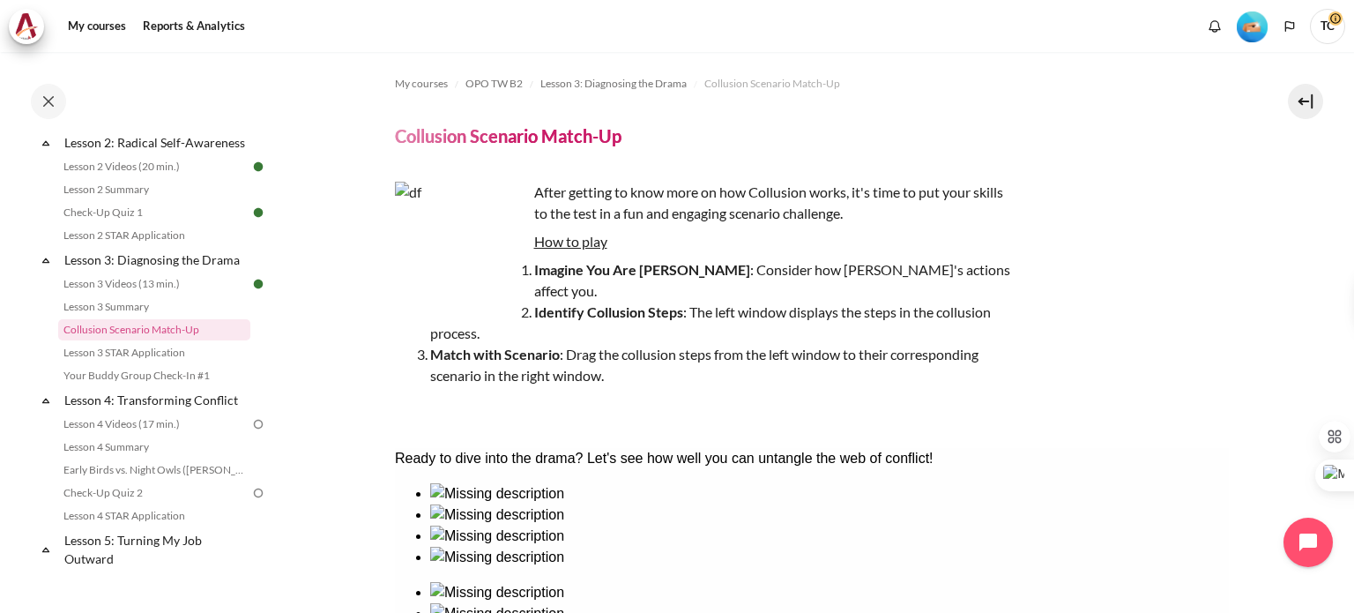
click at [802, 301] on li "Identify Collusion Steps : The left window displays the steps in the collusion …" at bounding box center [721, 322] width 582 height 42
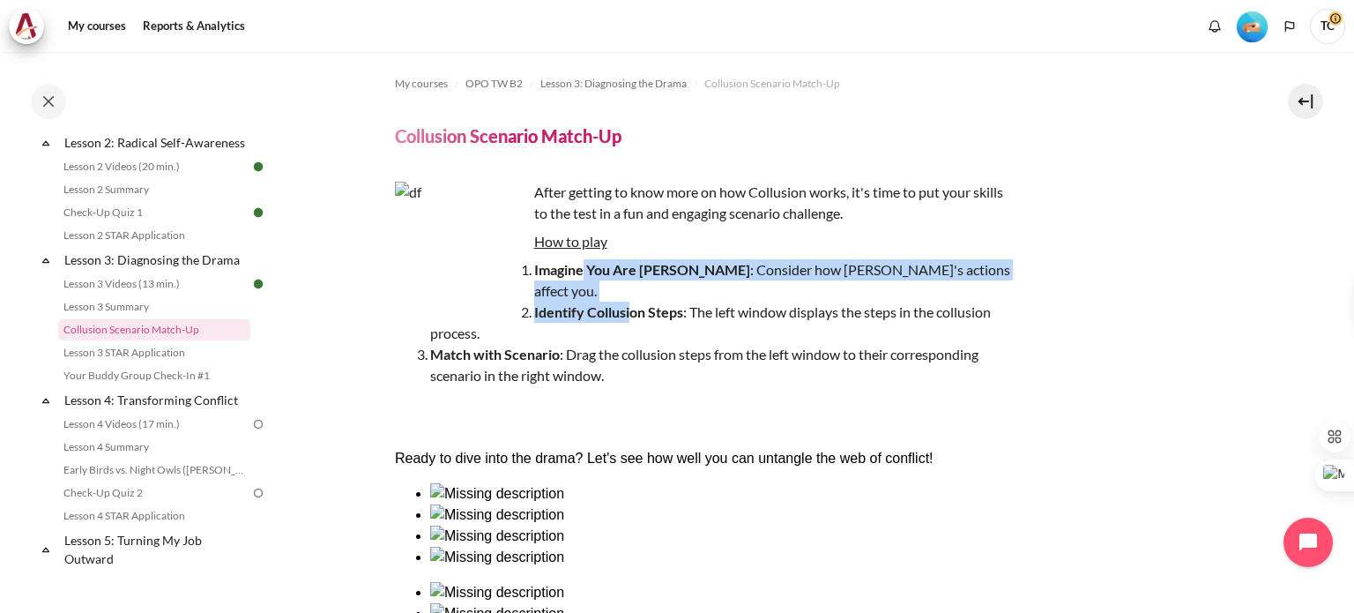
drag, startPoint x: 583, startPoint y: 264, endPoint x: 629, endPoint y: 295, distance: 56.5
click at [629, 295] on ol "Imagine You Are [PERSON_NAME] : Consider how [PERSON_NAME]'s actions affect you…" at bounding box center [703, 322] width 617 height 127
click at [629, 303] on strong "Identify Collusion Steps" at bounding box center [608, 311] width 149 height 17
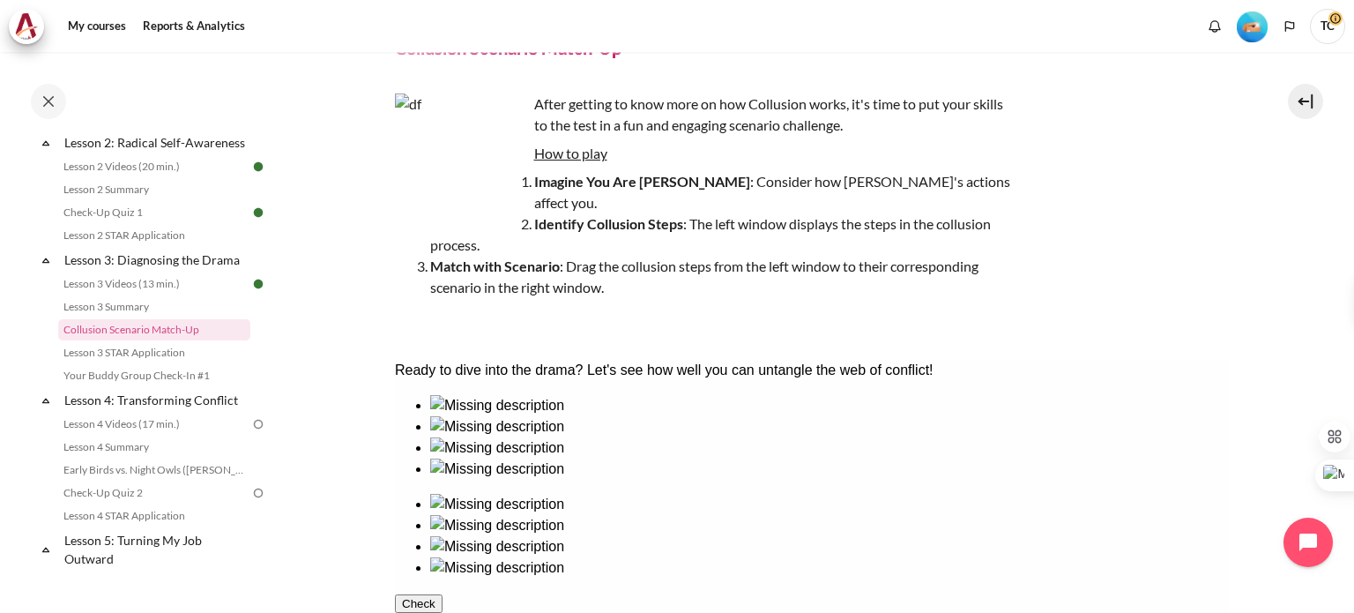
scroll to position [176, 0]
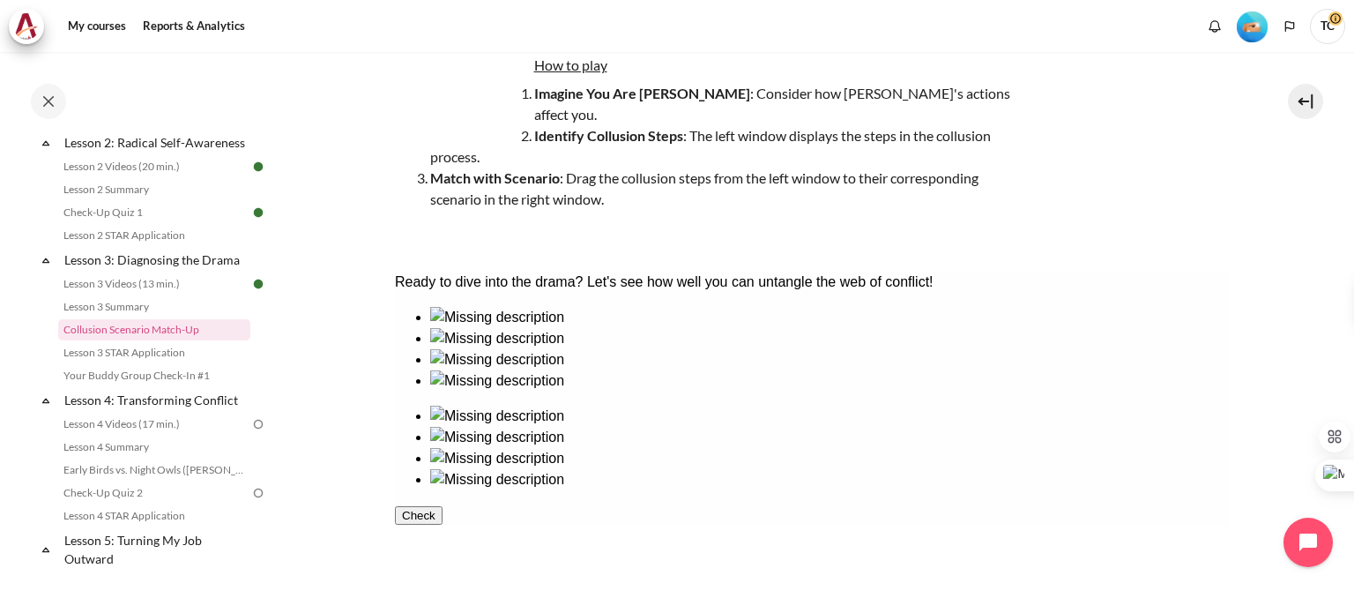
click at [453, 328] on div at bounding box center [828, 328] width 799 height 0
click at [1059, 227] on div "My courses OPO TW B2 Lesson 3: Diagnosing the Drama Collusion Scenario Match-Up…" at bounding box center [812, 283] width 834 height 815
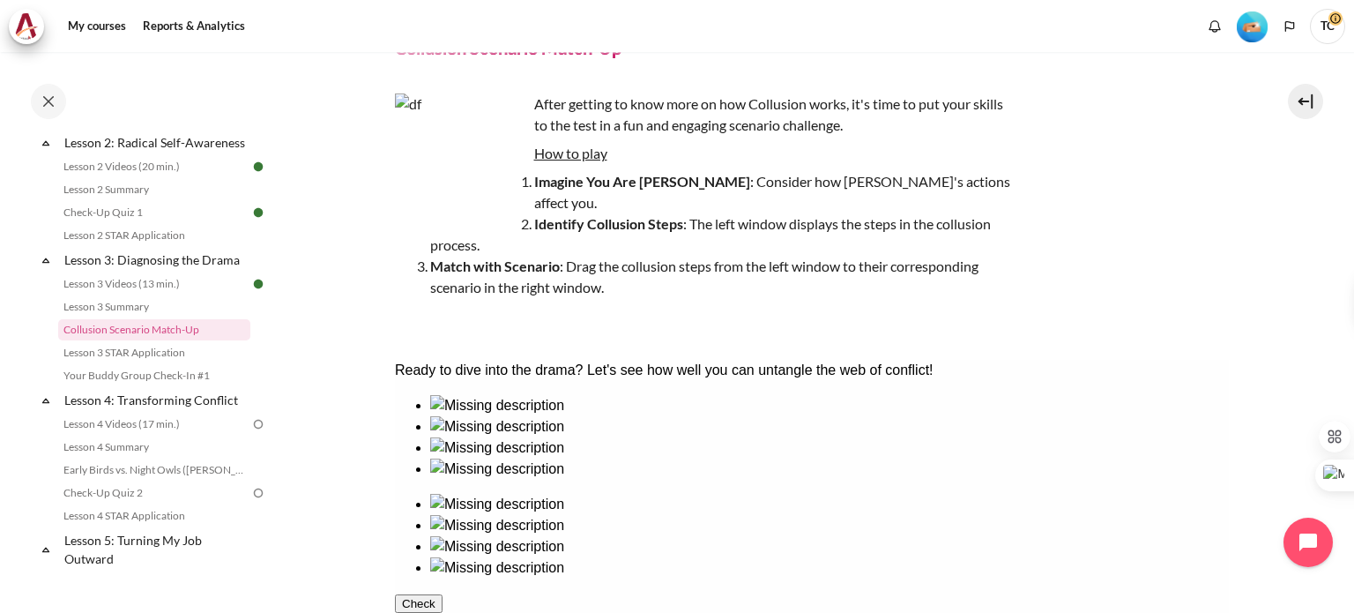
scroll to position [264, 0]
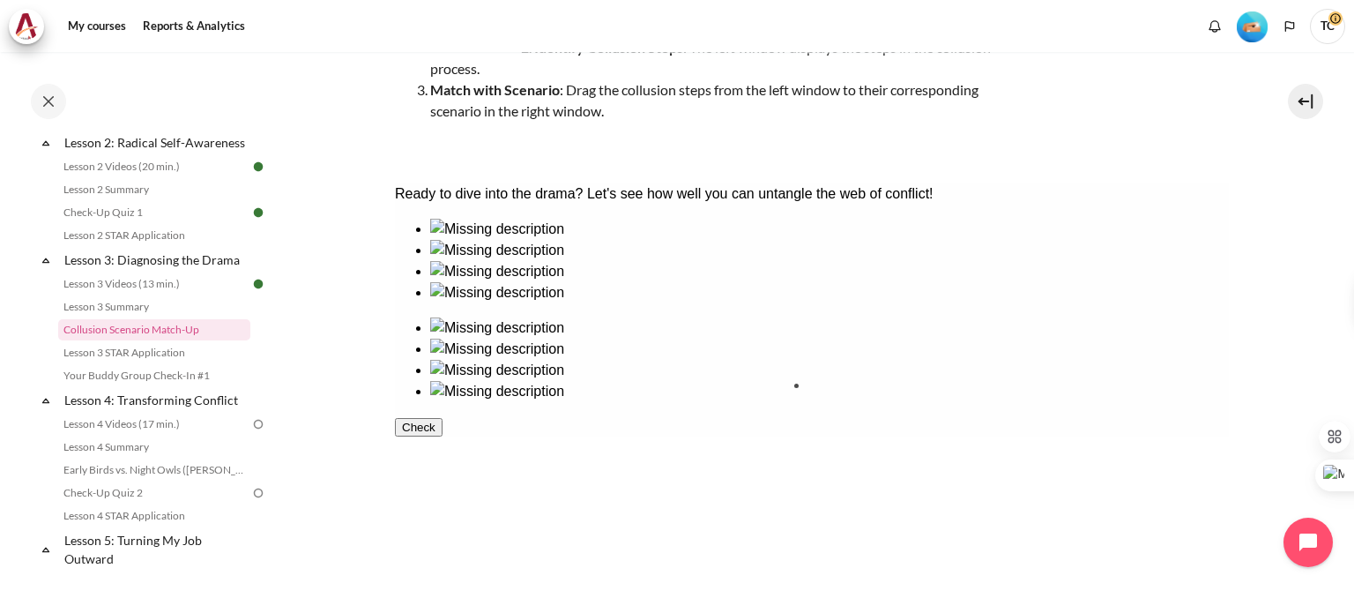
drag, startPoint x: 440, startPoint y: 308, endPoint x: 839, endPoint y: 435, distance: 419.0
drag, startPoint x: 558, startPoint y: 323, endPoint x: 844, endPoint y: 316, distance: 286.5
drag, startPoint x: 695, startPoint y: 305, endPoint x: 997, endPoint y: 309, distance: 301.5
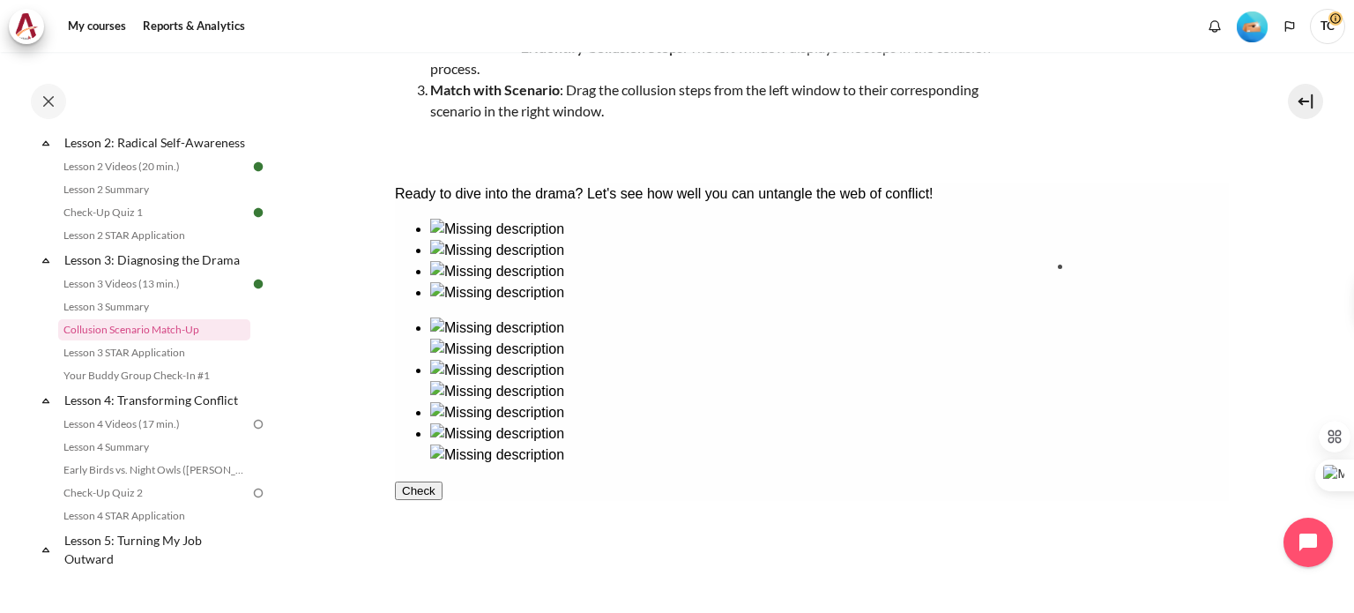
drag, startPoint x: 469, startPoint y: 421, endPoint x: 1132, endPoint y: 312, distance: 671.8
click at [401, 518] on icon "button" at bounding box center [401, 511] width 0 height 13
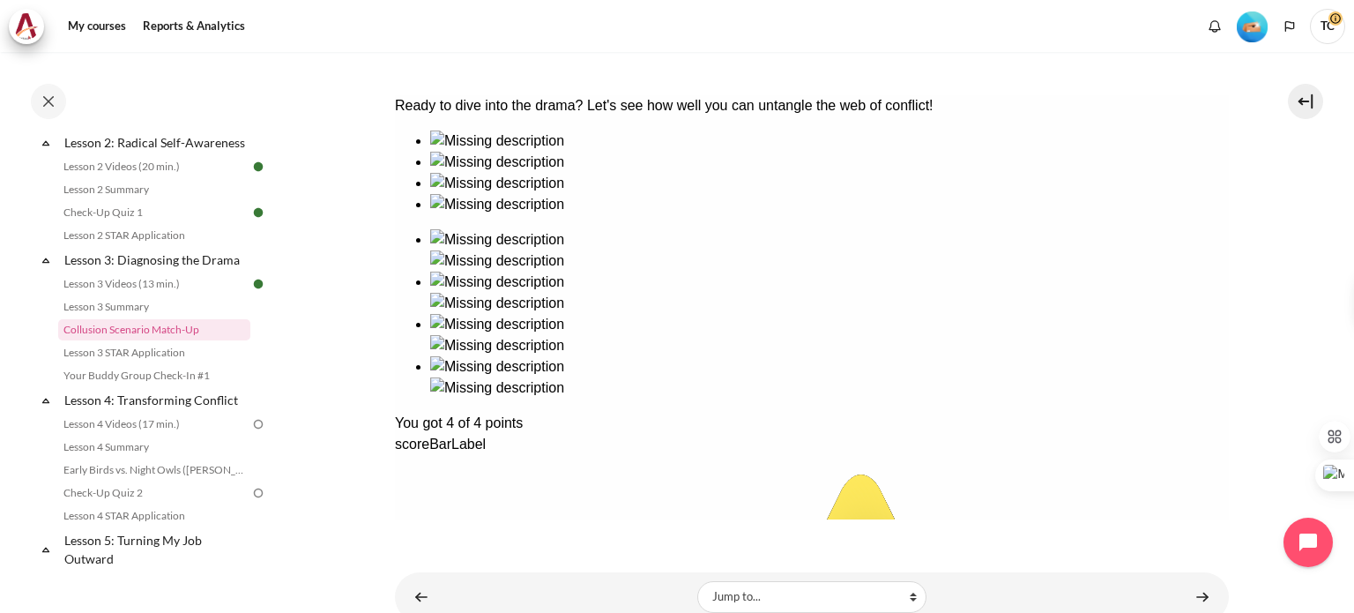
scroll to position [384, 0]
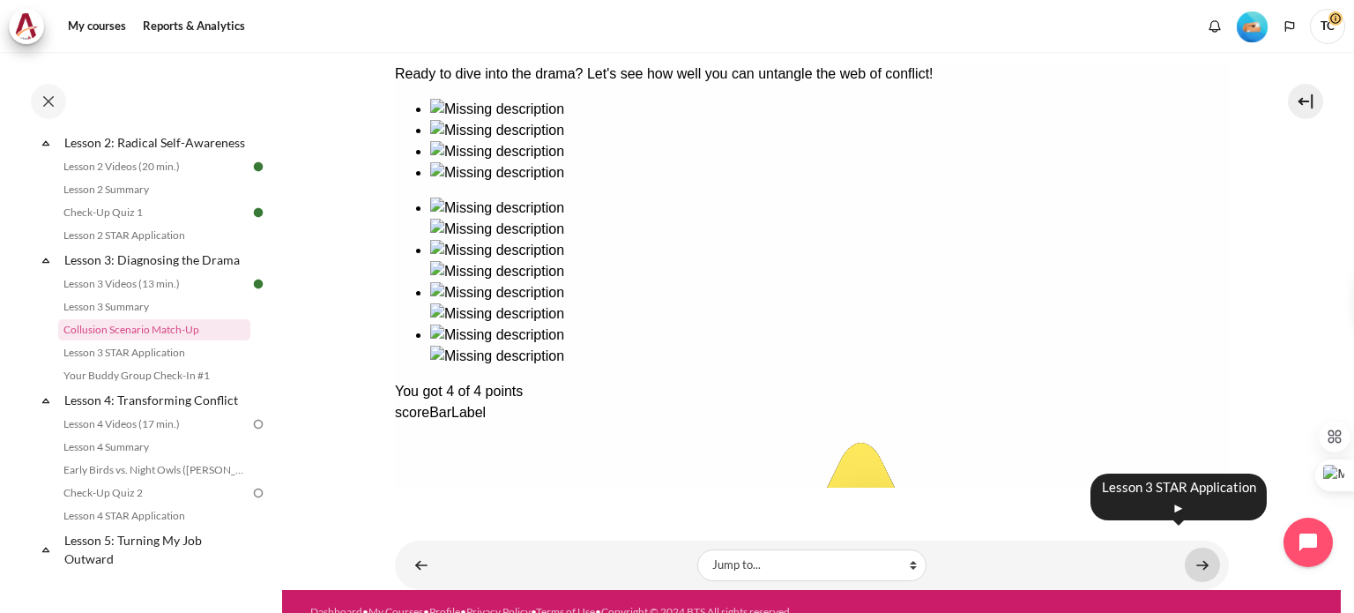
click at [1188, 547] on link "Content" at bounding box center [1202, 564] width 35 height 34
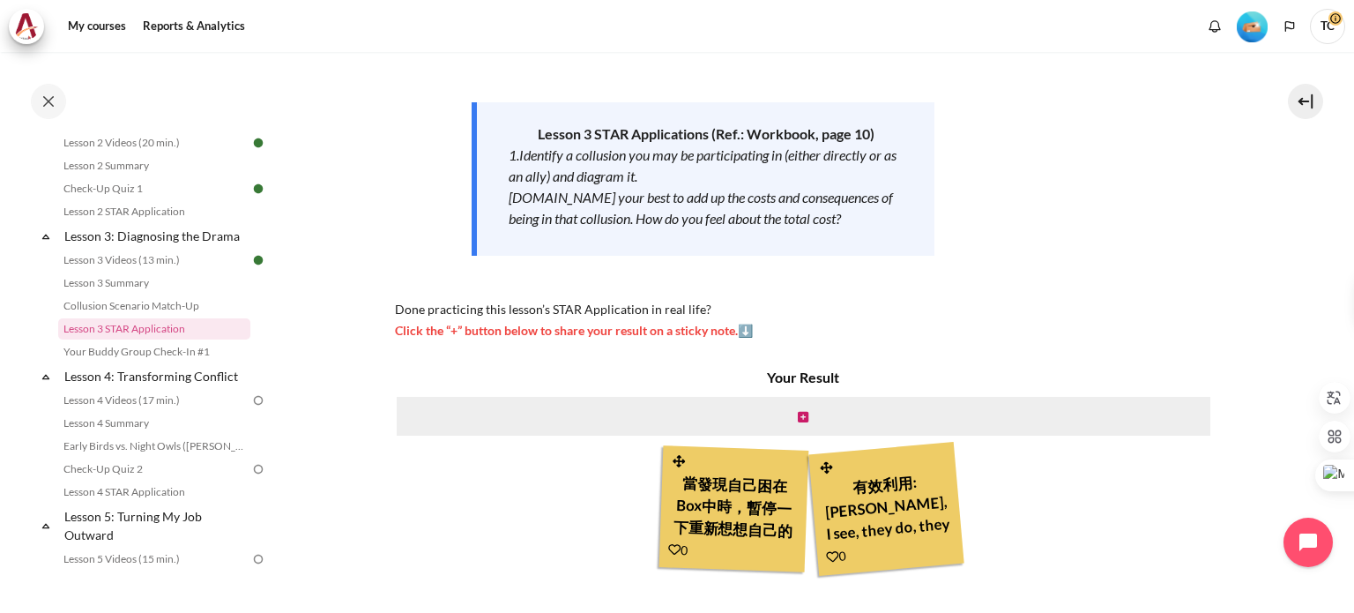
scroll to position [166, 0]
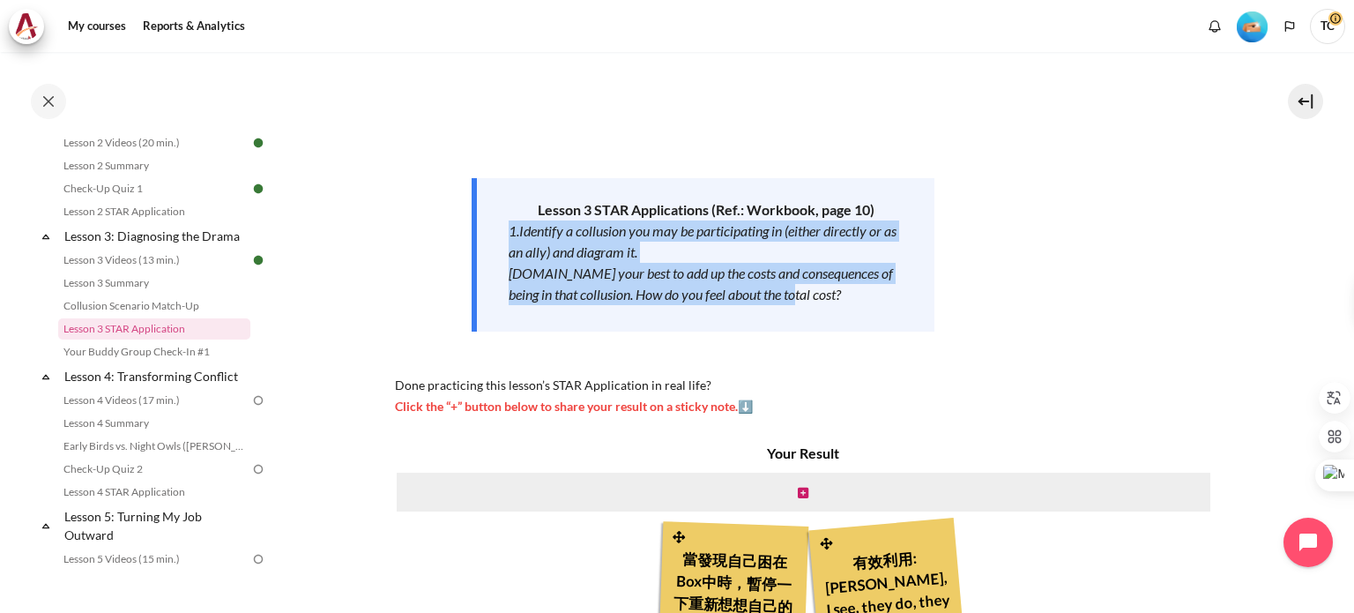
drag, startPoint x: 506, startPoint y: 225, endPoint x: 792, endPoint y: 293, distance: 294.4
click at [792, 293] on div "Lesson 3 STAR Applications (Ref.: Workbook, page 10) 1.Identify a collusion you…" at bounding box center [703, 254] width 463 height 153
copy div "1.Identify a collusion you may be participating in (either directly or as an al…"
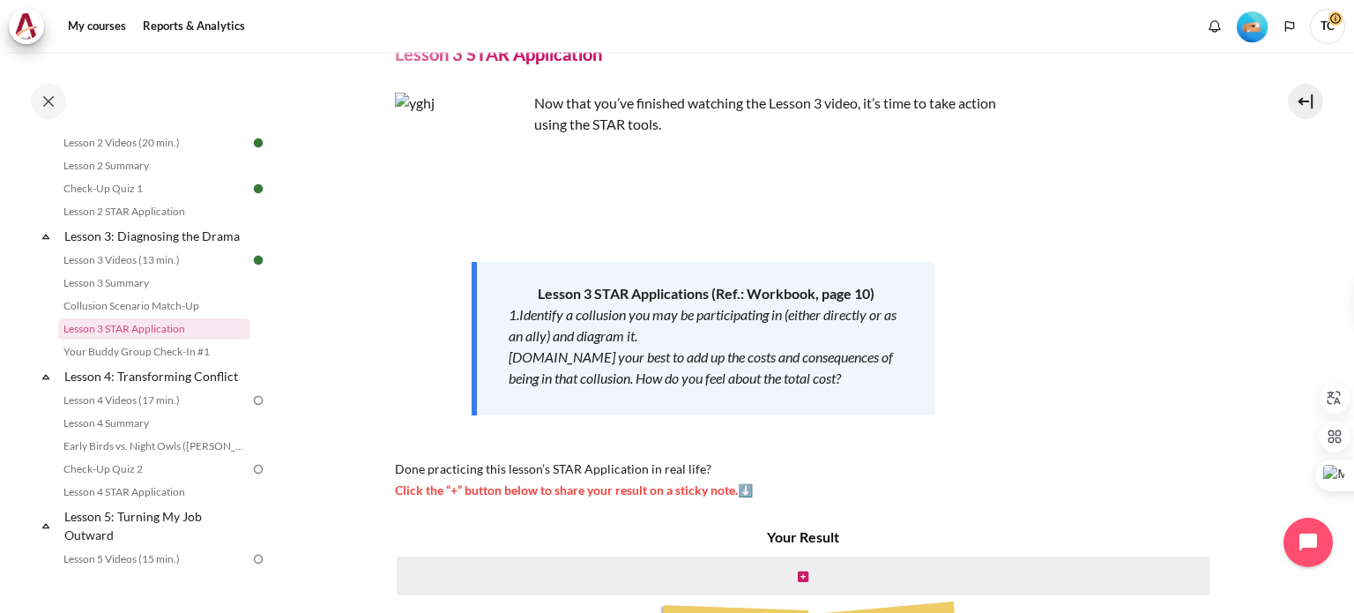
scroll to position [78, 0]
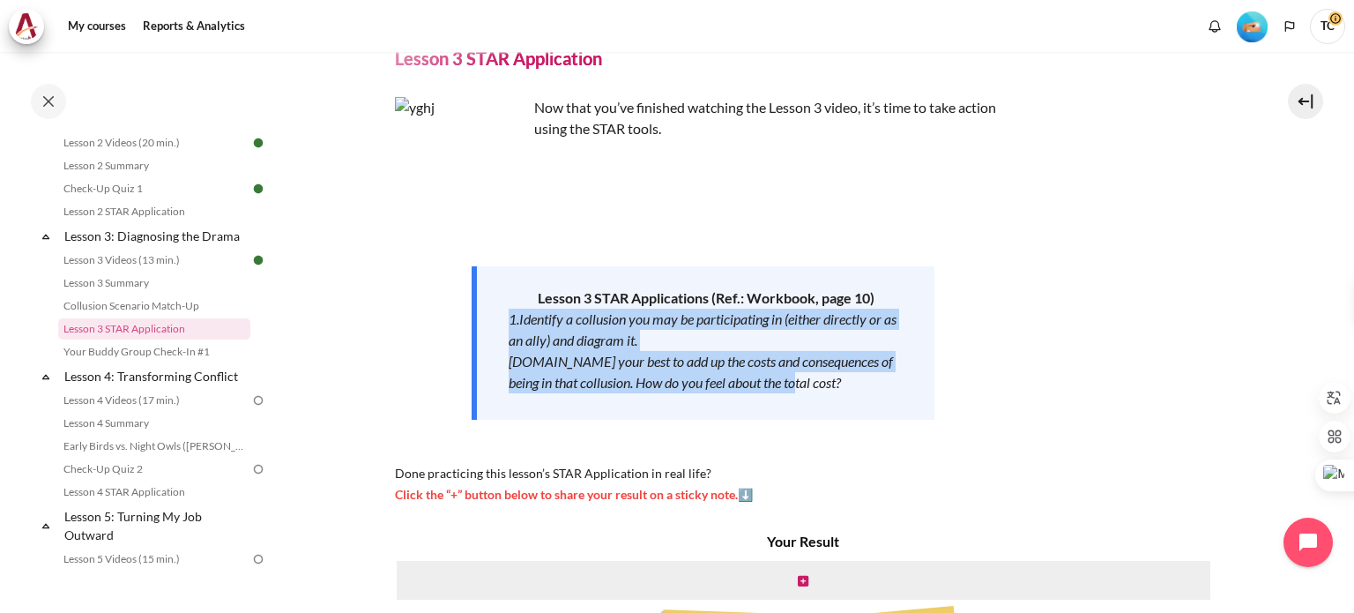
drag, startPoint x: 503, startPoint y: 316, endPoint x: 801, endPoint y: 393, distance: 307.6
click at [801, 393] on div "Lesson 3 STAR Applications (Ref.: Workbook, page 10) 1.Identify a collusion you…" at bounding box center [703, 342] width 463 height 153
copy div "1.Identify a collusion you may be participating in (either directly or as an al…"
click at [569, 334] on em "1.Identify a collusion you may be participating in (either directly or as an al…" at bounding box center [703, 329] width 388 height 38
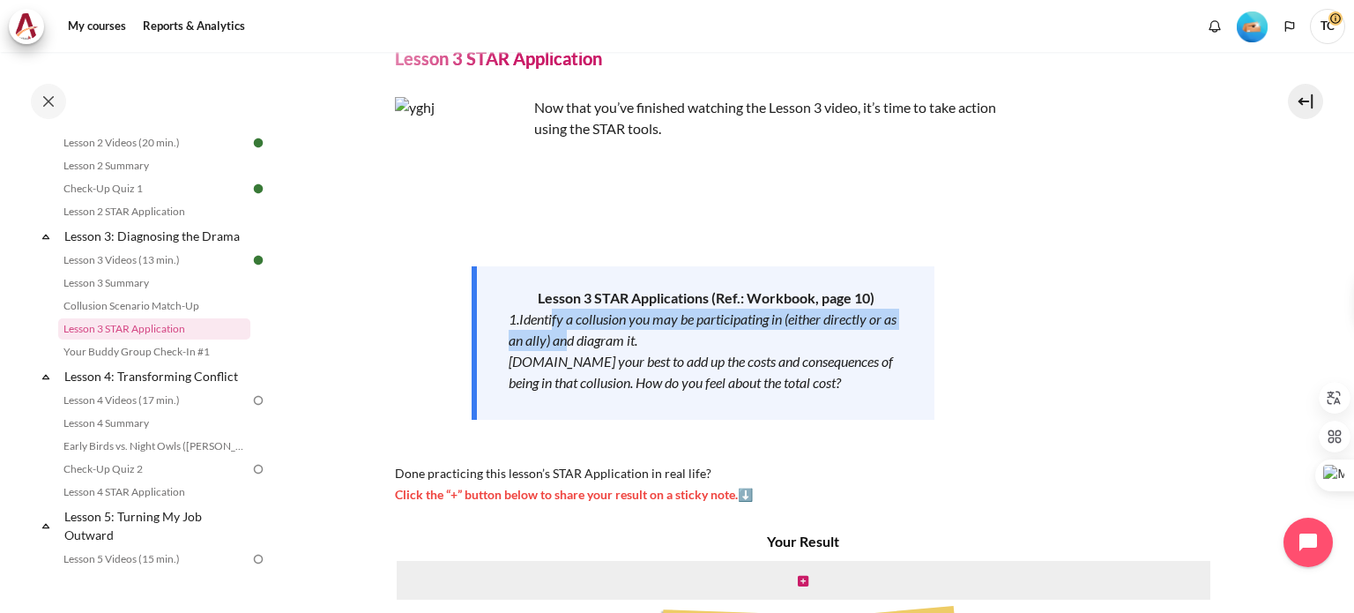
drag, startPoint x: 553, startPoint y: 319, endPoint x: 564, endPoint y: 341, distance: 24.8
click at [564, 341] on em "1.Identify a collusion you may be participating in (either directly or as an al…" at bounding box center [703, 329] width 388 height 38
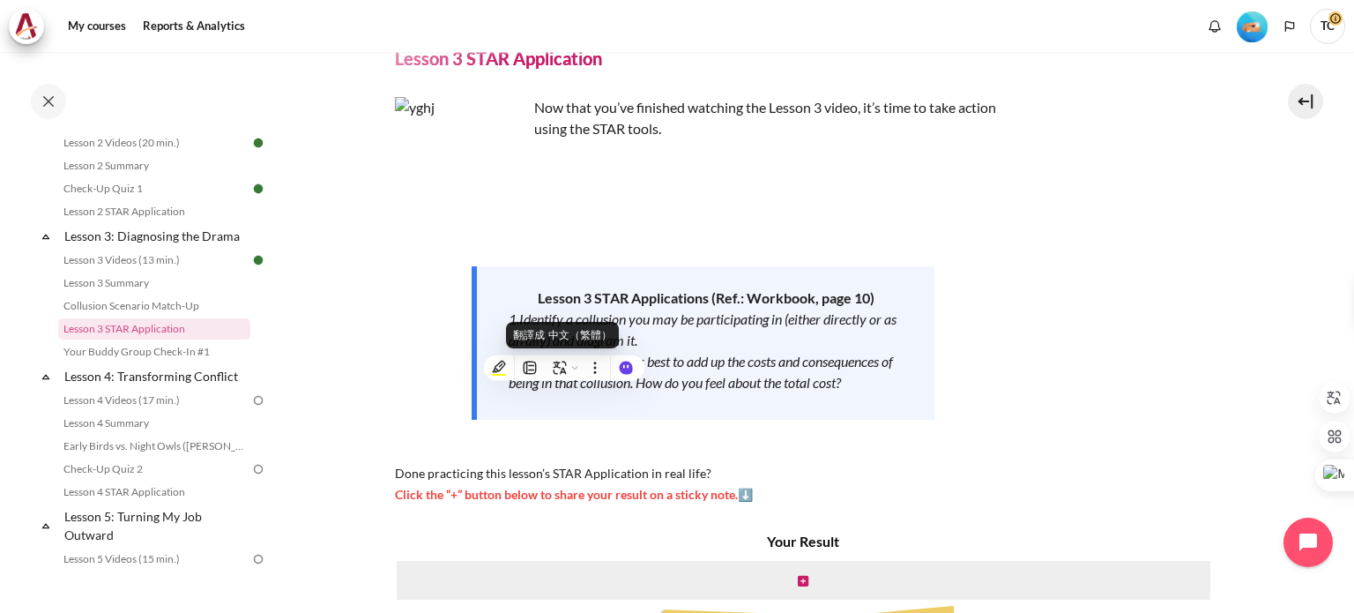
click at [539, 325] on div "翻譯成 中文（繁體）" at bounding box center [562, 335] width 112 height 26
click at [523, 316] on em "1.Identify a collusion you may be participating in (either directly or as an al…" at bounding box center [703, 329] width 388 height 38
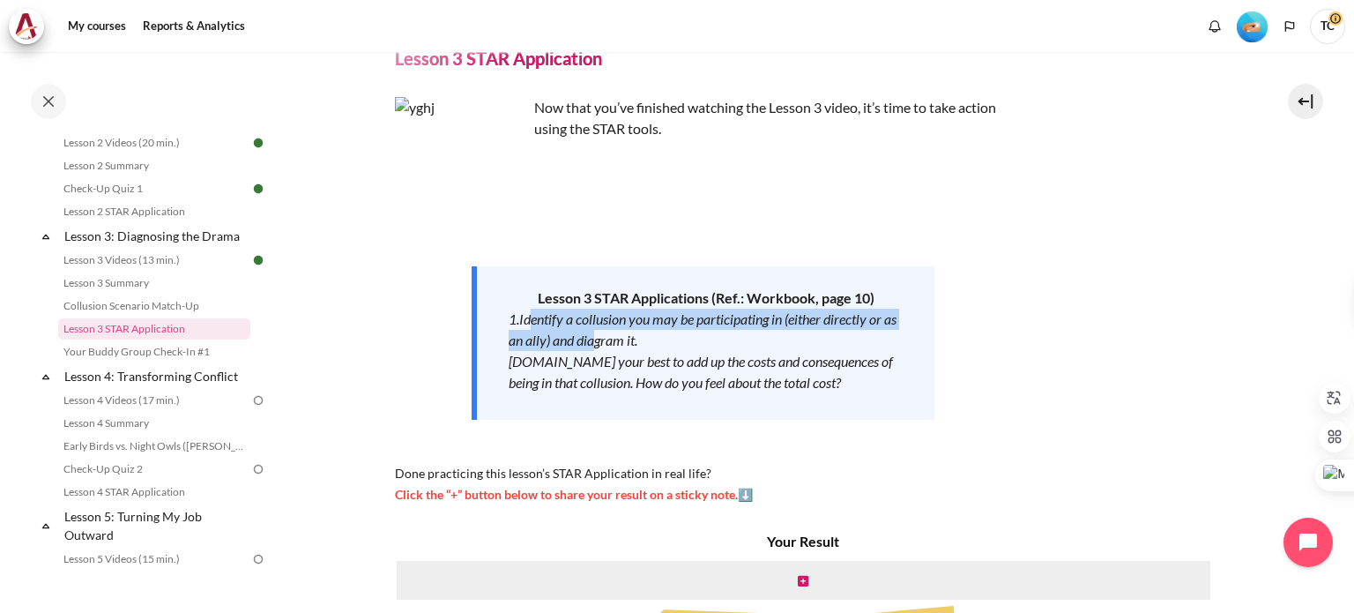
drag, startPoint x: 527, startPoint y: 319, endPoint x: 598, endPoint y: 345, distance: 75.0
click at [598, 345] on em "1.Identify a collusion you may be participating in (either directly or as an al…" at bounding box center [703, 329] width 388 height 38
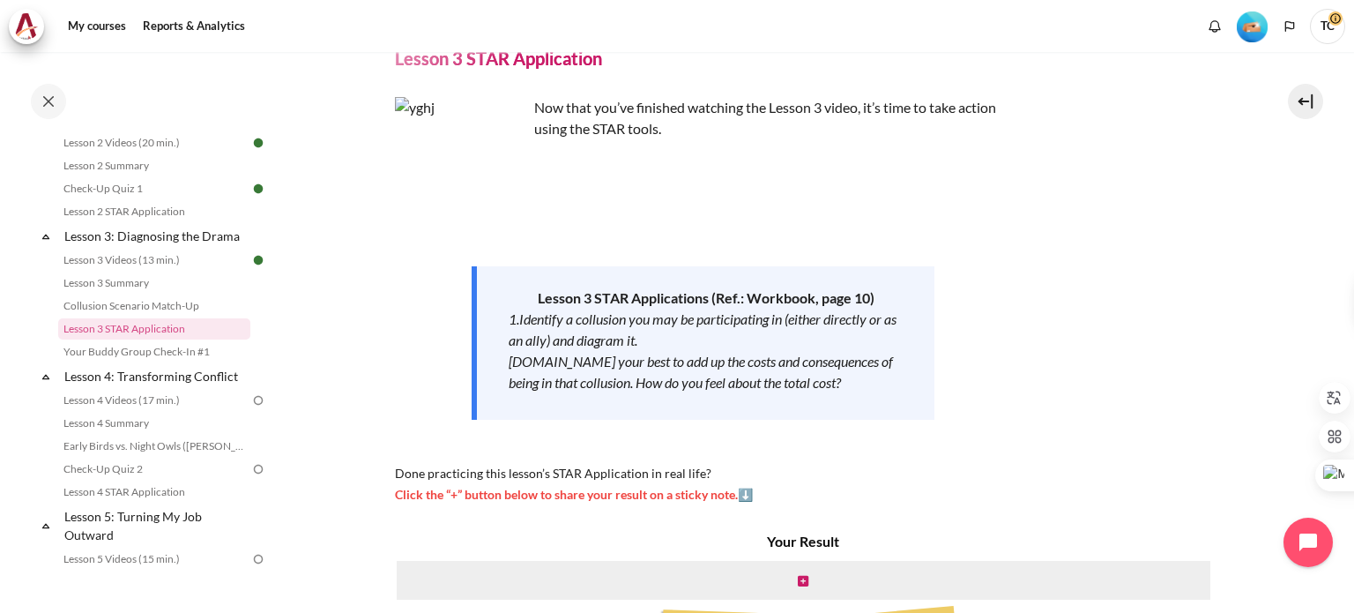
click at [754, 336] on div "1.Identify a collusion you may be participating in (either directly or as an al…" at bounding box center [706, 329] width 394 height 42
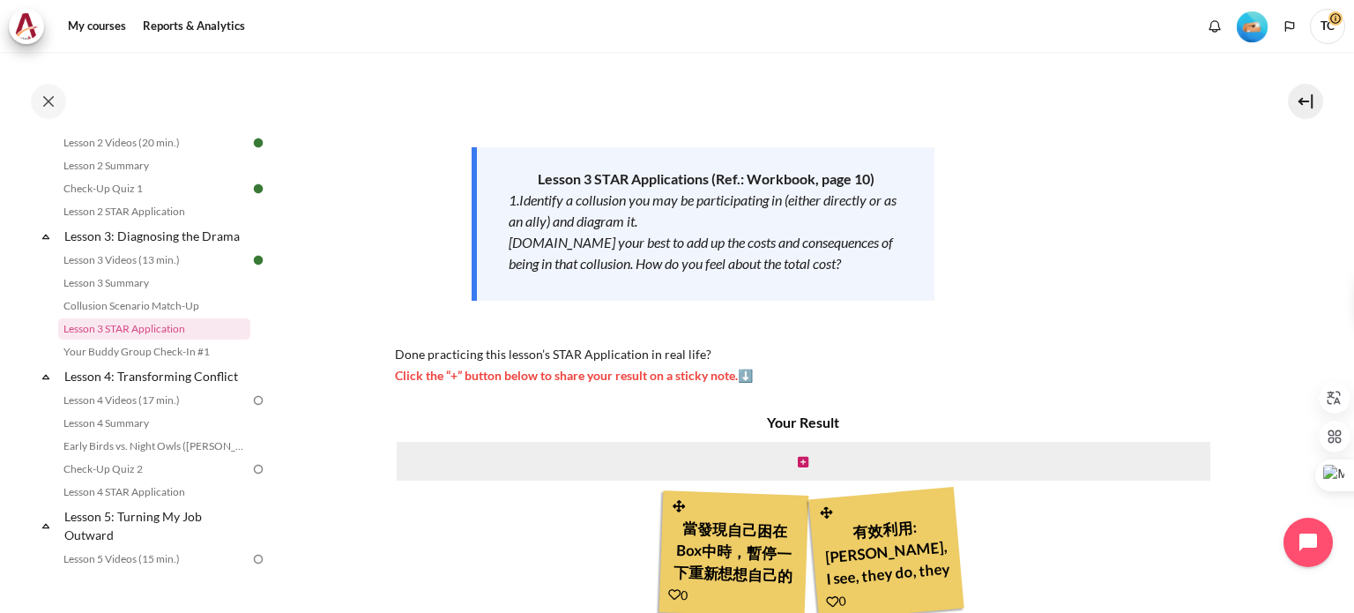
scroll to position [166, 0]
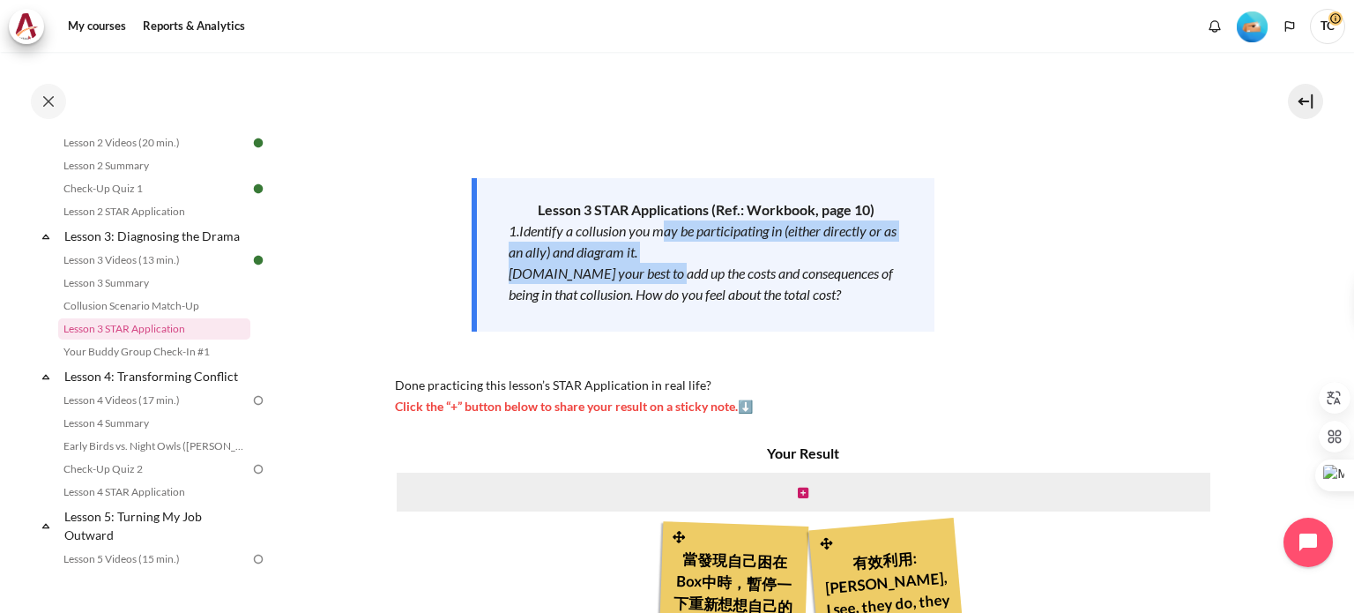
drag, startPoint x: 659, startPoint y: 228, endPoint x: 664, endPoint y: 265, distance: 37.3
click at [664, 265] on div "Lesson 3 STAR Applications (Ref.: Workbook, page 10) 1.Identify a collusion you…" at bounding box center [703, 254] width 463 height 153
click at [662, 233] on em "1.Identify a collusion you may be participating in (either directly or as an al…" at bounding box center [703, 241] width 388 height 38
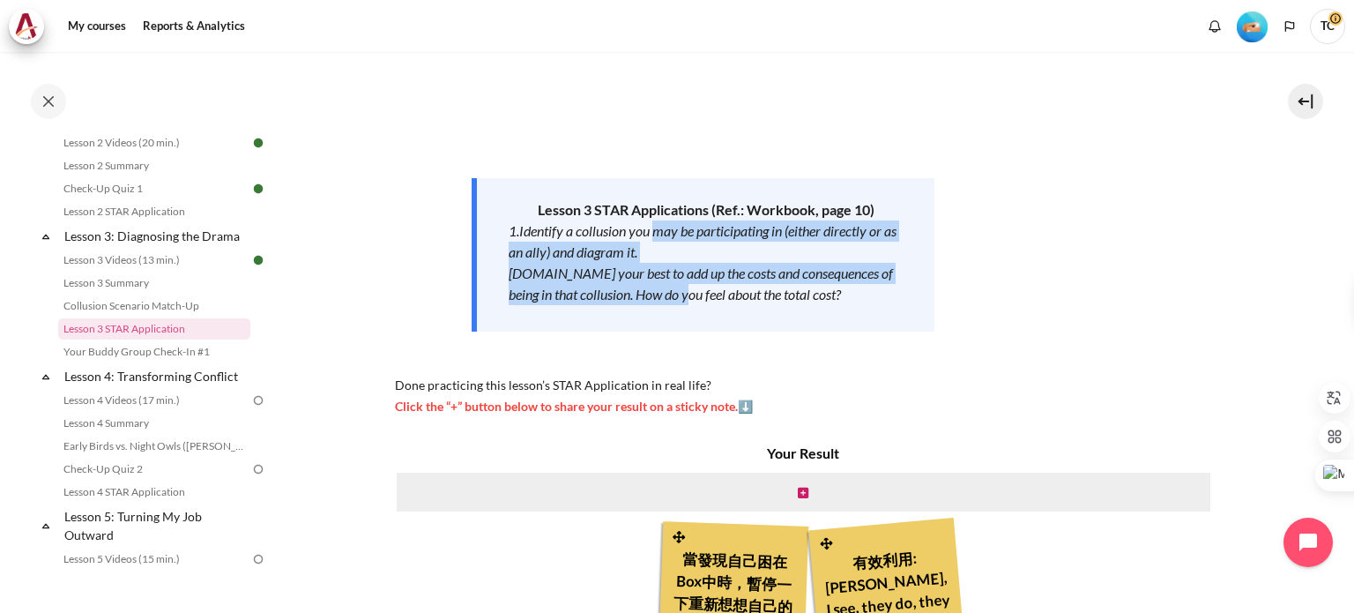
drag, startPoint x: 653, startPoint y: 226, endPoint x: 665, endPoint y: 285, distance: 60.3
click at [665, 285] on div "Lesson 3 STAR Applications (Ref.: Workbook, page 10) 1.Identify a collusion you…" at bounding box center [703, 254] width 463 height 153
click at [660, 267] on em "[DOMAIN_NAME] your best to add up the costs and consequences of being in that c…" at bounding box center [701, 283] width 384 height 38
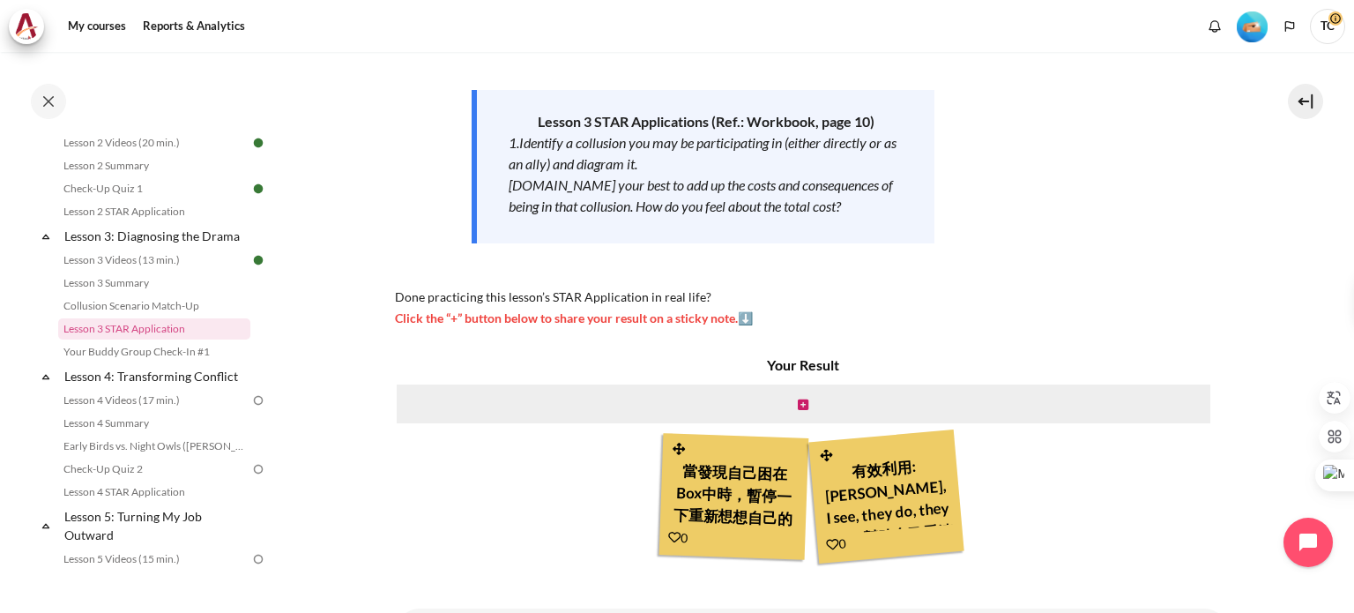
scroll to position [0, 0]
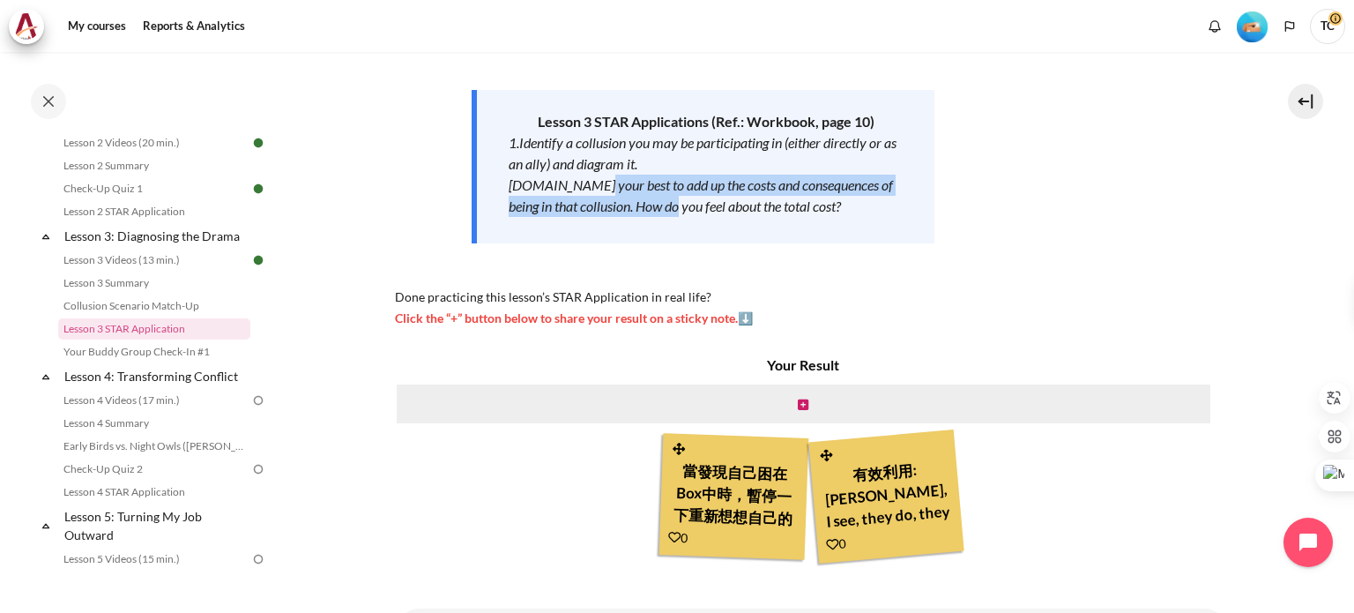
drag, startPoint x: 584, startPoint y: 185, endPoint x: 657, endPoint y: 199, distance: 73.6
click at [657, 199] on em "[DOMAIN_NAME] your best to add up the costs and consequences of being in that c…" at bounding box center [701, 195] width 384 height 38
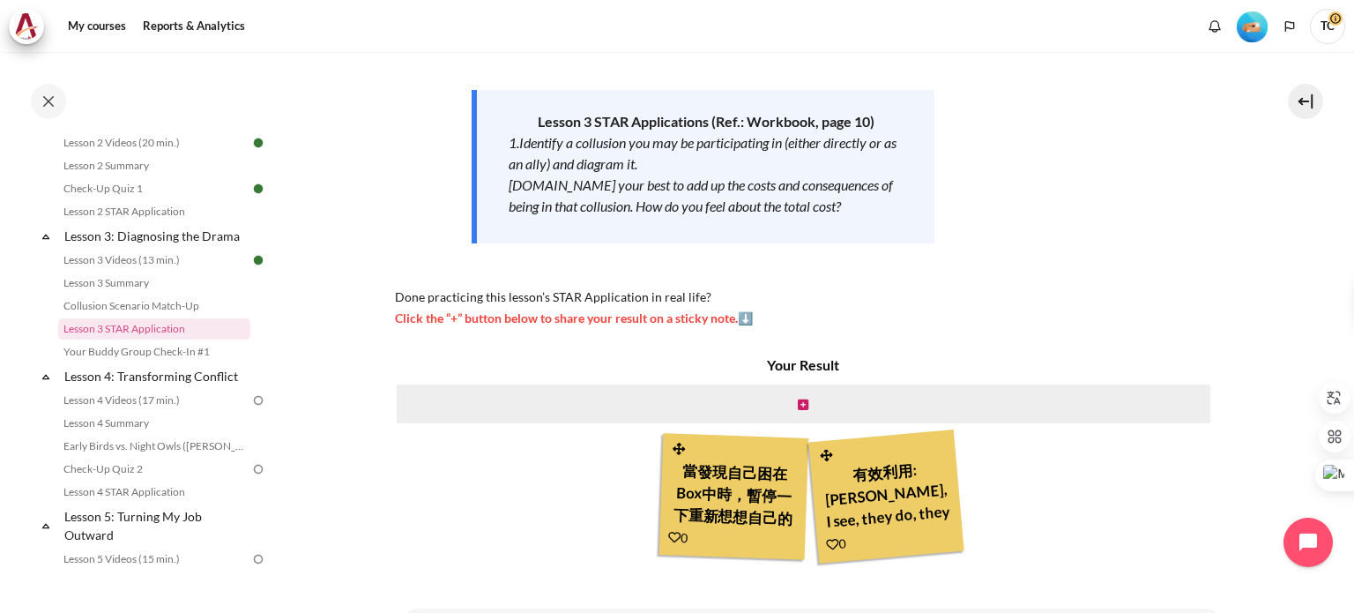
click at [572, 176] on em "[DOMAIN_NAME] your best to add up the costs and consequences of being in that c…" at bounding box center [701, 195] width 384 height 38
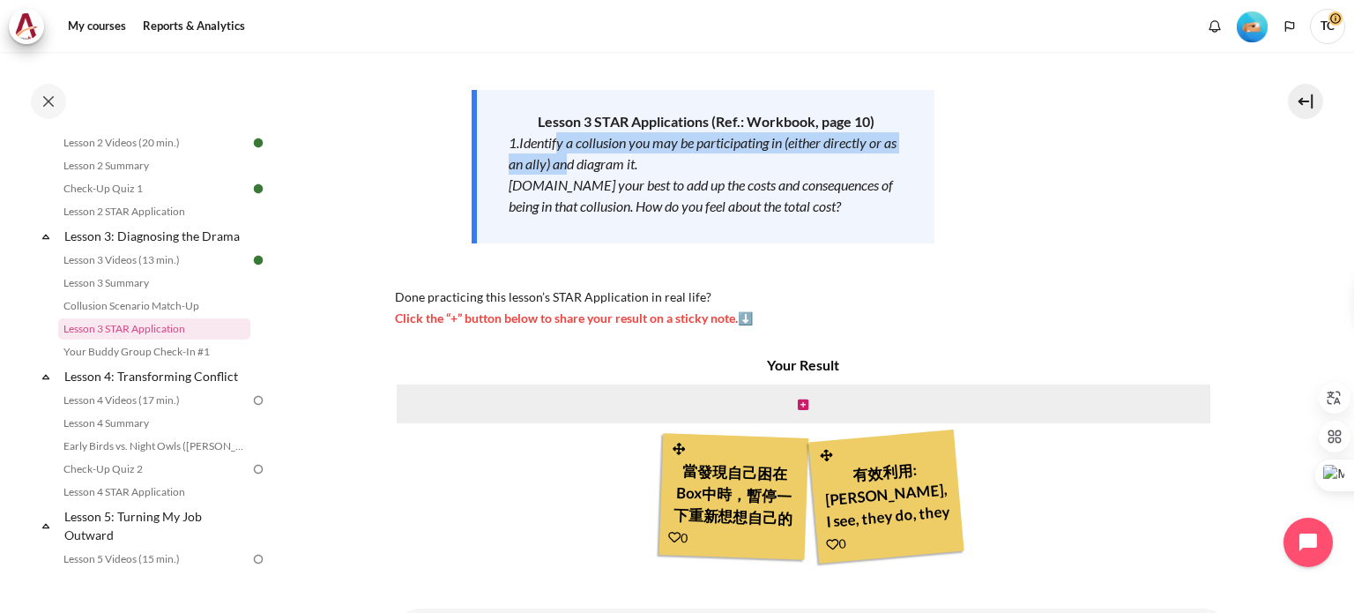
drag, startPoint x: 560, startPoint y: 143, endPoint x: 568, endPoint y: 172, distance: 30.1
click at [568, 172] on em "1.Identify a collusion you may be participating in (either directly or as an al…" at bounding box center [703, 153] width 388 height 38
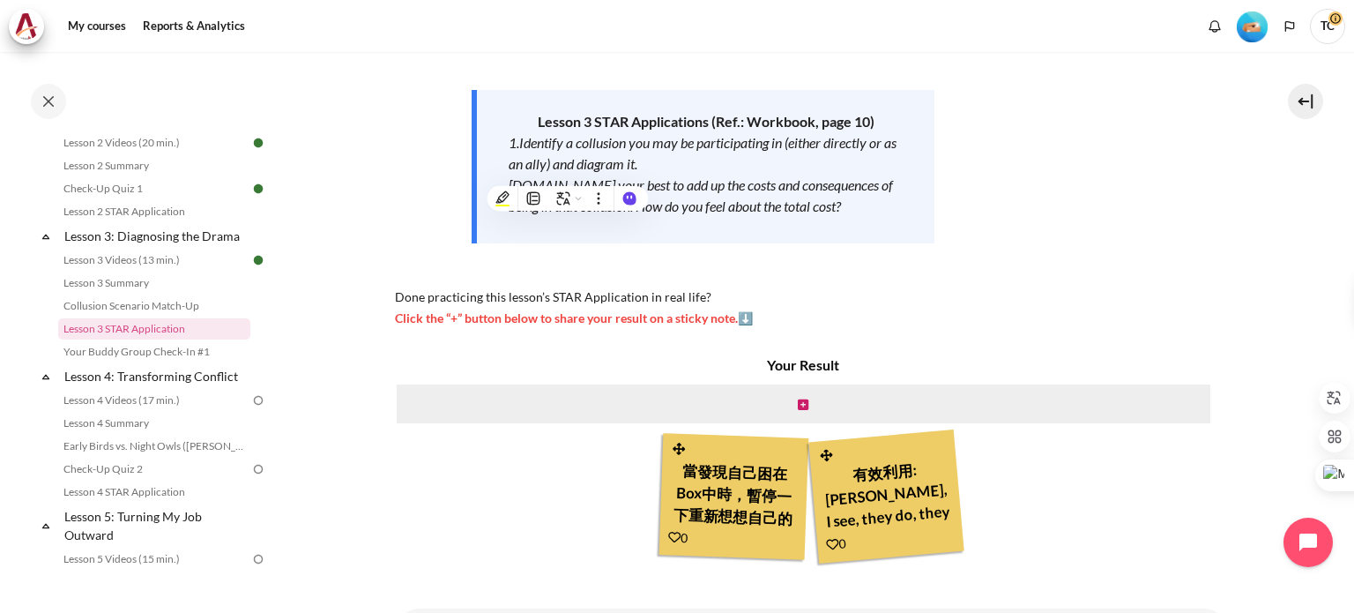
click at [578, 154] on em "1.Identify a collusion you may be participating in (either directly or as an al…" at bounding box center [703, 153] width 388 height 38
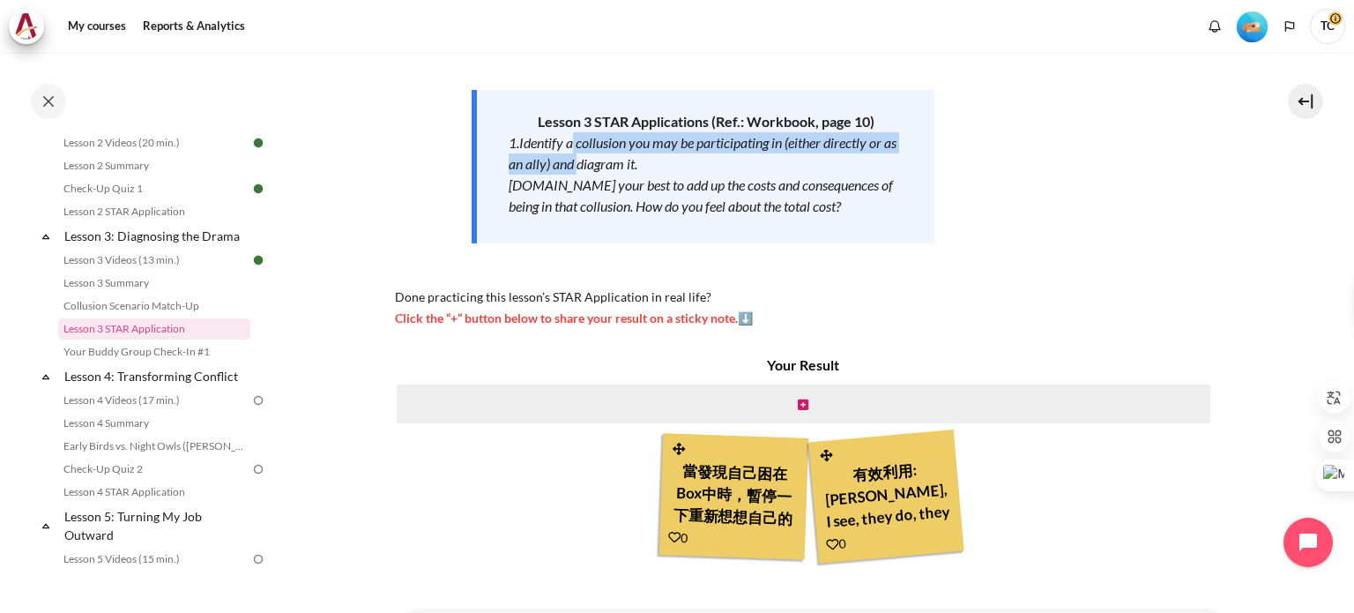
drag, startPoint x: 571, startPoint y: 141, endPoint x: 578, endPoint y: 159, distance: 19.0
click at [578, 159] on em "1.Identify a collusion you may be participating in (either directly or as an al…" at bounding box center [703, 153] width 388 height 38
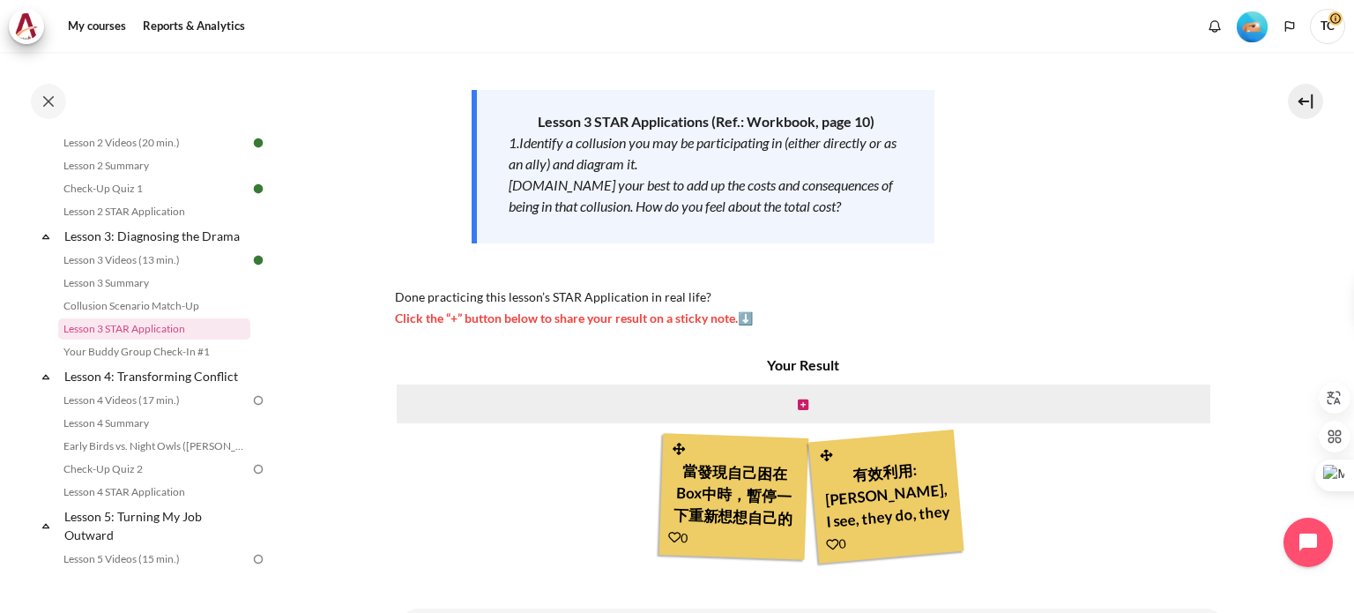
click at [566, 139] on em "1.Identify a collusion you may be participating in (either directly or as an al…" at bounding box center [703, 153] width 388 height 38
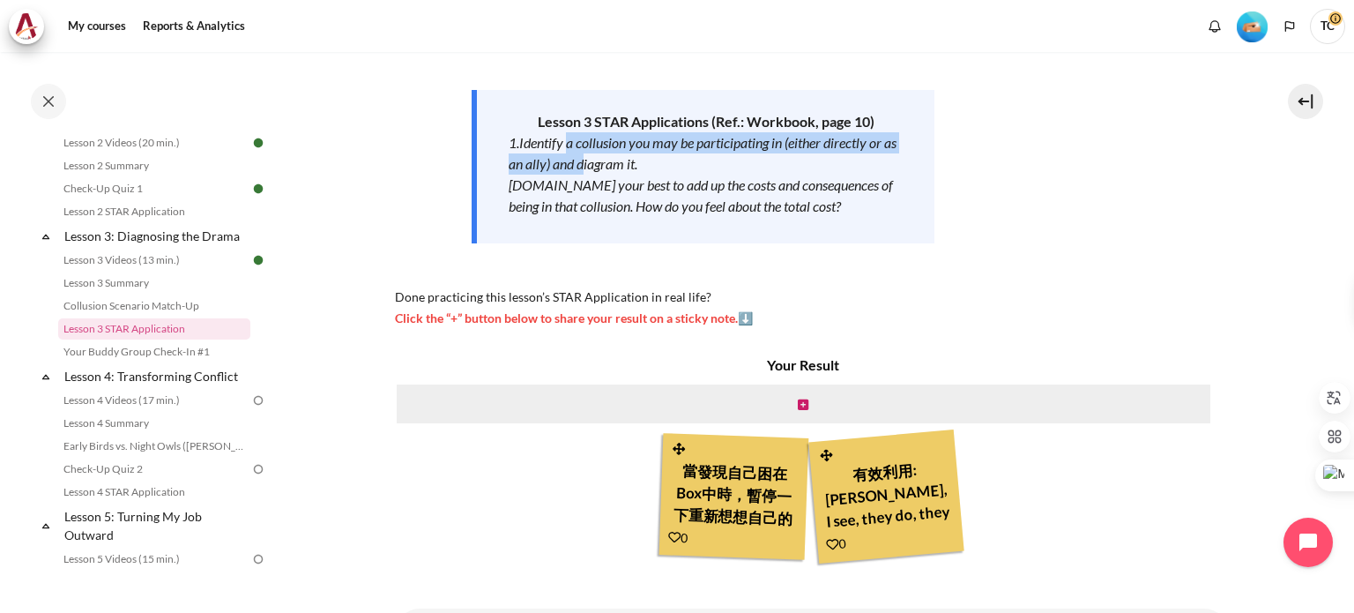
drag, startPoint x: 566, startPoint y: 139, endPoint x: 584, endPoint y: 161, distance: 28.8
click at [584, 161] on em "1.Identify a collusion you may be participating in (either directly or as an al…" at bounding box center [703, 153] width 388 height 38
click at [589, 149] on em "1.Identify a collusion you may be participating in (either directly or as an al…" at bounding box center [703, 153] width 388 height 38
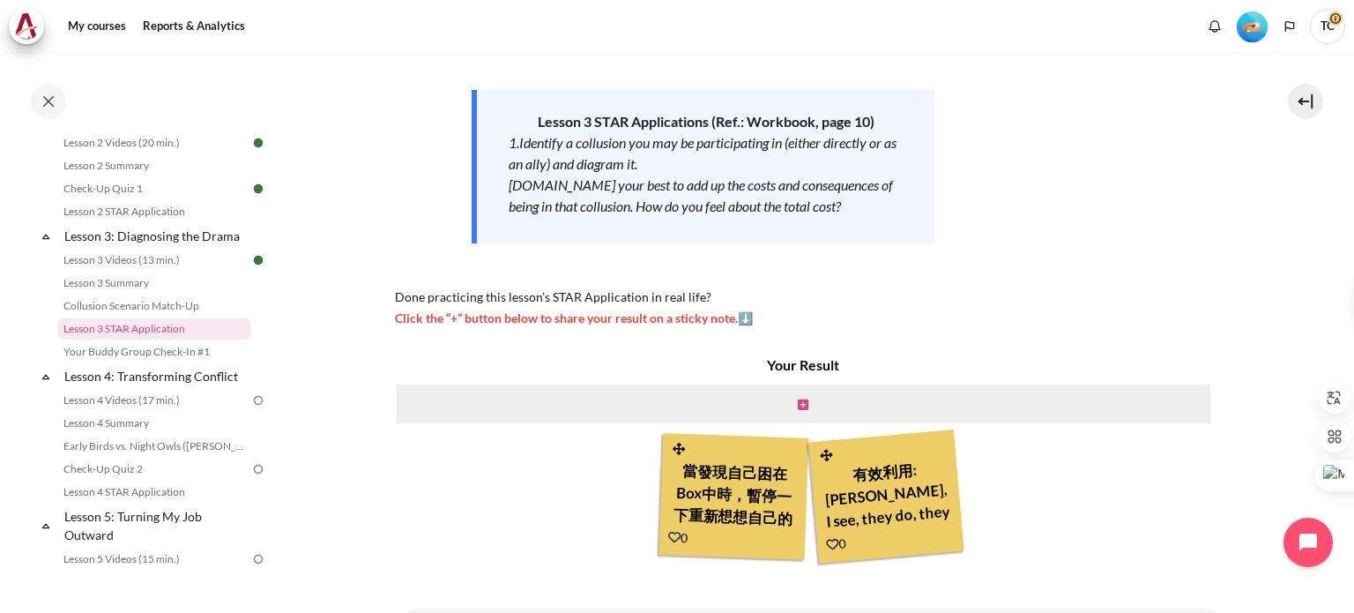
click at [799, 404] on icon "Content" at bounding box center [803, 404] width 11 height 12
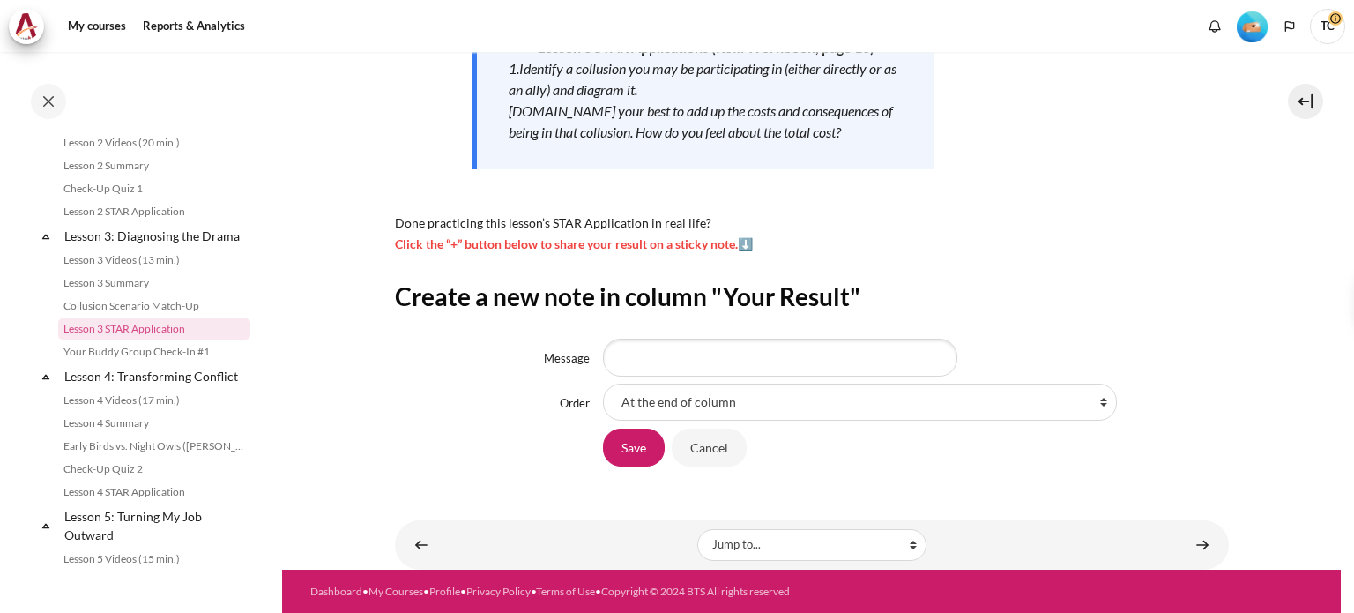
scroll to position [328, 0]
click at [666, 354] on input "Message" at bounding box center [780, 356] width 354 height 37
paste input "當局者迷，旁觀者清，向外尋求協助"
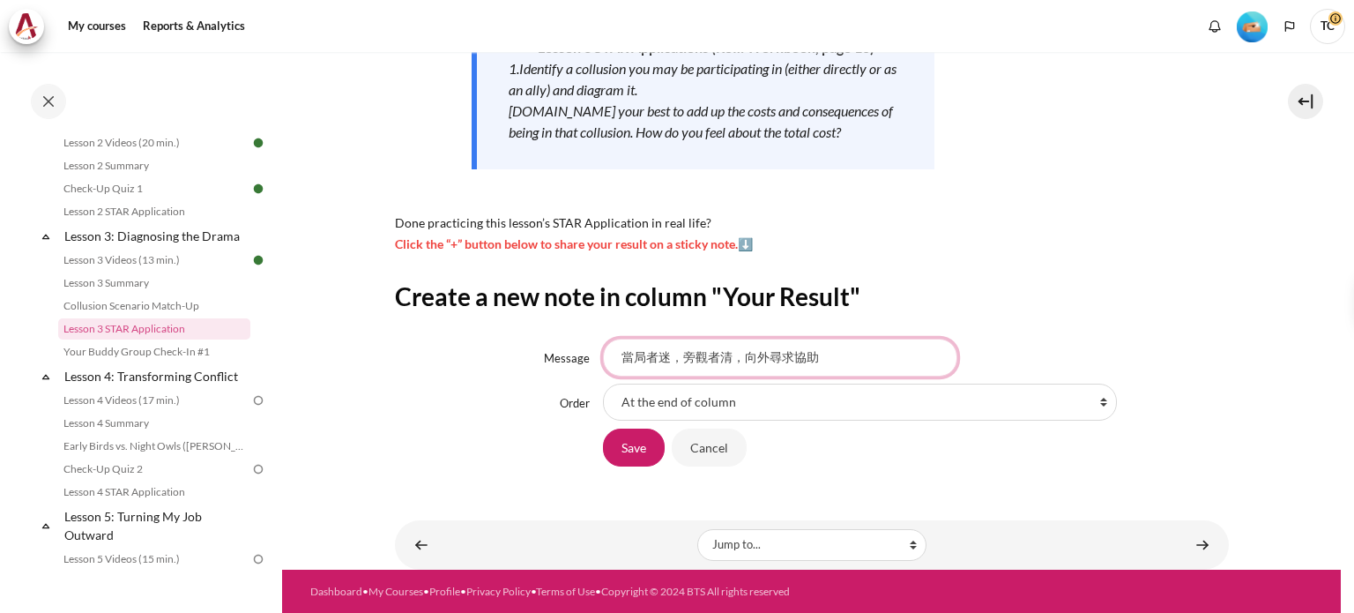
type input "當局者迷，旁觀者清，向外尋求協助"
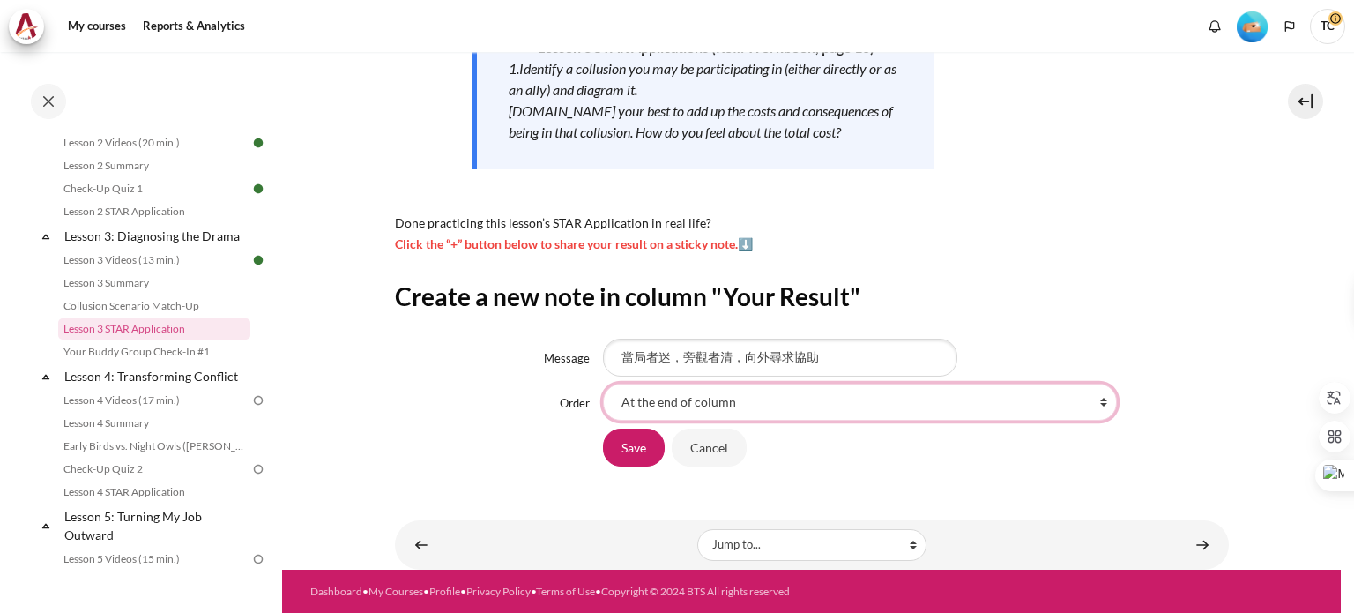
click at [670, 411] on select "At the end of column First place in column After '當發現自己困在Box中時，暫停一下重新想想自己的minds…" at bounding box center [860, 401] width 514 height 37
select select "1"
click at [603, 383] on select "At the end of column First place in column After '當發現自己困在Box中時，暫停一下重新想想自己的minds…" at bounding box center [860, 401] width 514 height 37
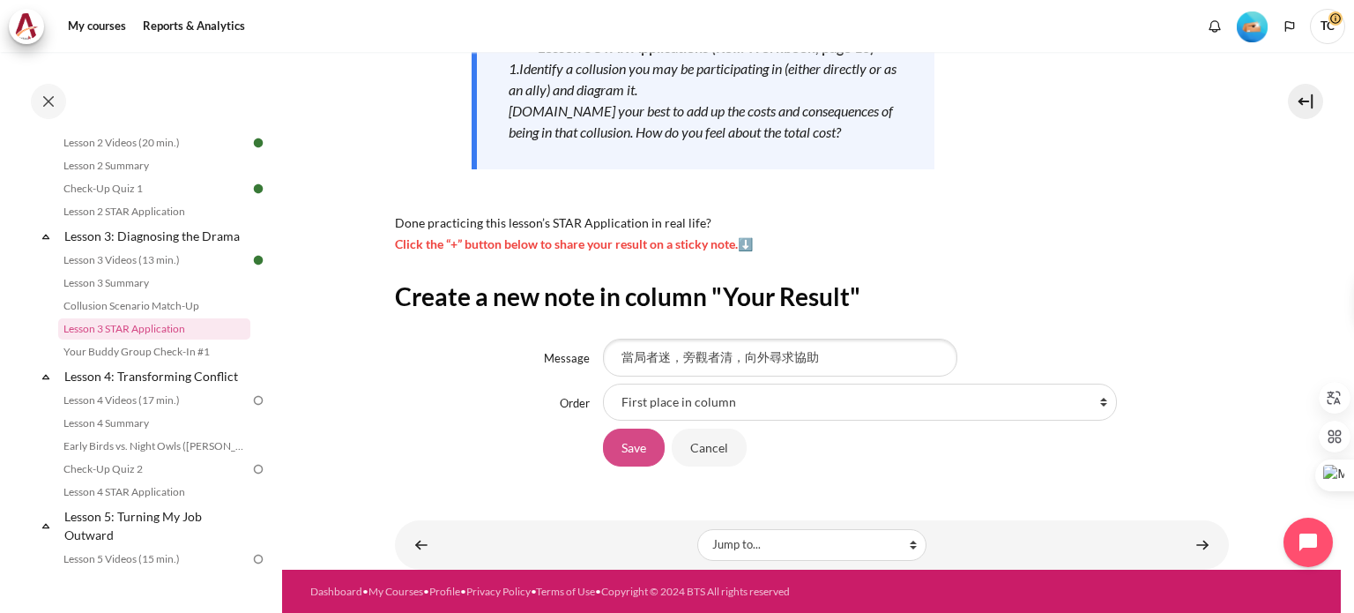
click at [637, 450] on input "Save" at bounding box center [634, 446] width 62 height 37
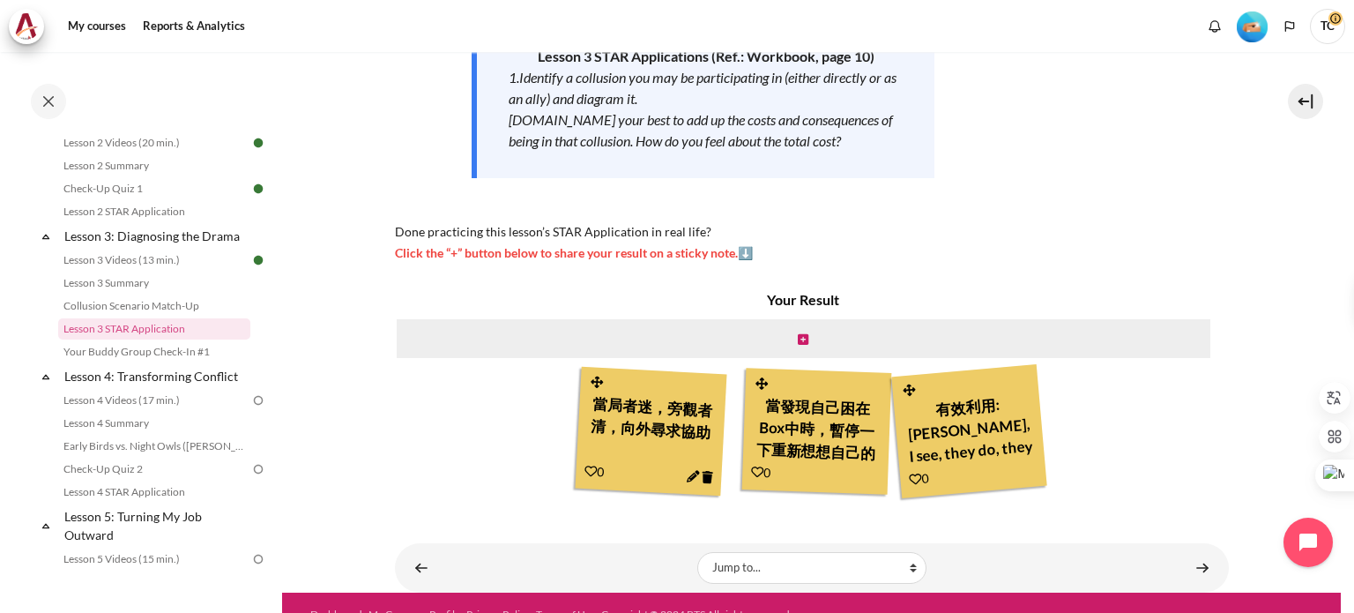
scroll to position [342, 0]
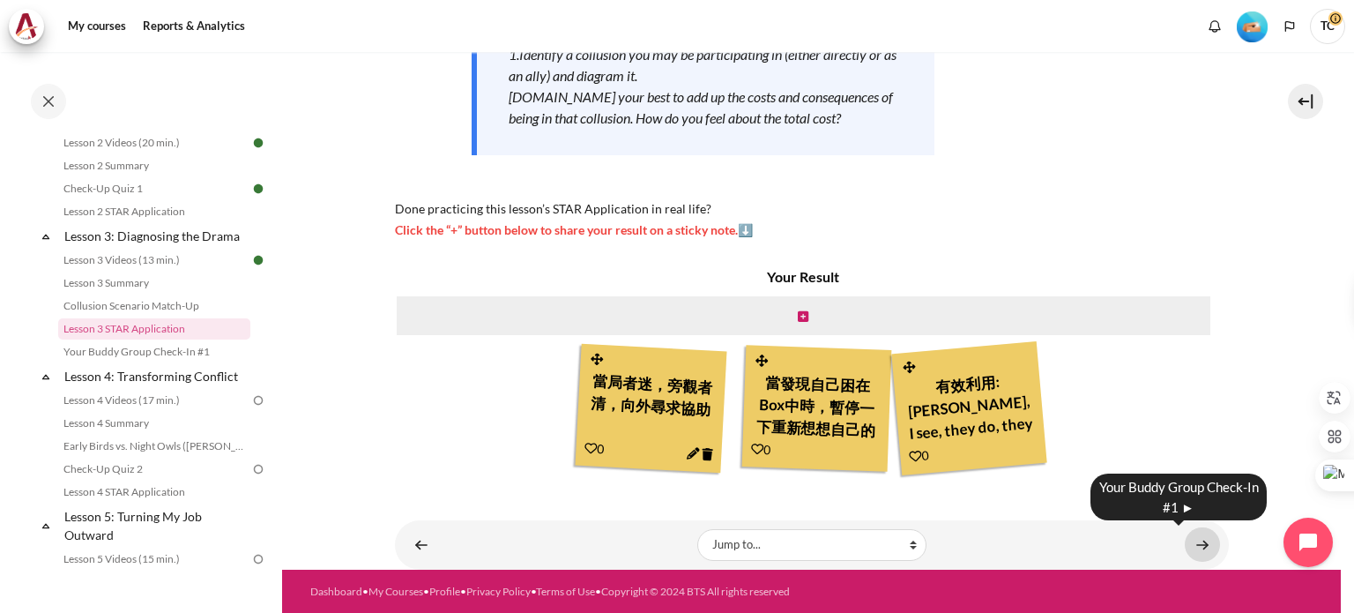
click at [1193, 542] on link "Content" at bounding box center [1202, 544] width 35 height 34
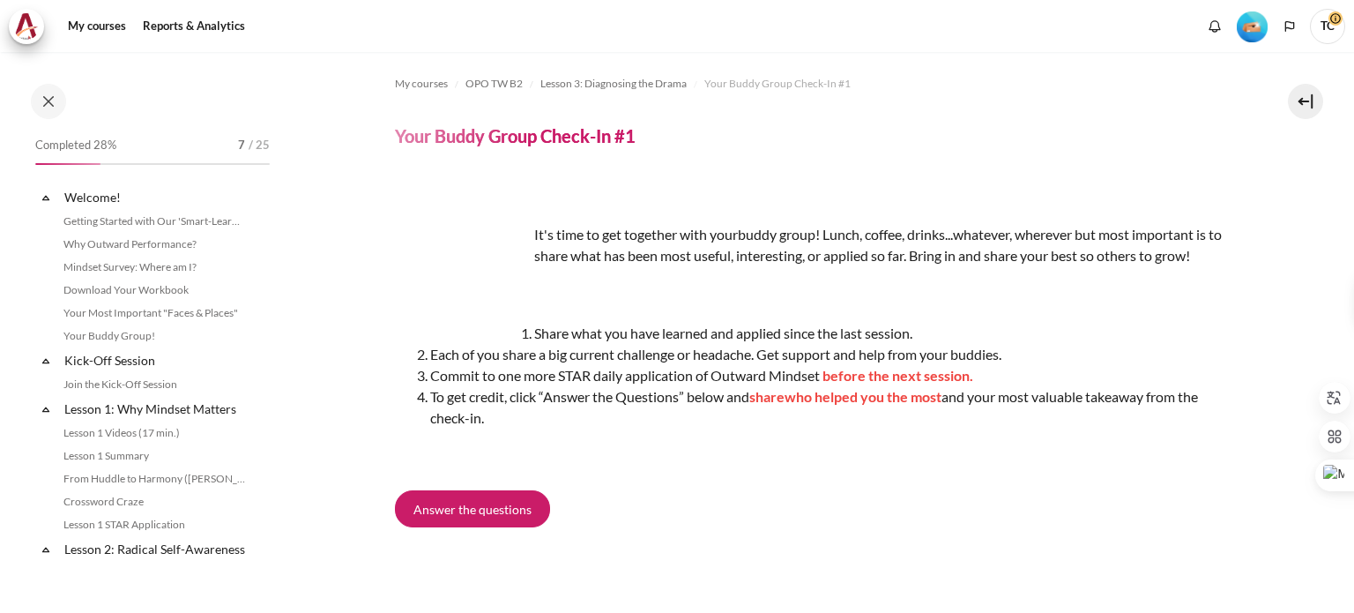
scroll to position [452, 0]
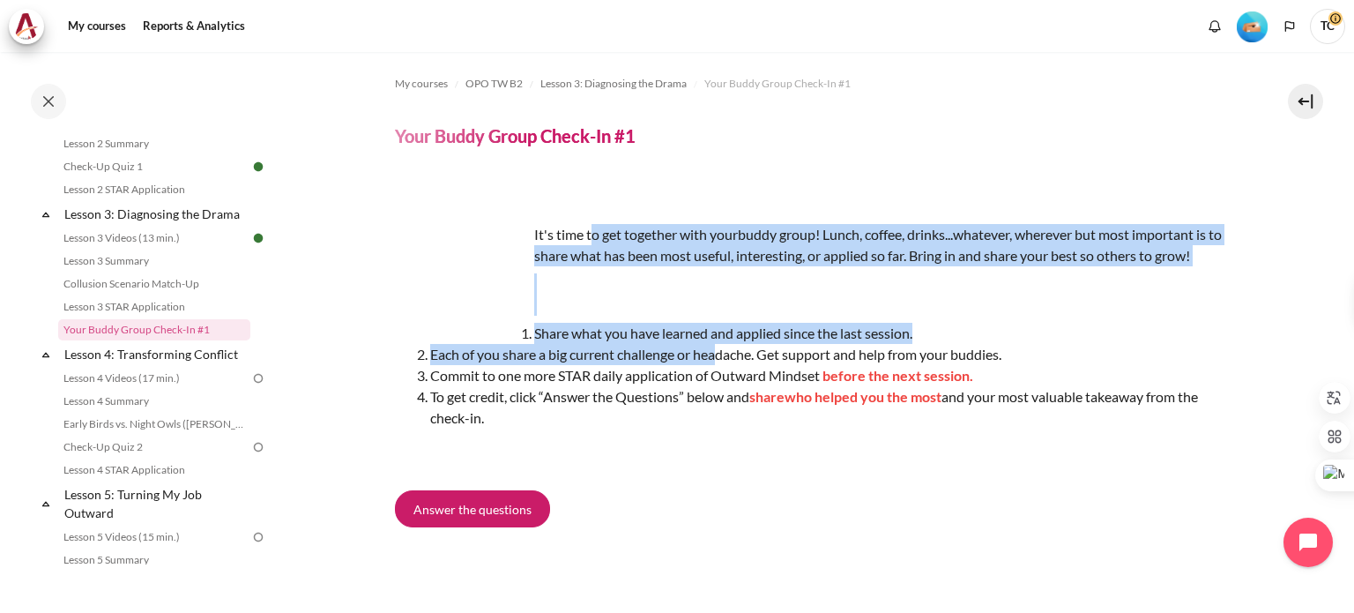
drag, startPoint x: 592, startPoint y: 229, endPoint x: 720, endPoint y: 361, distance: 183.3
click at [720, 361] on div "It's time to get together with your buddy group! Lunch, coffee, drinks...whatev…" at bounding box center [812, 330] width 834 height 268
click at [845, 232] on p "It's time to get together with your buddy group! Lunch, coffee, drinks...whatev…" at bounding box center [812, 245] width 834 height 42
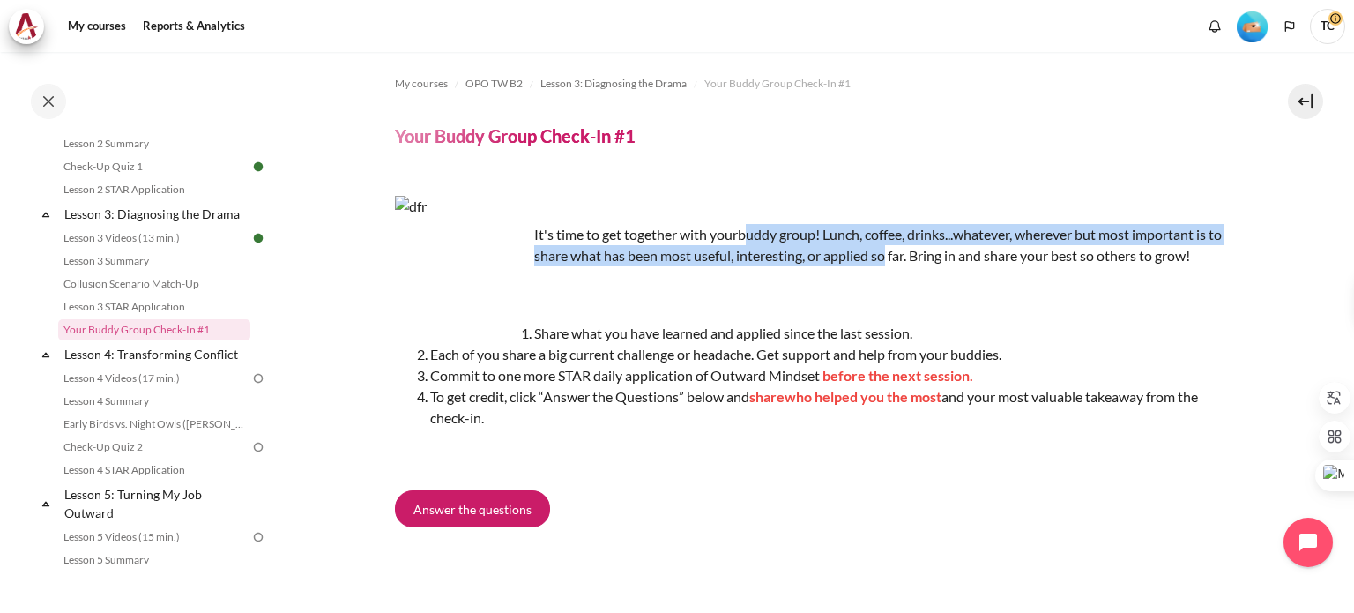
drag, startPoint x: 746, startPoint y: 223, endPoint x: 896, endPoint y: 262, distance: 154.8
click at [896, 262] on p "It's time to get together with your buddy group! Lunch, coffee, drinks...whatev…" at bounding box center [812, 245] width 834 height 42
click at [751, 240] on p "It's time to get together with your buddy group! Lunch, coffee, drinks...whatev…" at bounding box center [812, 245] width 834 height 42
drag, startPoint x: 644, startPoint y: 236, endPoint x: 698, endPoint y: 259, distance: 58.4
click at [698, 259] on p "It's time to get together with your buddy group! Lunch, coffee, drinks...whatev…" at bounding box center [812, 245] width 834 height 42
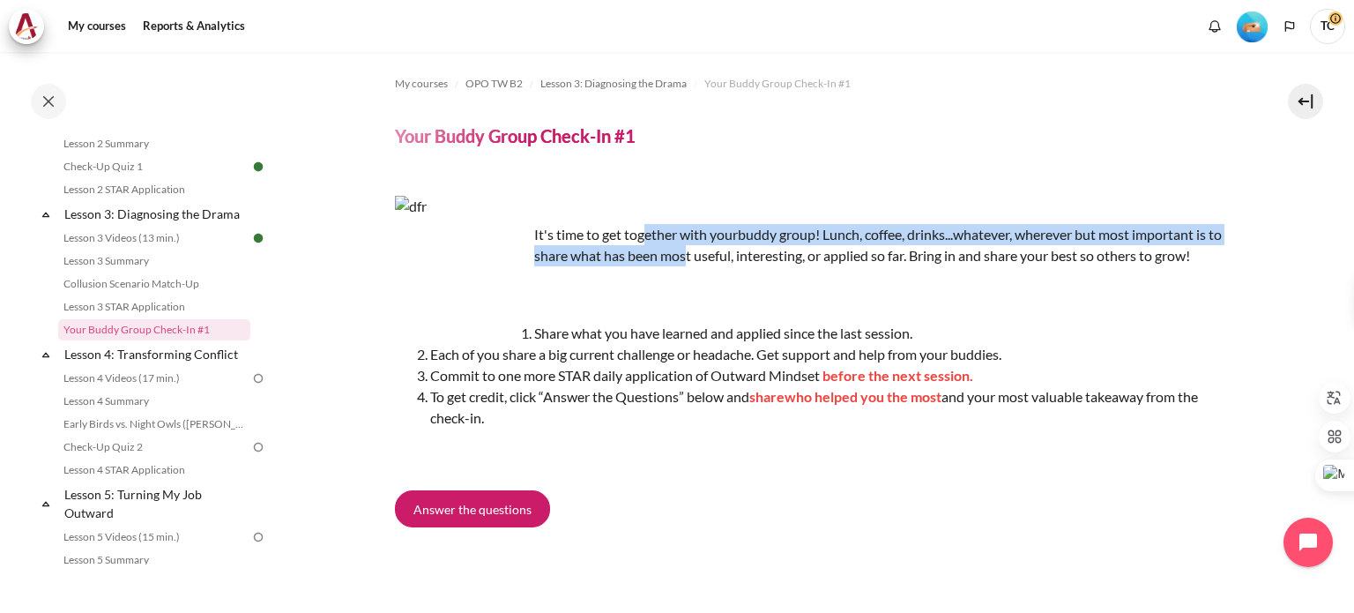
click at [698, 259] on p "It's time to get together with your buddy group! Lunch, coffee, drinks...whatev…" at bounding box center [812, 245] width 834 height 42
drag, startPoint x: 665, startPoint y: 239, endPoint x: 782, endPoint y: 251, distance: 117.0
click at [782, 251] on p "It's time to get together with your buddy group! Lunch, coffee, drinks...whatev…" at bounding box center [812, 245] width 834 height 42
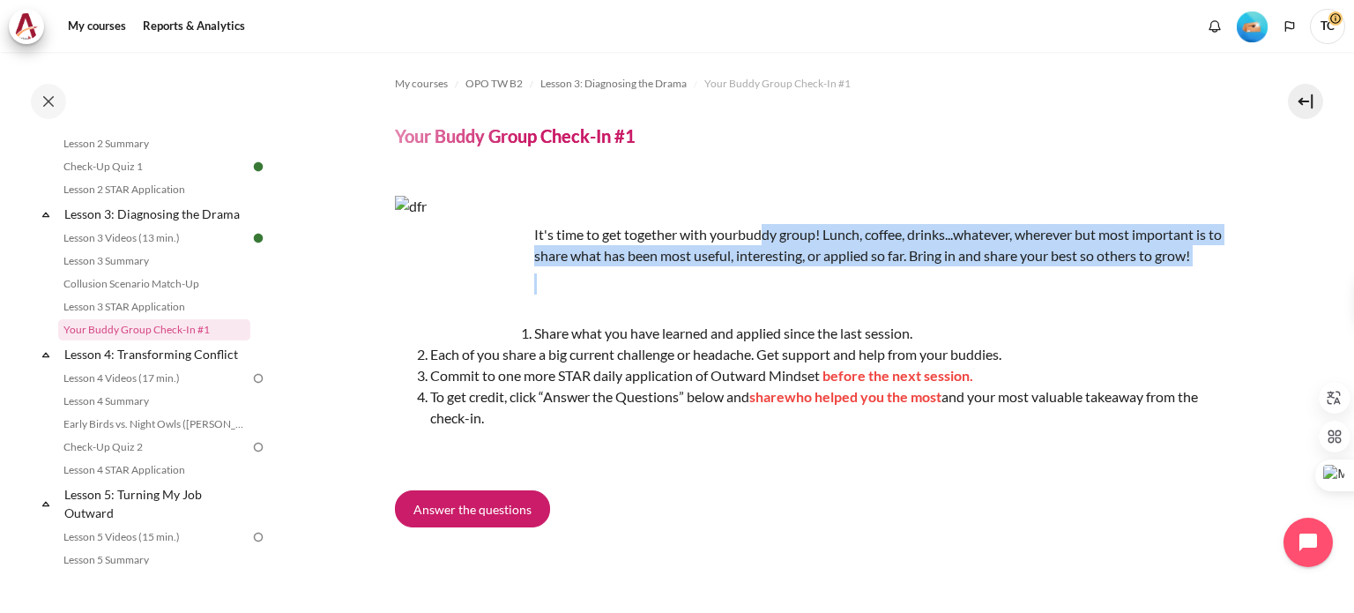
drag, startPoint x: 755, startPoint y: 234, endPoint x: 895, endPoint y: 268, distance: 143.4
click at [895, 268] on div "It's time to get together with your buddy group! Lunch, coffee, drinks...whatev…" at bounding box center [812, 330] width 834 height 268
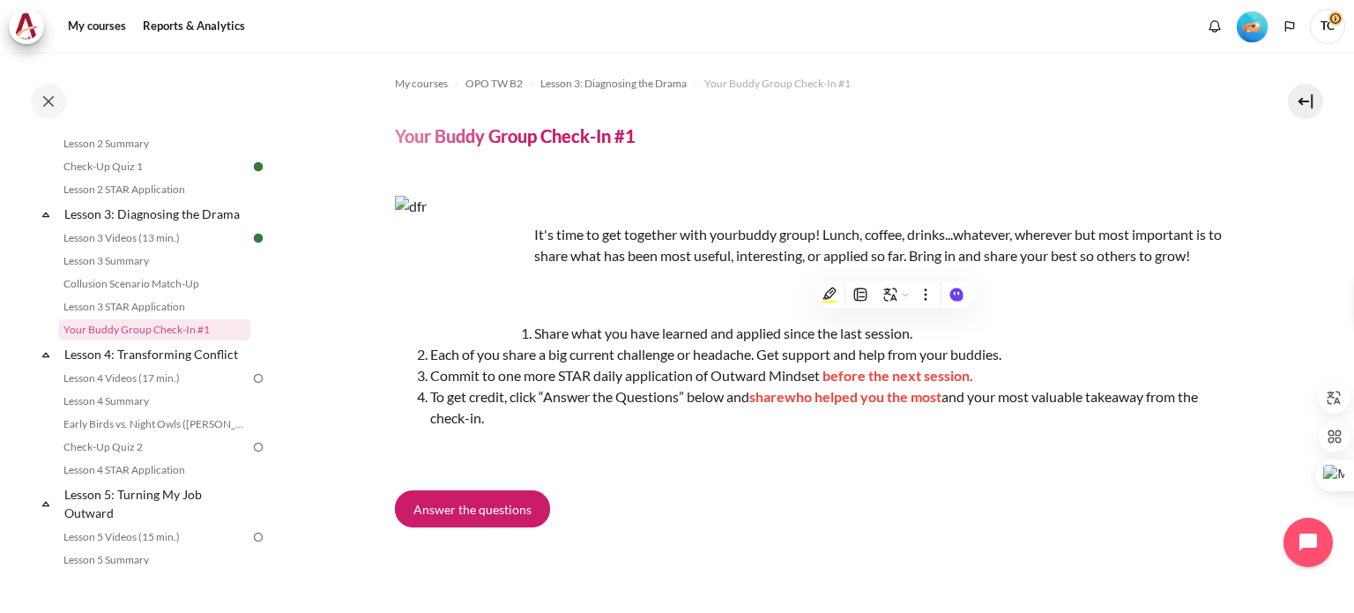
click at [636, 327] on li "Share what you have learned and applied since the last session." at bounding box center [829, 333] width 799 height 21
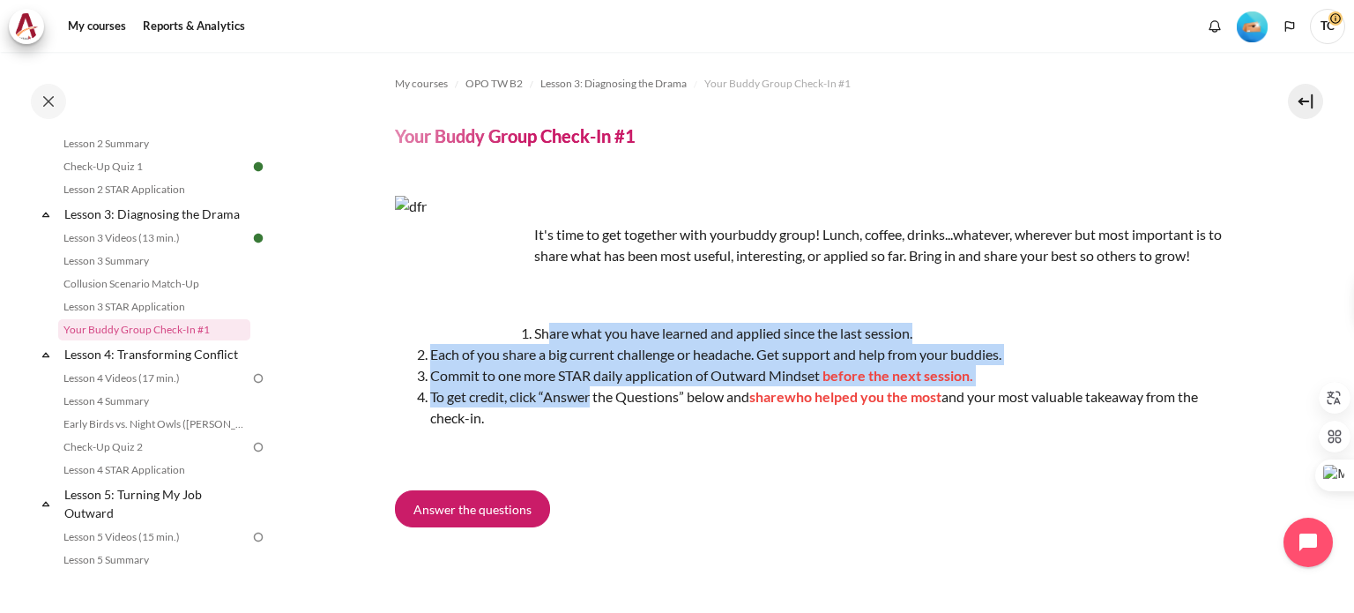
drag, startPoint x: 546, startPoint y: 328, endPoint x: 591, endPoint y: 393, distance: 79.2
click at [591, 393] on ol "Share what you have learned and applied since the last session. Each of you sha…" at bounding box center [812, 376] width 834 height 106
click at [606, 352] on span "Each of you share a big current challenge or headache. Get support and help fro…" at bounding box center [715, 354] width 571 height 17
drag, startPoint x: 589, startPoint y: 335, endPoint x: 572, endPoint y: 401, distance: 68.2
click at [572, 401] on ol "Share what you have learned and applied since the last session. Each of you sha…" at bounding box center [812, 376] width 834 height 106
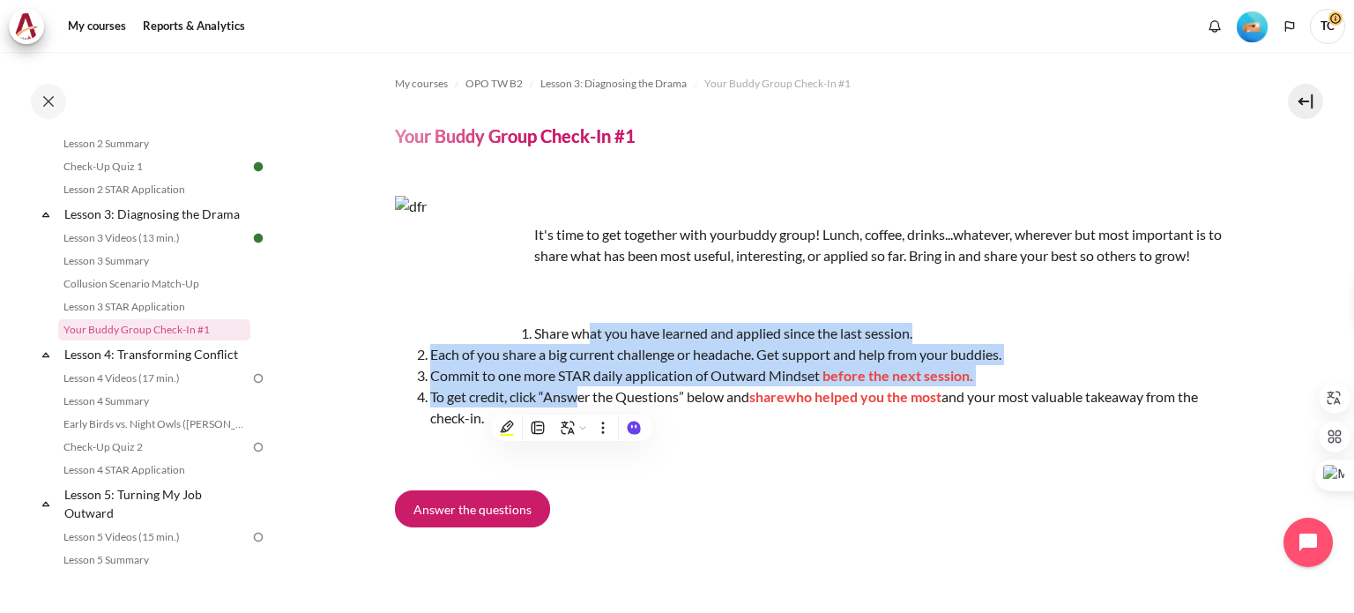
click at [554, 363] on li "Each of you share a big current challenge or headache. Get support and help fro…" at bounding box center [829, 354] width 799 height 21
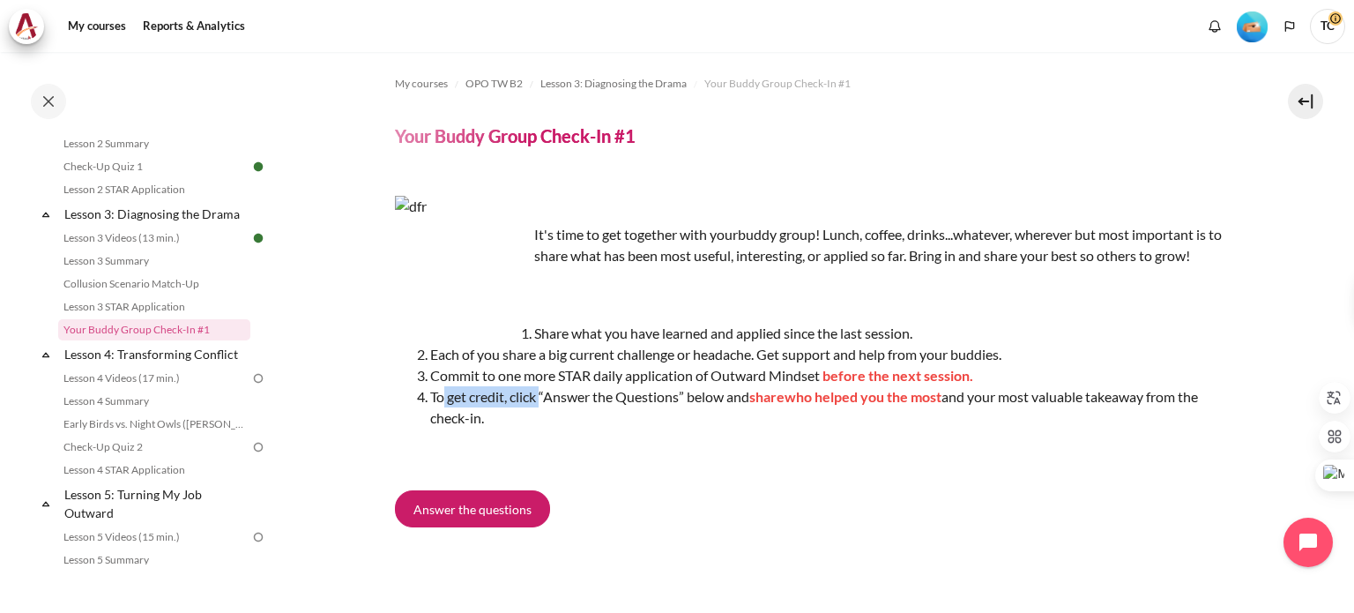
drag, startPoint x: 437, startPoint y: 390, endPoint x: 539, endPoint y: 391, distance: 101.4
click at [539, 391] on li "To get credit, click “Answer the Questions” below and share who helped you the …" at bounding box center [829, 407] width 799 height 42
click at [617, 366] on li "Commit to one more STAR daily application of Outward Mindset before the next se…" at bounding box center [829, 375] width 799 height 21
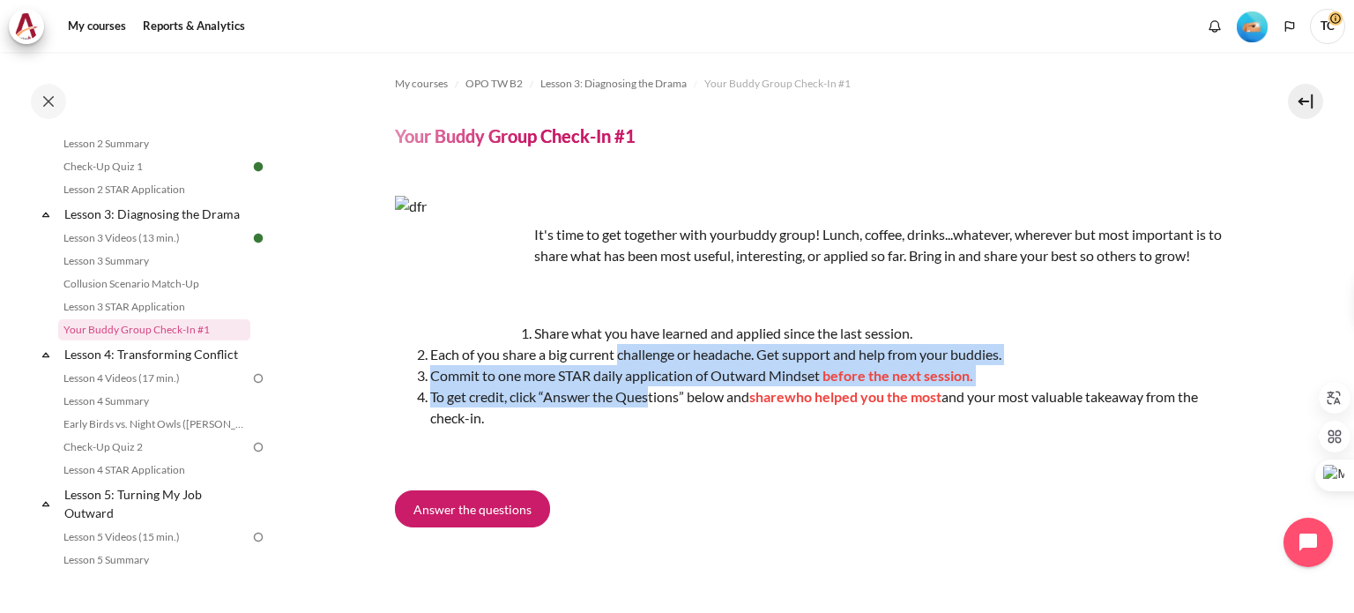
drag, startPoint x: 623, startPoint y: 344, endPoint x: 649, endPoint y: 399, distance: 61.1
click at [649, 399] on ol "Share what you have learned and applied since the last session. Each of you sha…" at bounding box center [812, 376] width 834 height 106
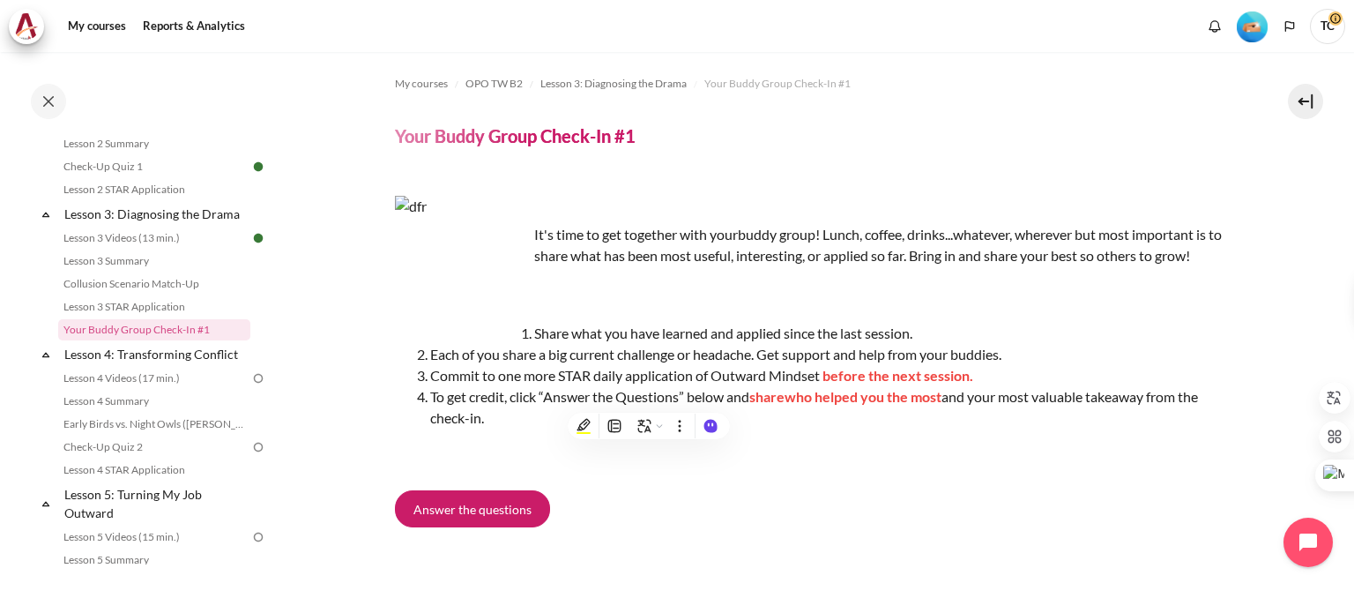
click at [712, 405] on li "To get credit, click “Answer the Questions” below and share who helped you the …" at bounding box center [829, 407] width 799 height 42
click at [430, 373] on li "Commit to one more STAR daily application of Outward Mindset before the next se…" at bounding box center [829, 375] width 799 height 21
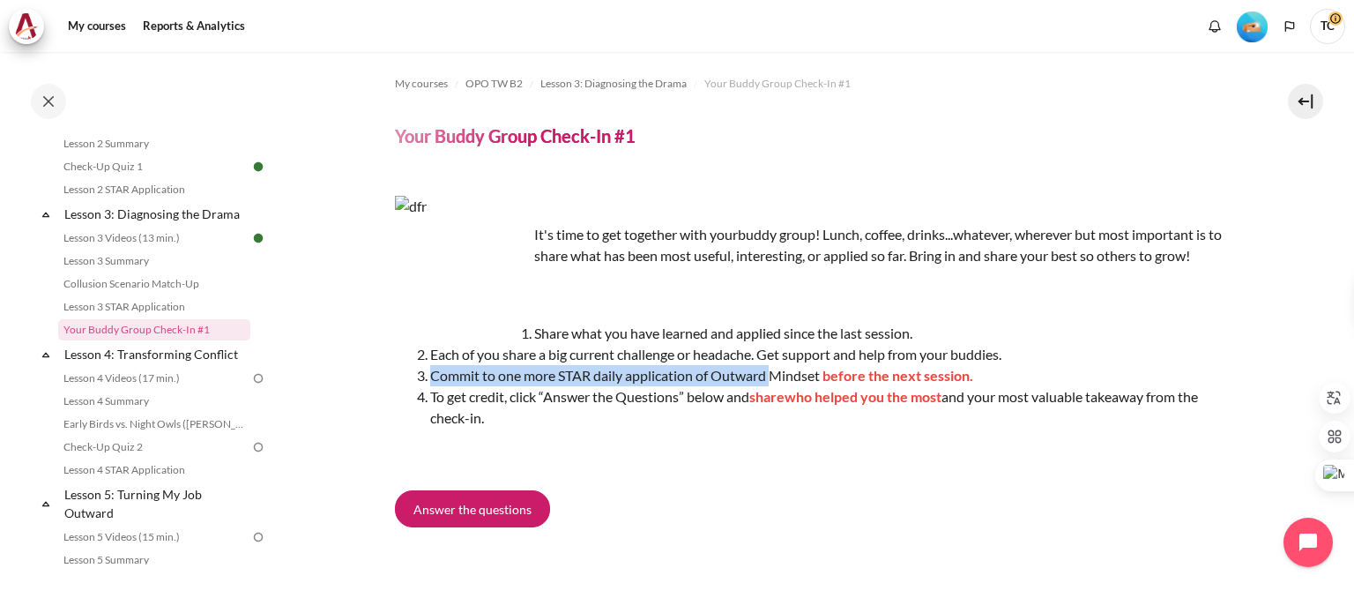
drag, startPoint x: 431, startPoint y: 372, endPoint x: 775, endPoint y: 375, distance: 343.8
click at [775, 375] on li "Commit to one more STAR daily application of Outward Mindset before the next se…" at bounding box center [829, 375] width 799 height 21
click at [777, 375] on li "Commit to one more STAR daily application of Outward Mindset before the next se…" at bounding box center [829, 375] width 799 height 21
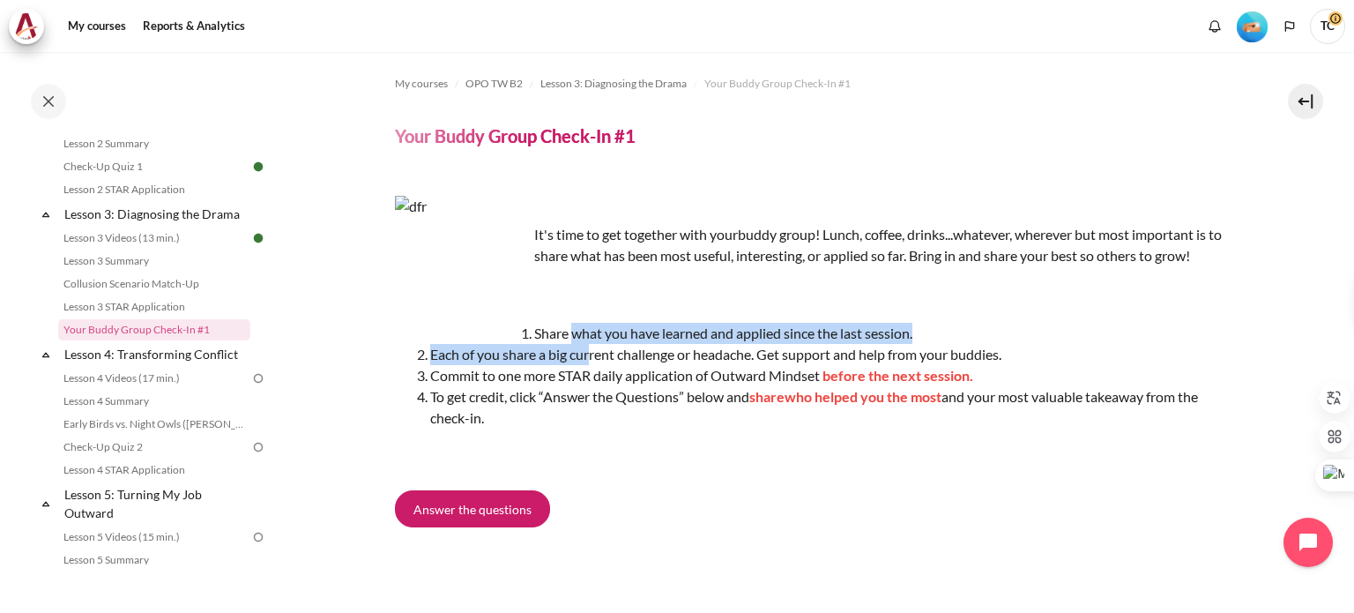
drag, startPoint x: 575, startPoint y: 331, endPoint x: 591, endPoint y: 363, distance: 35.5
click at [591, 363] on ol "Share what you have learned and applied since the last session. Each of you sha…" at bounding box center [812, 376] width 834 height 106
click at [640, 332] on li "Share what you have learned and applied since the last session." at bounding box center [829, 333] width 799 height 21
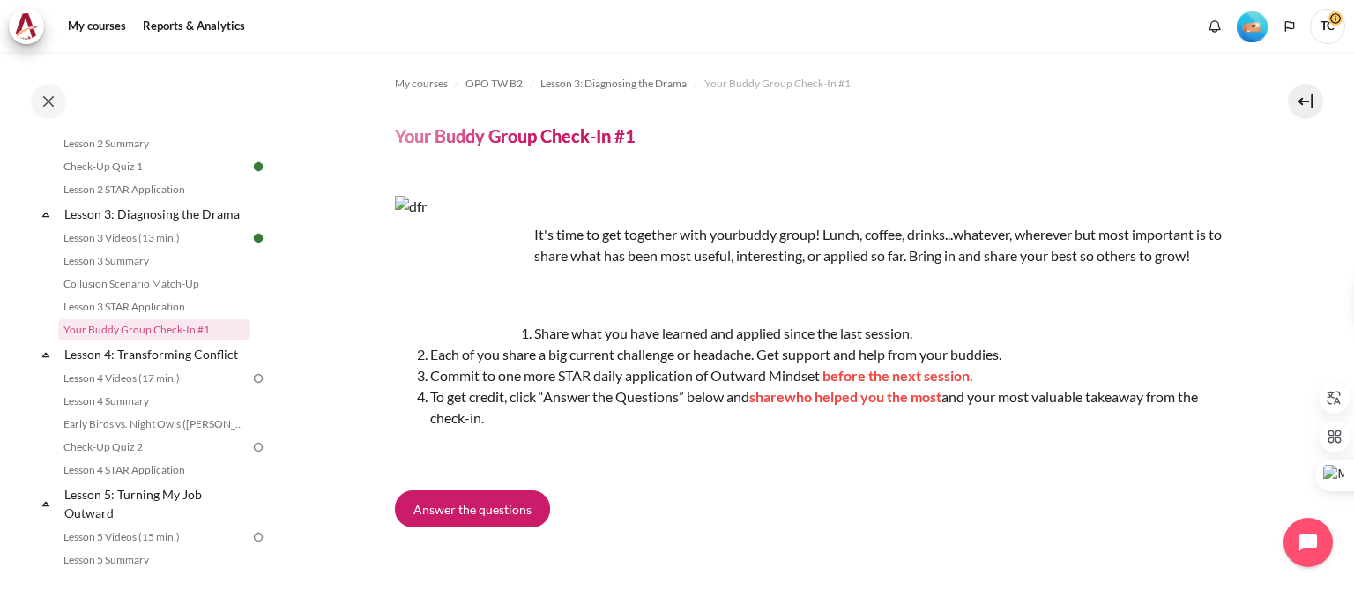
click at [641, 346] on span "Each of you share a big current challenge or headache. Get support and help fro…" at bounding box center [715, 354] width 571 height 17
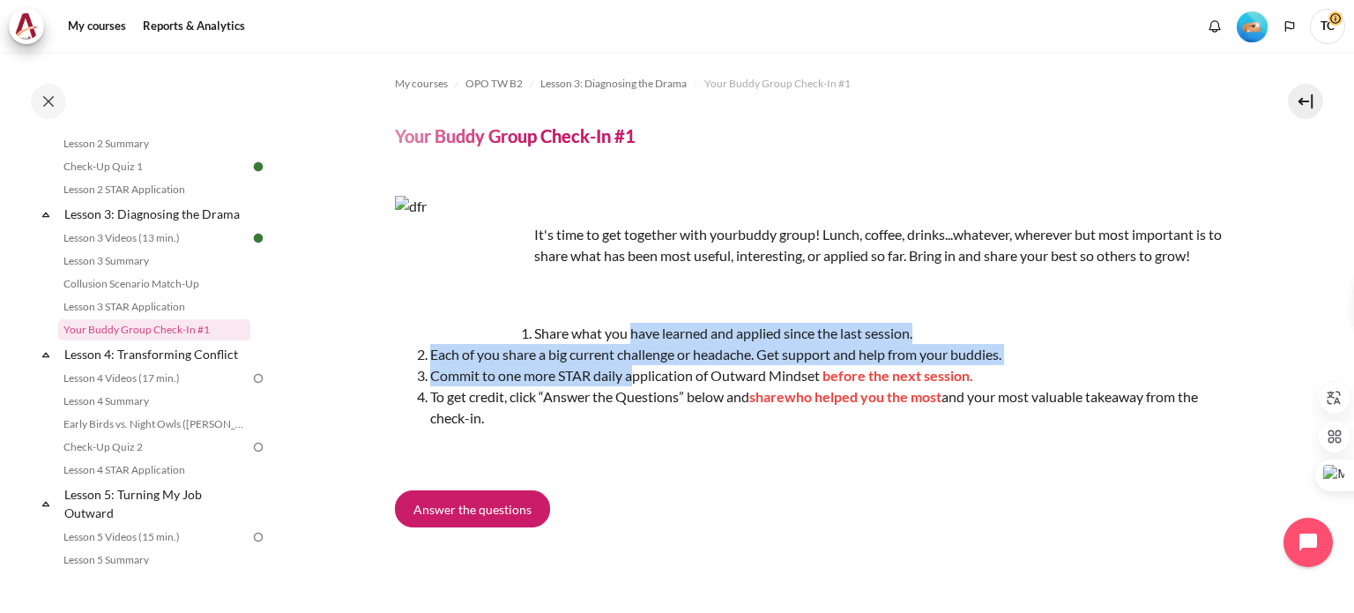
drag, startPoint x: 631, startPoint y: 331, endPoint x: 631, endPoint y: 383, distance: 52.9
click at [631, 383] on ol "Share what you have learned and applied since the last session. Each of you sha…" at bounding box center [812, 376] width 834 height 106
click at [631, 383] on li "Commit to one more STAR daily application of Outward Mindset before the next se…" at bounding box center [829, 375] width 799 height 21
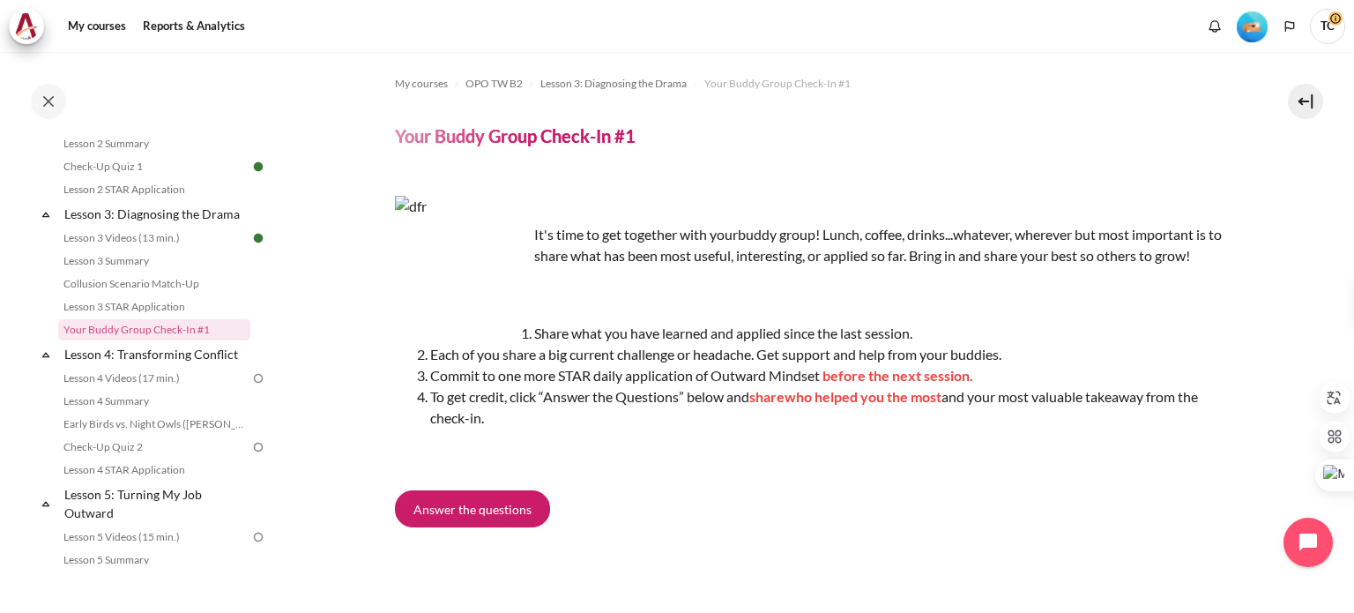
drag, startPoint x: 524, startPoint y: 333, endPoint x: 584, endPoint y: 409, distance: 97.2
click at [584, 409] on ol "Share what you have learned and applied since the last session. Each of you sha…" at bounding box center [812, 376] width 834 height 106
click at [599, 370] on li "Commit to one more STAR daily application of Outward Mindset before the next se…" at bounding box center [829, 375] width 799 height 21
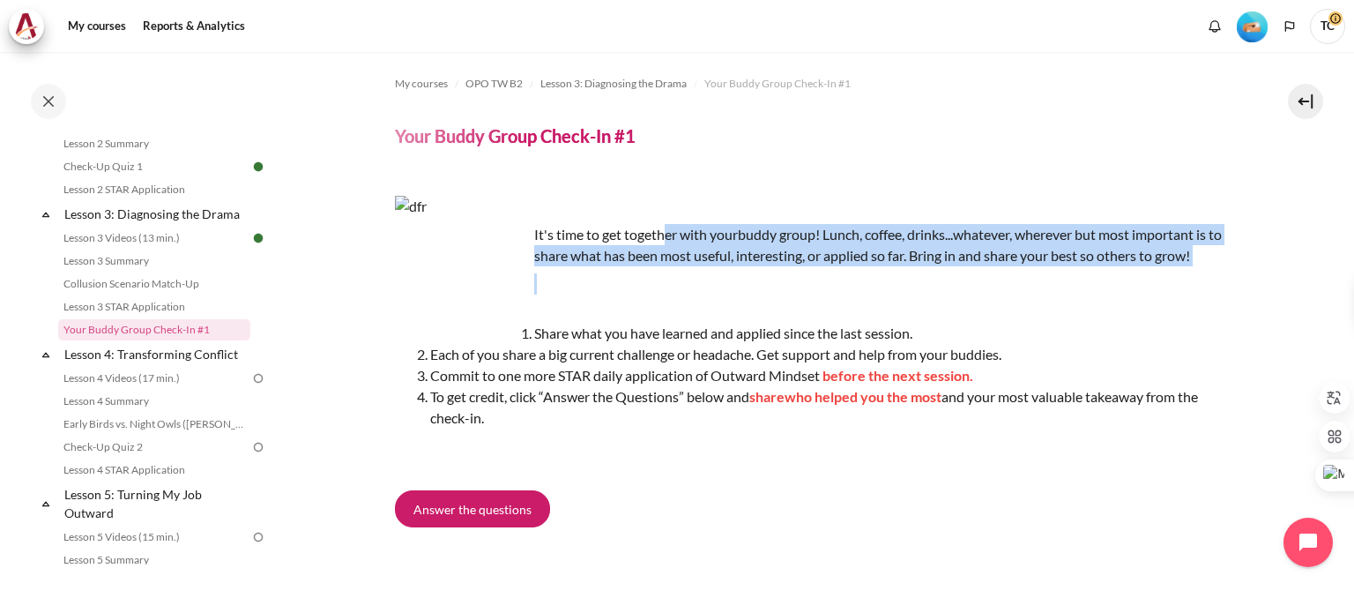
drag, startPoint x: 665, startPoint y: 235, endPoint x: 675, endPoint y: 279, distance: 45.1
click at [675, 279] on div "It's time to get together with your buddy group! Lunch, coffee, drinks...whatev…" at bounding box center [812, 330] width 834 height 268
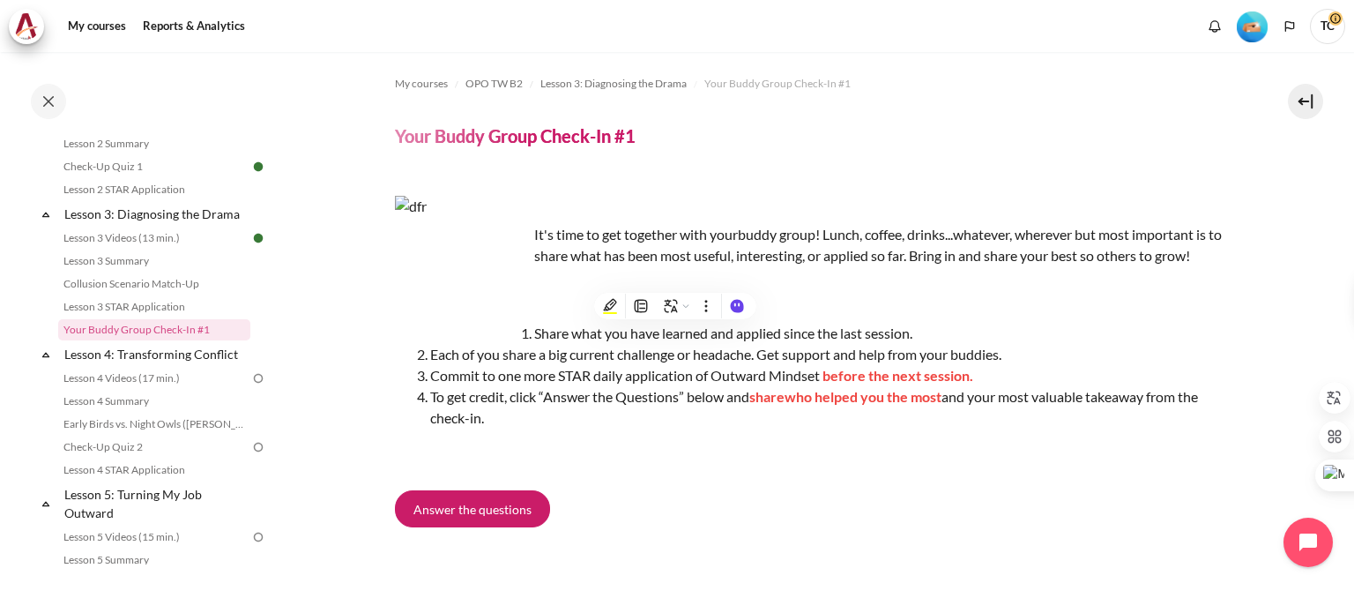
click at [590, 362] on span "Each of you share a big current challenge or headache. Get support and help fro…" at bounding box center [715, 354] width 571 height 17
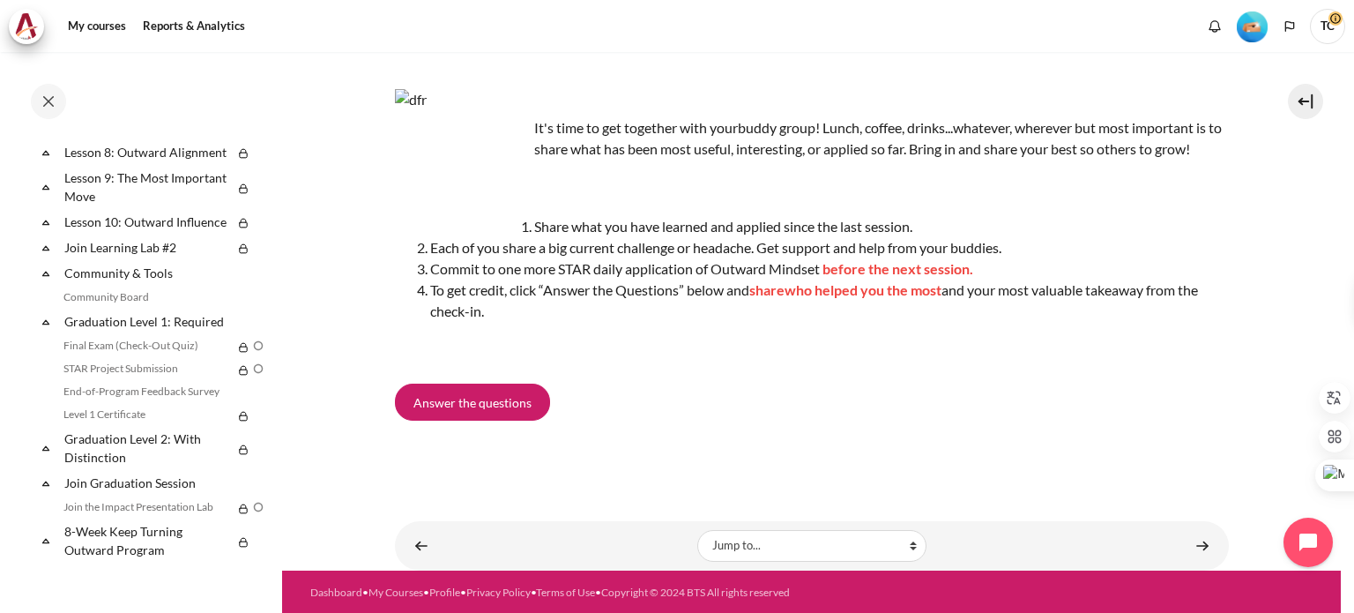
scroll to position [108, 0]
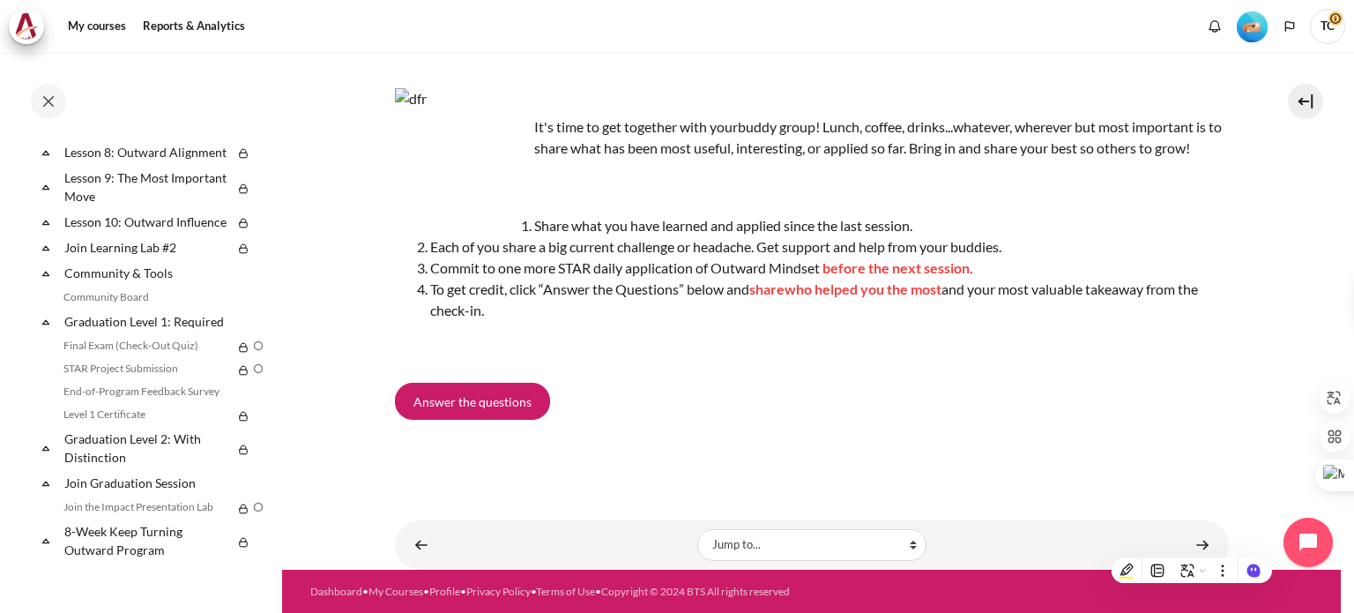
click at [1205, 459] on div "It's time to get together with your buddy group! Lunch, coffee, drinks...whatev…" at bounding box center [812, 267] width 834 height 400
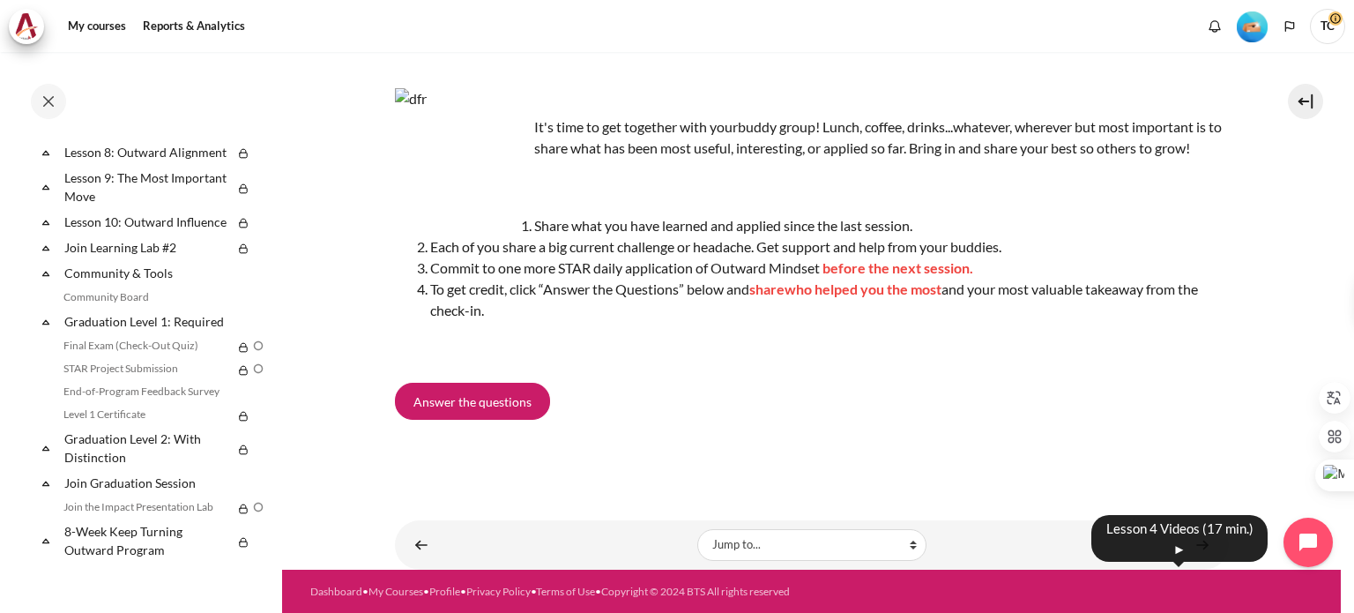
click at [1193, 541] on body "Skip to main content Open course index Completed 28% 7 / 25 Expand Collapse" at bounding box center [677, 306] width 1354 height 613
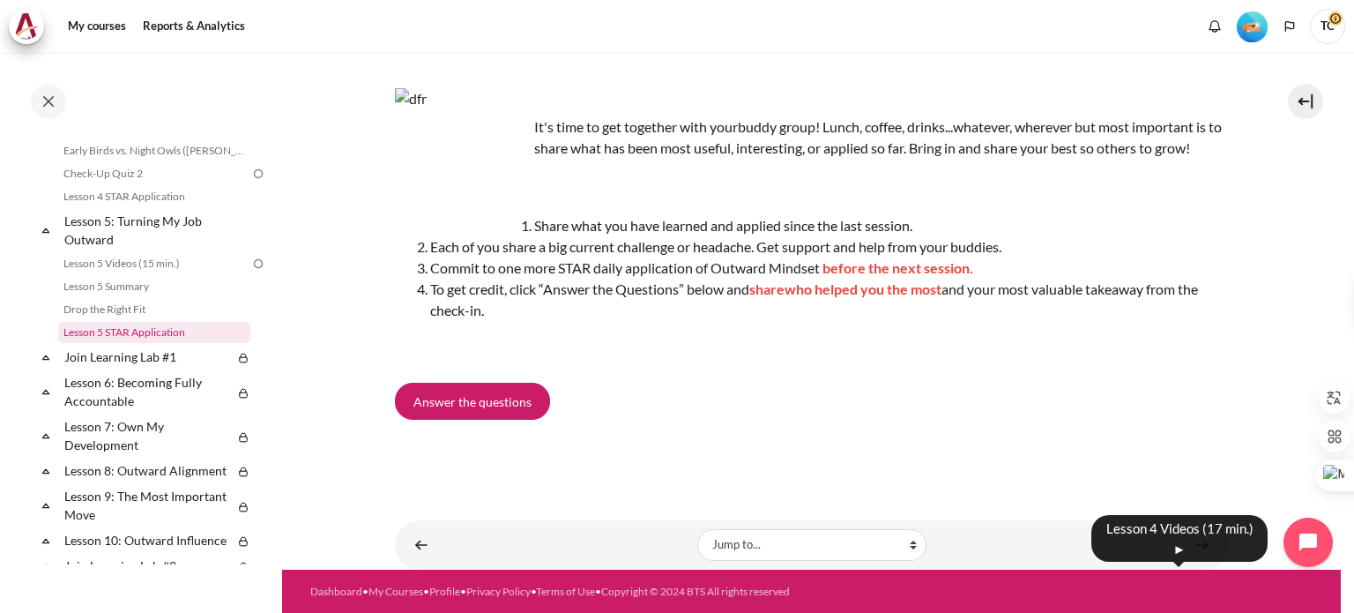
scroll to position [617, 0]
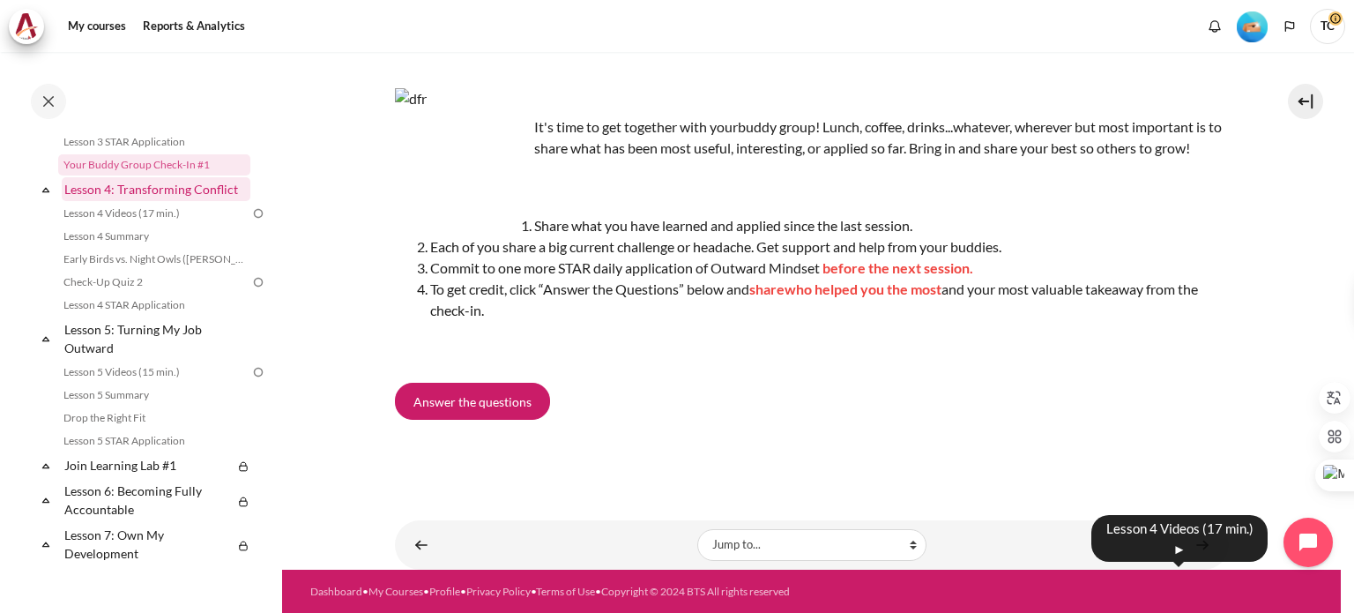
click at [154, 201] on link "Lesson 4: Transforming Conflict" at bounding box center [156, 189] width 189 height 24
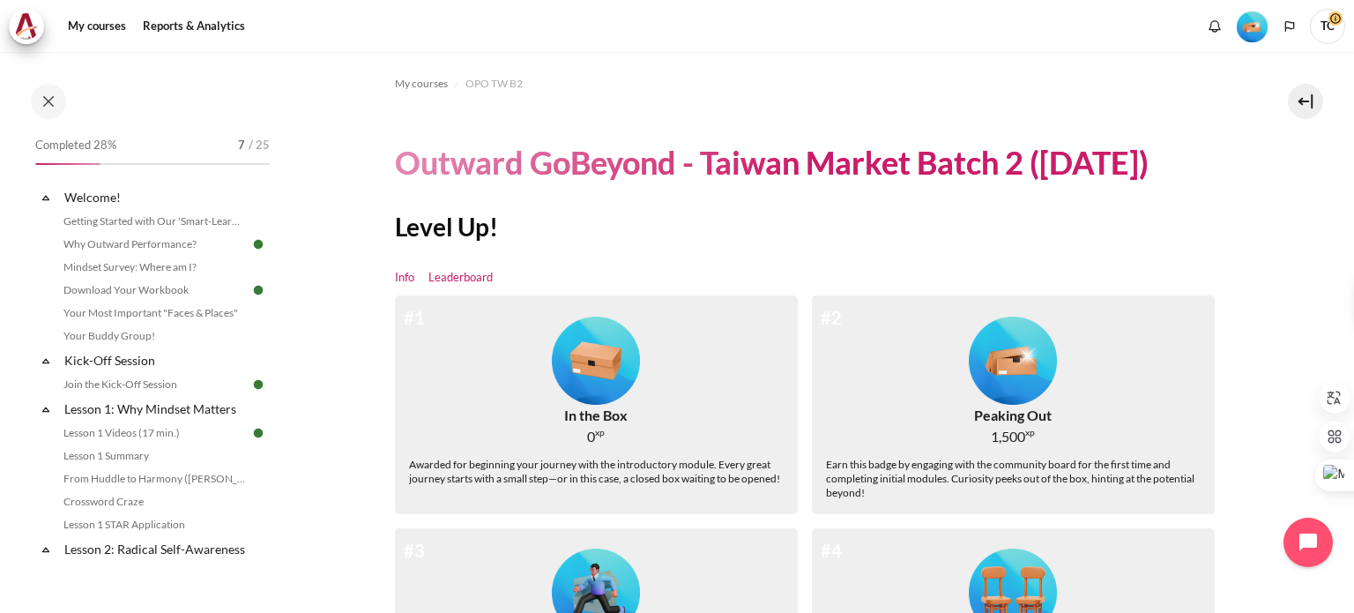
click at [450, 278] on link "Leaderboard" at bounding box center [460, 278] width 64 height 18
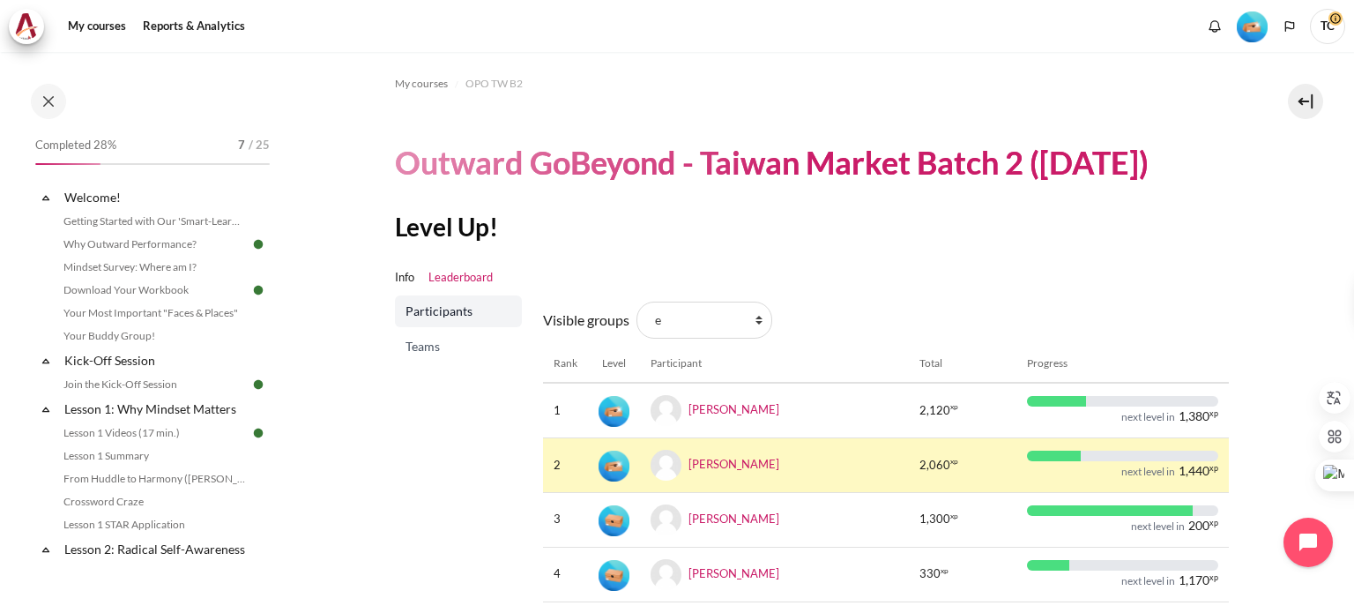
scroll to position [88, 0]
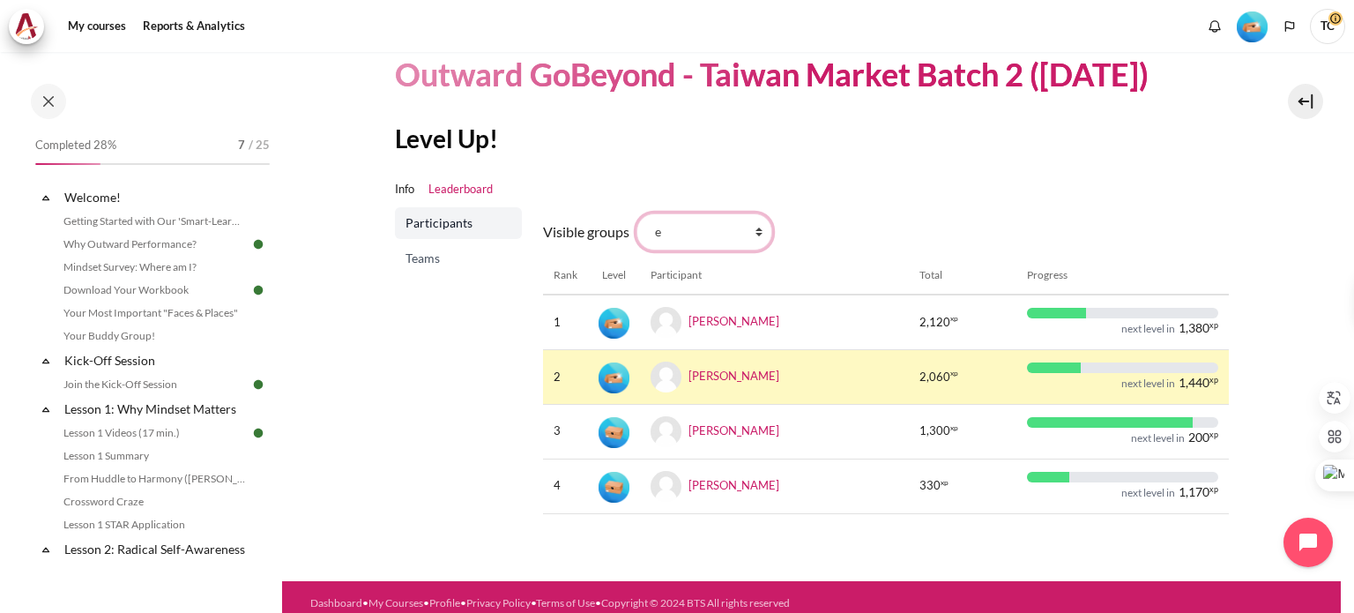
click at [686, 231] on select "All participants e 1 2 3 4 5 6 7 8 9 a b c d f g h i" at bounding box center [704, 231] width 136 height 37
select select "4970"
click at [636, 213] on select "All participants e 1 2 3 4 5 6 7 8 9 a b c d f g h i" at bounding box center [704, 231] width 136 height 37
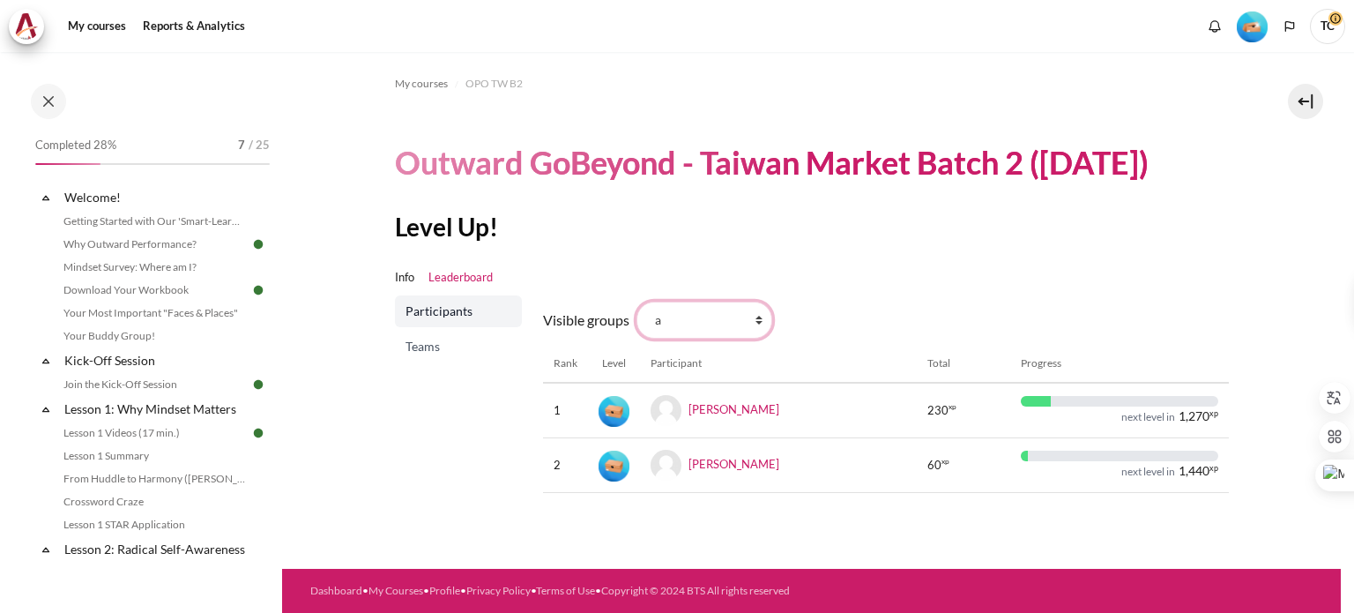
click at [698, 328] on select "All participants e 1 2 3 4 5 6 7 8 9 a b c d f g h i" at bounding box center [704, 319] width 136 height 37
select select "4971"
click at [636, 301] on select "All participants e 1 2 3 4 5 6 7 8 9 a b c d f g h i" at bounding box center [704, 319] width 136 height 37
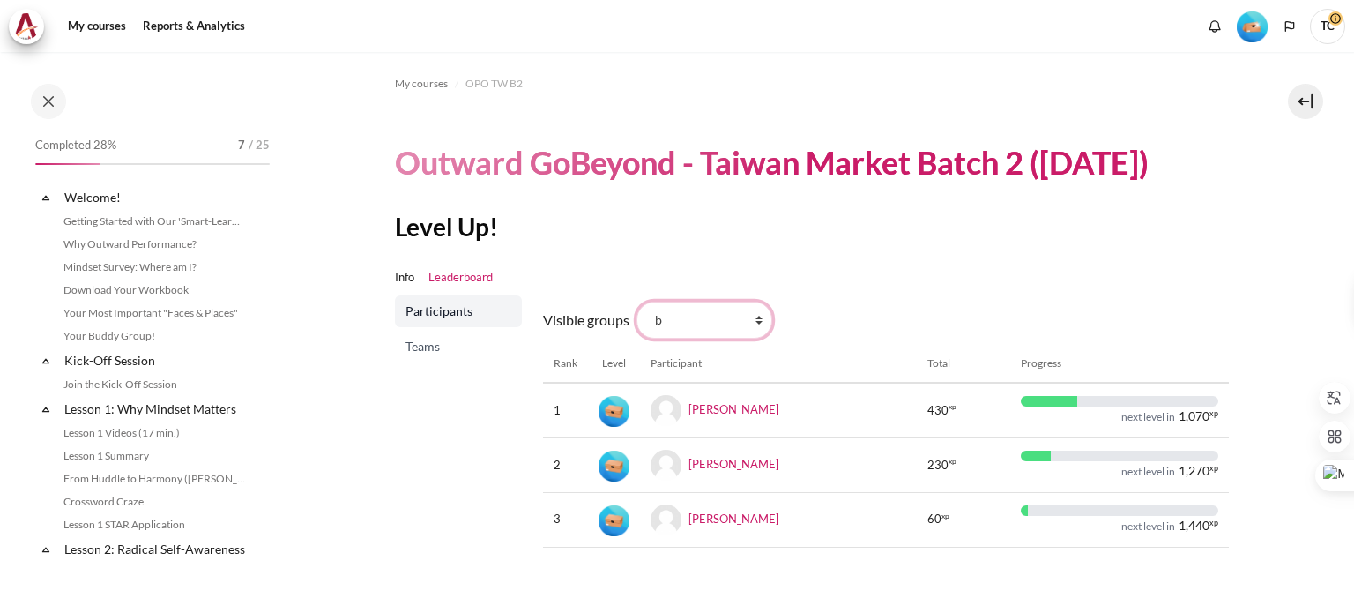
click at [723, 324] on select "All participants e 1 2 3 4 5 6 7 8 9 a b c d f g h i" at bounding box center [704, 319] width 136 height 37
select select "4972"
click at [636, 301] on select "All participants e 1 2 3 4 5 6 7 8 9 a b c d f g h i" at bounding box center [704, 319] width 136 height 37
click at [700, 327] on select "All participants e 1 2 3 4 5 6 7 8 9 a b c d f g h i" at bounding box center [704, 319] width 136 height 37
select select "4973"
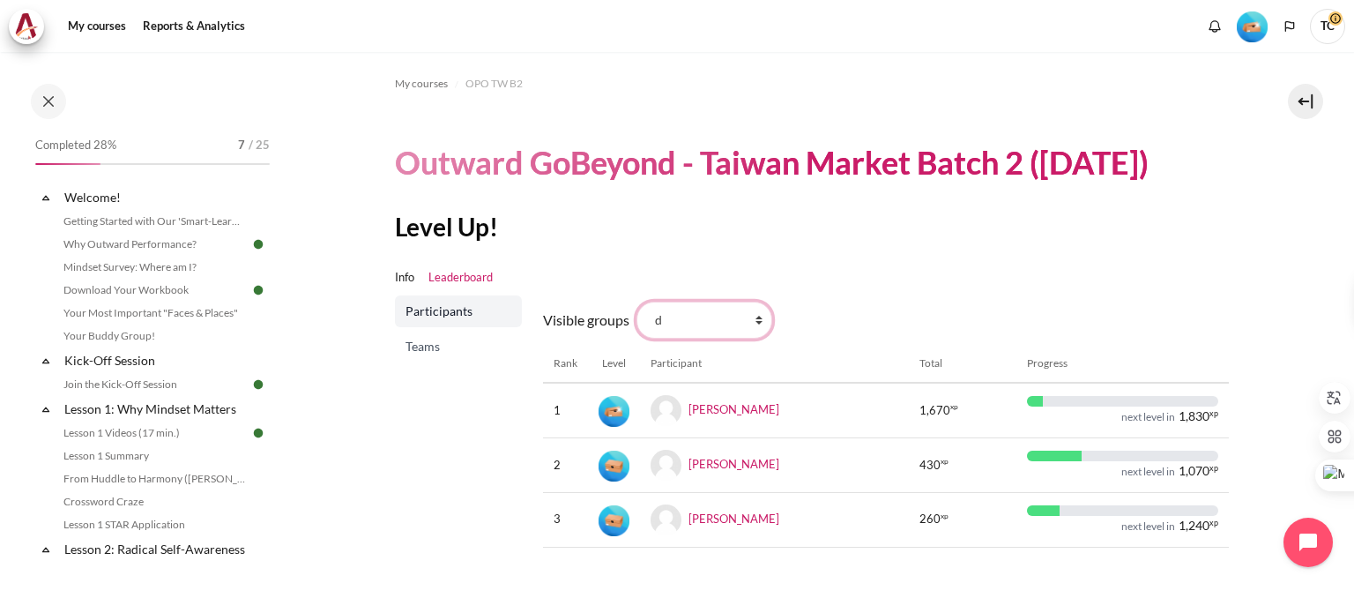
click at [636, 301] on select "All participants e 1 2 3 4 5 6 7 8 9 a b c d f g h i" at bounding box center [704, 319] width 136 height 37
click at [699, 322] on select "All participants e 1 2 3 4 5 6 7 8 9 a b c d f g h i" at bounding box center [704, 319] width 136 height 37
select select "4975"
click at [636, 301] on select "All participants e 1 2 3 4 5 6 7 8 9 a b c d f g h i" at bounding box center [704, 319] width 136 height 37
drag, startPoint x: 0, startPoint y: 0, endPoint x: 704, endPoint y: 318, distance: 772.8
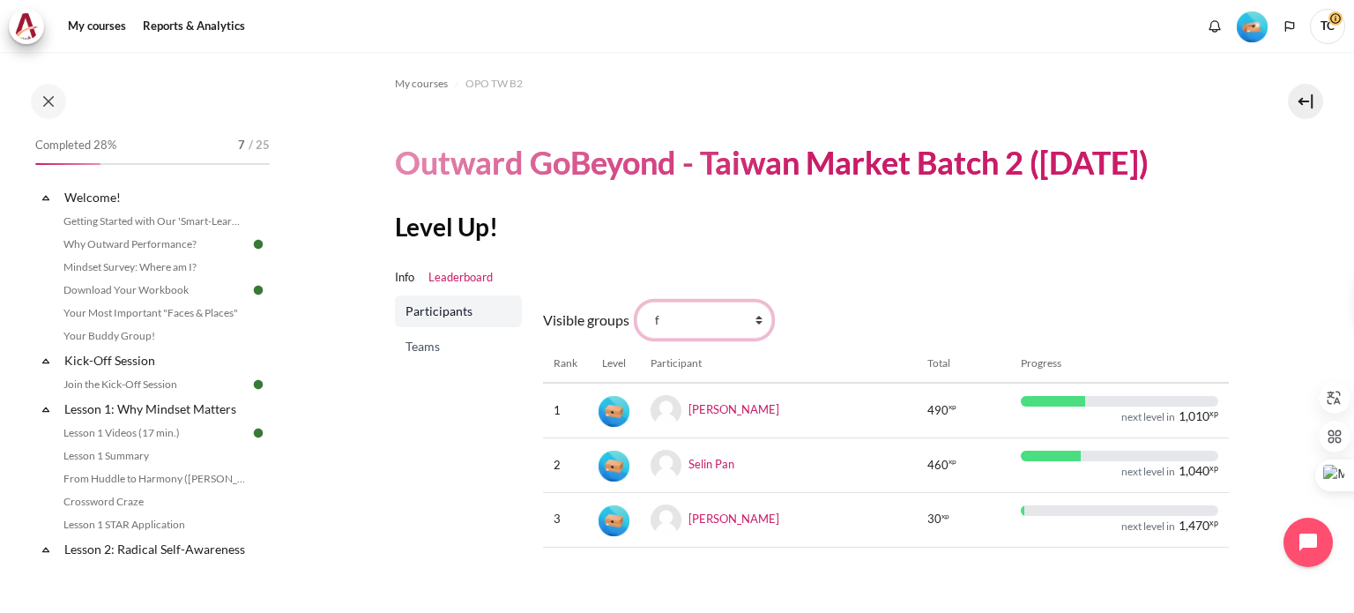
click at [704, 318] on select "All participants e 1 2 3 4 5 6 7 8 9 a b c d f g h i" at bounding box center [704, 319] width 136 height 37
select select "4976"
click at [636, 301] on select "All participants e 1 2 3 4 5 6 7 8 9 a b c d f g h i" at bounding box center [704, 319] width 136 height 37
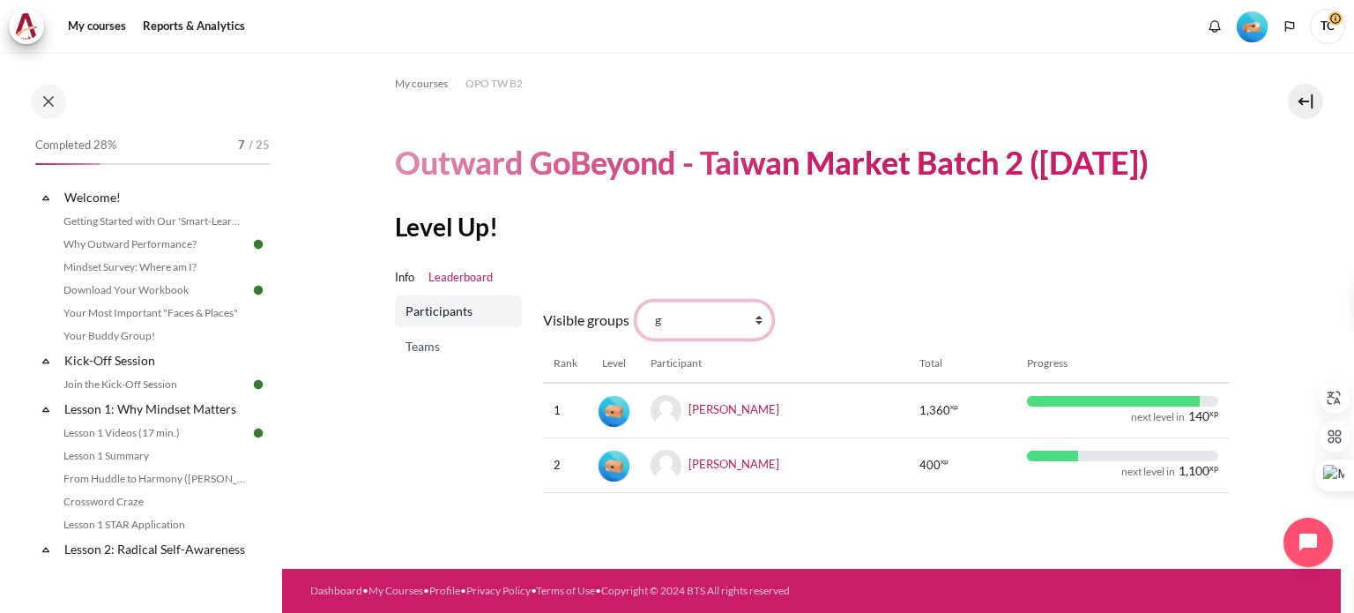
click at [724, 320] on select "All participants e 1 2 3 4 5 6 7 8 9 a b c d f g h i" at bounding box center [704, 319] width 136 height 37
select select "4977"
click at [636, 301] on select "All participants e 1 2 3 4 5 6 7 8 9 a b c d f g h i" at bounding box center [704, 319] width 136 height 37
click at [695, 320] on select "All participants e 1 2 3 4 5 6 7 8 9 a b c d f g h i" at bounding box center [704, 319] width 136 height 37
select select "4978"
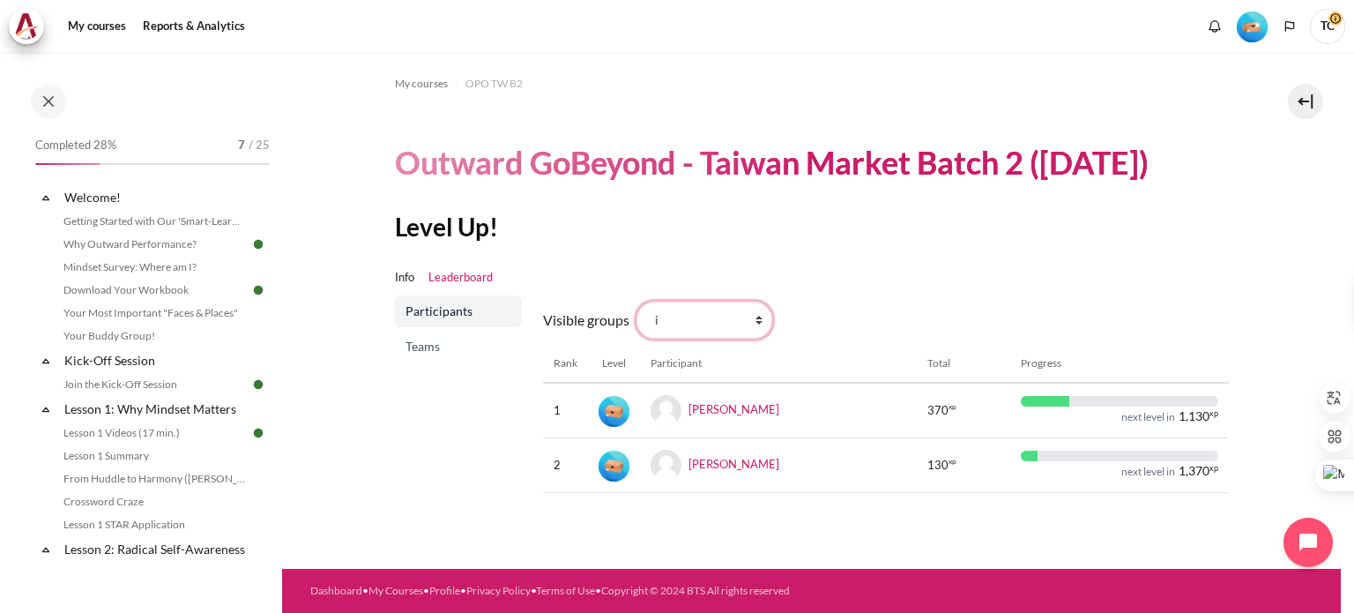
click at [636, 301] on select "All participants e 1 2 3 4 5 6 7 8 9 a b c d f g h i" at bounding box center [704, 319] width 136 height 37
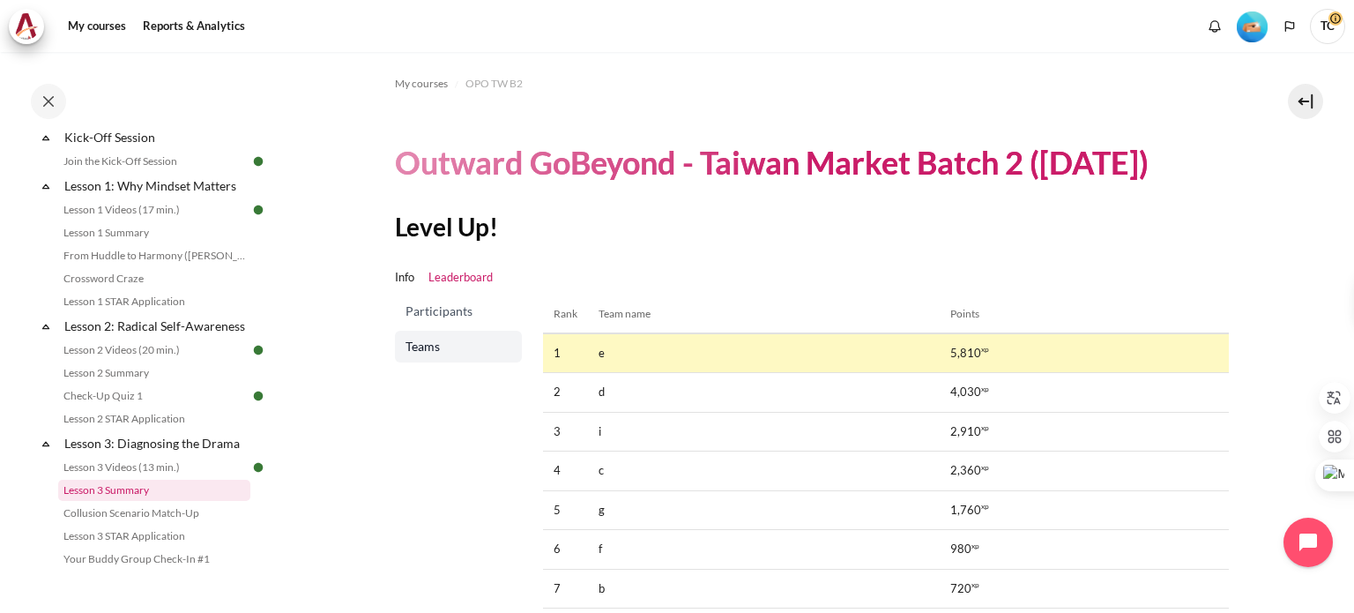
scroll to position [264, 0]
